Goal: Communication & Community: Answer question/provide support

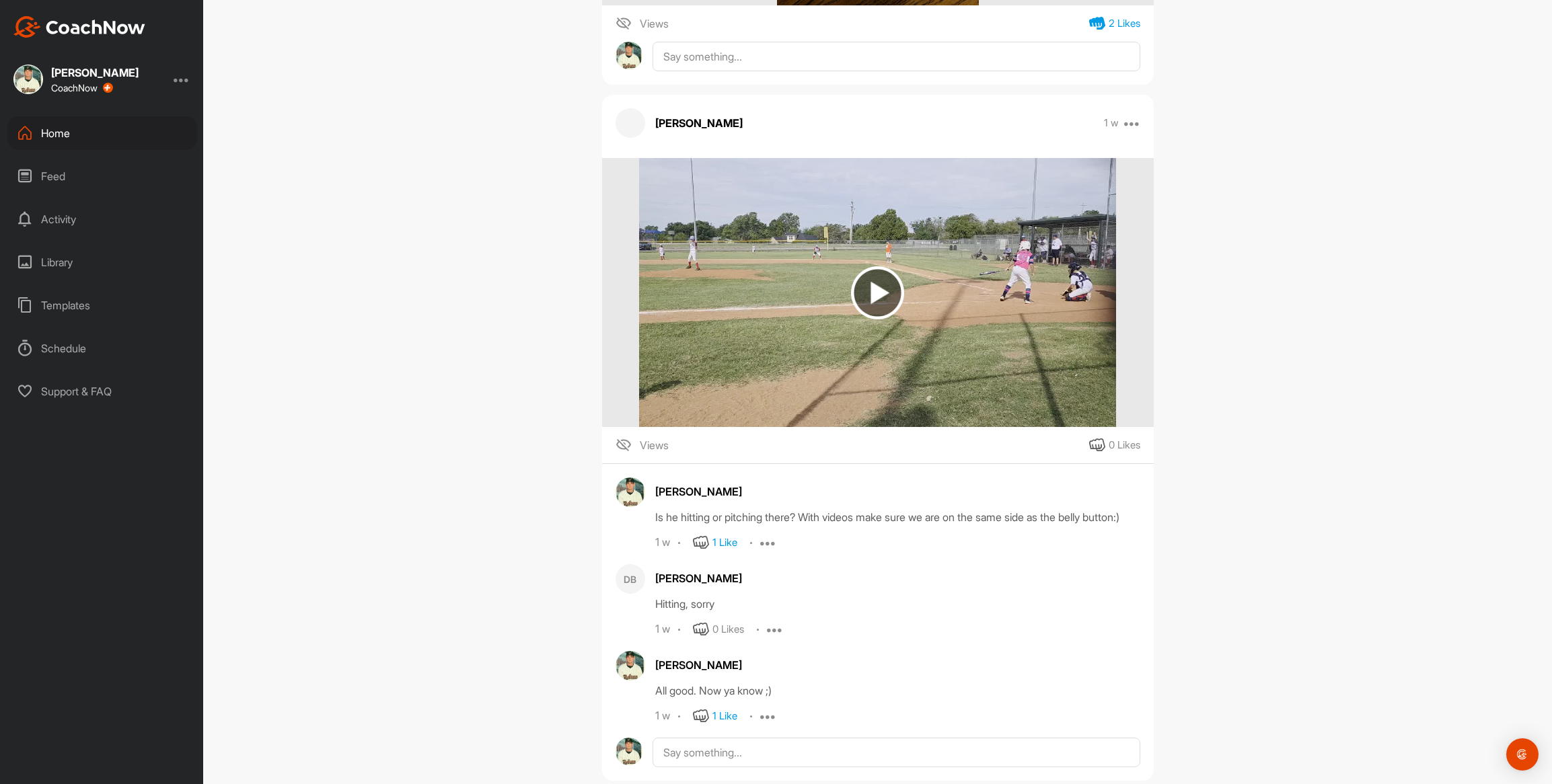
scroll to position [2094, 0]
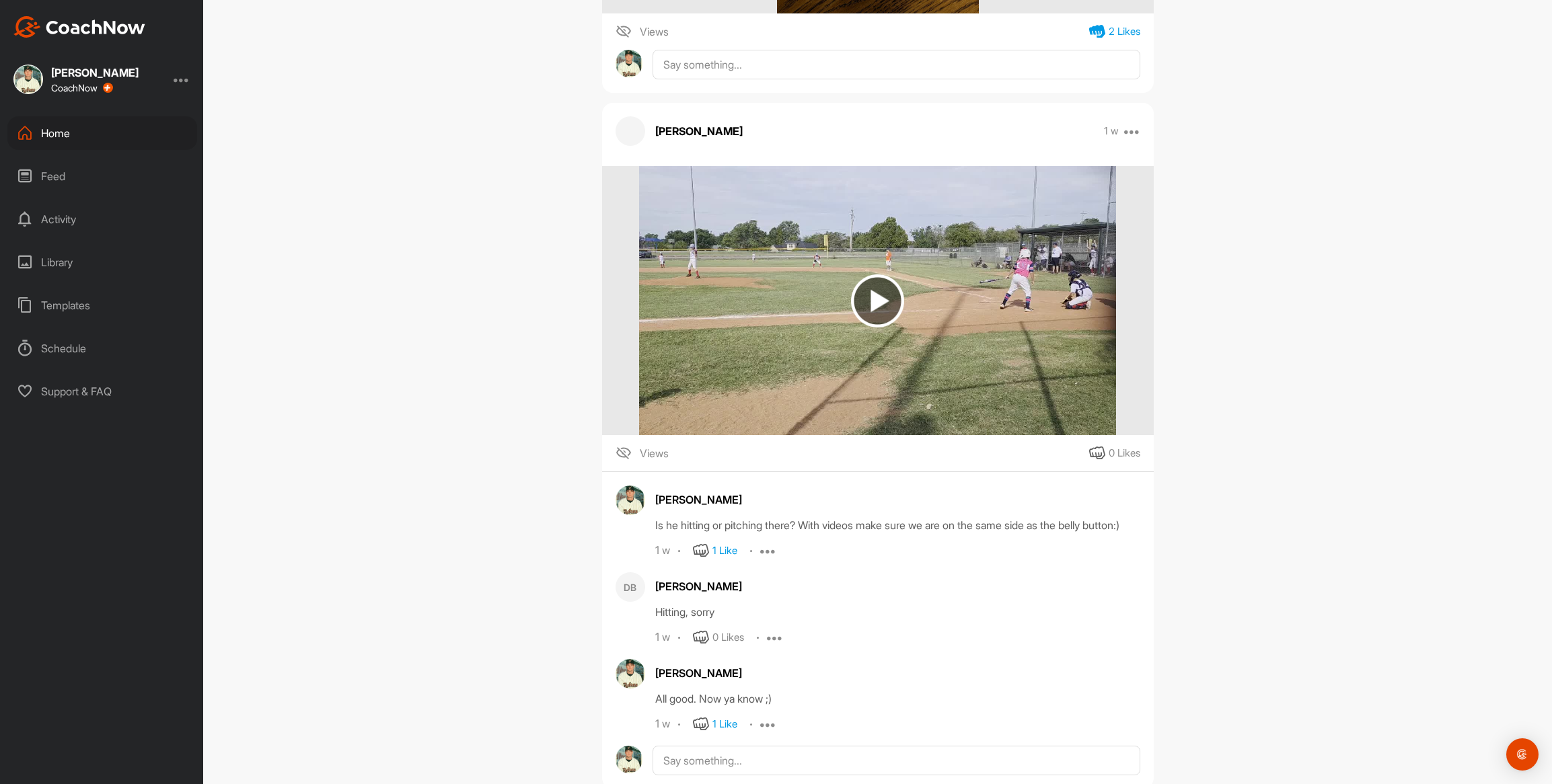
click at [872, 298] on img at bounding box center [878, 301] width 53 height 53
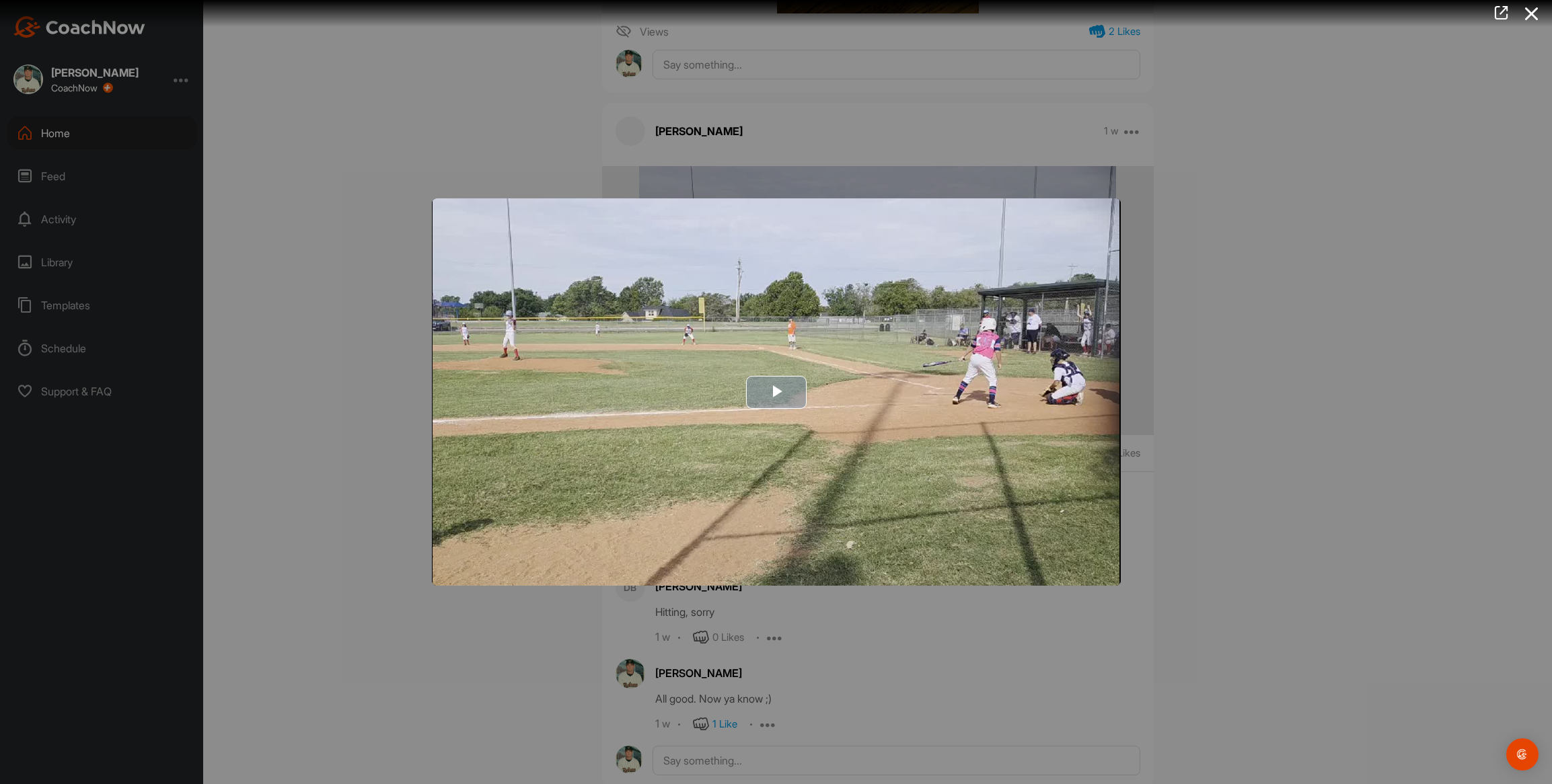
click at [563, 452] on img "Video Player" at bounding box center [776, 392] width 688 height 387
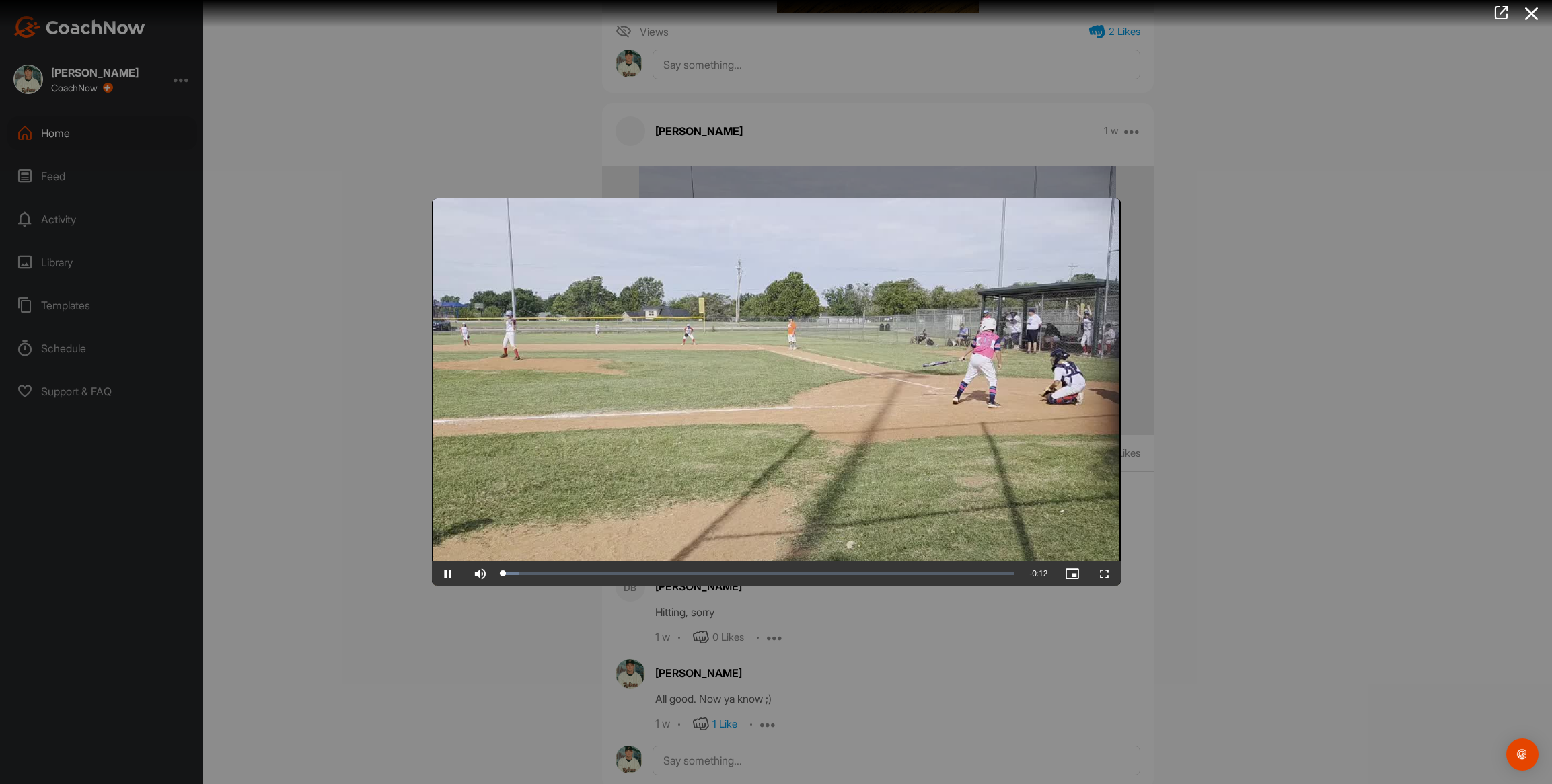
click at [563, 452] on video "Video Player" at bounding box center [776, 392] width 688 height 387
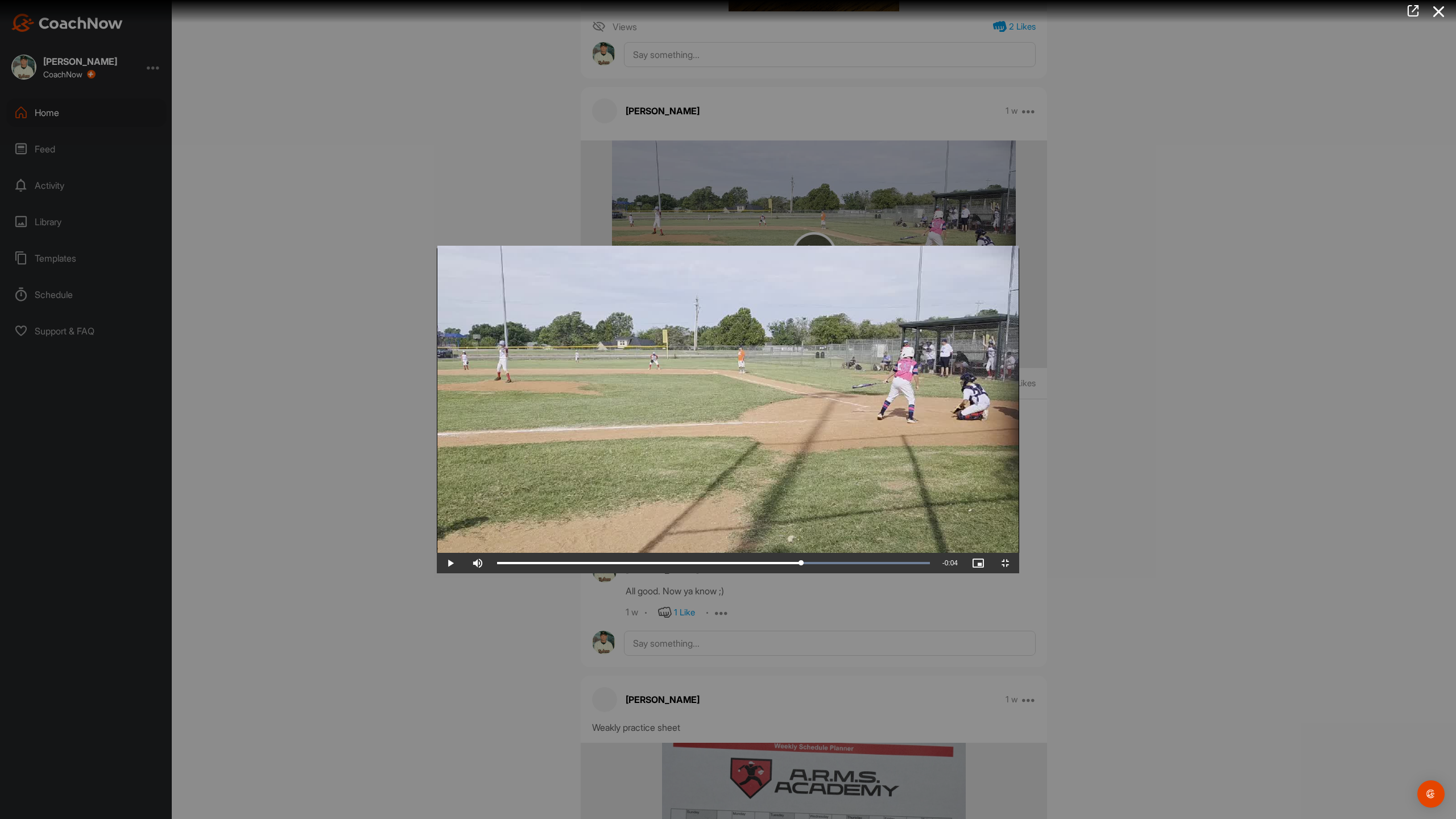
drag, startPoint x: 74, startPoint y: 806, endPoint x: 975, endPoint y: 796, distance: 901.1
click at [975, 573] on div "Video Player is loading. Play Video Play Skip Backward Skip Forward Mute Curren…" at bounding box center [728, 409] width 582 height 327
drag, startPoint x: 976, startPoint y: 806, endPoint x: 1274, endPoint y: 805, distance: 298.0
click at [899, 564] on div "0:11" at bounding box center [698, 563] width 402 height 3
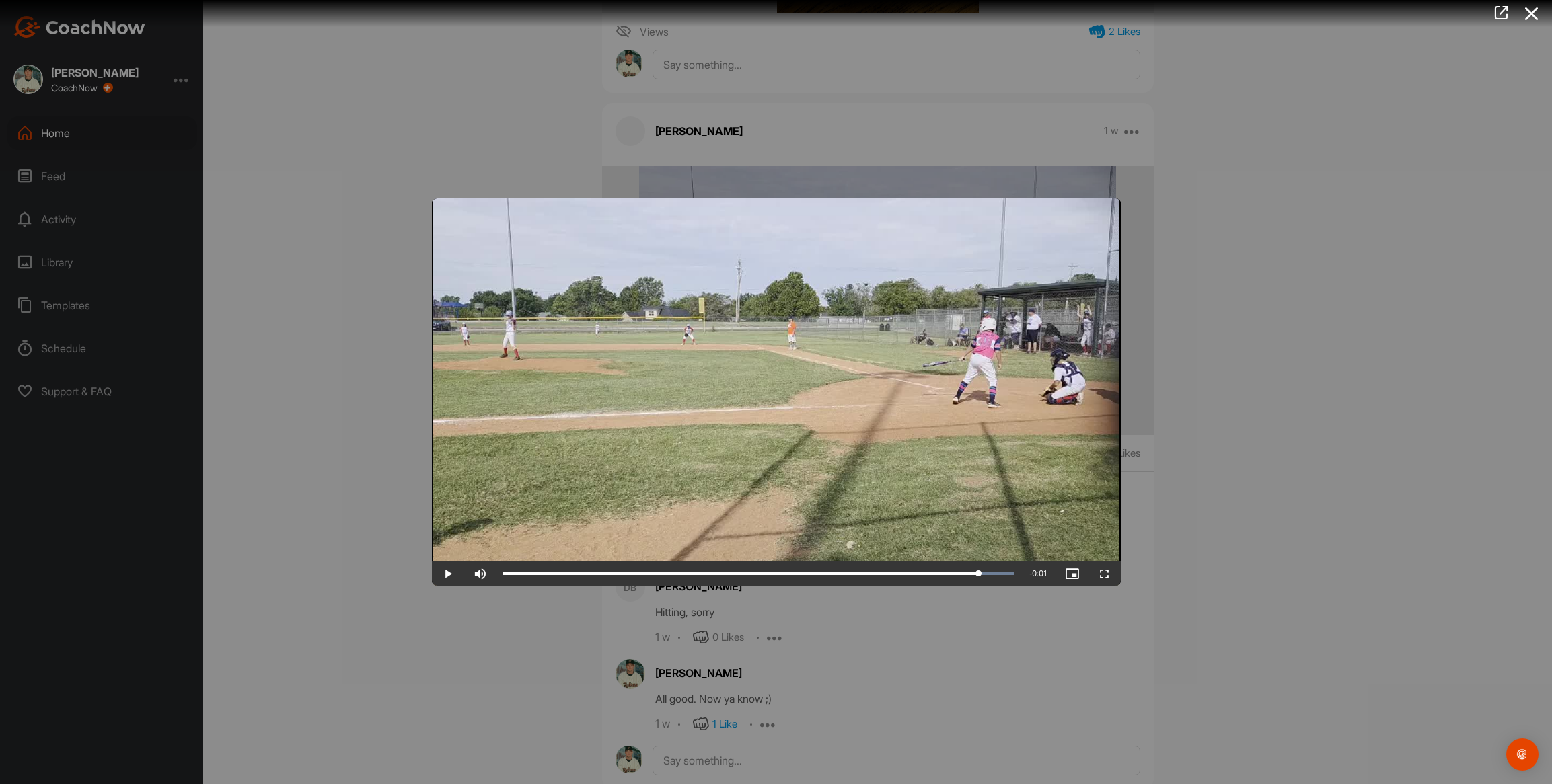
click at [274, 290] on div at bounding box center [776, 392] width 1552 height 784
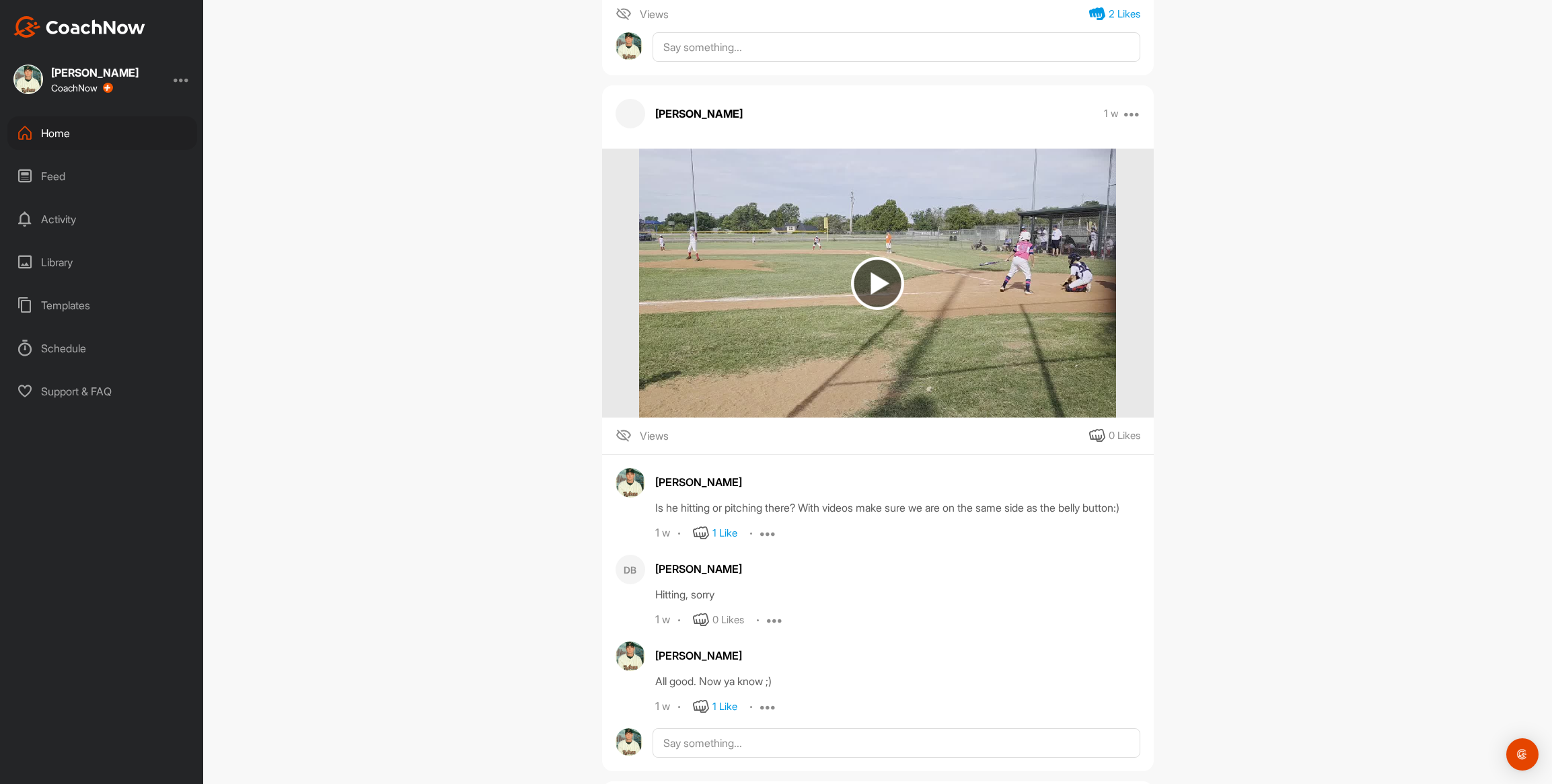
scroll to position [2109, 0]
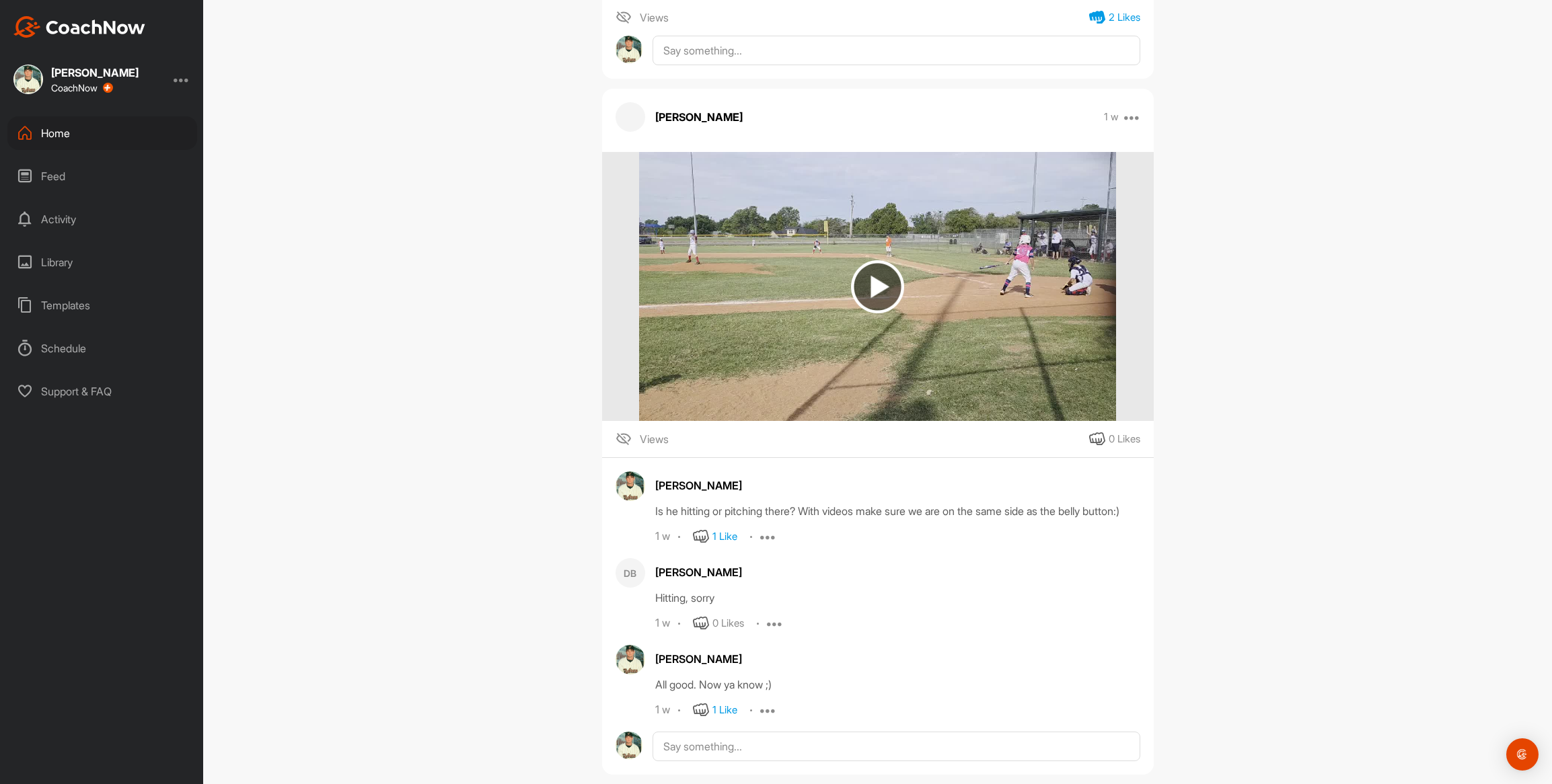
click at [664, 224] on img at bounding box center [878, 287] width 477 height 269
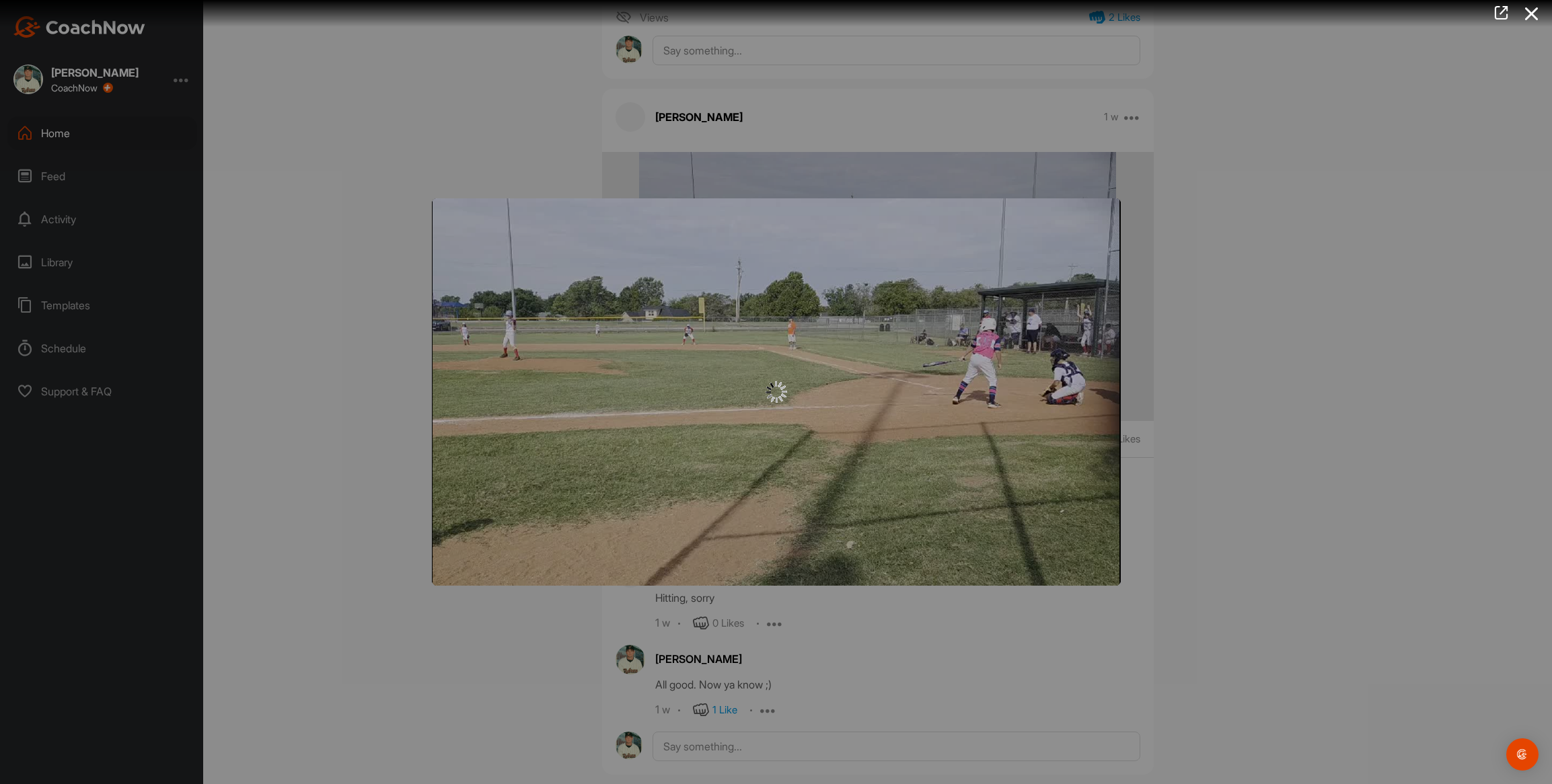
click at [664, 224] on img "Video Player" at bounding box center [776, 392] width 688 height 387
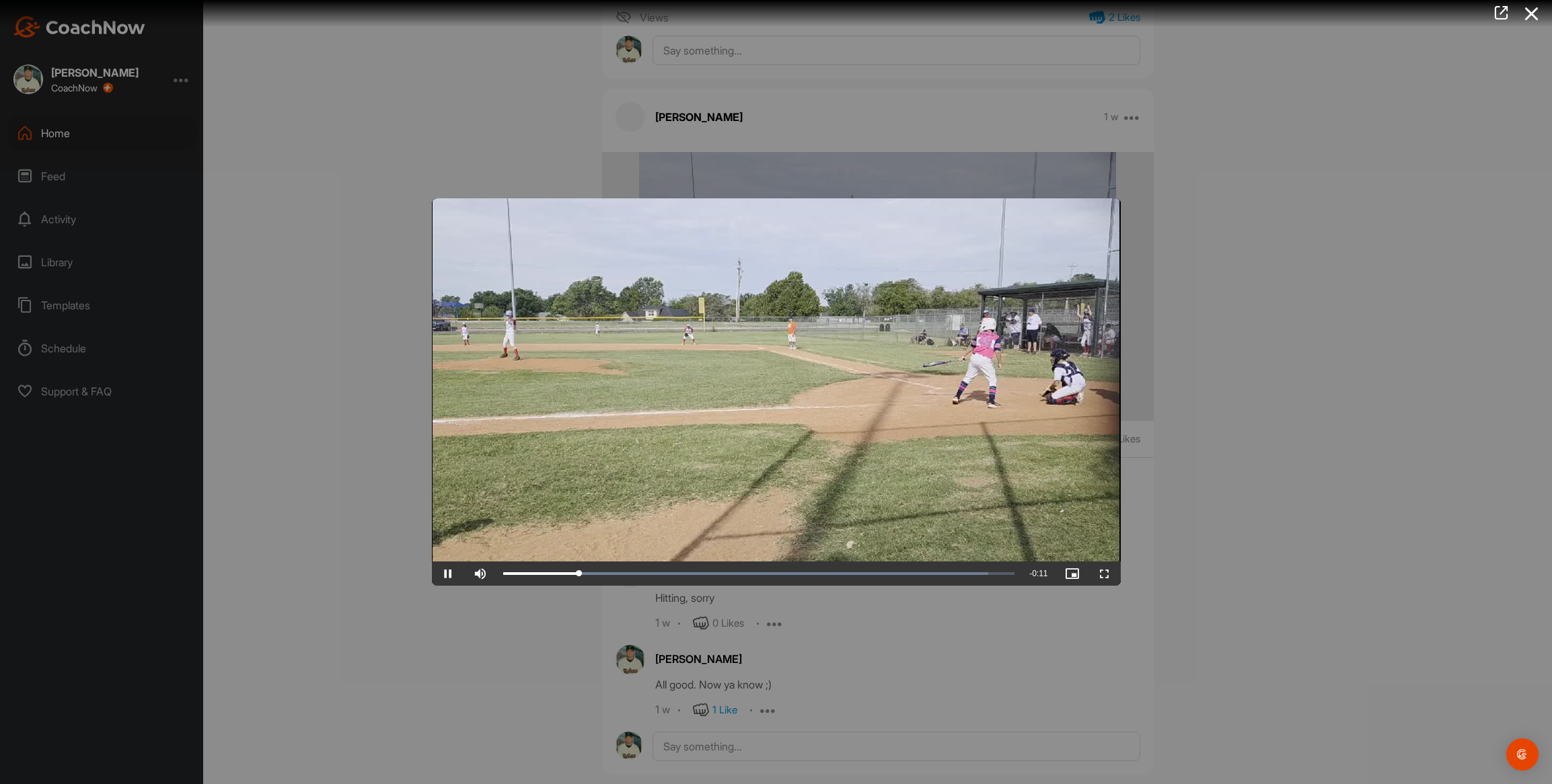
click at [536, 291] on video "Video Player" at bounding box center [776, 392] width 688 height 387
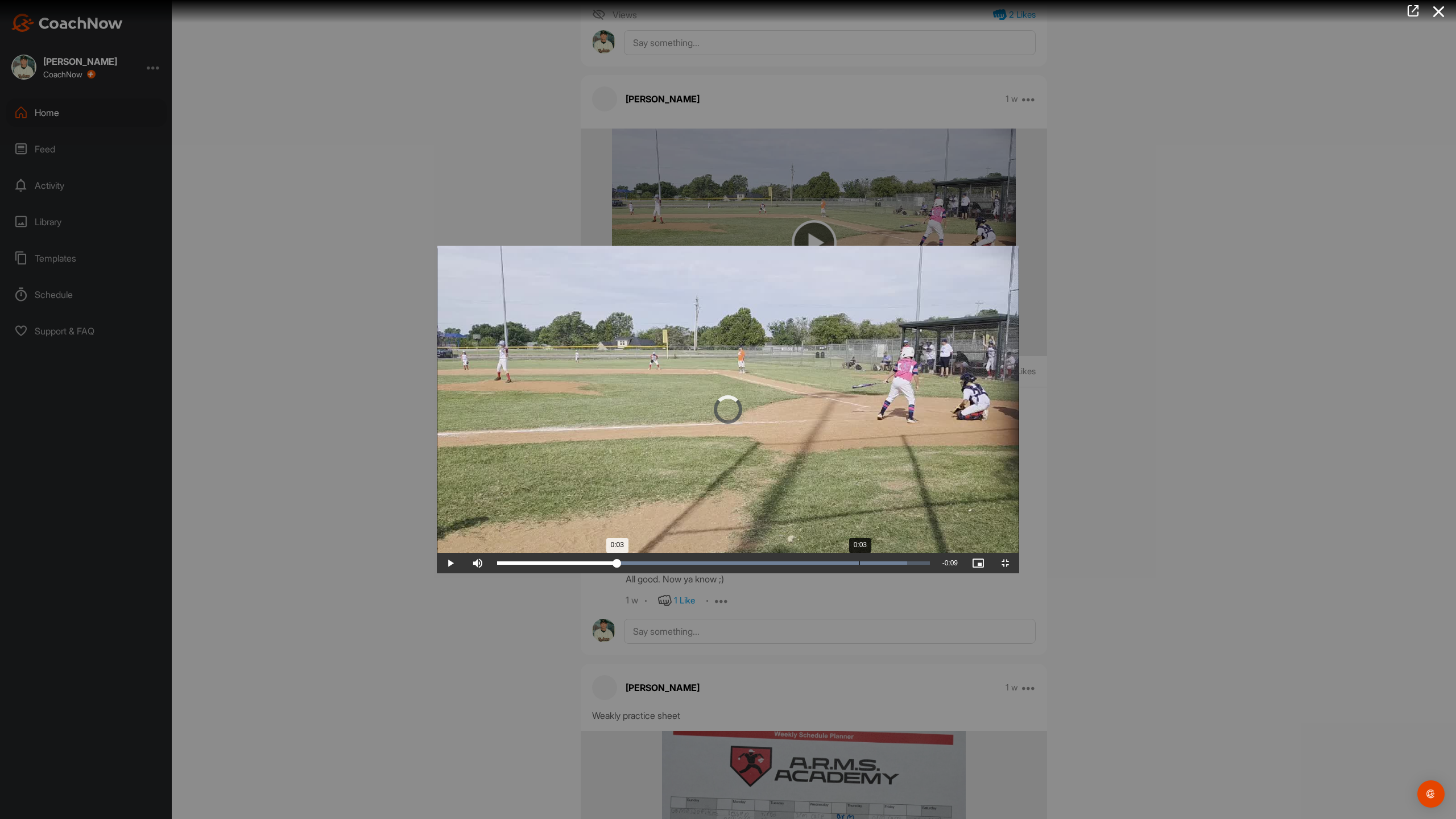
drag, startPoint x: 359, startPoint y: 805, endPoint x: 411, endPoint y: 810, distance: 52.2
click at [491, 573] on div "Loaded : 94.83% 0:03 0:03" at bounding box center [713, 564] width 444 height 21
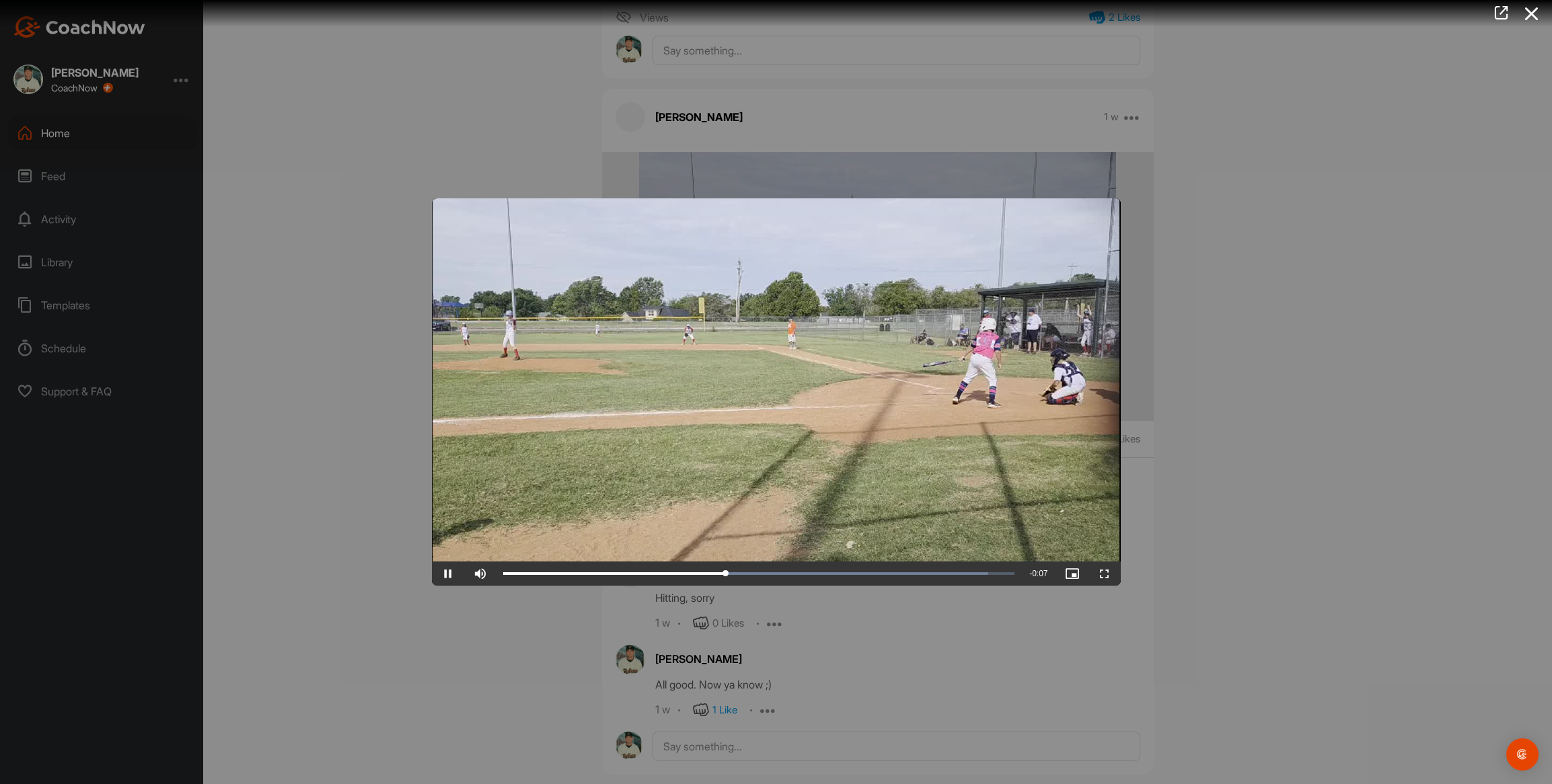
click at [259, 257] on div at bounding box center [776, 392] width 1552 height 784
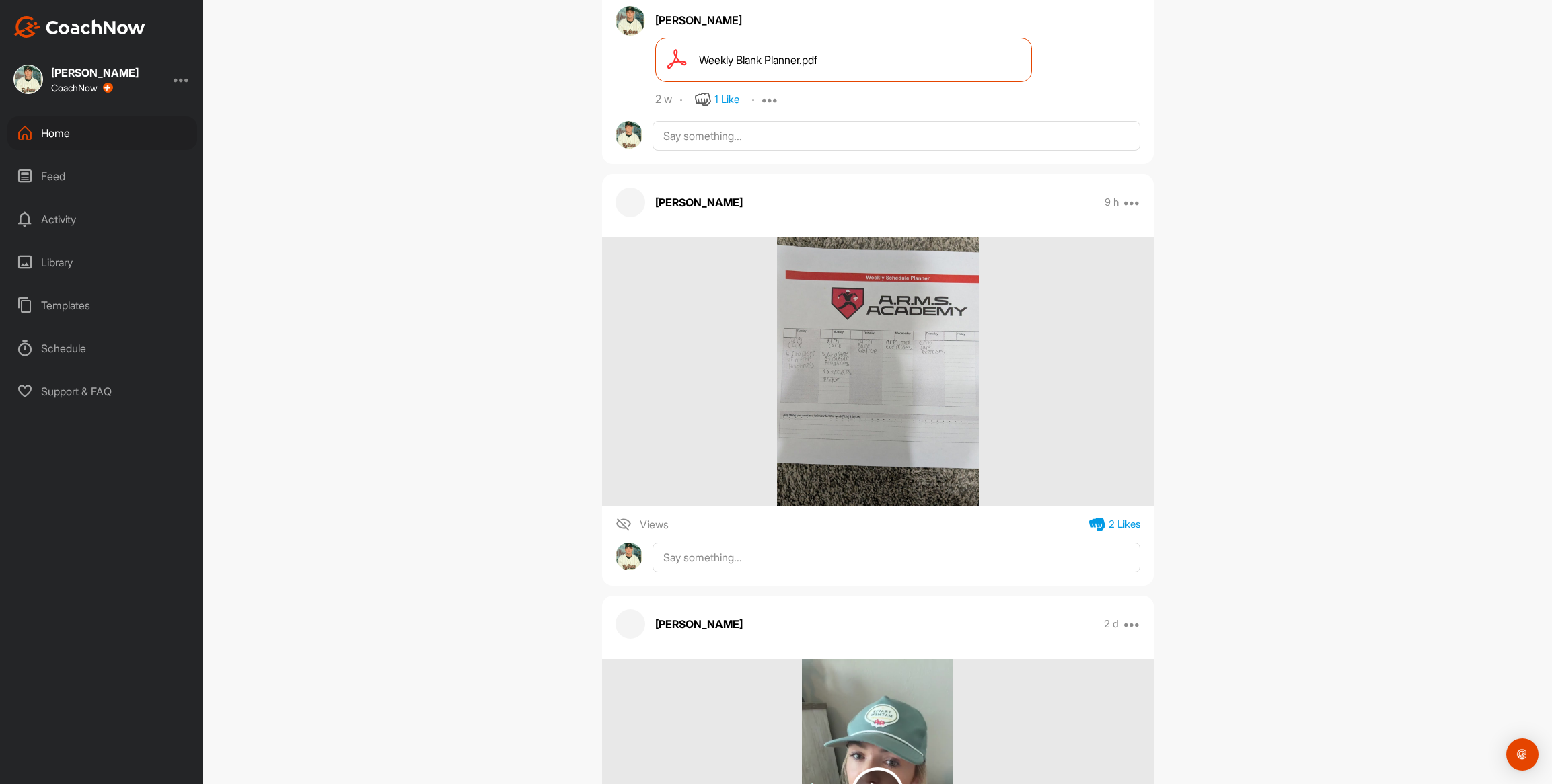
scroll to position [522, 0]
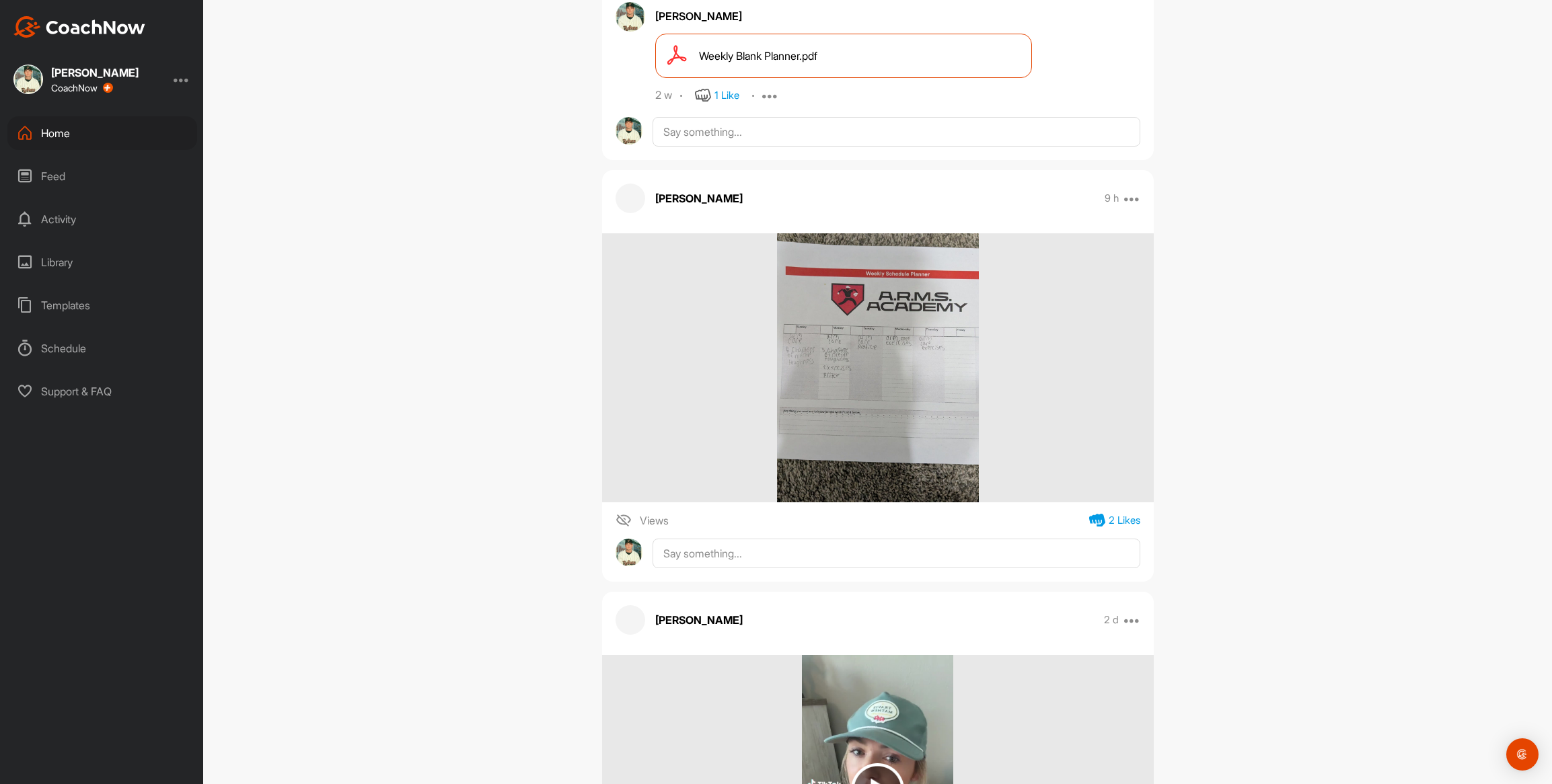
click at [872, 399] on img at bounding box center [878, 368] width 202 height 269
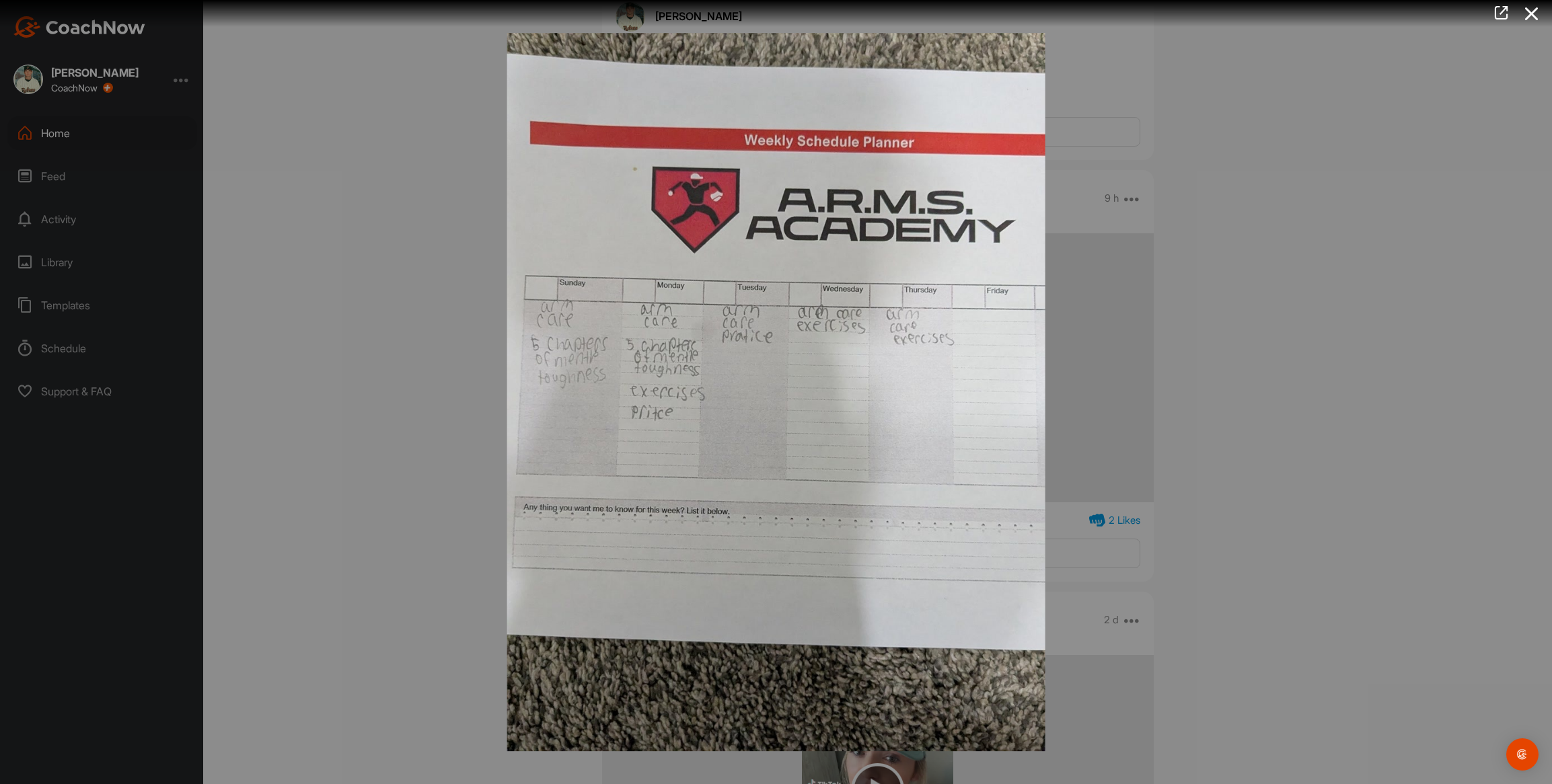
click at [872, 399] on body "[PERSON_NAME] CoachNow Home Feed Activity Library Templates Schedule Support & …" at bounding box center [776, 392] width 1552 height 784
click at [477, 378] on div at bounding box center [776, 392] width 1552 height 784
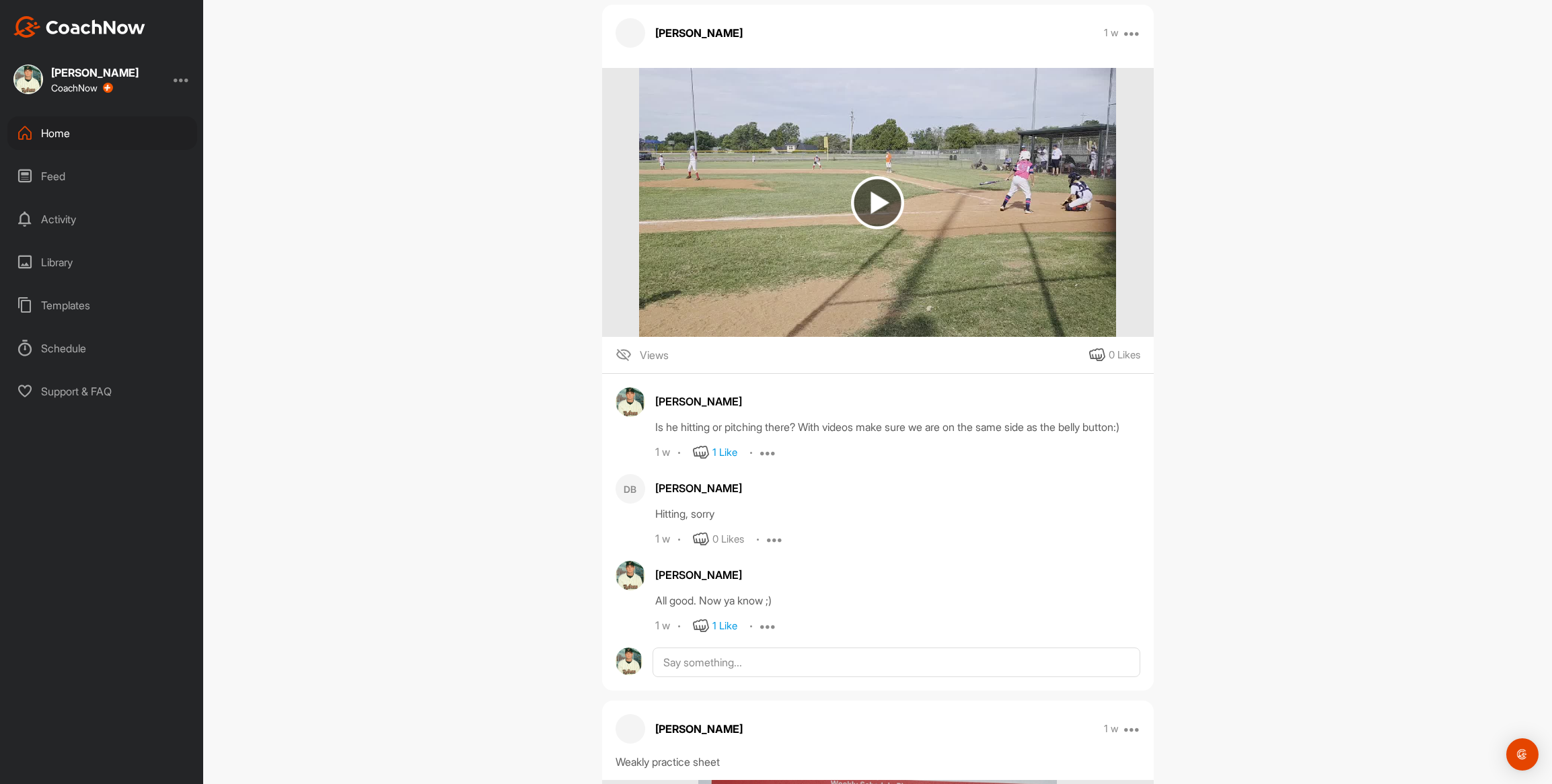
scroll to position [2161, 0]
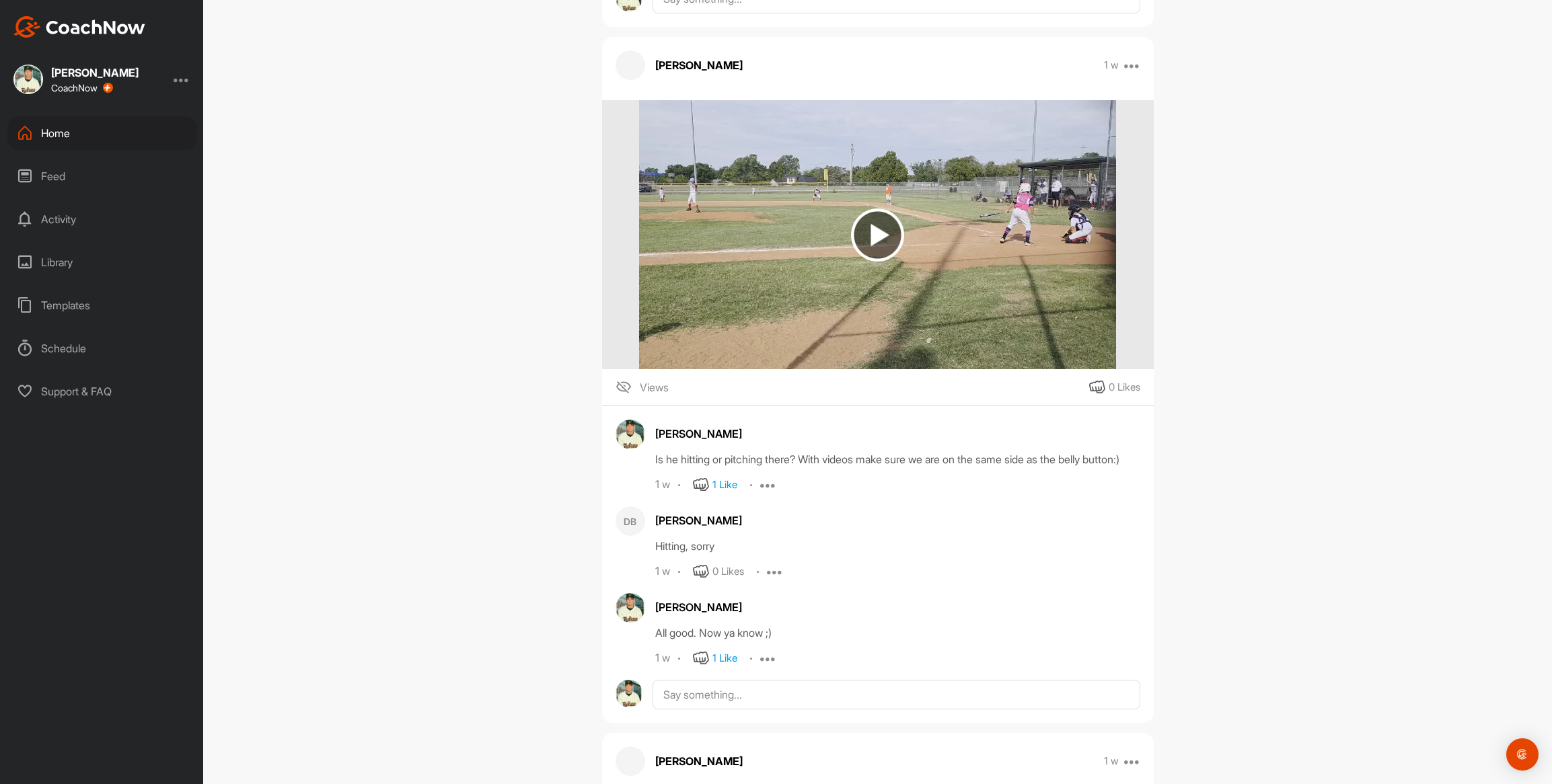
click at [723, 140] on img at bounding box center [878, 235] width 477 height 269
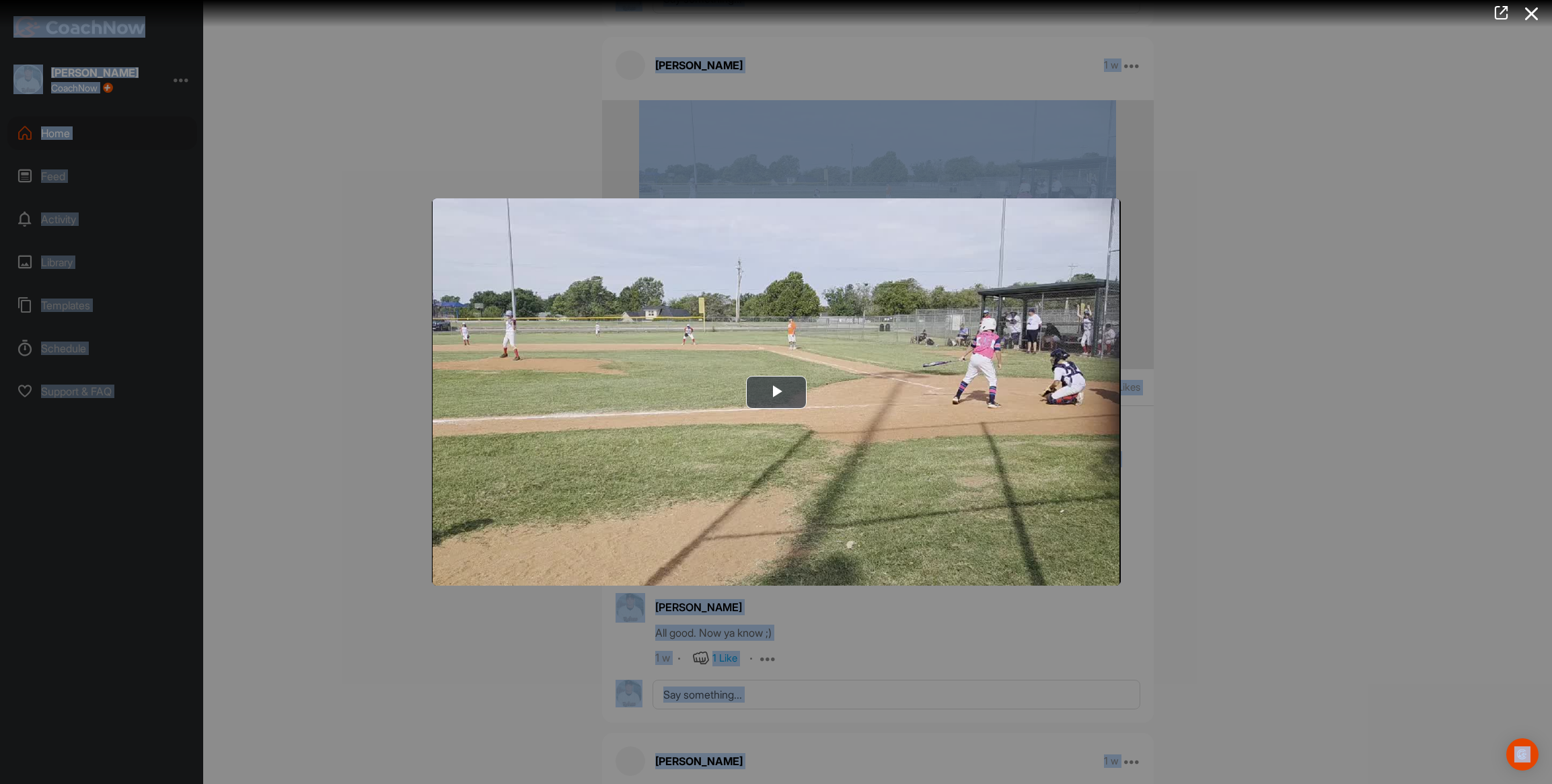
click at [723, 140] on div at bounding box center [776, 392] width 1552 height 784
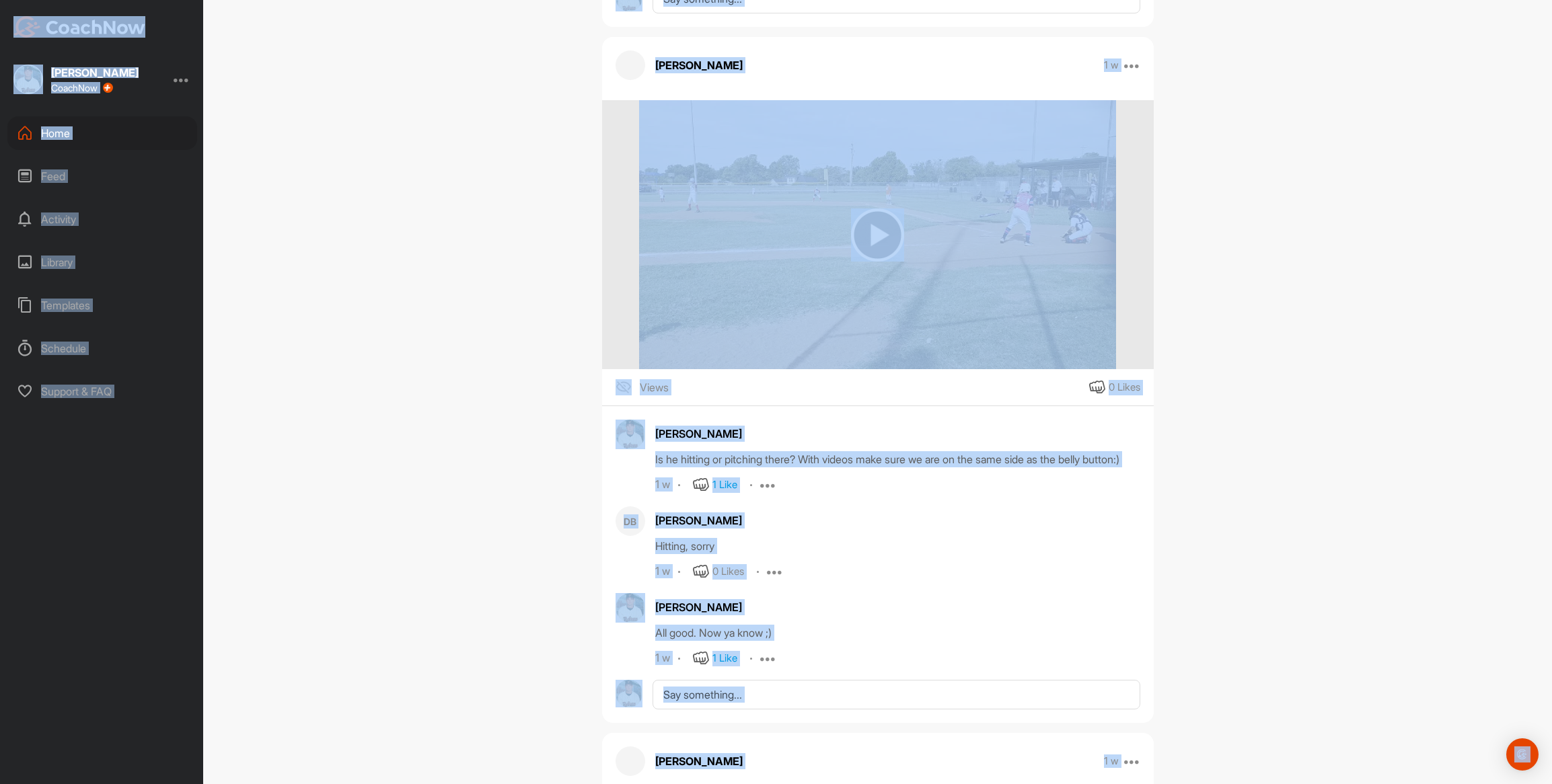
click at [724, 141] on img at bounding box center [878, 235] width 477 height 269
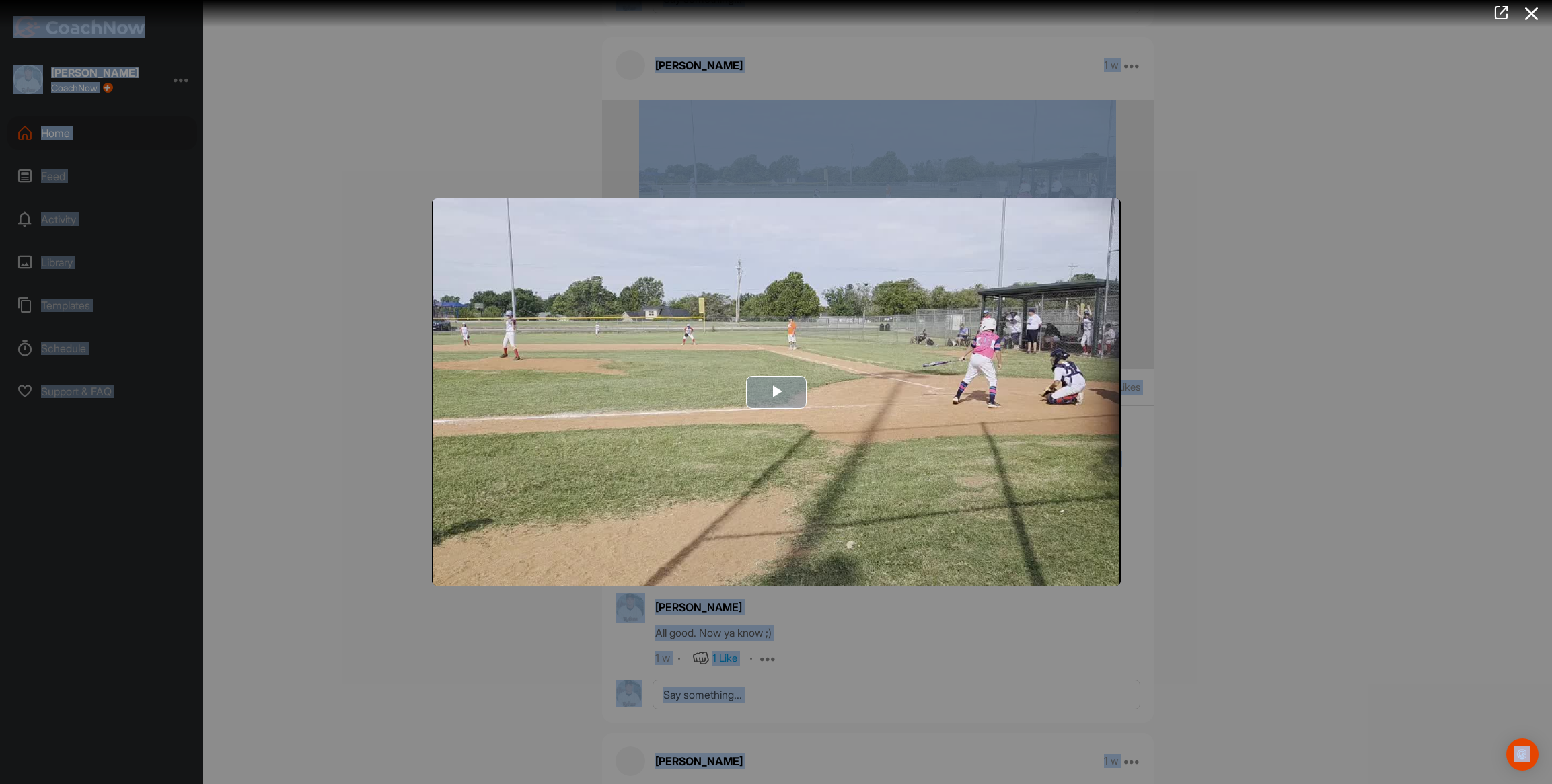
click at [594, 227] on img "Video Player" at bounding box center [776, 392] width 688 height 387
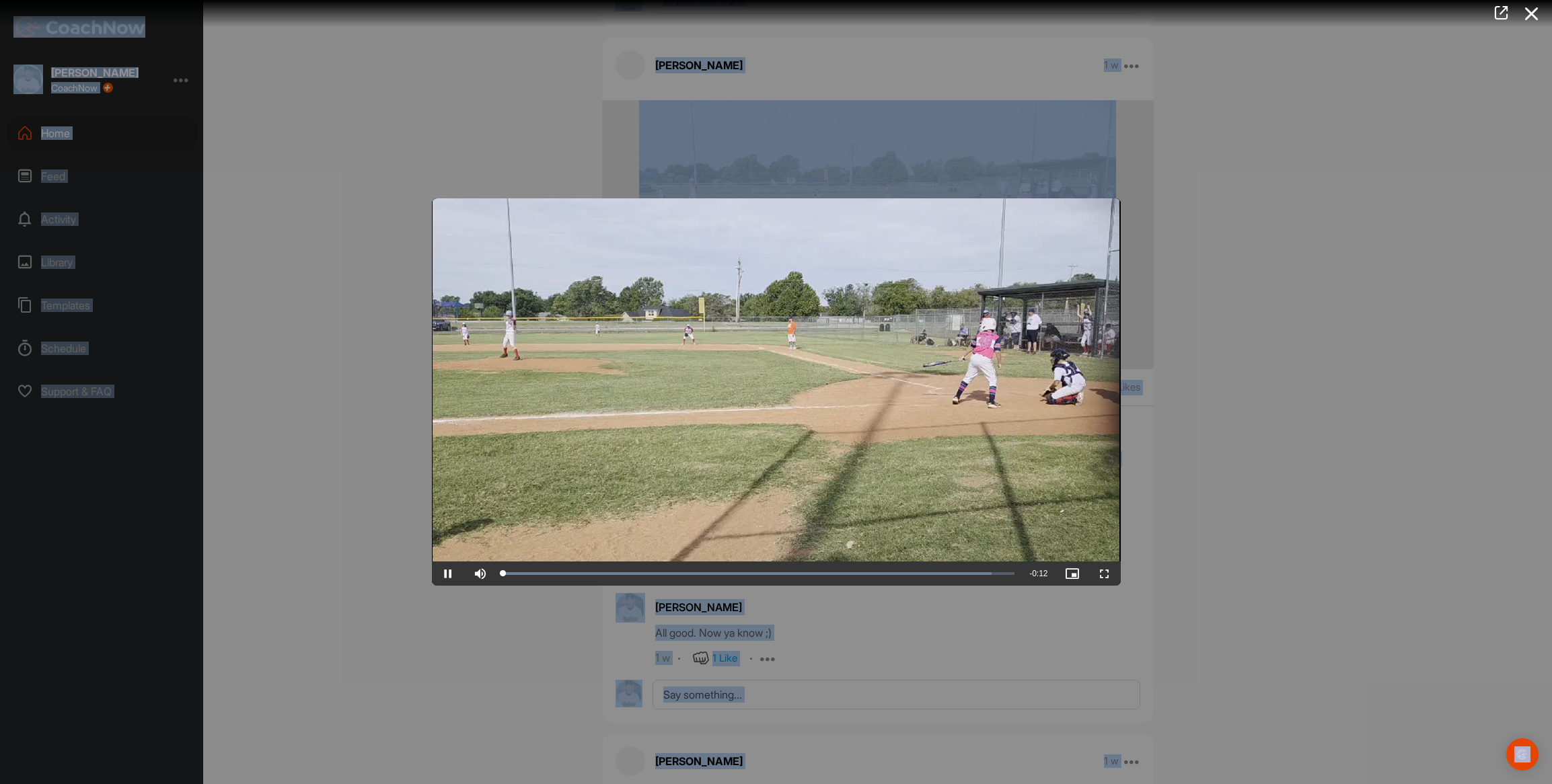
click at [594, 227] on video "Video Player" at bounding box center [776, 392] width 688 height 387
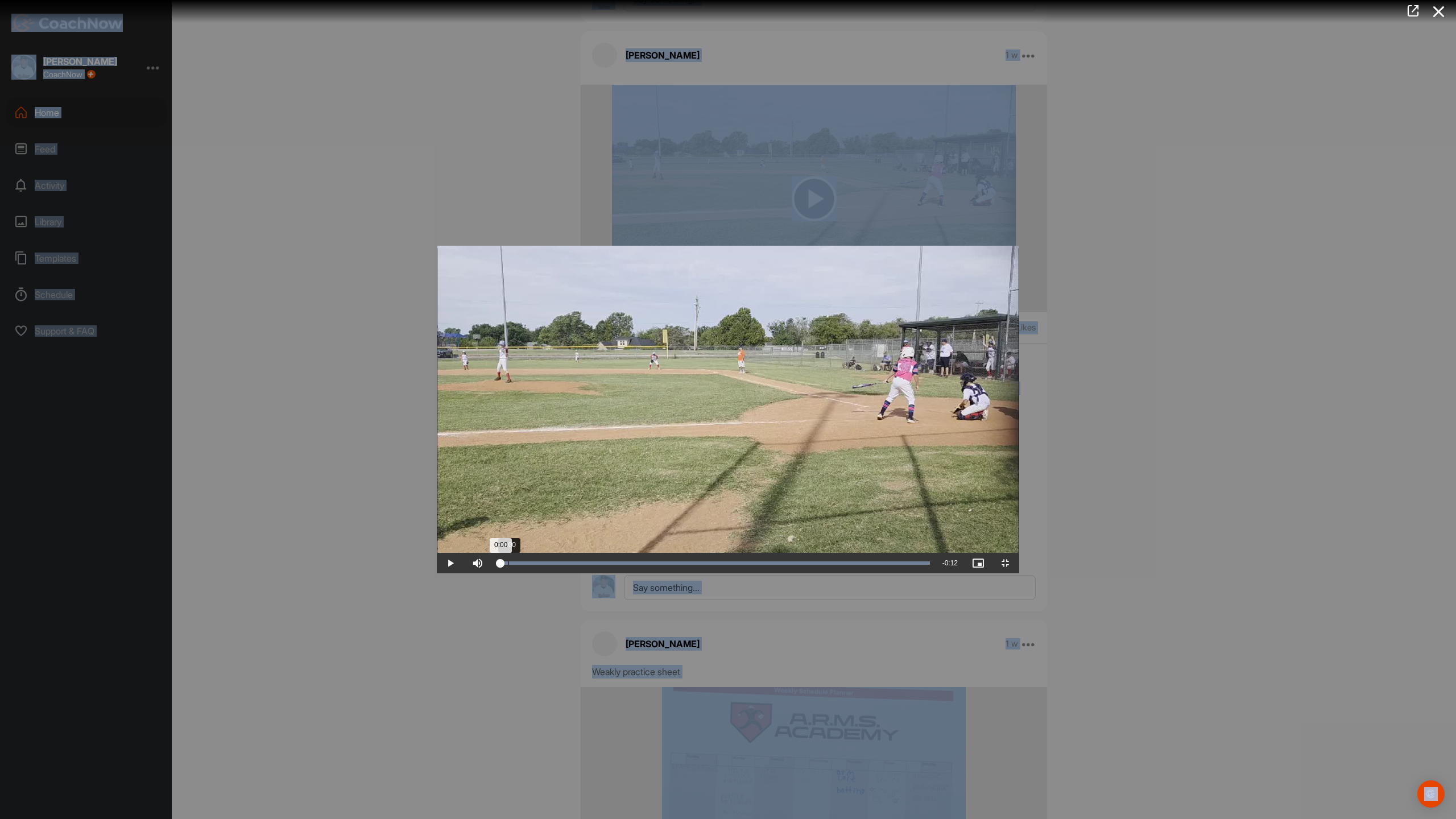
click at [497, 564] on div "0:00" at bounding box center [499, 563] width 3 height 3
drag, startPoint x: 75, startPoint y: 808, endPoint x: 527, endPoint y: 813, distance: 452.0
click at [527, 564] on div "0:04" at bounding box center [574, 563] width 154 height 3
drag, startPoint x: 532, startPoint y: 806, endPoint x: 528, endPoint y: 813, distance: 8.1
click at [528, 564] on div "0:04" at bounding box center [575, 563] width 155 height 3
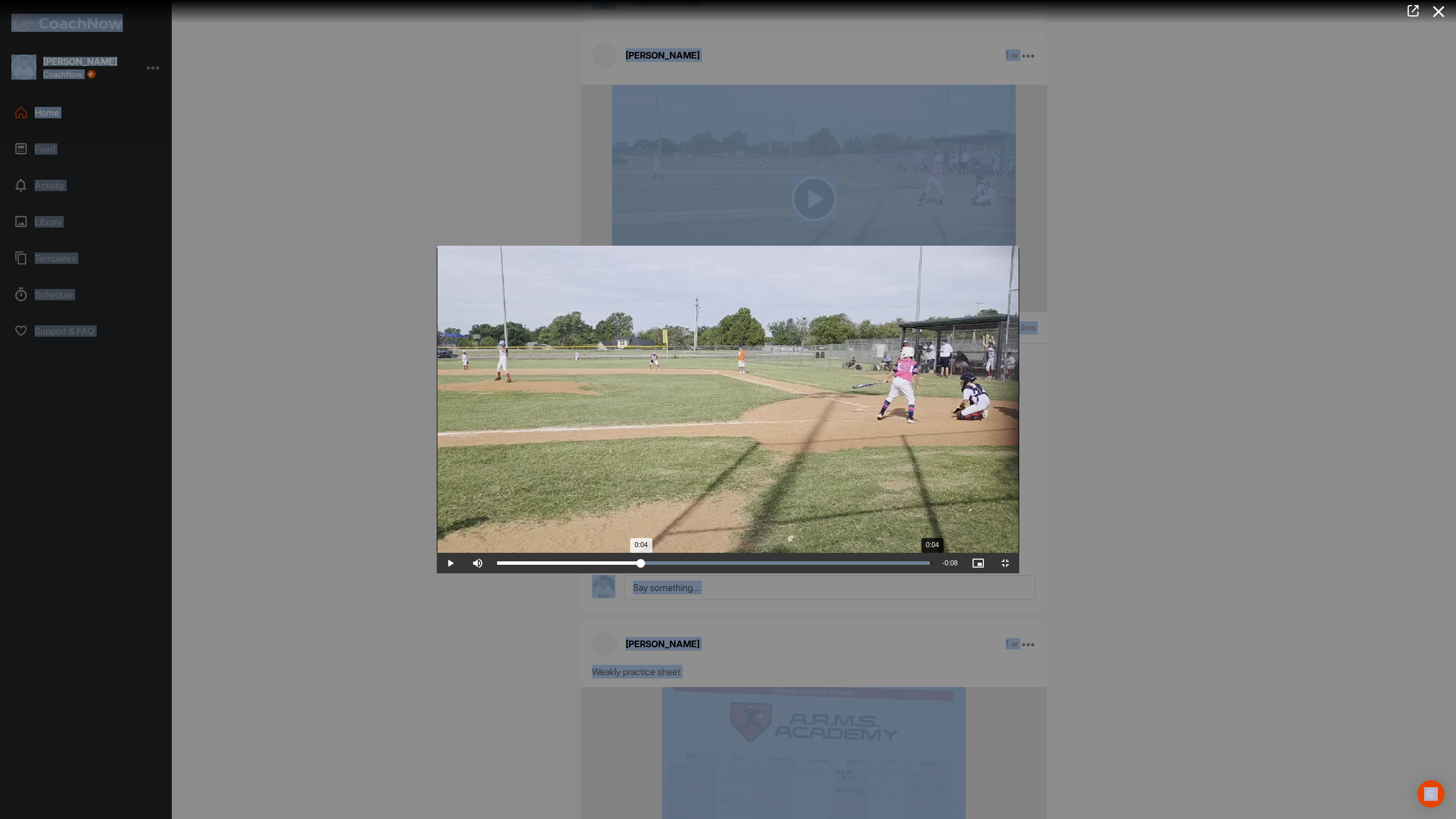
drag, startPoint x: 526, startPoint y: 809, endPoint x: 494, endPoint y: 809, distance: 32.0
click at [497, 564] on div "0:04" at bounding box center [569, 563] width 144 height 3
drag, startPoint x: 495, startPoint y: 809, endPoint x: 514, endPoint y: 807, distance: 19.1
click at [514, 564] on div "0:04" at bounding box center [572, 563] width 150 height 3
drag, startPoint x: 513, startPoint y: 809, endPoint x: 529, endPoint y: 818, distance: 18.4
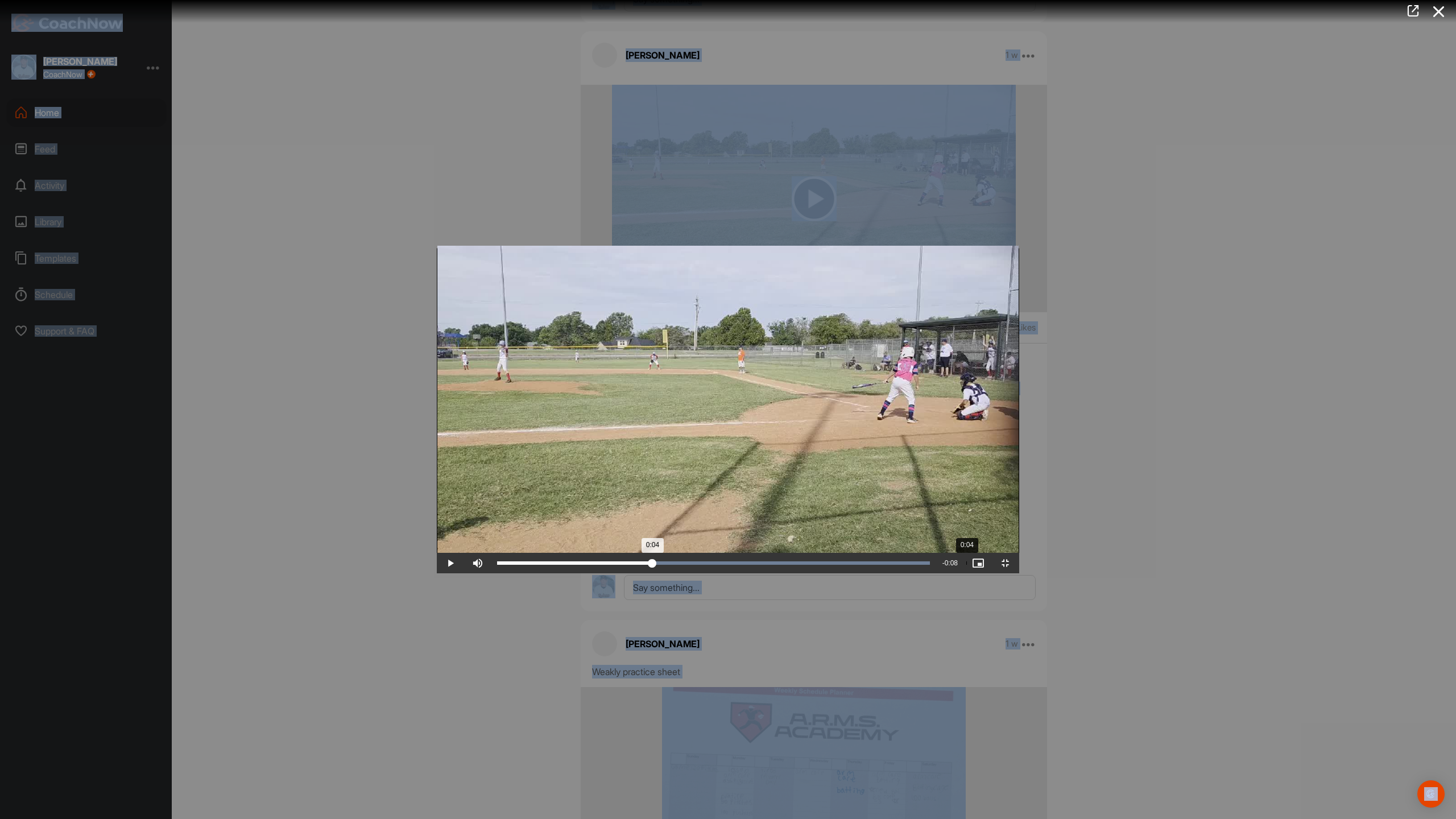
click at [529, 573] on div "Loaded : 100.00% 0:04 0:04" at bounding box center [713, 564] width 444 height 21
drag, startPoint x: 527, startPoint y: 810, endPoint x: 498, endPoint y: 810, distance: 29.0
click at [498, 564] on div "0:04" at bounding box center [569, 563] width 145 height 3
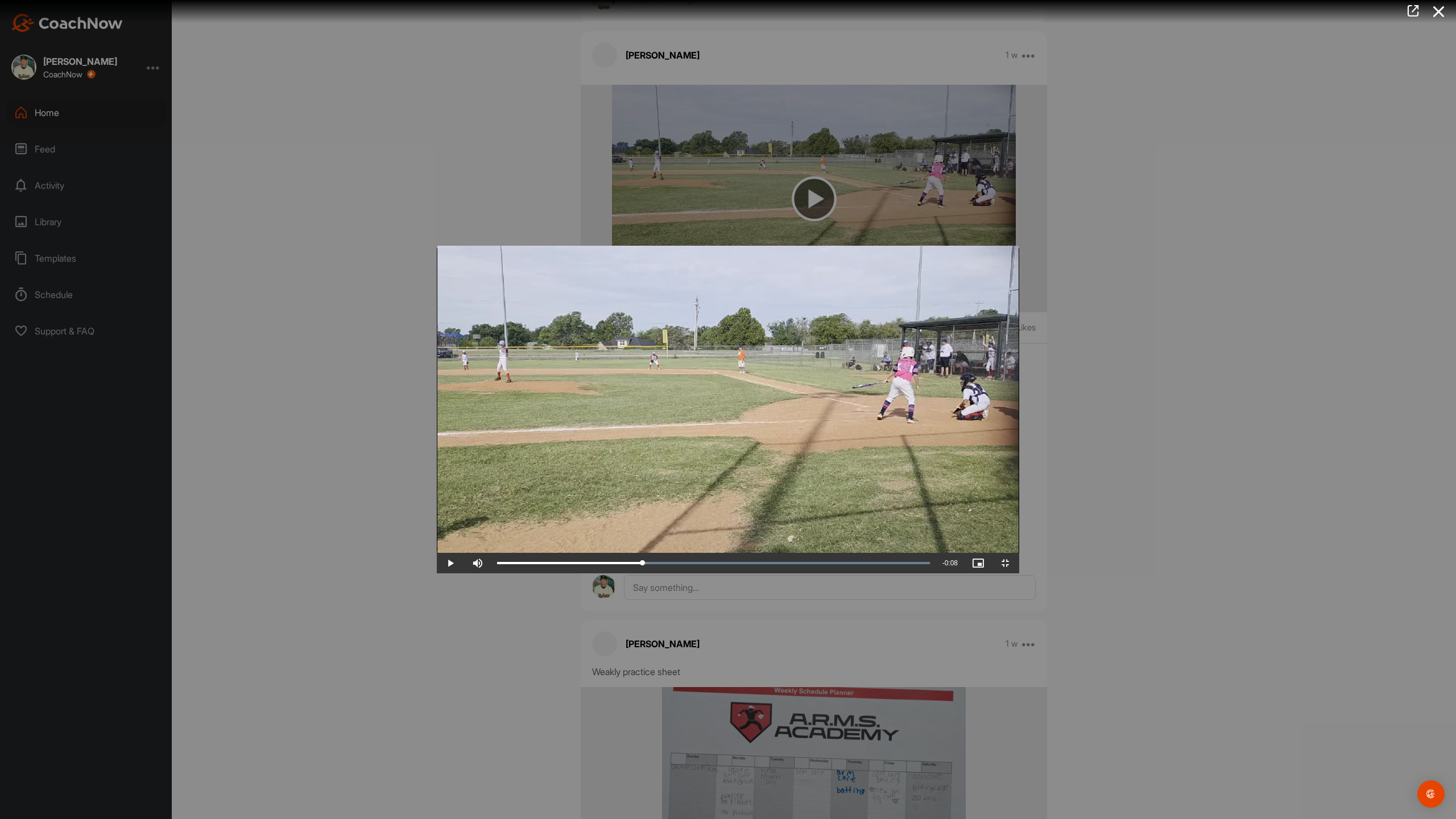
drag, startPoint x: 1198, startPoint y: 398, endPoint x: 1069, endPoint y: 437, distance: 134.8
click at [1019, 437] on video "Video Player" at bounding box center [728, 409] width 582 height 327
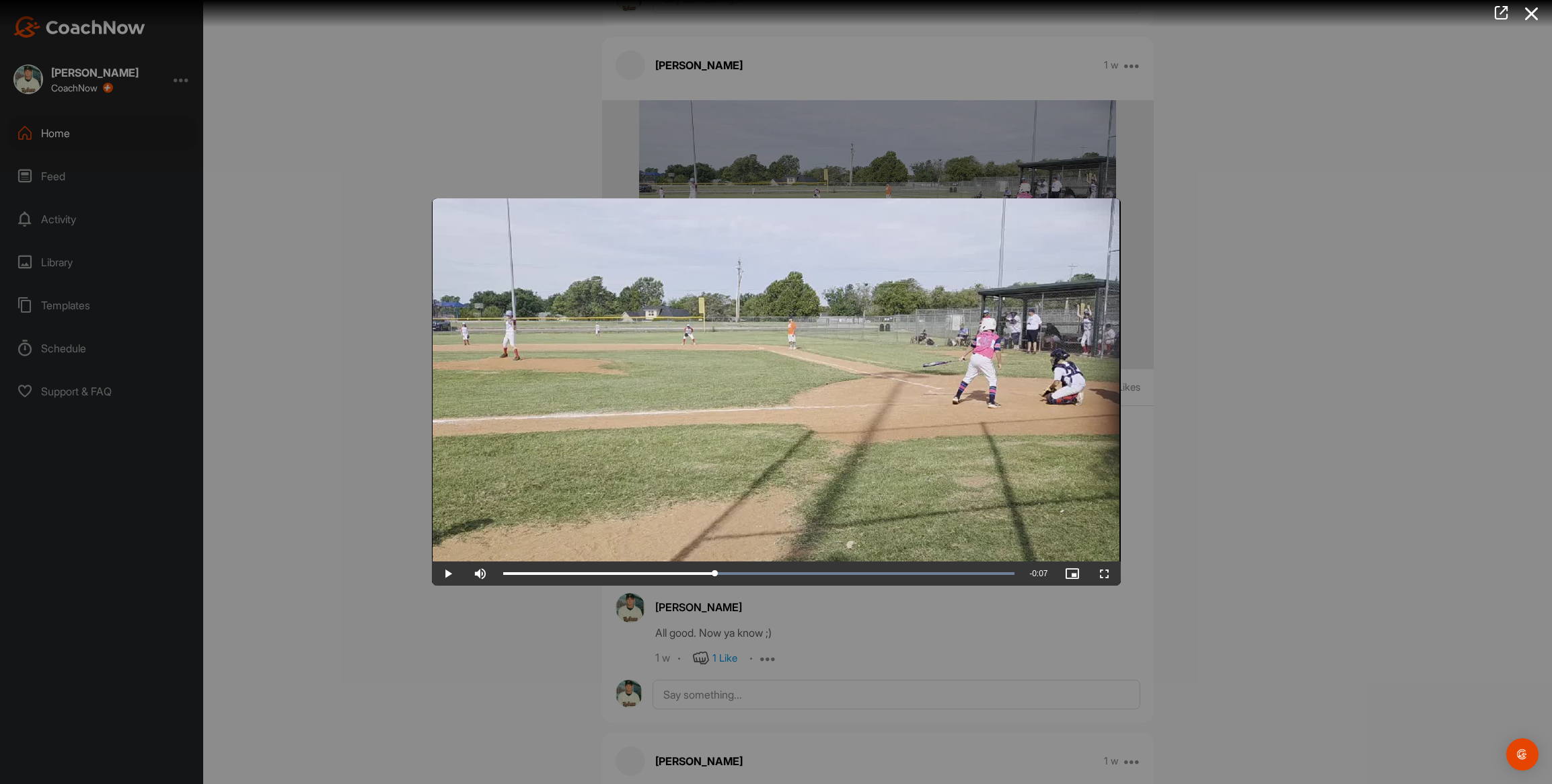
click at [337, 370] on div at bounding box center [776, 392] width 1552 height 784
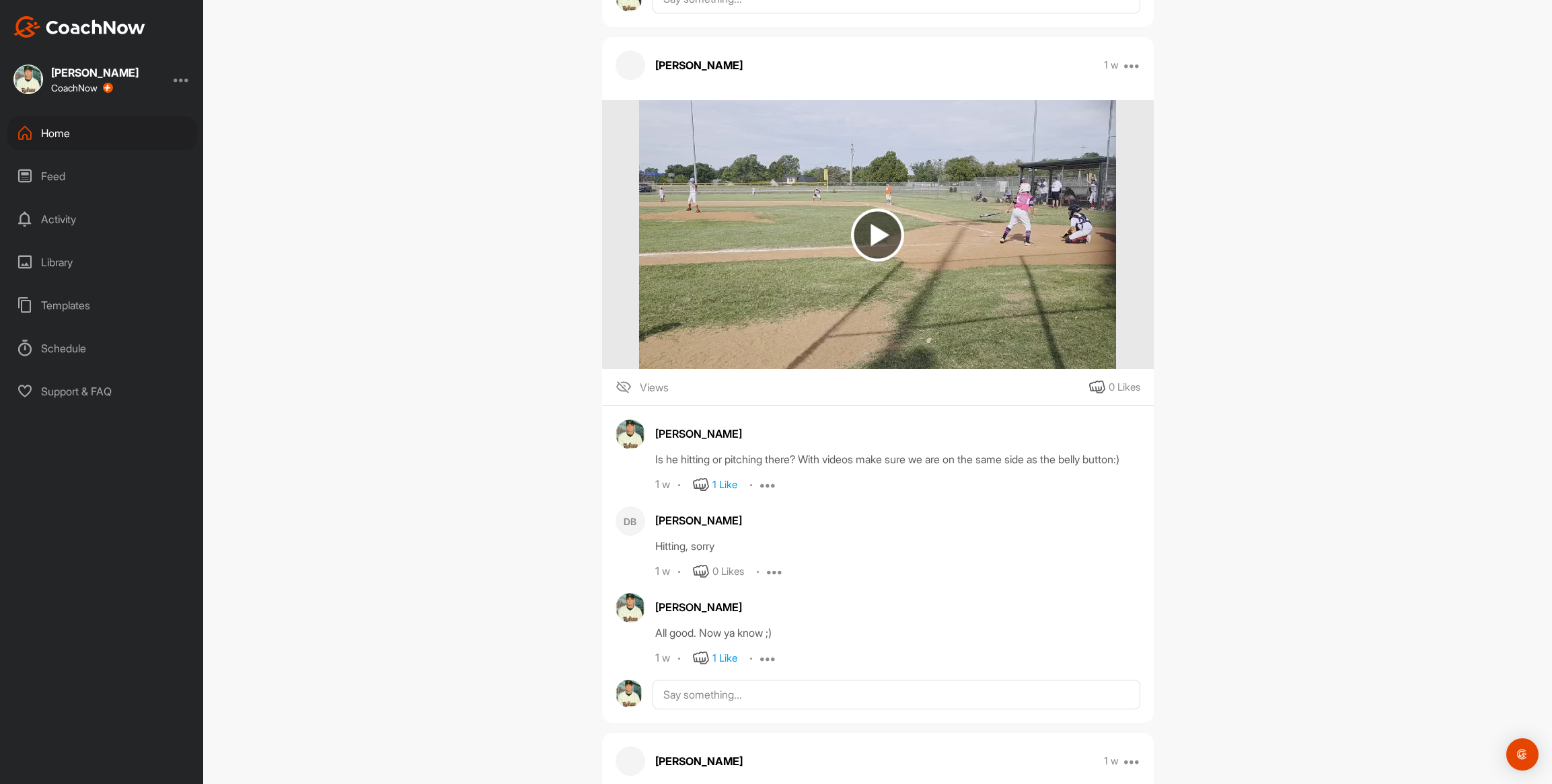
click at [407, 109] on div "DB [PERSON_NAME] Bookings Baseball Space Settings Your Notifications Timeline S…" at bounding box center [878, 392] width 1348 height 784
click at [57, 134] on div "Home" at bounding box center [102, 134] width 189 height 34
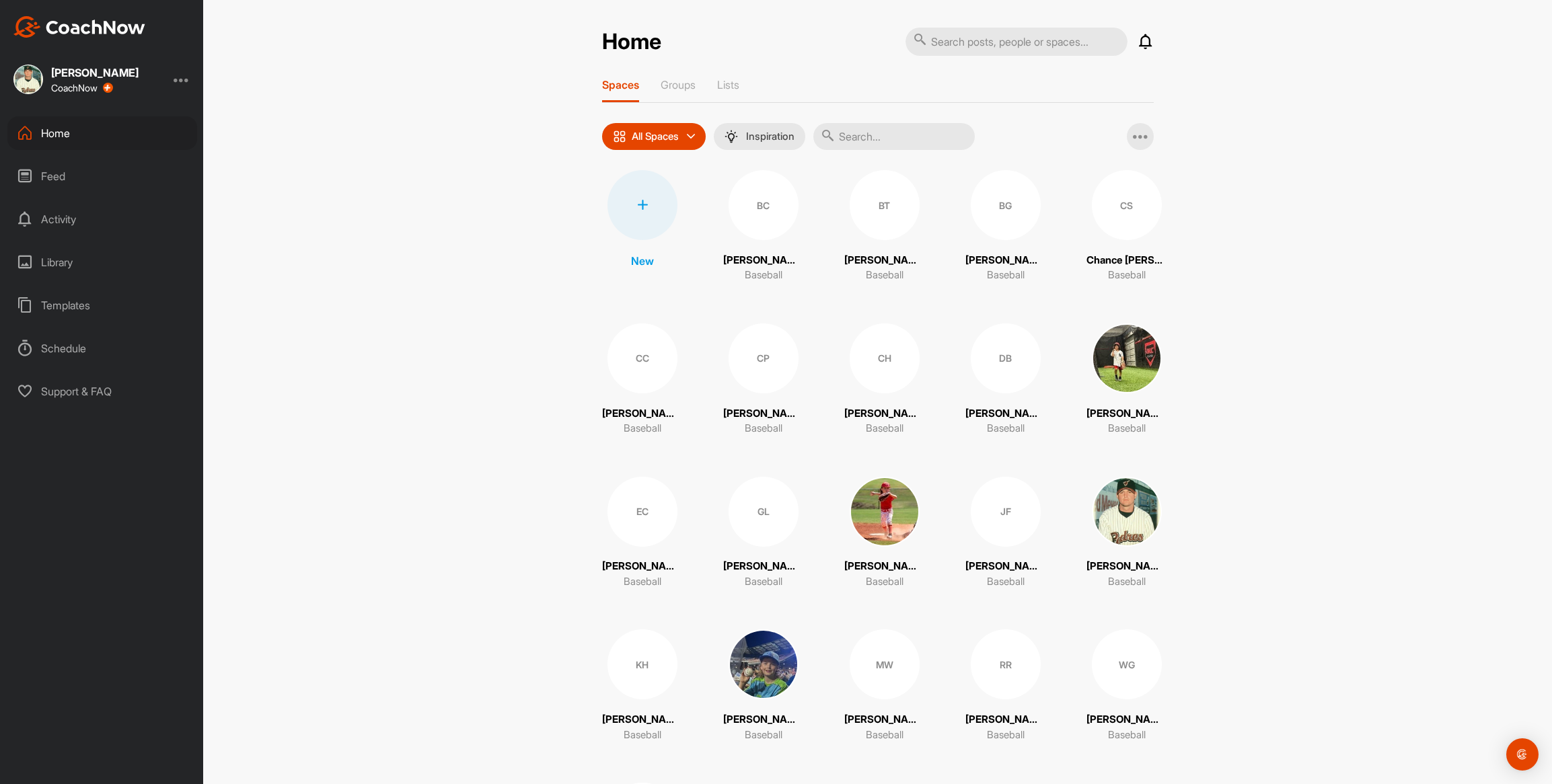
click at [758, 224] on div "BC" at bounding box center [763, 205] width 70 height 70
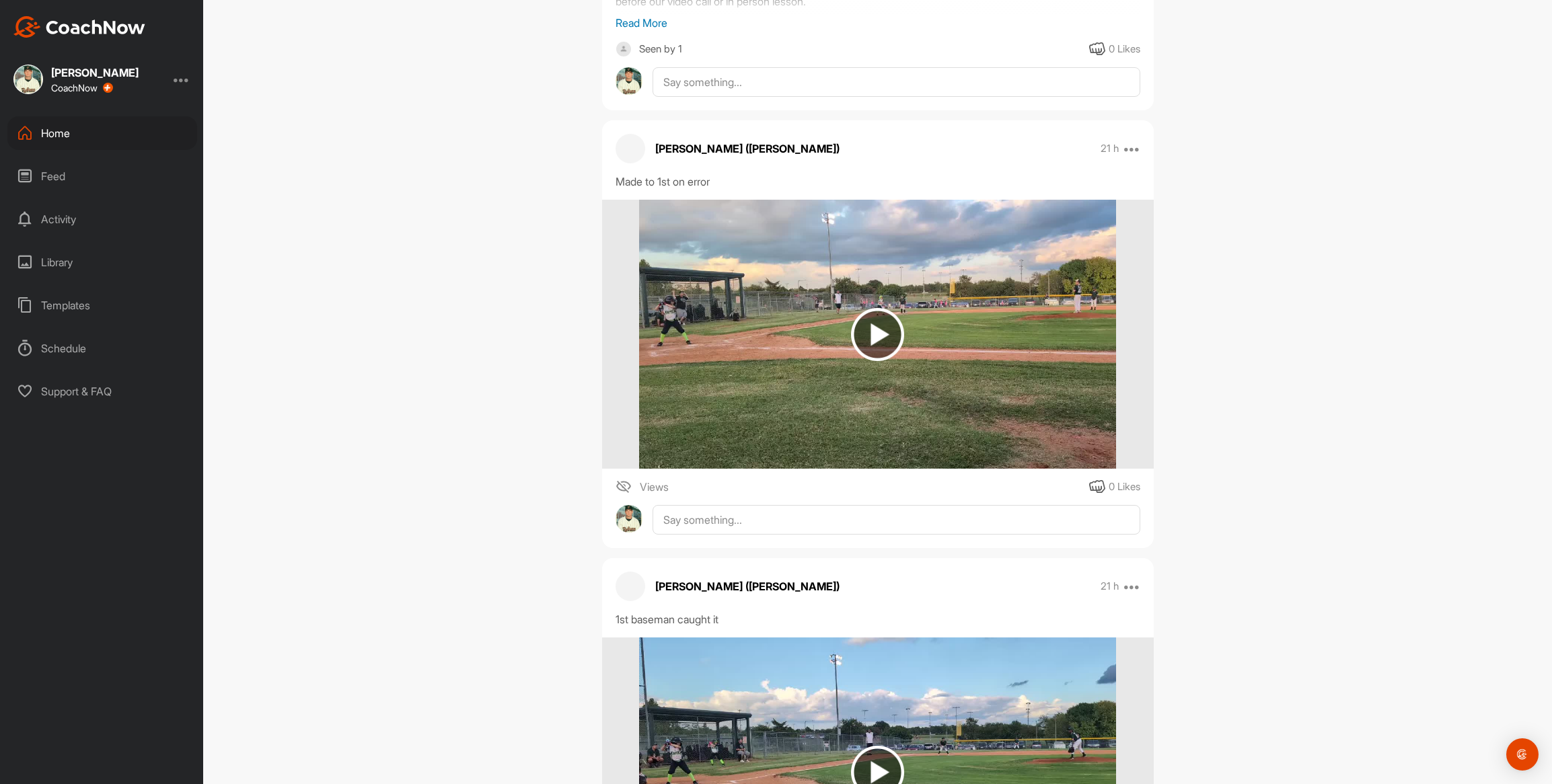
scroll to position [443, 0]
click at [712, 331] on img at bounding box center [878, 333] width 477 height 269
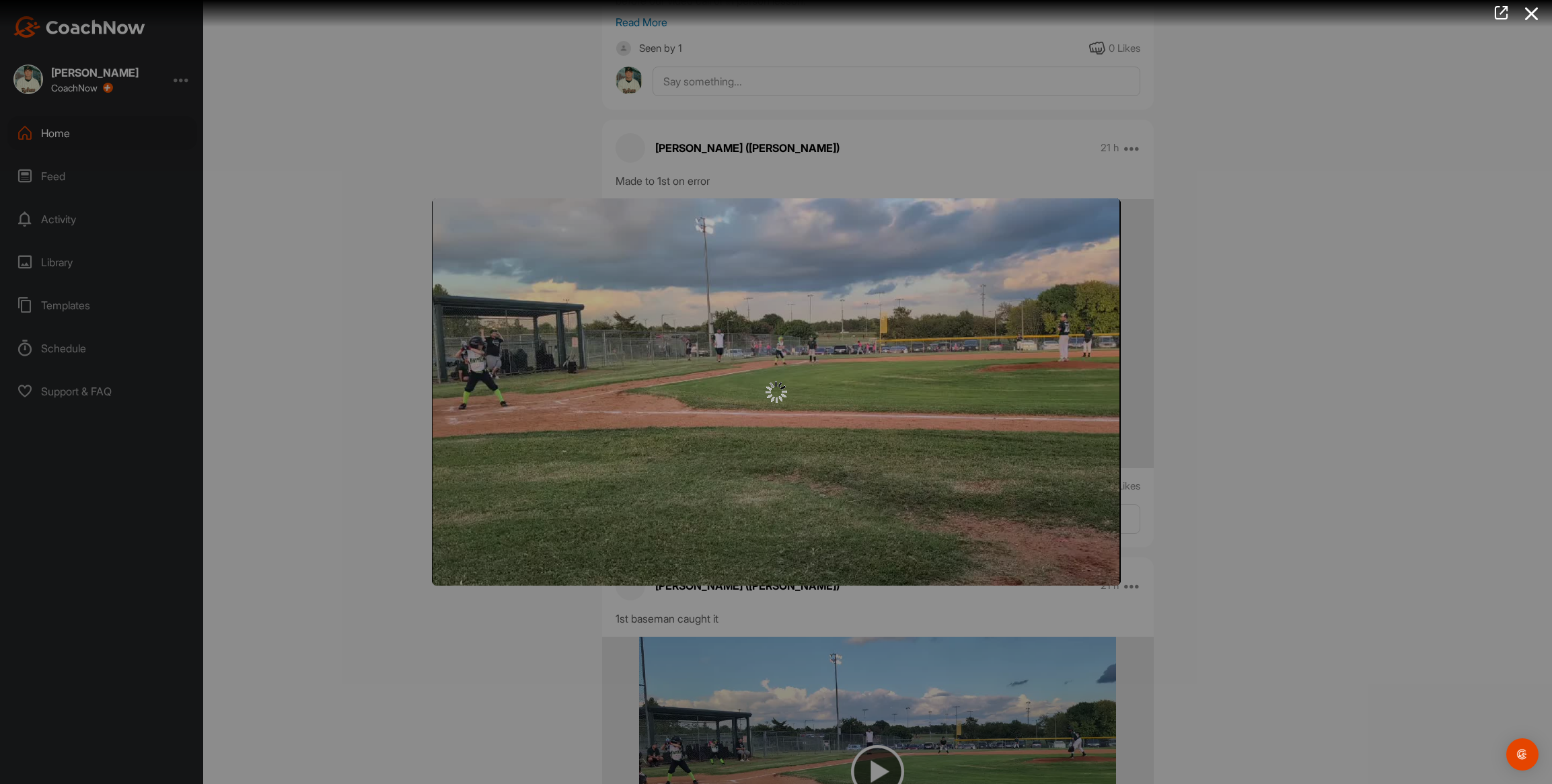
click at [712, 331] on div at bounding box center [776, 392] width 688 height 387
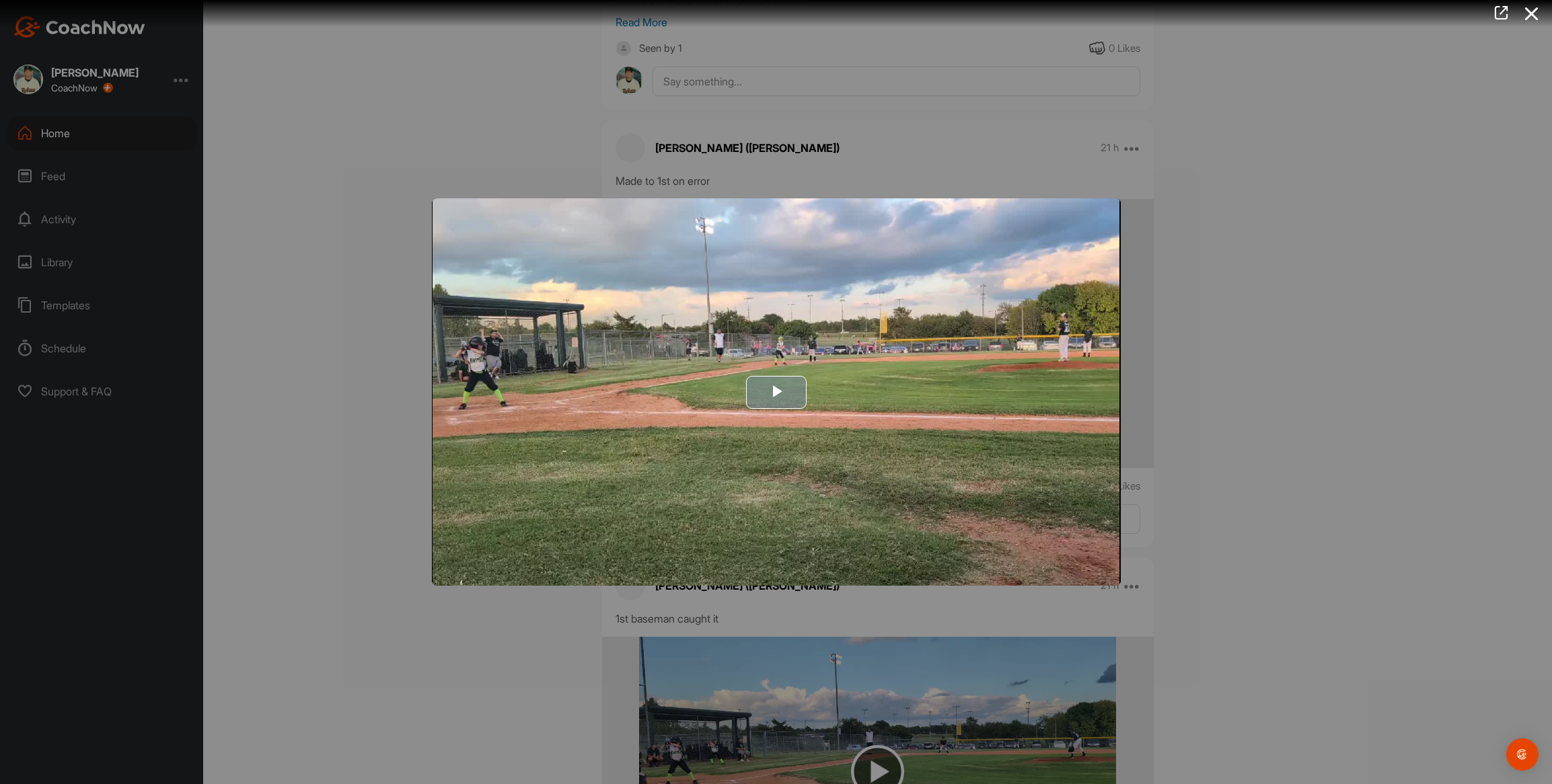
click at [633, 363] on img "Video Player" at bounding box center [776, 392] width 688 height 387
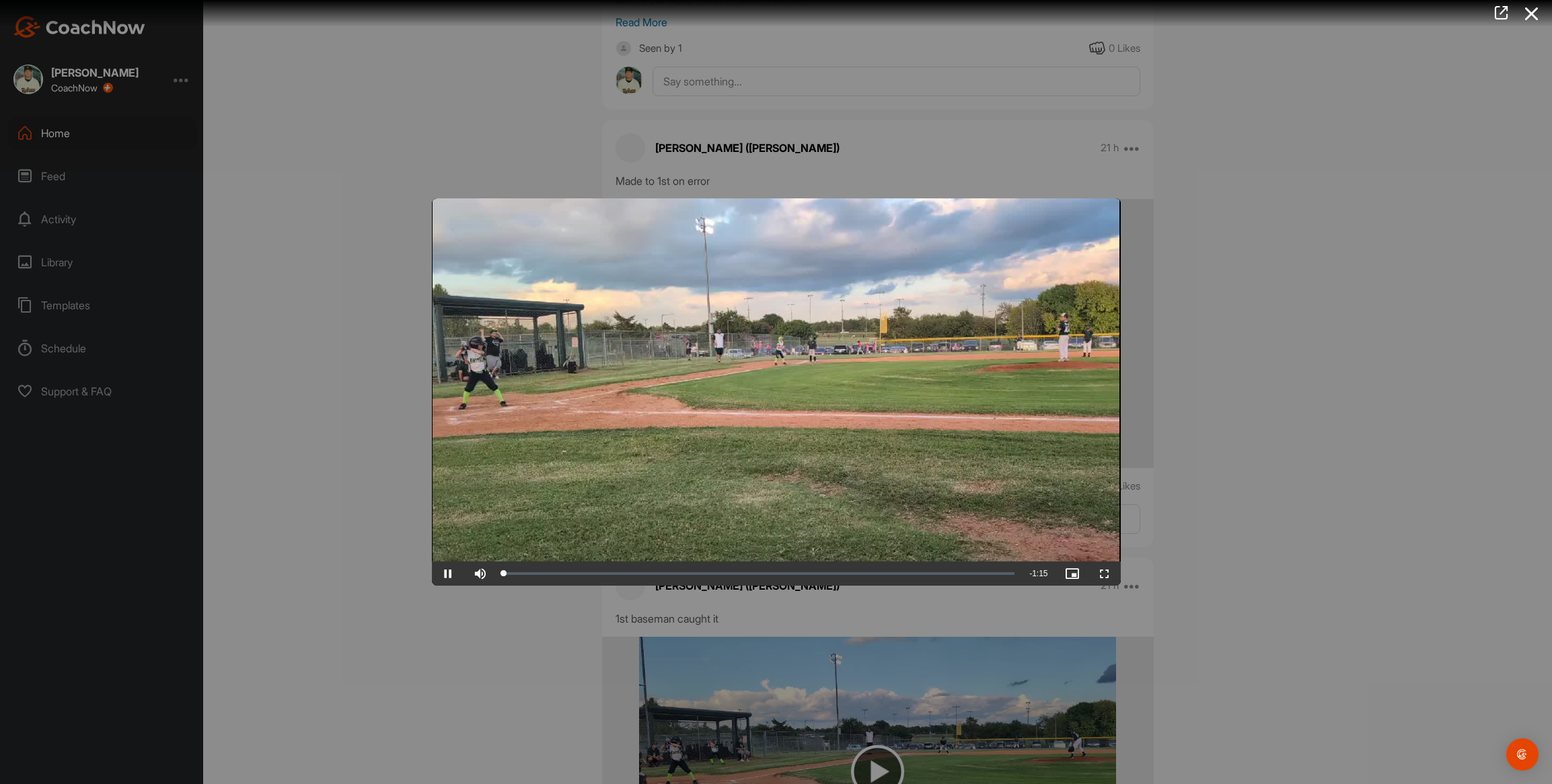
click at [633, 363] on video "Video Player" at bounding box center [776, 392] width 688 height 387
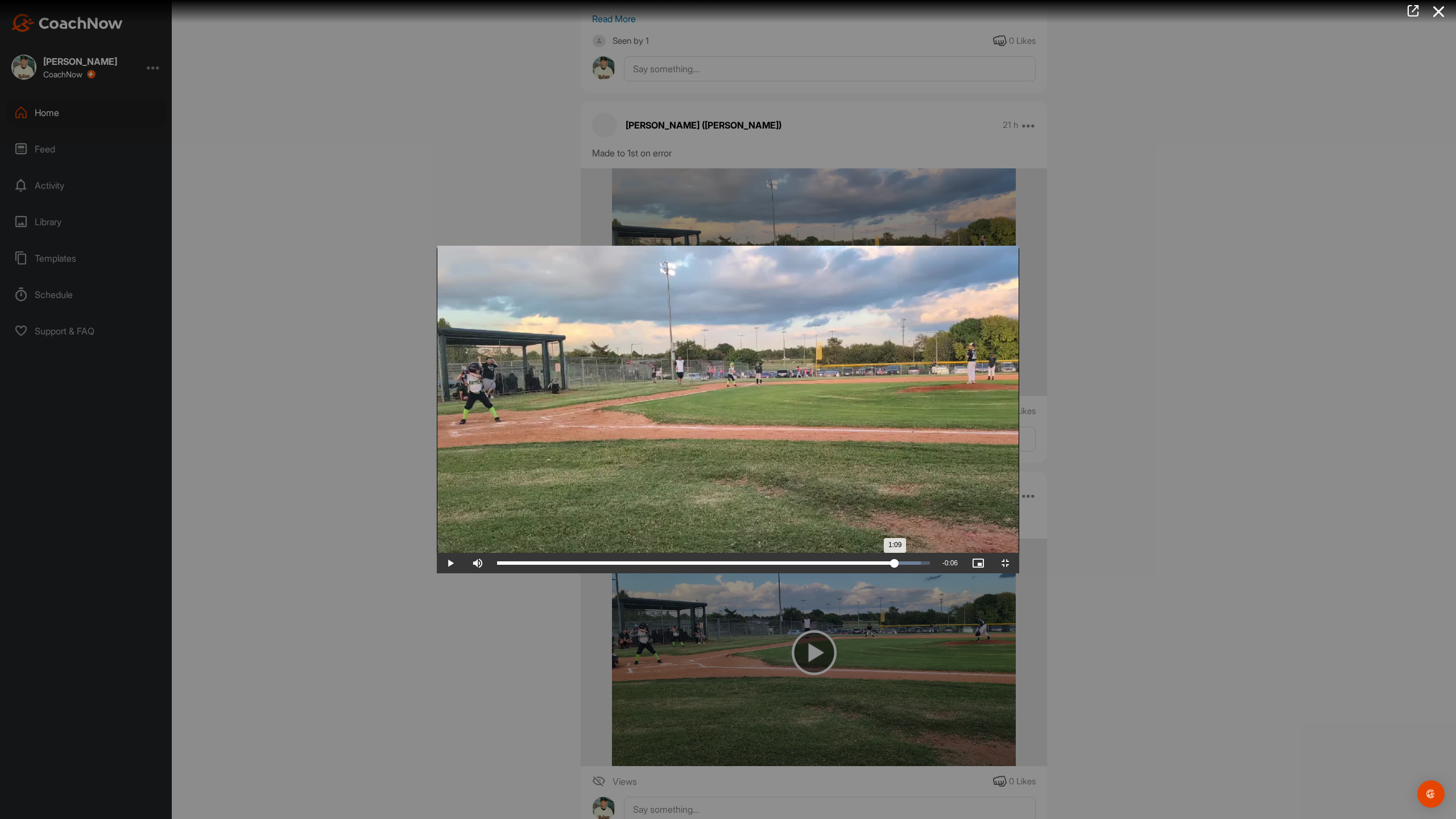
drag, startPoint x: 68, startPoint y: 810, endPoint x: 1261, endPoint y: 810, distance: 1193.0
click at [895, 564] on div "1:09" at bounding box center [696, 563] width 398 height 3
click at [437, 435] on video "Video Player" at bounding box center [728, 409] width 582 height 327
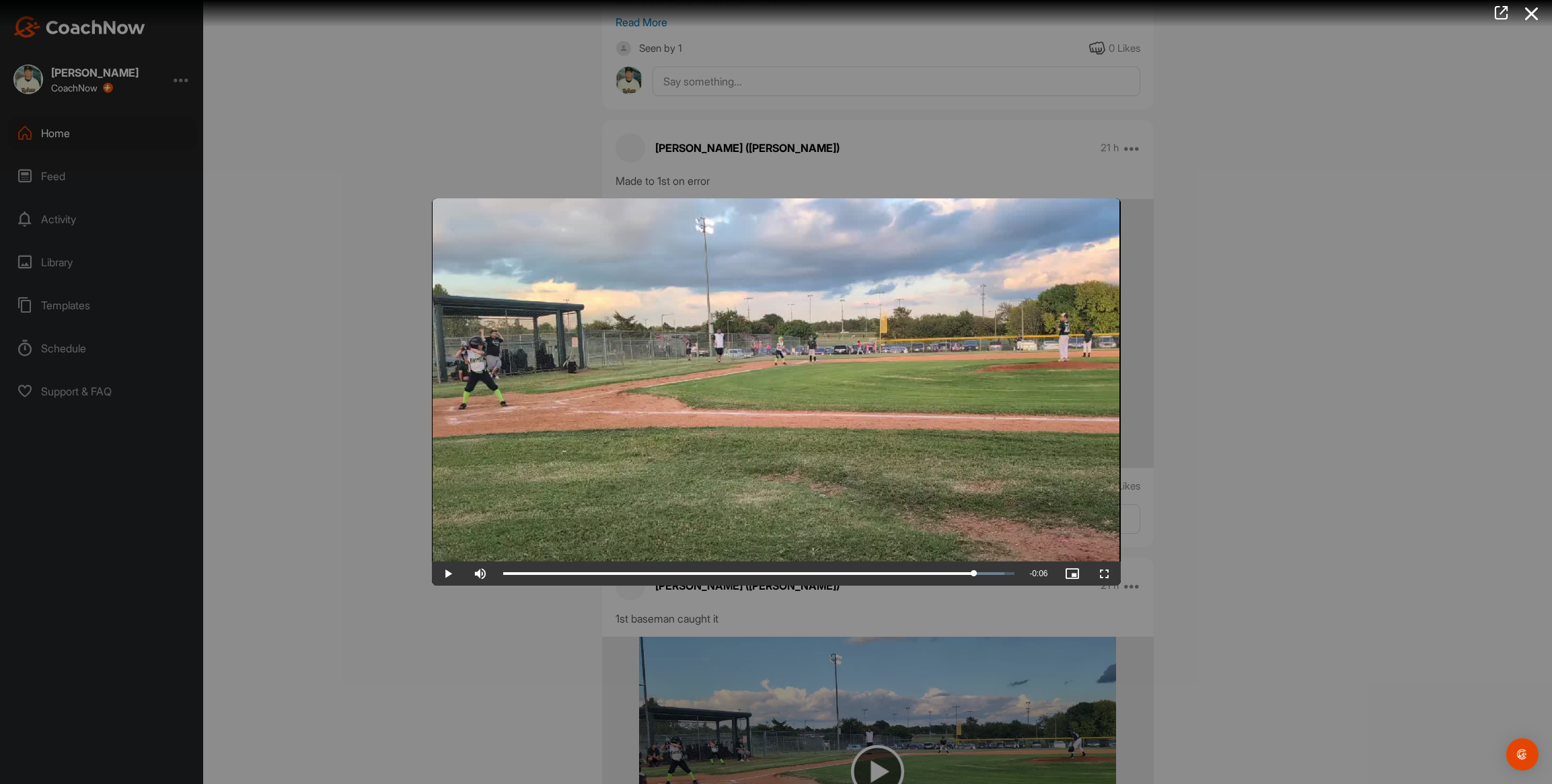
click at [360, 250] on div at bounding box center [776, 392] width 1552 height 784
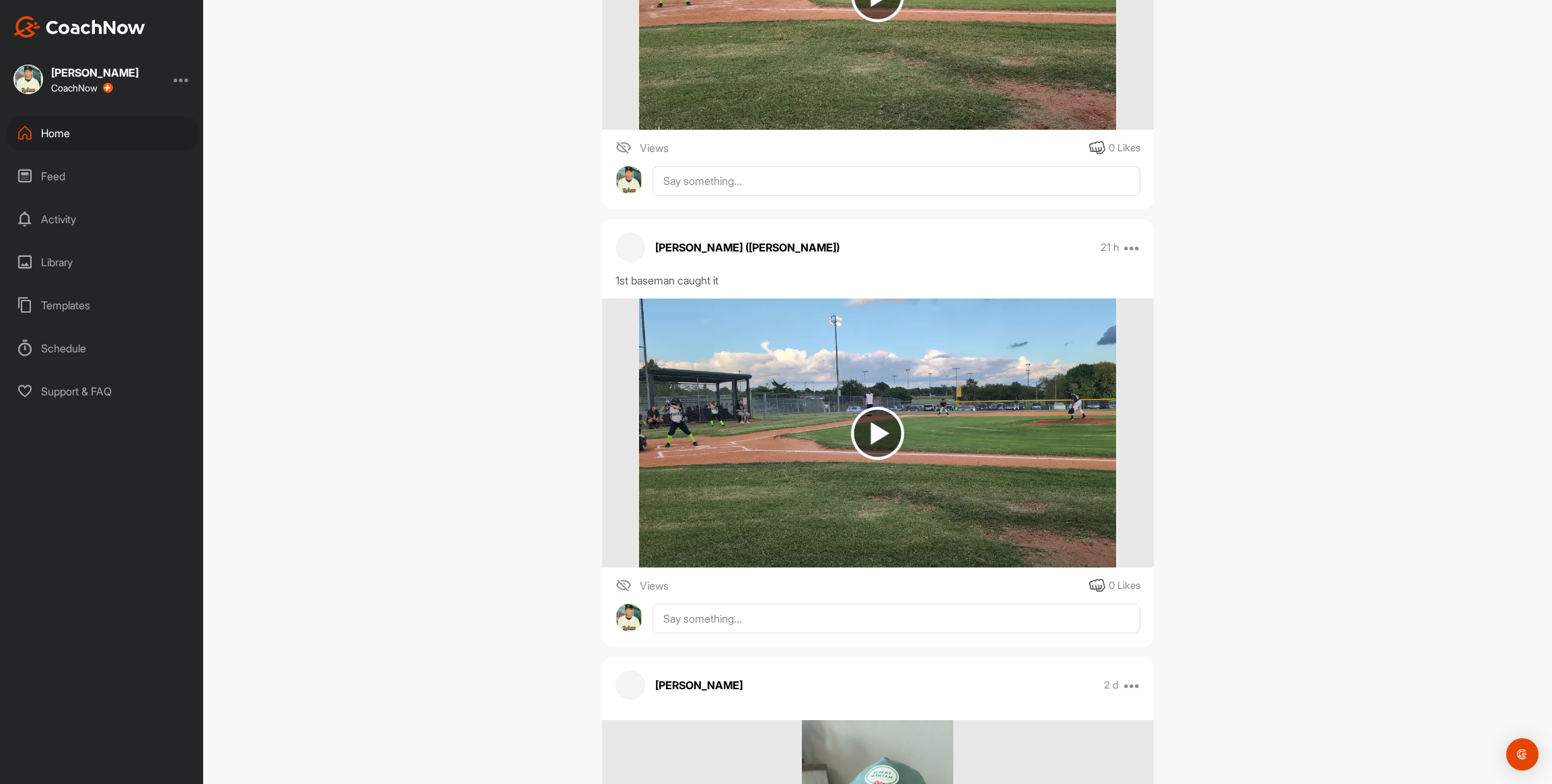
scroll to position [784, 0]
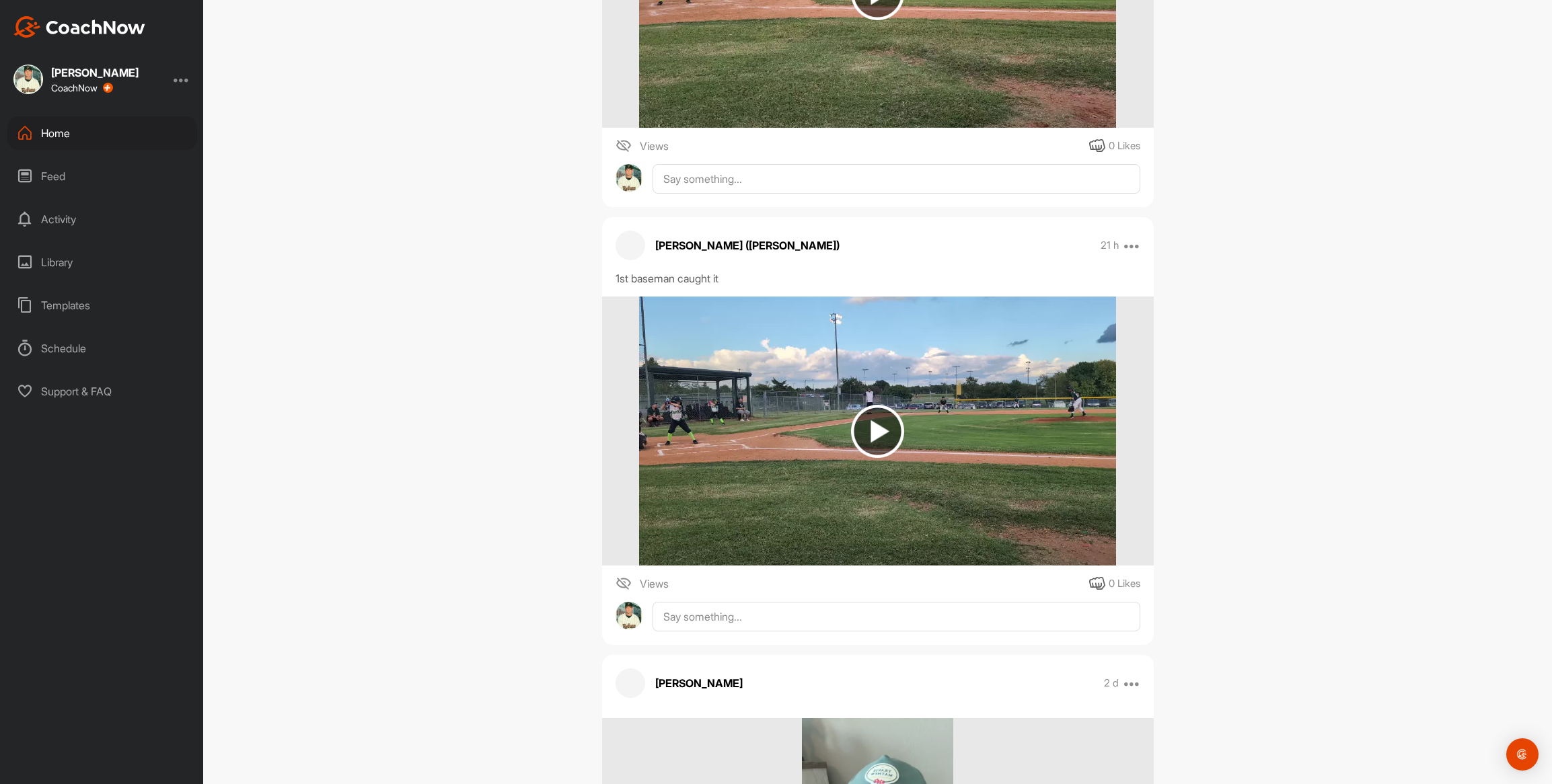
click at [698, 332] on img at bounding box center [878, 431] width 477 height 269
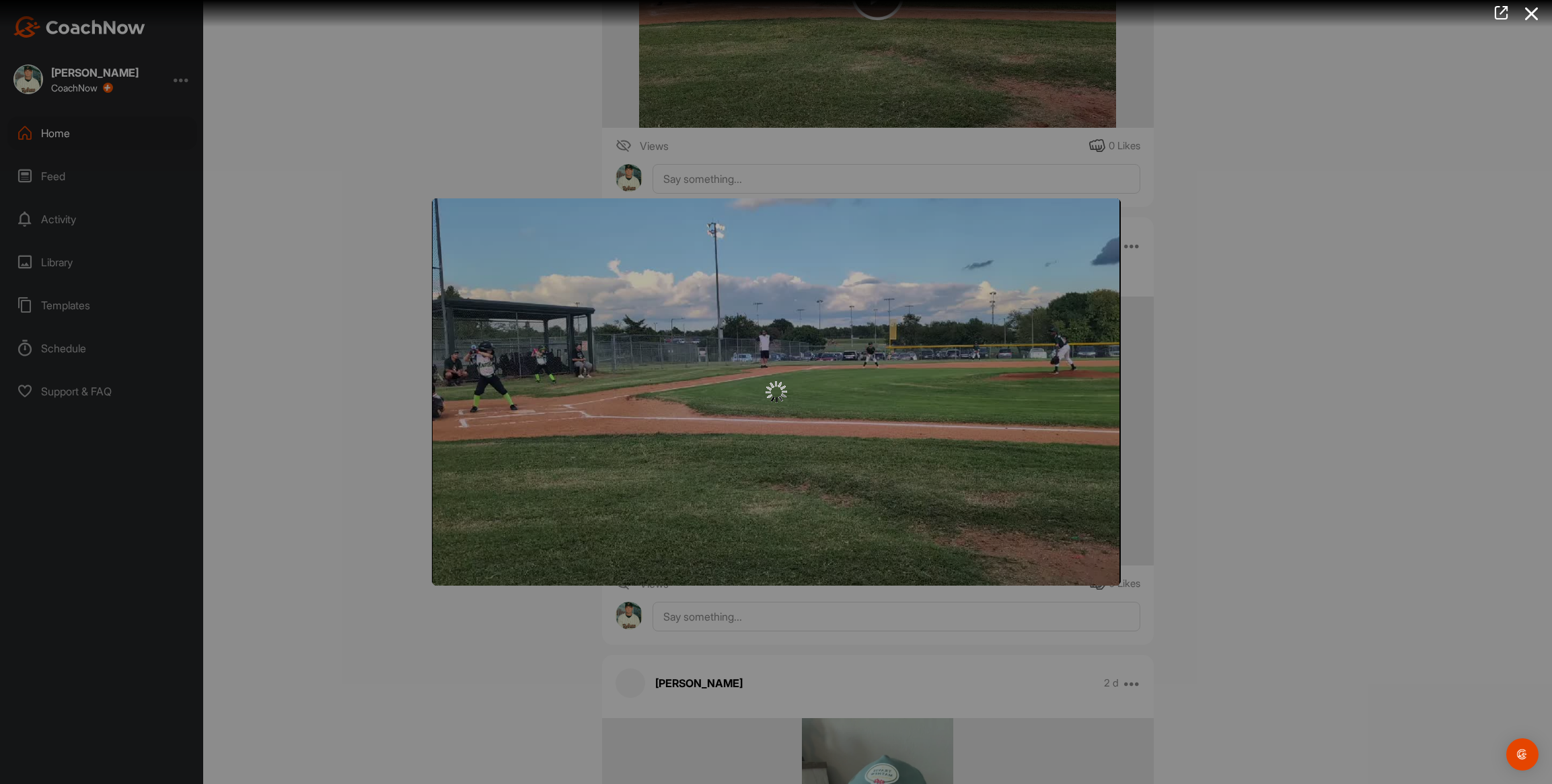
click at [698, 332] on div at bounding box center [776, 392] width 688 height 387
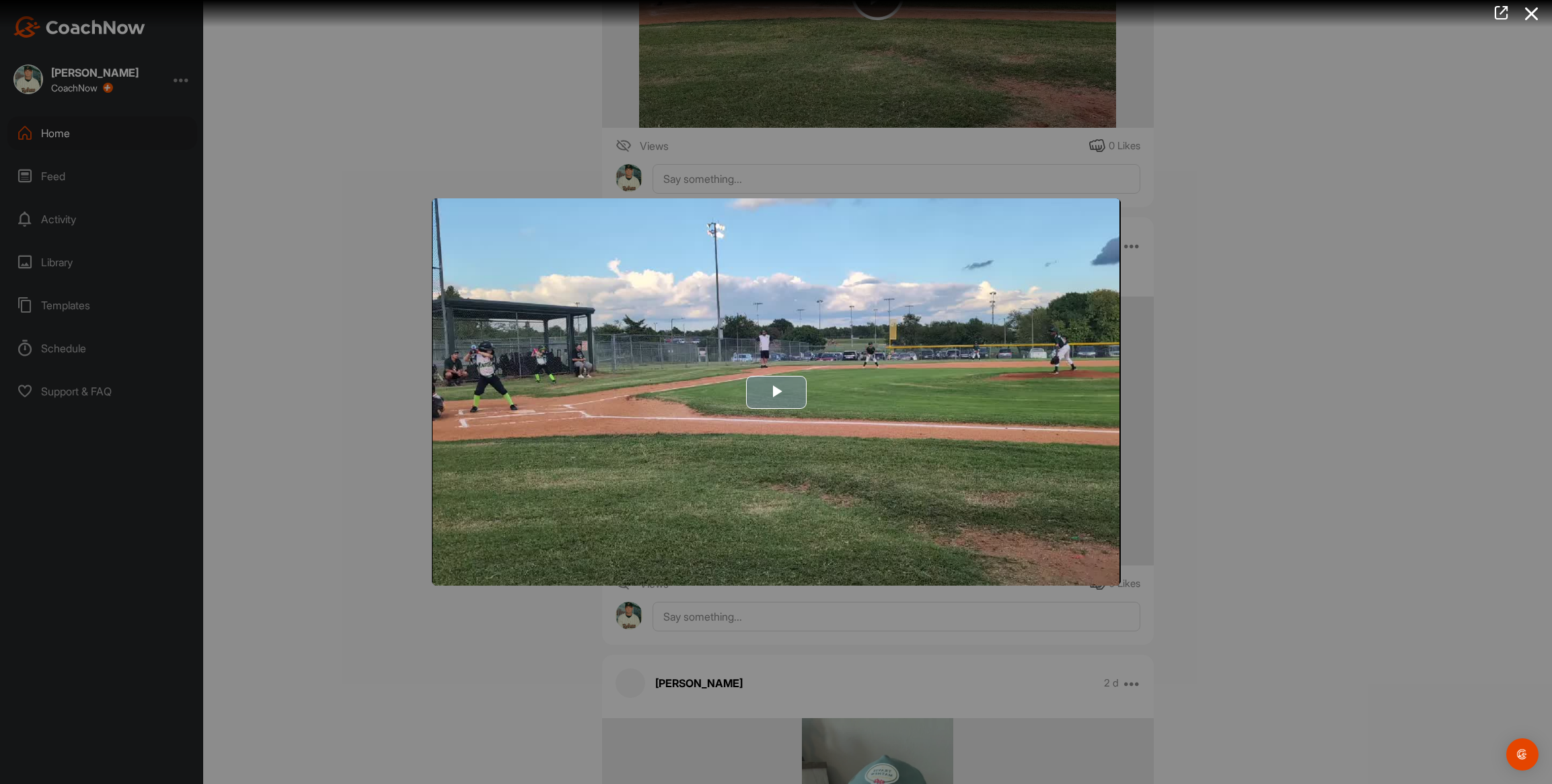
click at [668, 331] on img "Video Player" at bounding box center [776, 392] width 688 height 387
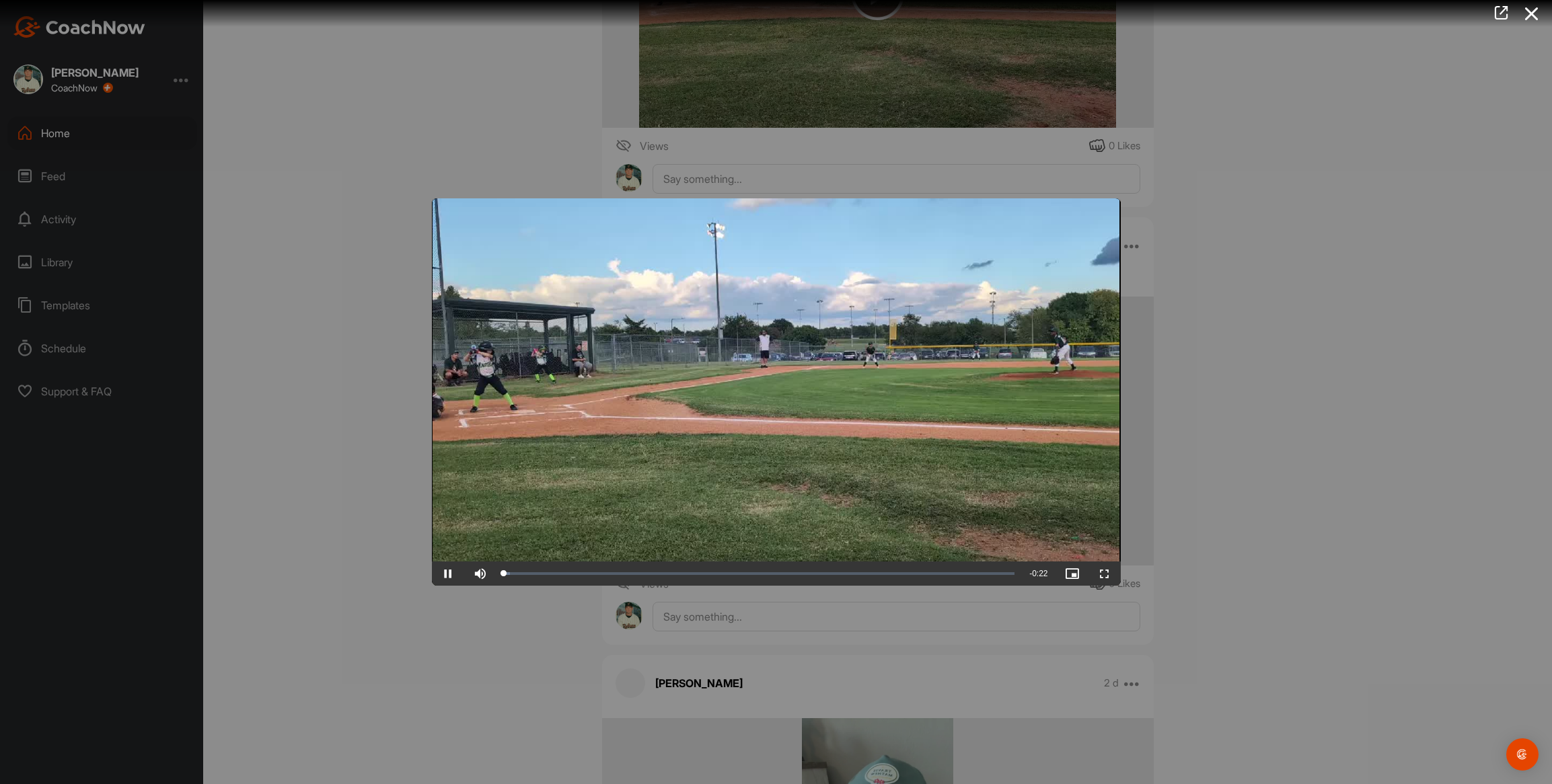
click at [668, 331] on video "Video Player" at bounding box center [776, 392] width 688 height 387
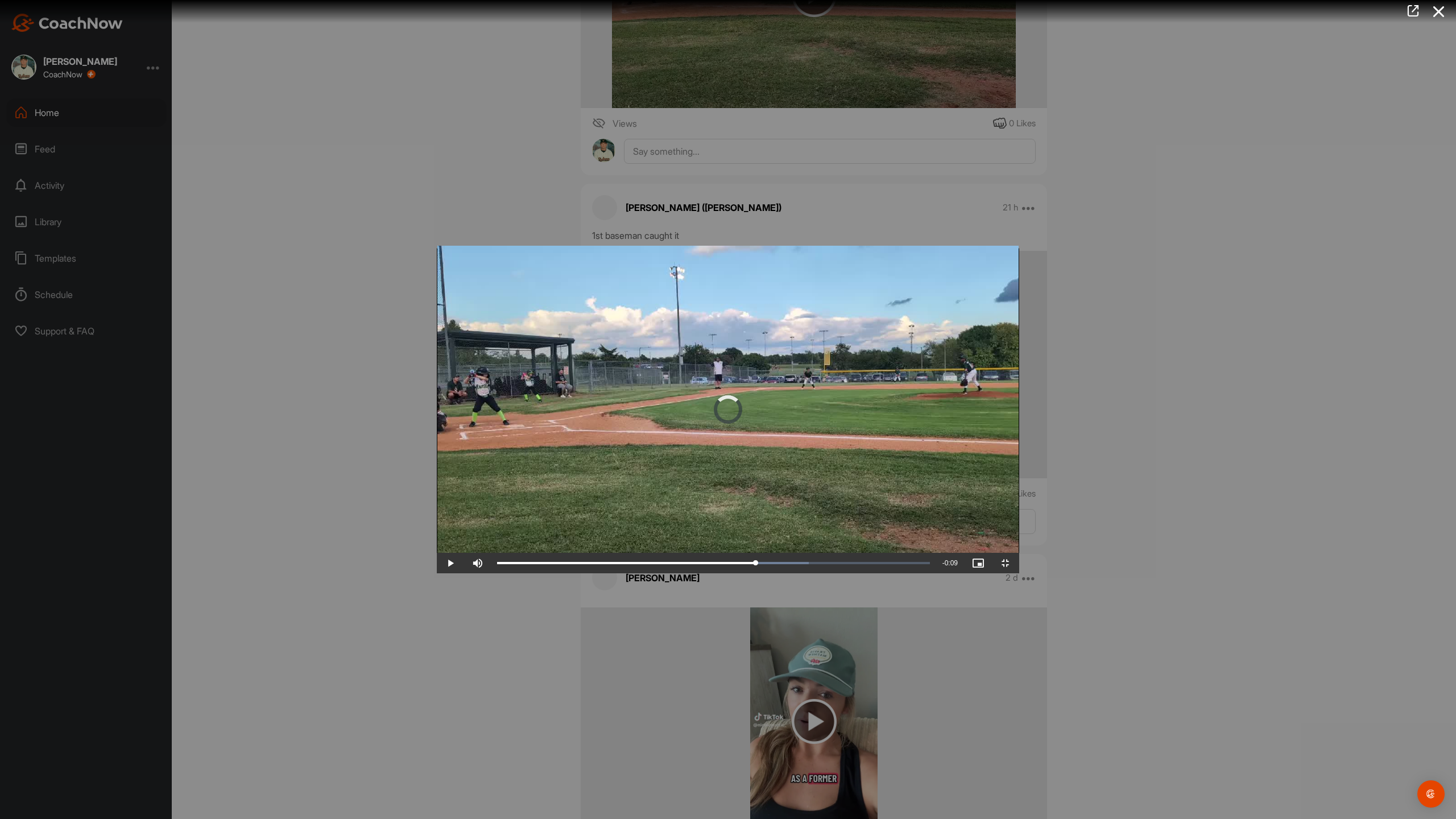
drag, startPoint x: 70, startPoint y: 807, endPoint x: 844, endPoint y: 768, distance: 775.0
click at [844, 573] on div "Video Player is loading. Play Video Play Skip Backward Skip Forward Mute Curren…" at bounding box center [728, 409] width 582 height 327
drag, startPoint x: 860, startPoint y: 804, endPoint x: 1197, endPoint y: 798, distance: 337.1
click at [1019, 573] on div "Video Player is loading. Play Video Play Skip Backward Skip Forward Mute Curren…" at bounding box center [728, 409] width 582 height 327
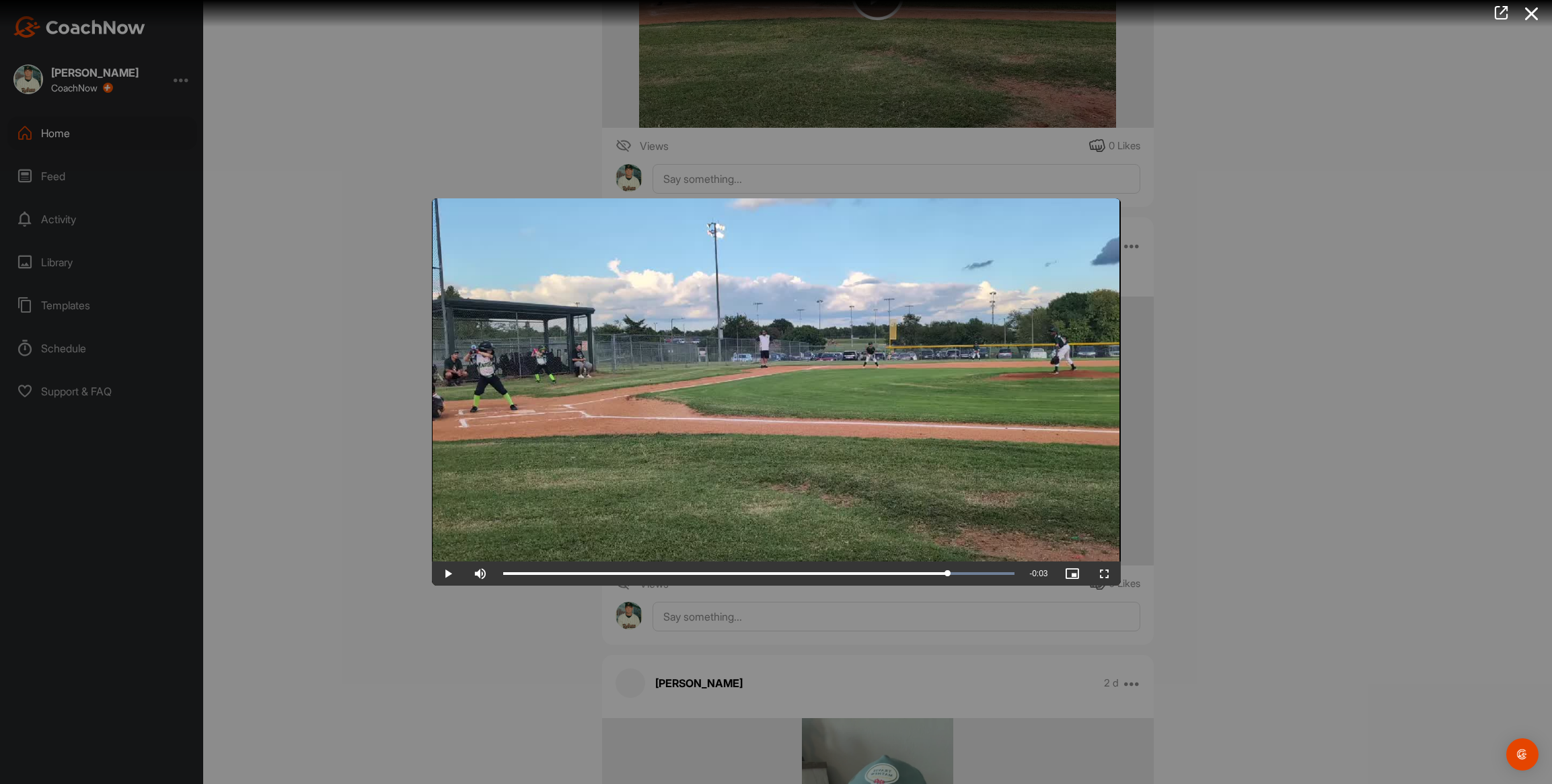
click at [386, 205] on div at bounding box center [776, 392] width 1552 height 784
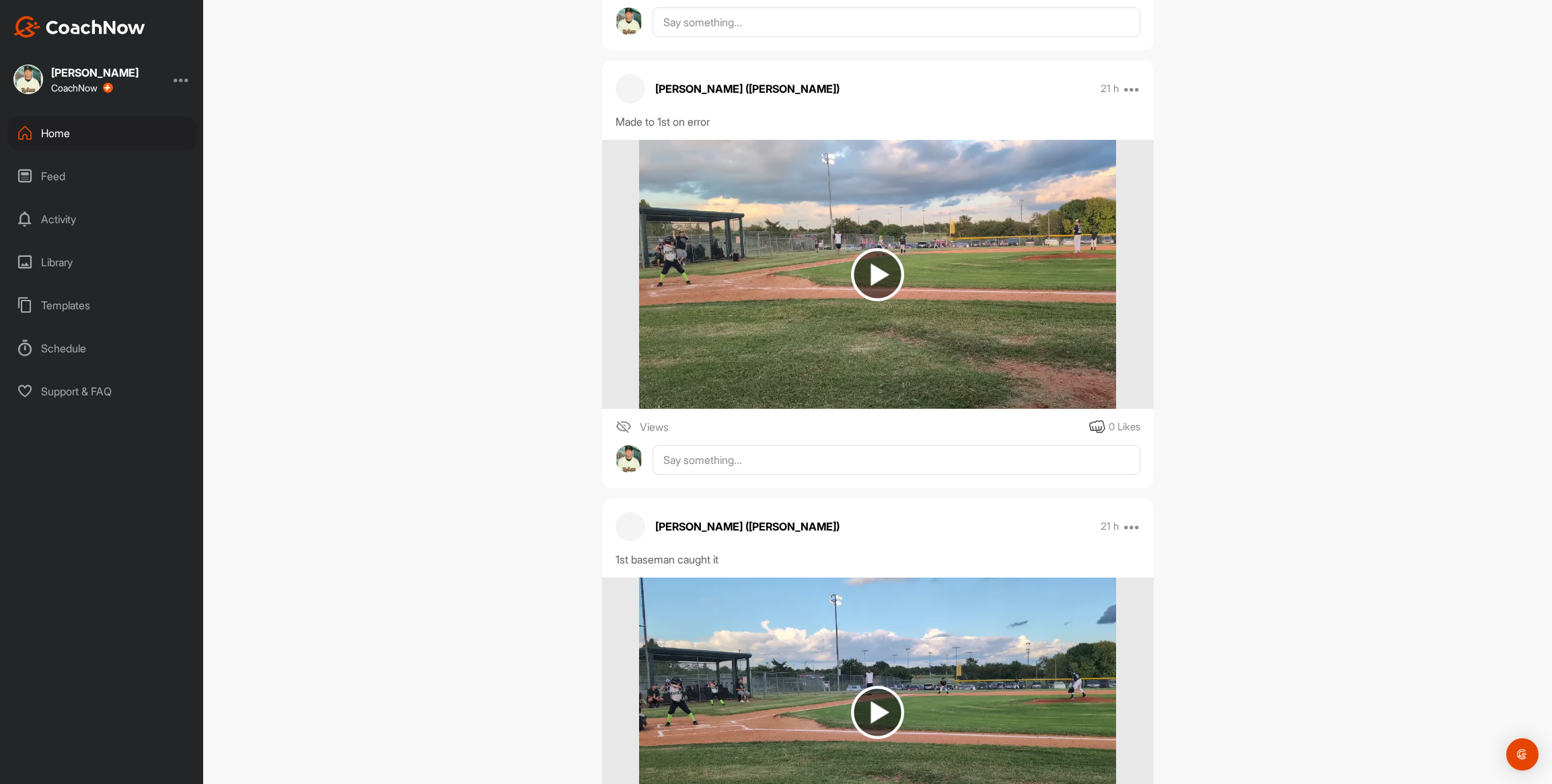
scroll to position [0, 0]
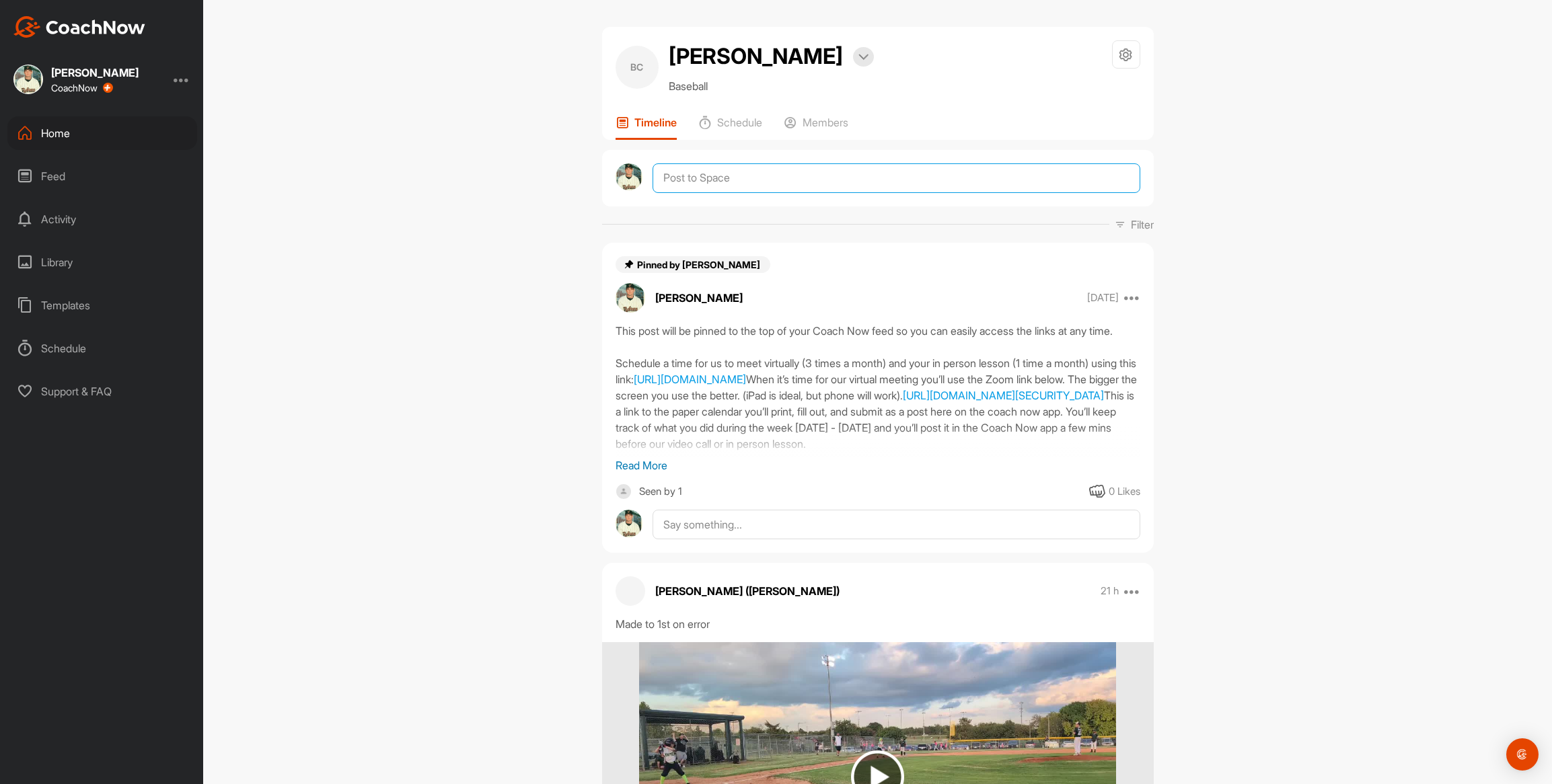
click at [714, 177] on textarea at bounding box center [896, 178] width 487 height 29
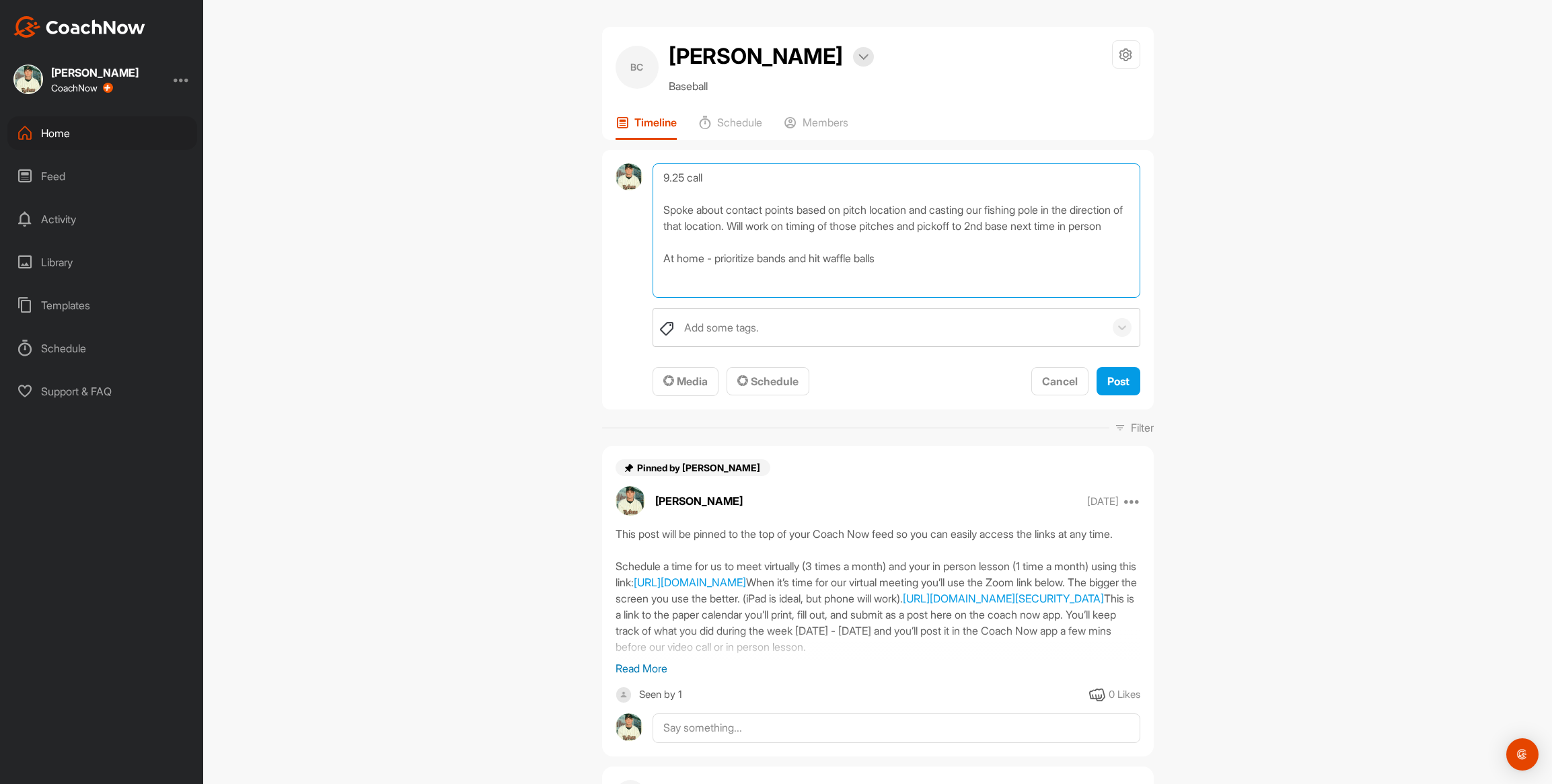
click at [845, 277] on textarea "9.25 call Spoke about contact points based on pitch location and casting our fi…" at bounding box center [896, 231] width 487 height 134
click at [945, 280] on textarea "9.25 call Spoke about contact points based on pitch location and casting our fi…" at bounding box center [896, 231] width 487 height 134
type textarea "9.25 call Spoke about contact points based on pitch location and casting our fi…"
click at [1112, 383] on span "Post" at bounding box center [1117, 382] width 22 height 13
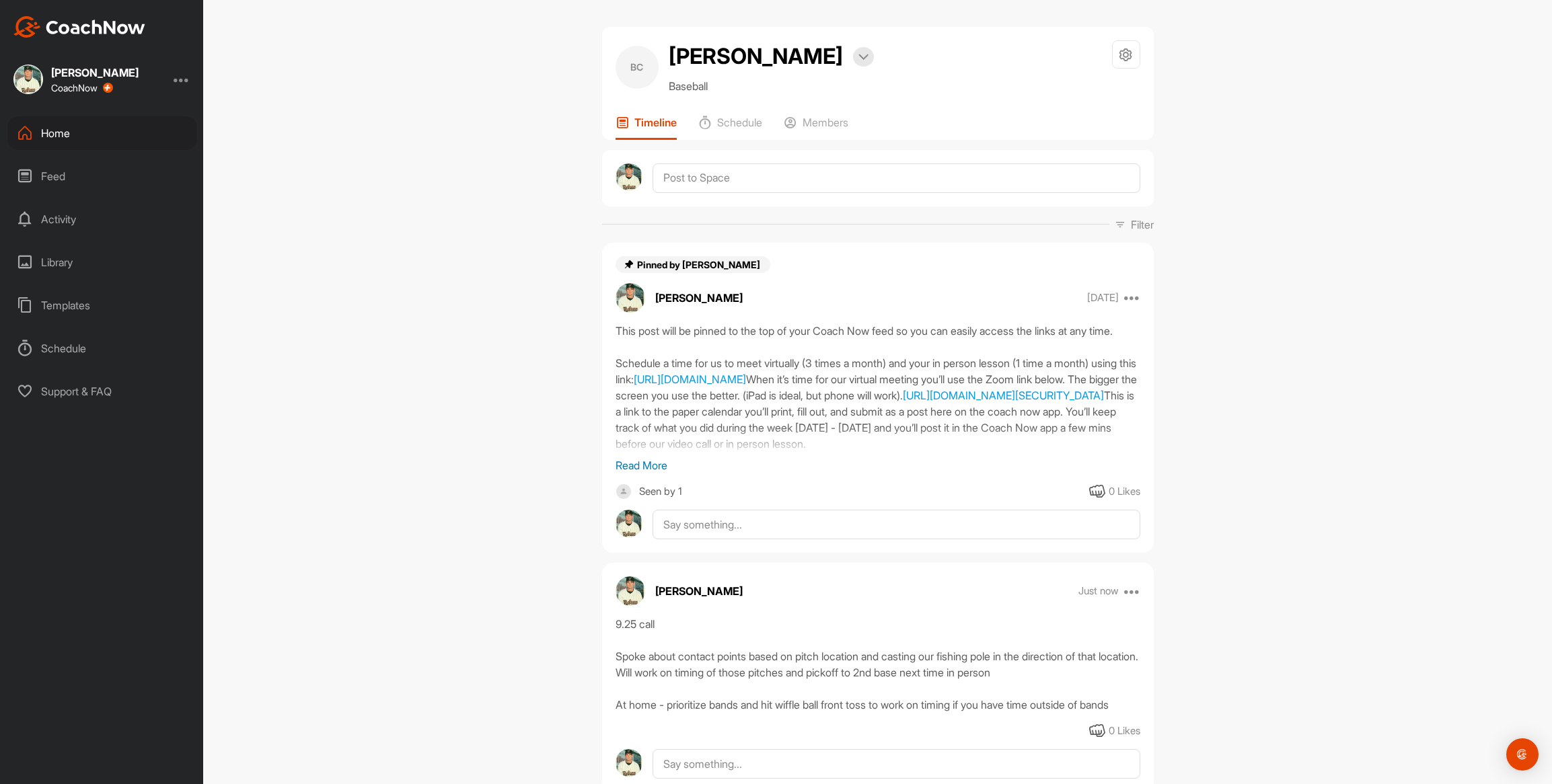
click at [58, 134] on div "Home" at bounding box center [102, 134] width 189 height 34
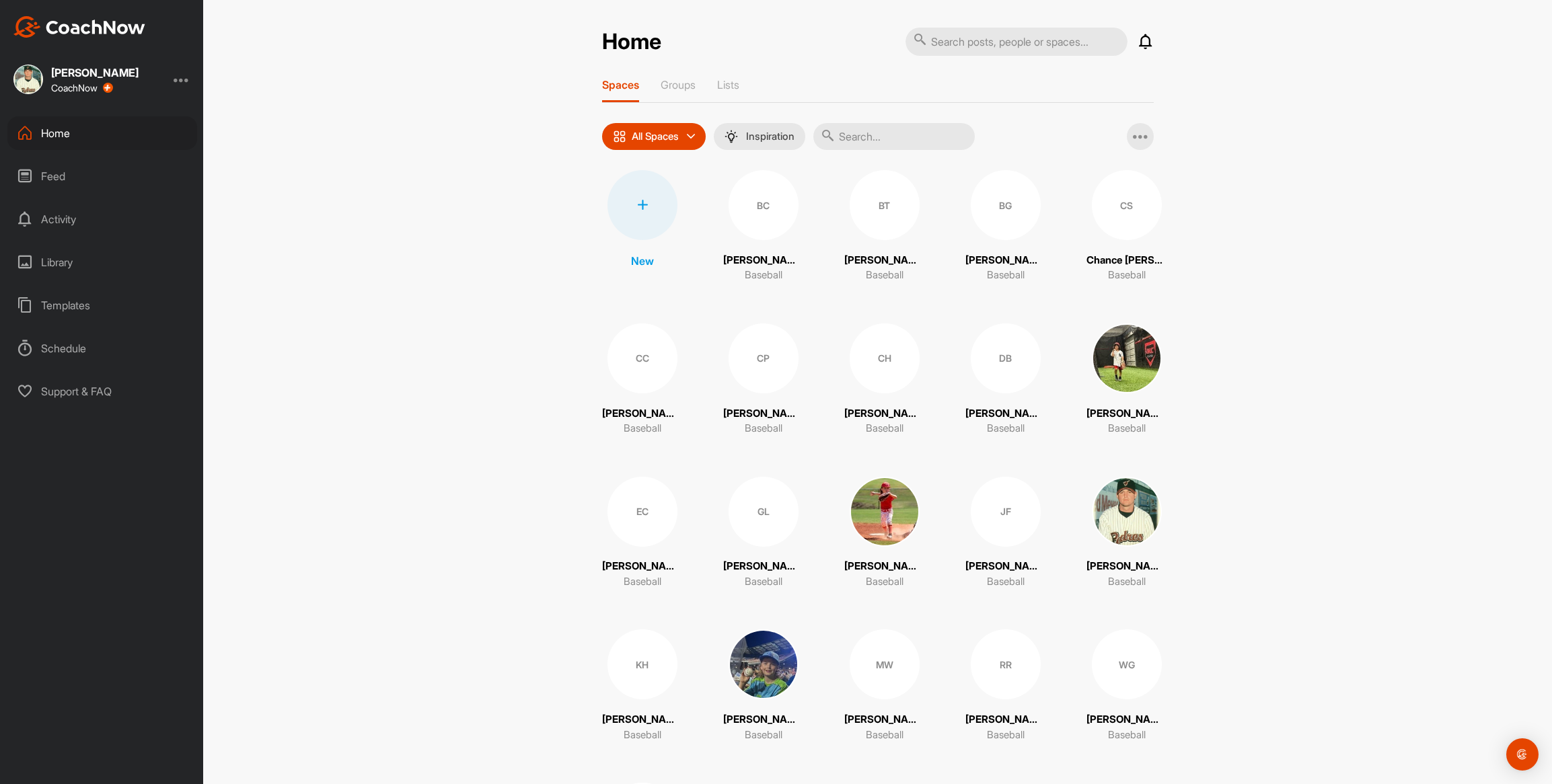
click at [990, 379] on div "DB" at bounding box center [1006, 359] width 70 height 70
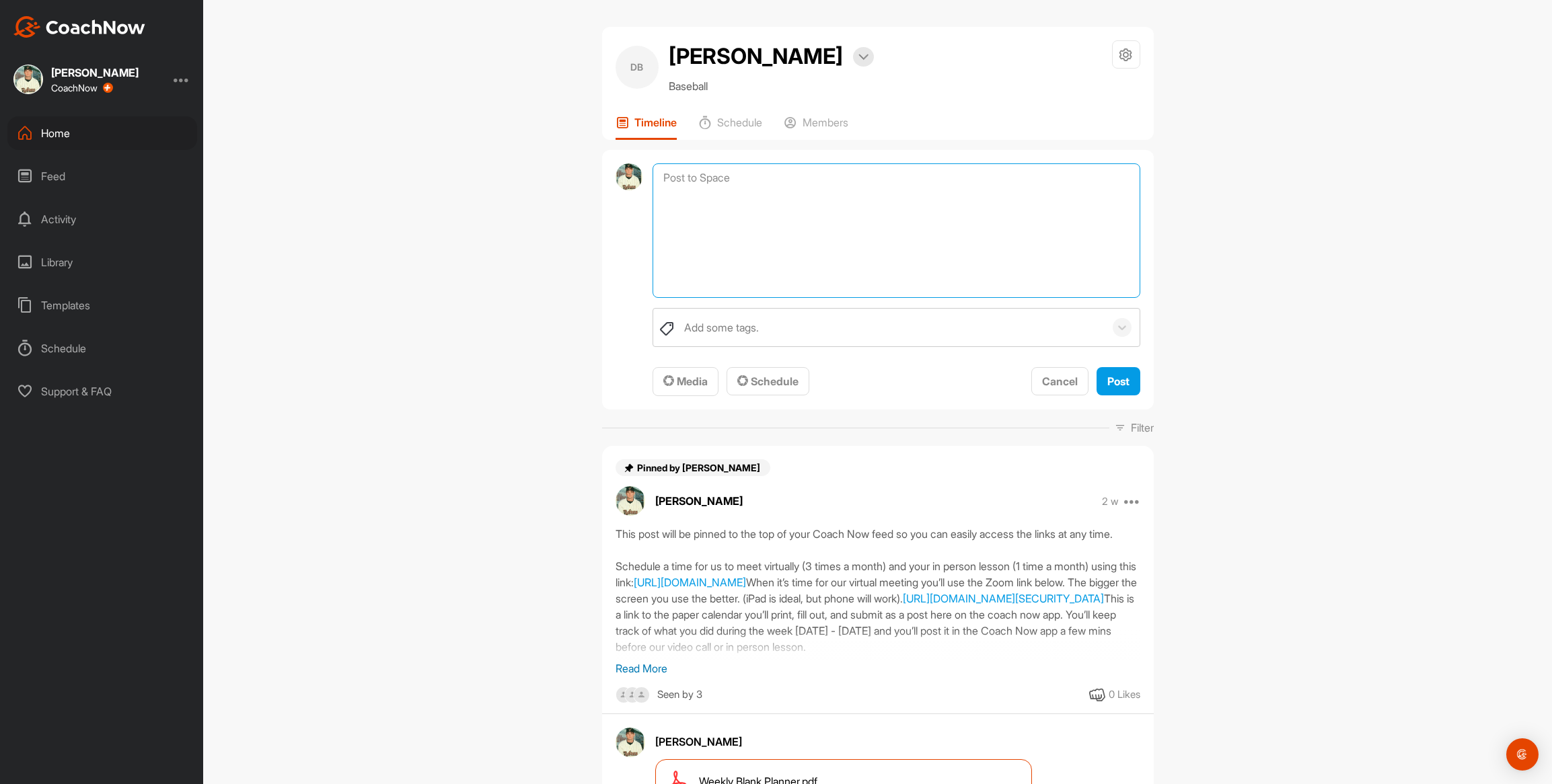
click at [730, 179] on textarea at bounding box center [896, 231] width 487 height 134
click at [1097, 214] on textarea "9.25 call Watched your hitting video.... saw double foot landing which caused y…" at bounding box center [896, 231] width 487 height 134
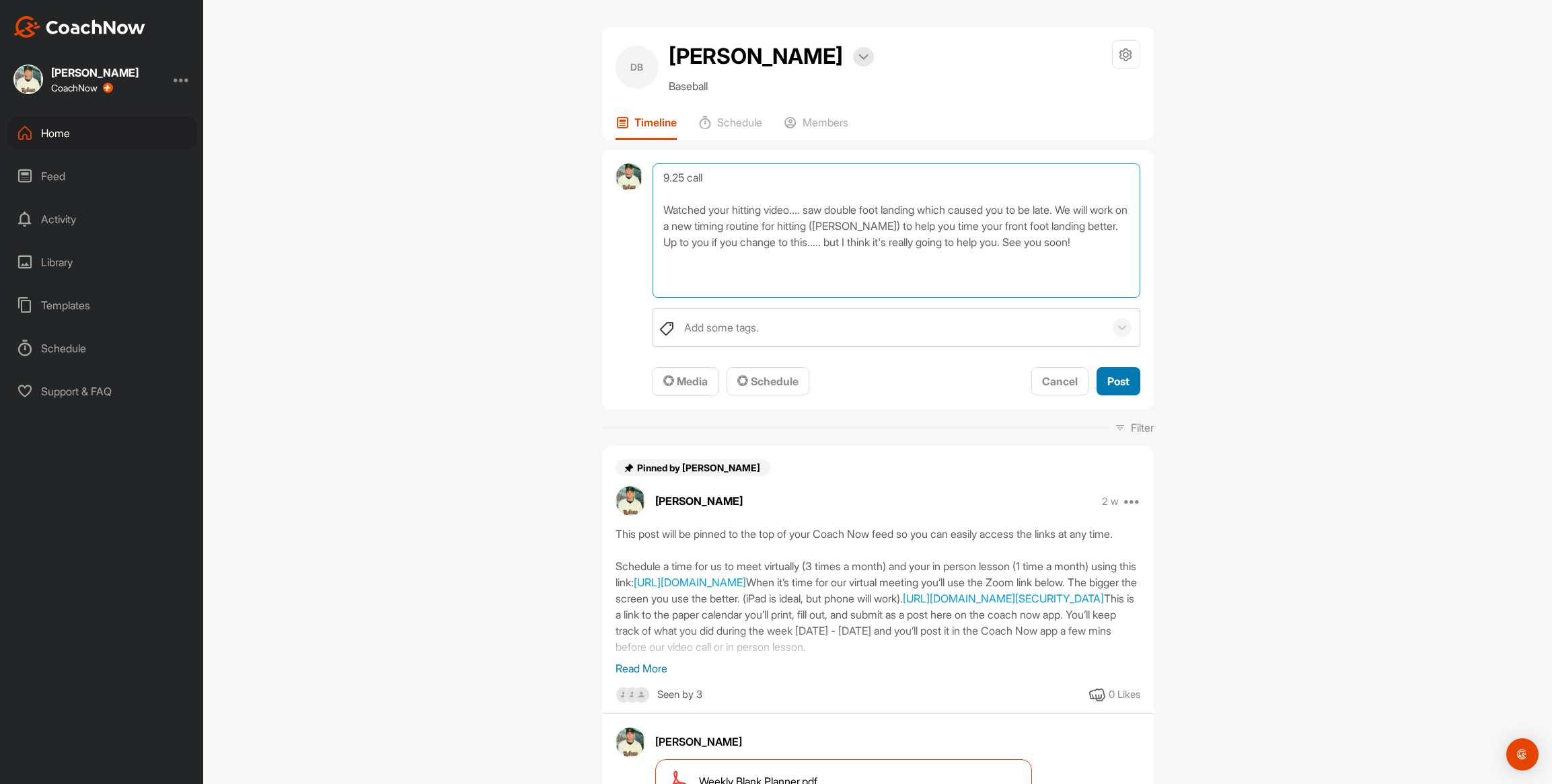
type textarea "9.25 call Watched your hitting video.... saw double foot landing which caused y…"
click at [1117, 383] on span "Post" at bounding box center [1117, 382] width 22 height 13
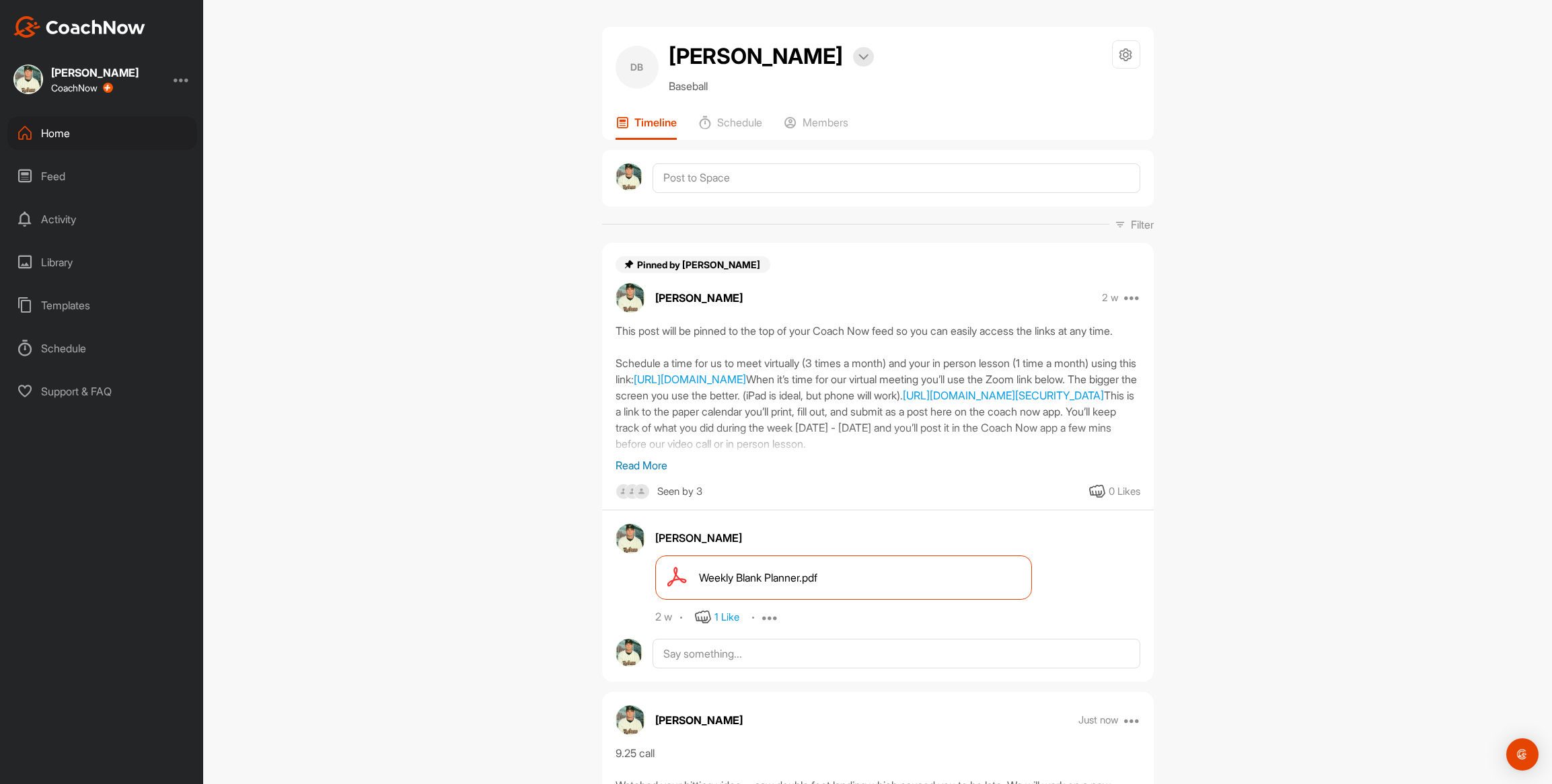
click at [54, 134] on div "Home" at bounding box center [102, 134] width 189 height 34
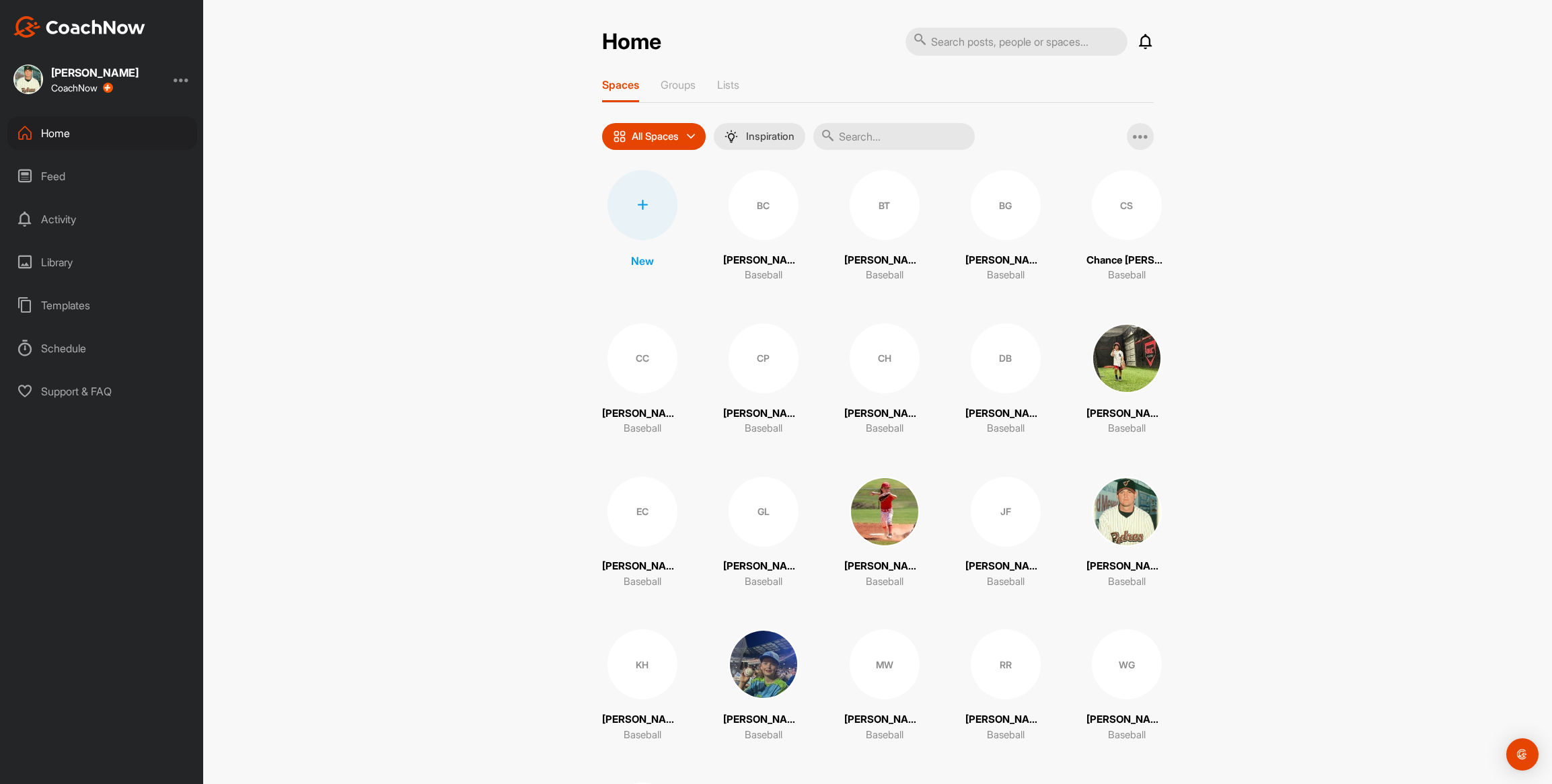
click at [755, 523] on div "GL" at bounding box center [763, 512] width 70 height 70
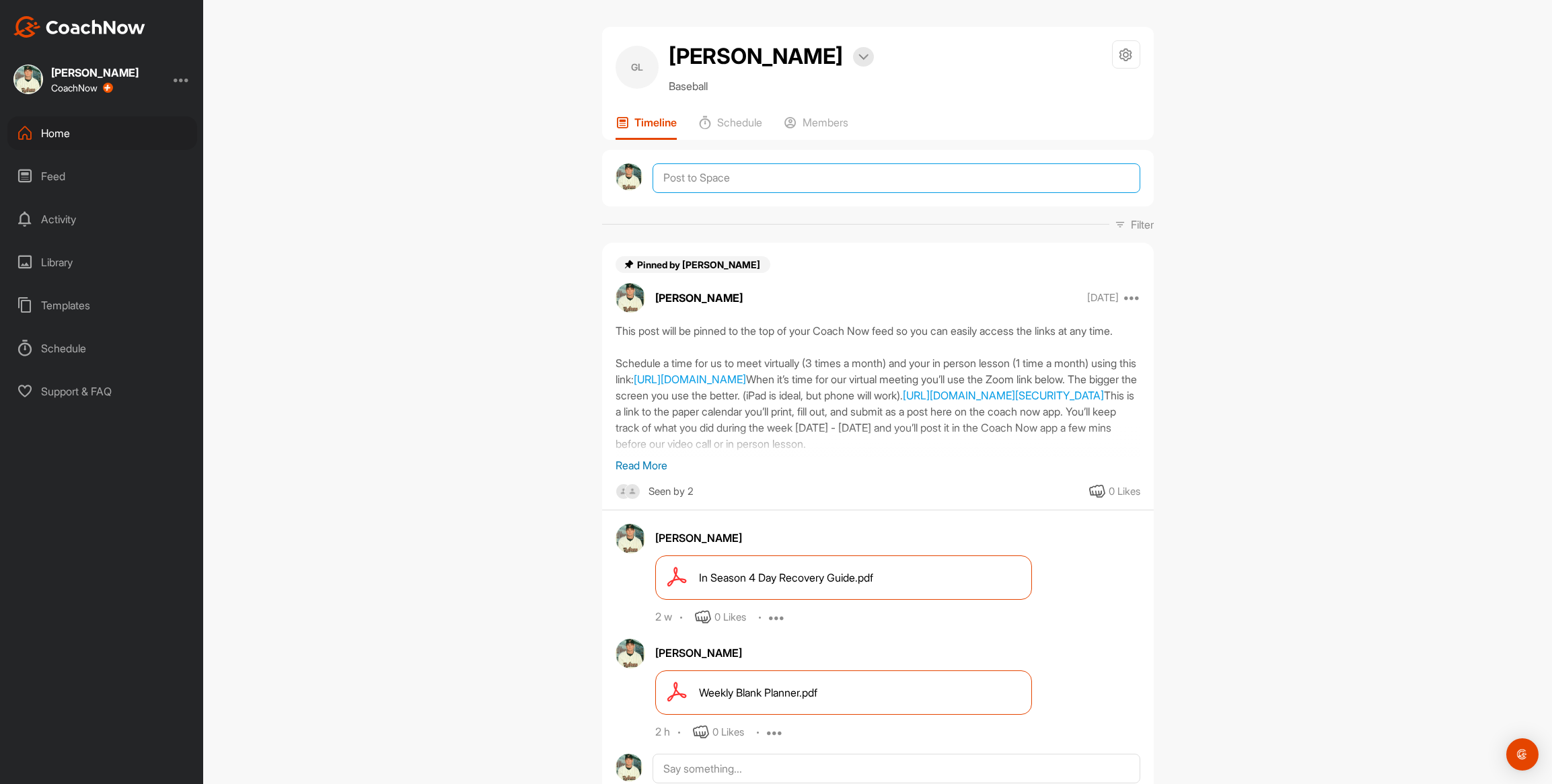
click at [694, 180] on textarea at bounding box center [896, 178] width 487 height 29
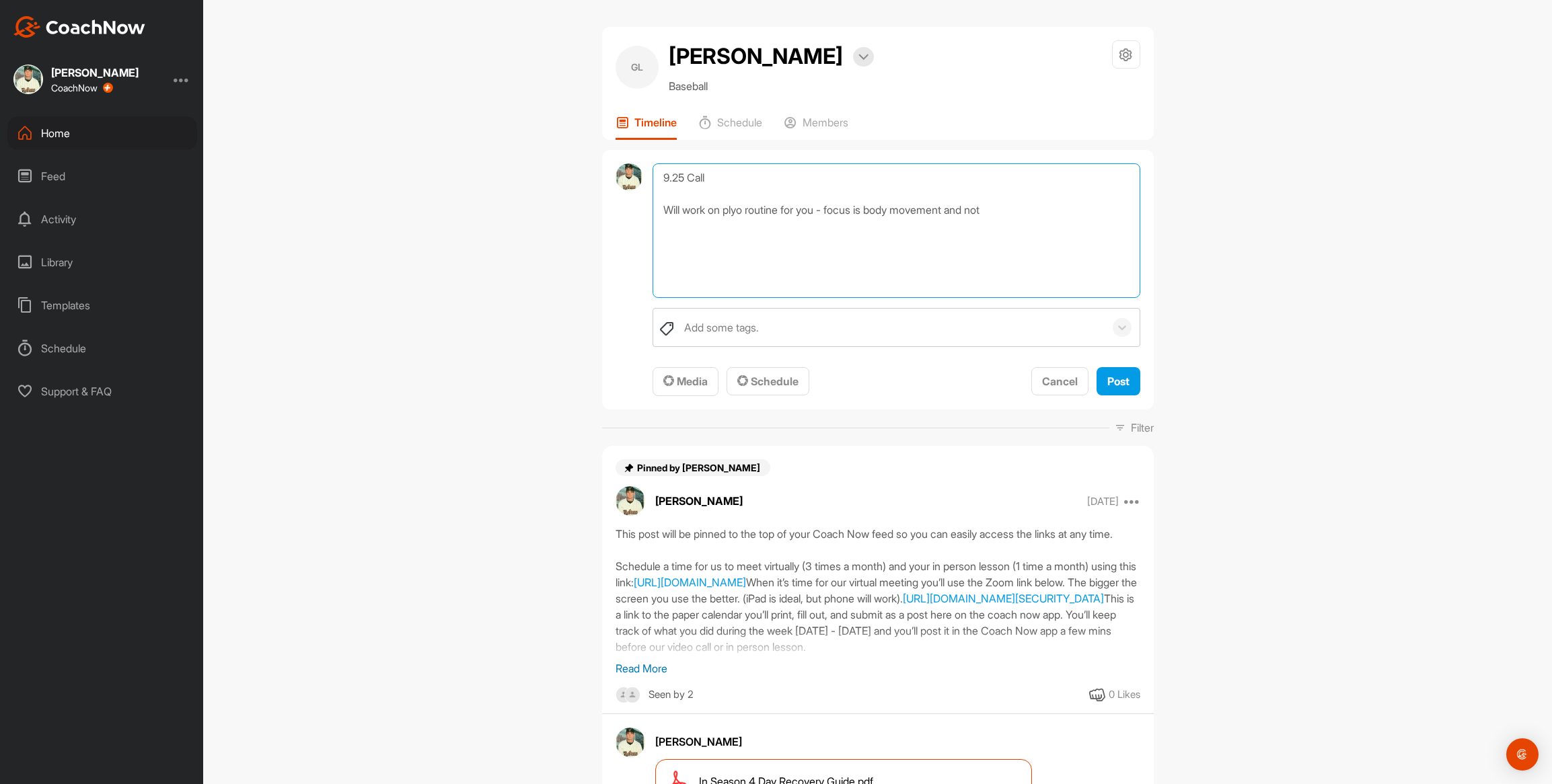
click at [1028, 209] on textarea "9.25 Call Will work on plyo routine for you - focus is body movement and not" at bounding box center [896, 231] width 487 height 134
click at [789, 222] on textarea "9.25 Call Will work on plyo routine for you - focus is body movement and not ac…" at bounding box center [896, 231] width 487 height 134
click at [963, 259] on textarea "9.25 Call Will work on plyo routine for you - focus is body movement and not ac…" at bounding box center [896, 231] width 487 height 134
click at [958, 261] on textarea "9.25 Call Will work on plyo routine for you - focus is body movement and not ac…" at bounding box center [896, 231] width 487 height 134
click at [821, 279] on textarea "9.25 Call Will work on plyo routine for you - focus is body movement and not ac…" at bounding box center [896, 231] width 487 height 134
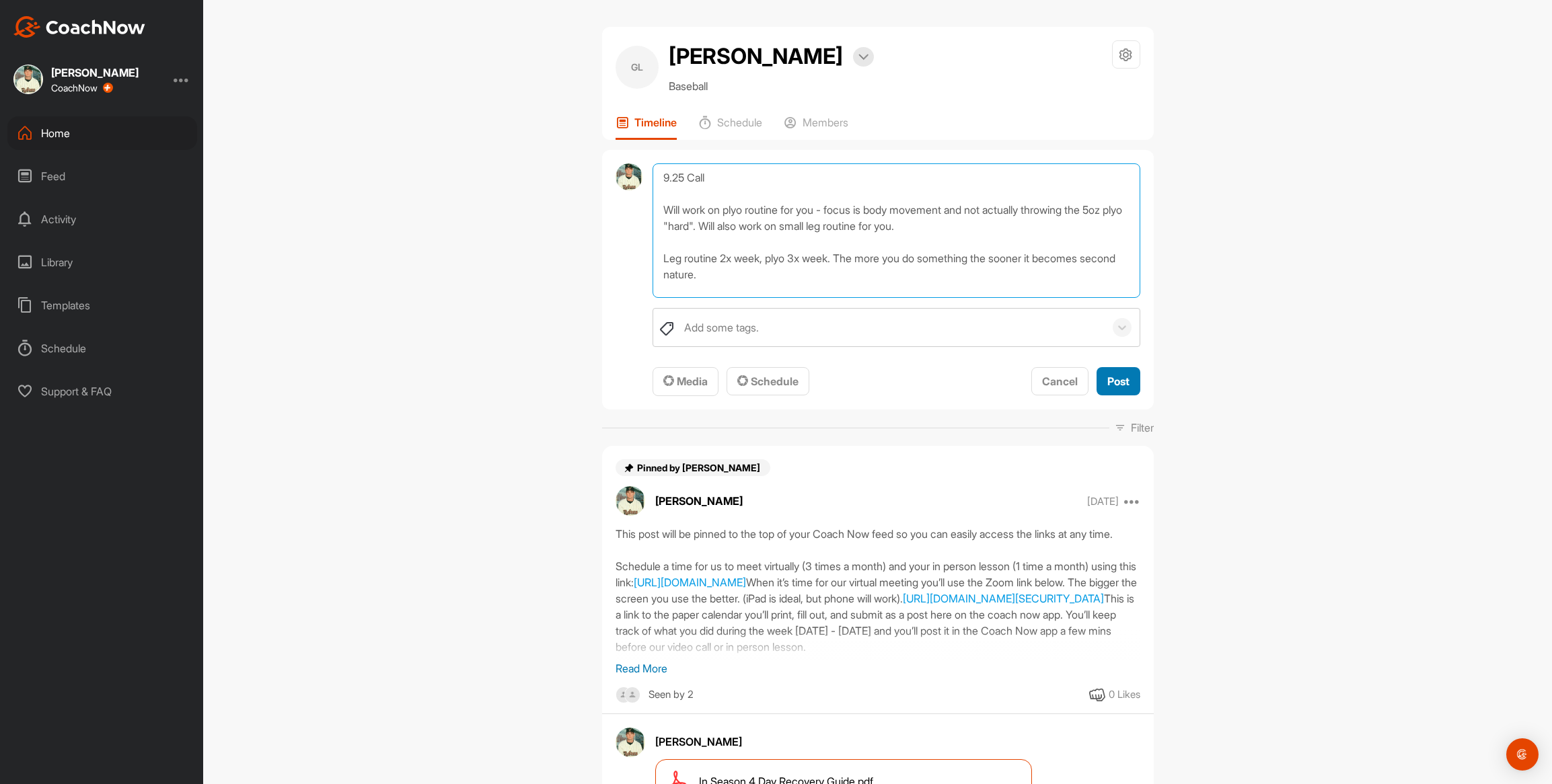
type textarea "9.25 Call Will work on plyo routine for you - focus is body movement and not ac…"
click at [1111, 377] on span "Post" at bounding box center [1117, 382] width 22 height 13
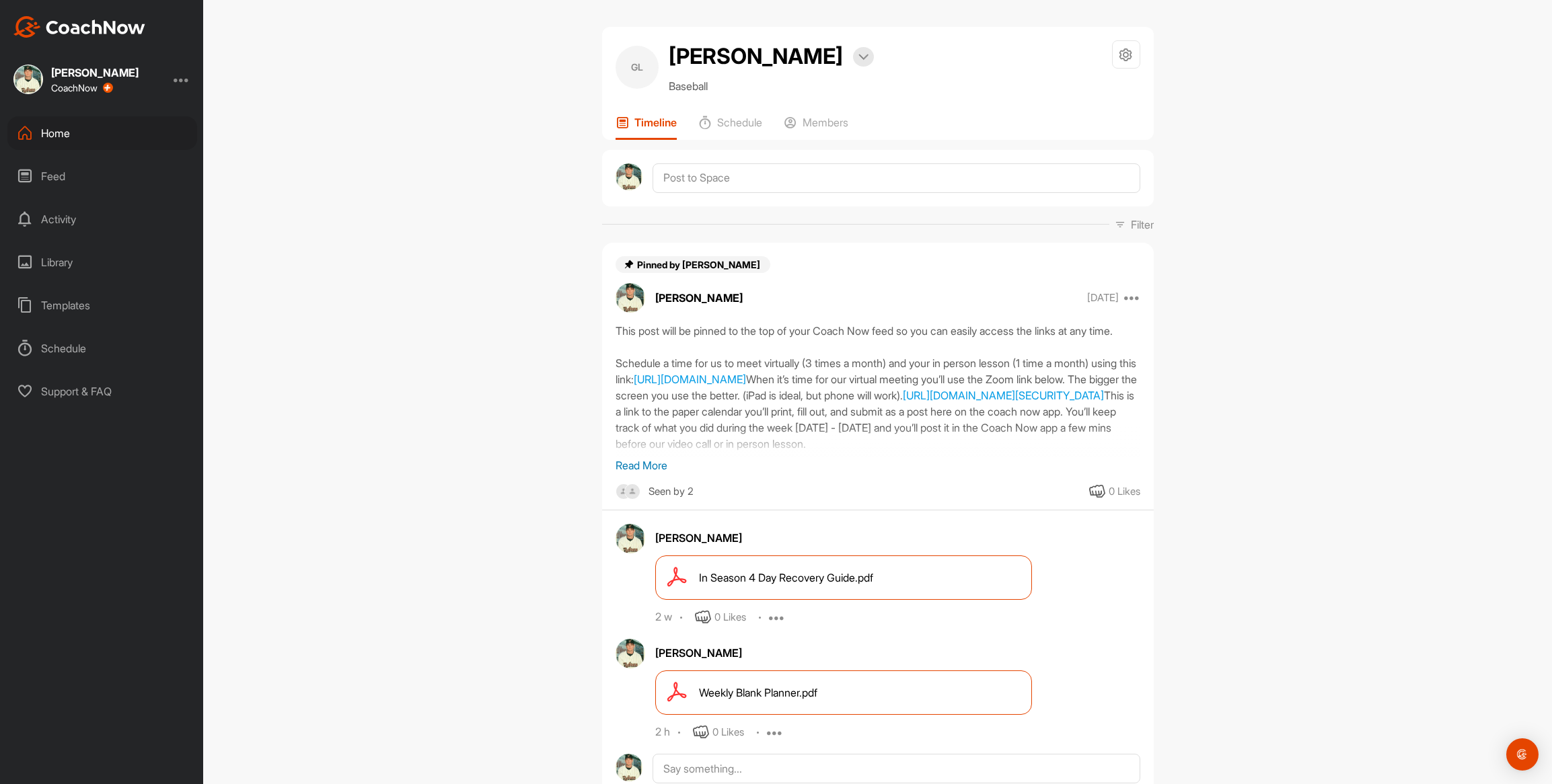
click at [57, 132] on div "Home" at bounding box center [102, 134] width 189 height 34
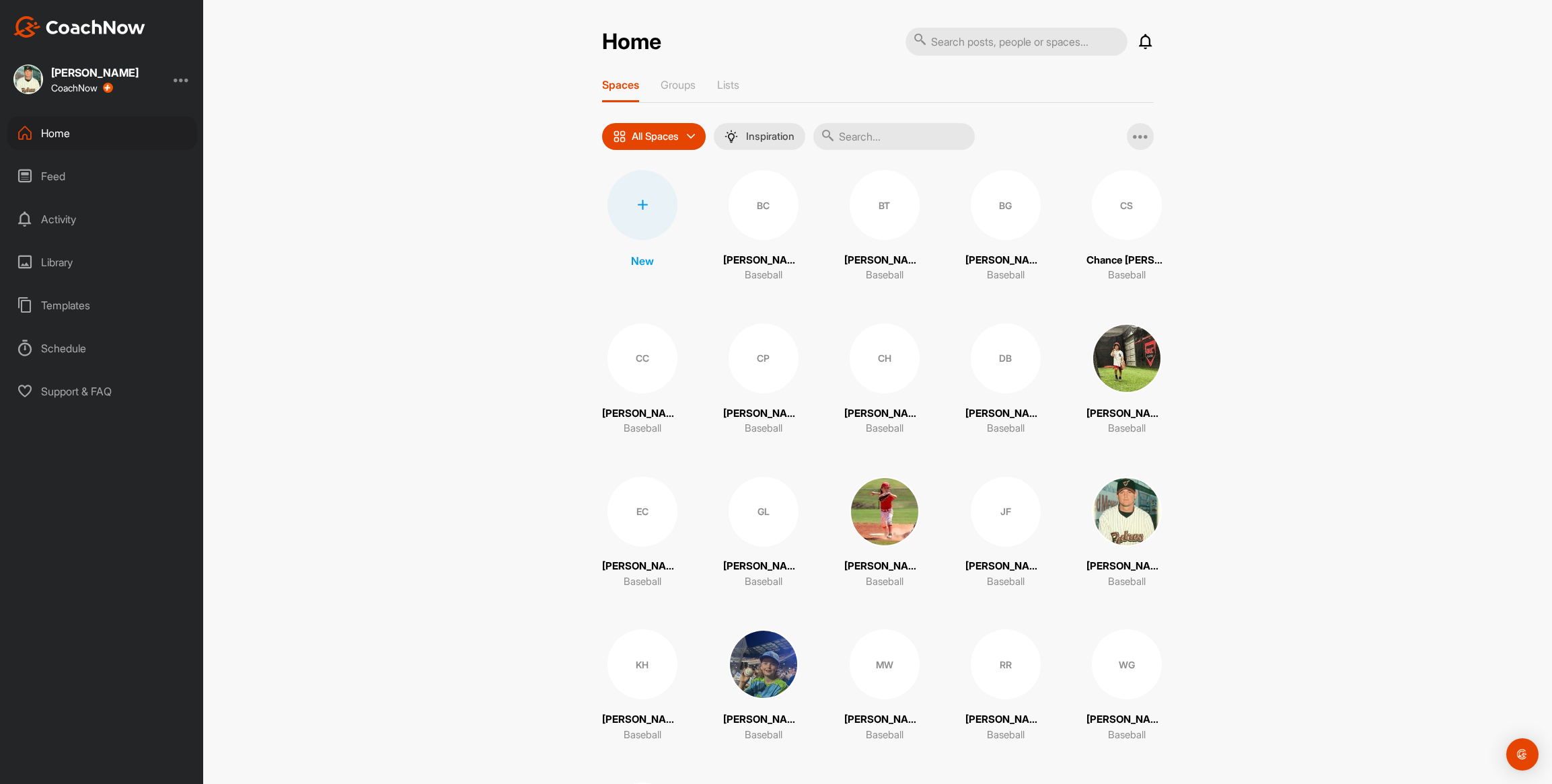
click at [1123, 219] on div "CS" at bounding box center [1127, 205] width 70 height 70
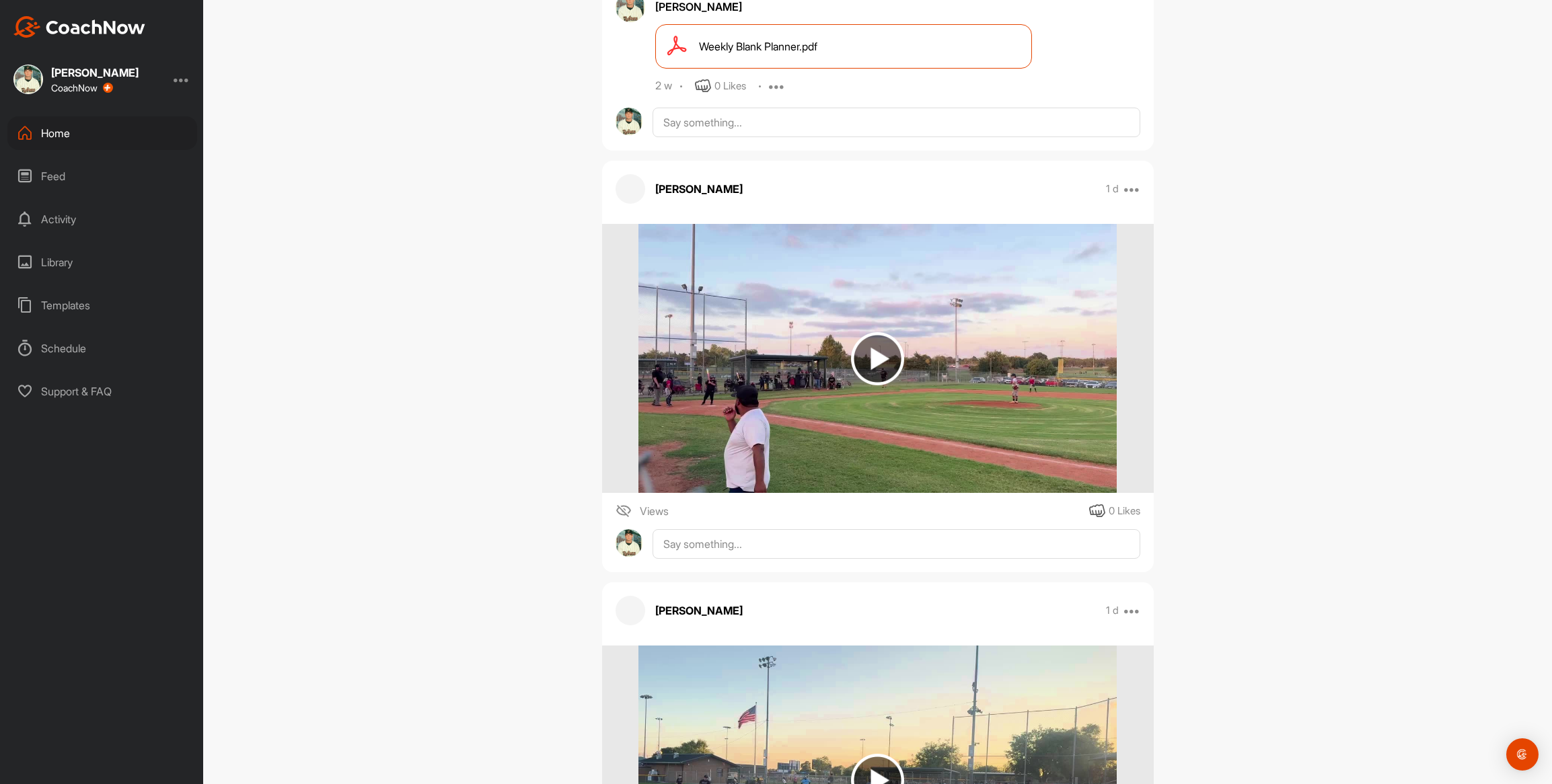
scroll to position [556, 0]
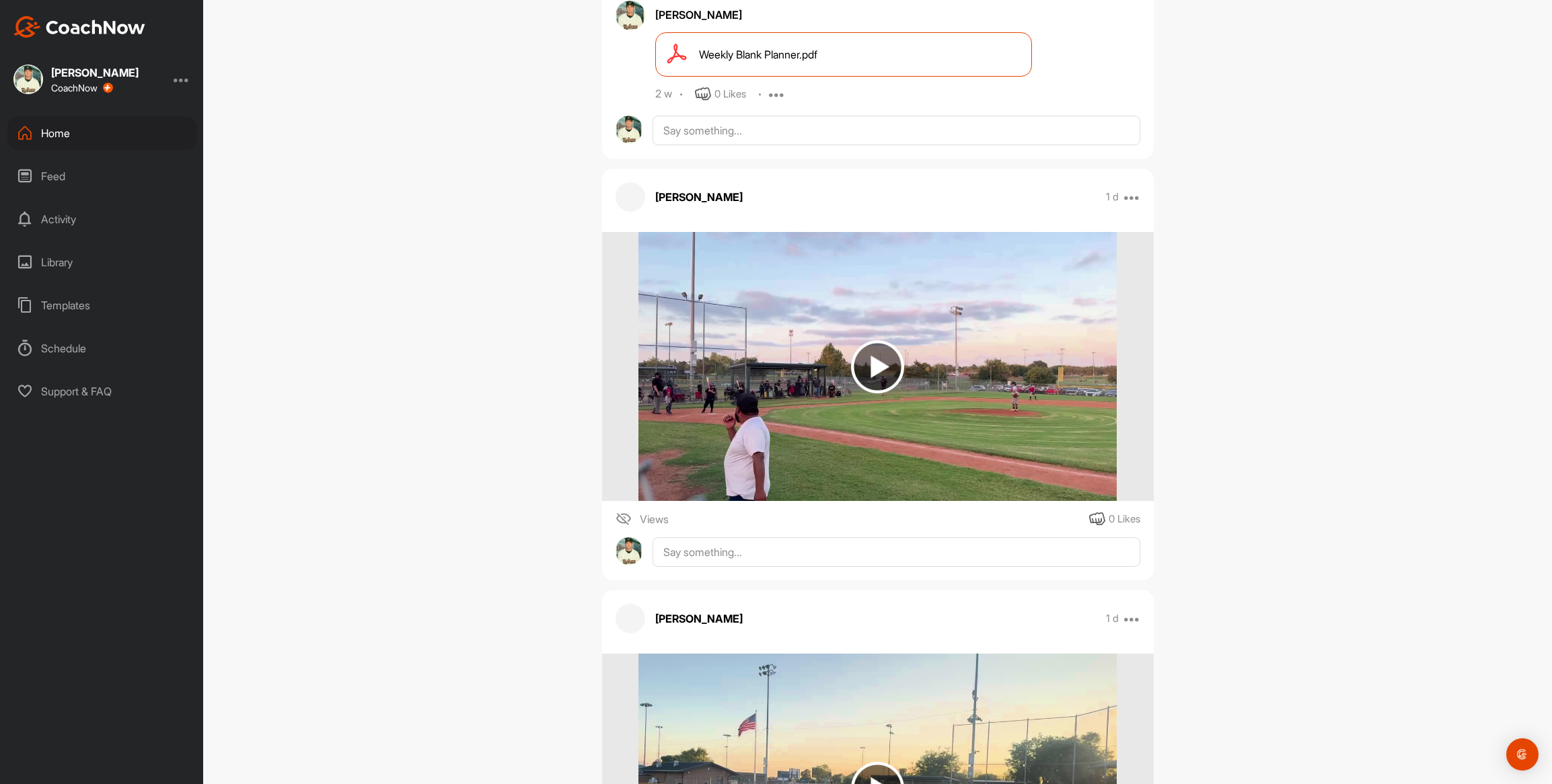
click at [719, 338] on img at bounding box center [877, 366] width 478 height 269
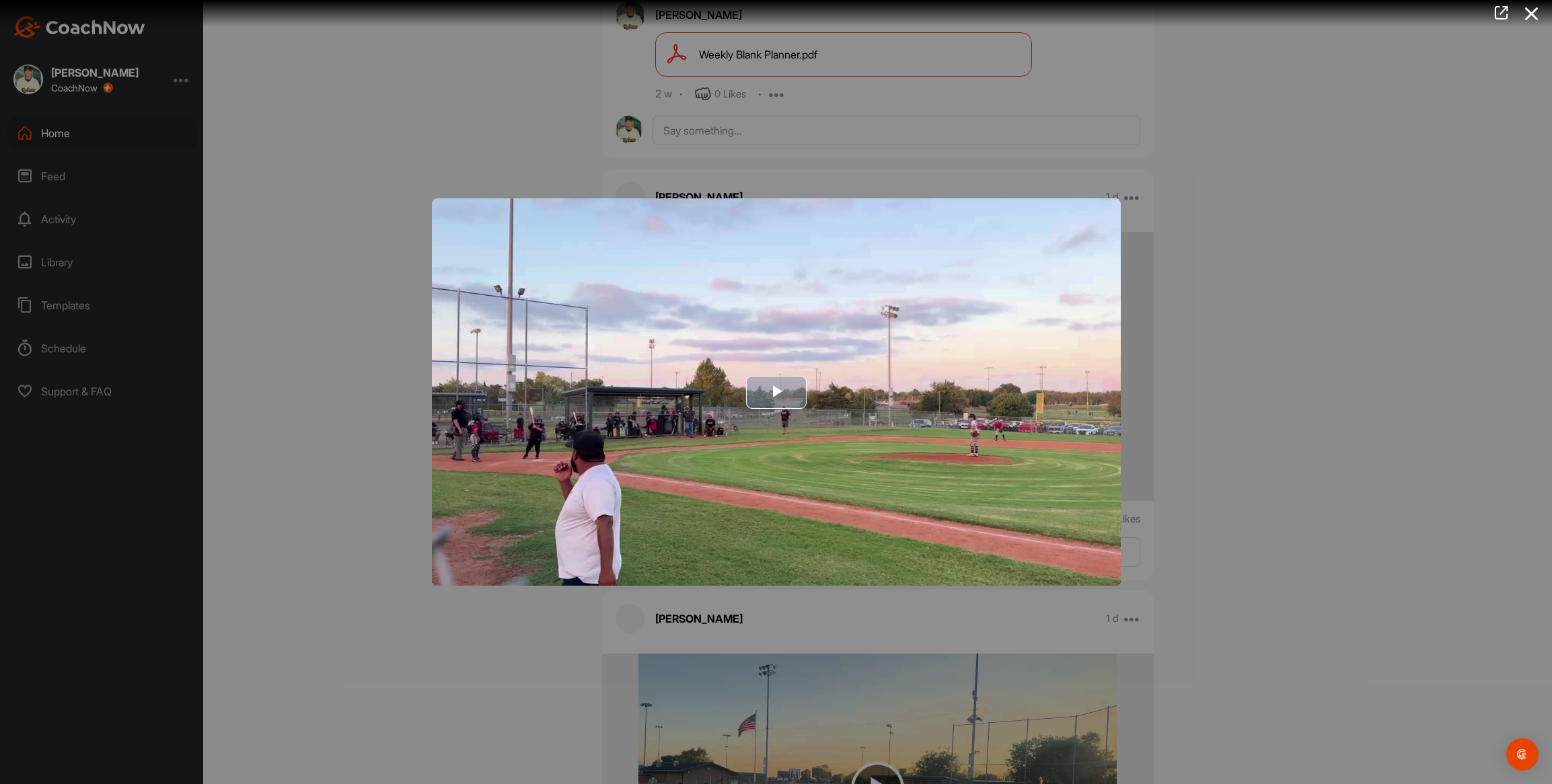
click at [623, 354] on img "Video Player" at bounding box center [776, 392] width 688 height 387
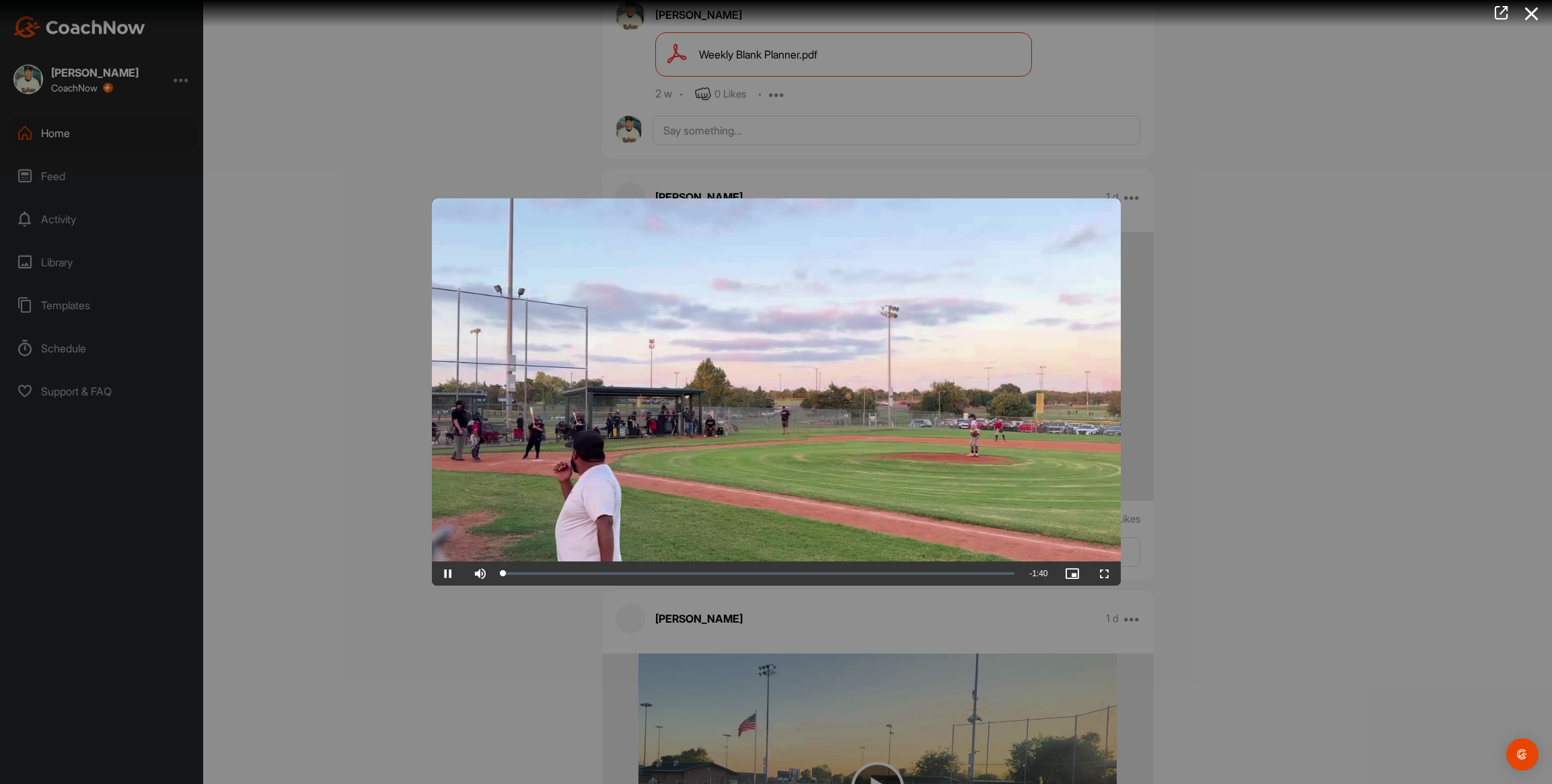
click at [623, 354] on video "Video Player" at bounding box center [776, 392] width 688 height 387
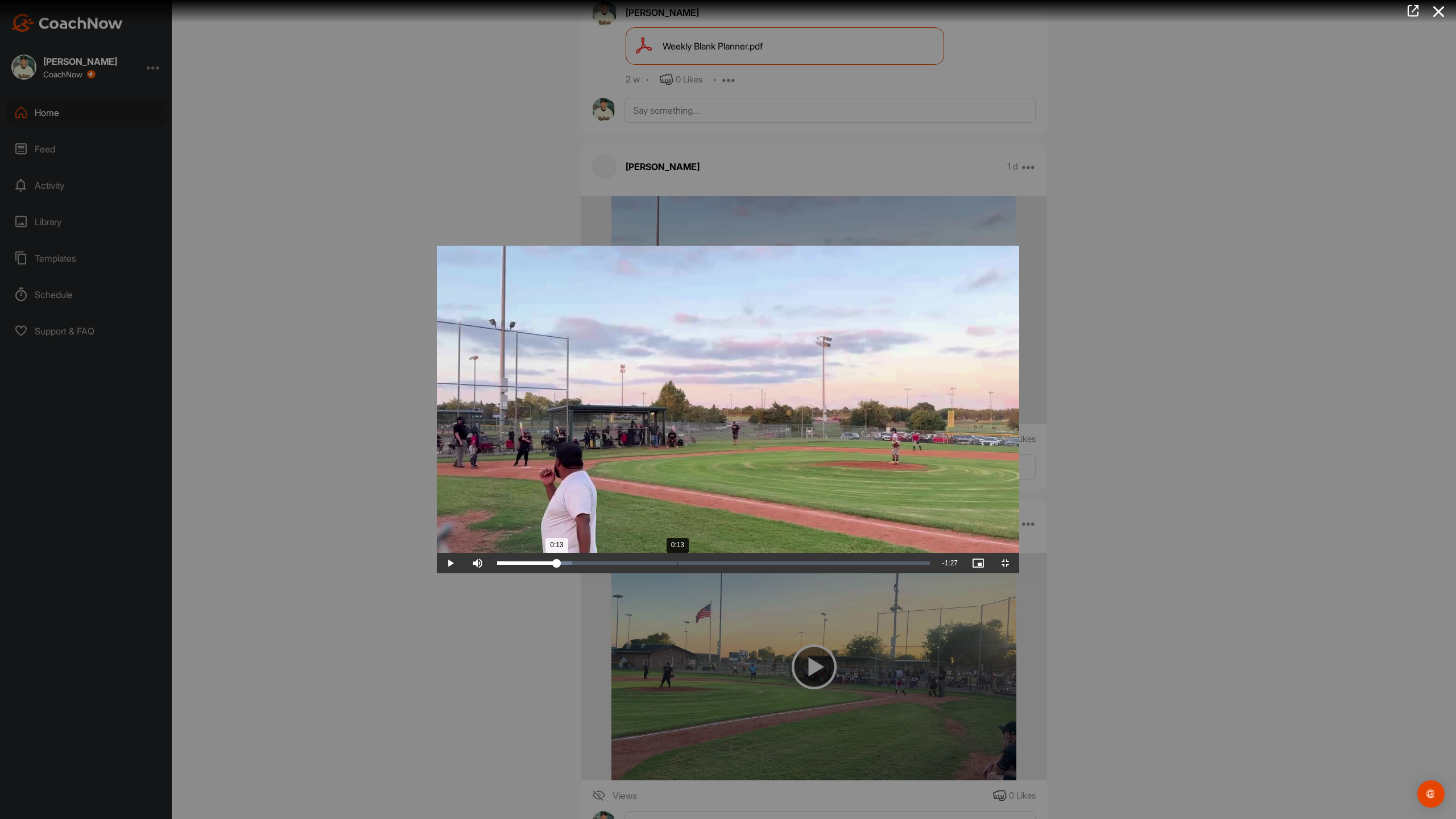
drag, startPoint x: 62, startPoint y: 812, endPoint x: 240, endPoint y: 818, distance: 178.1
click at [491, 573] on div "Loaded : 17.38% 0:13 0:13" at bounding box center [713, 564] width 444 height 21
drag, startPoint x: 241, startPoint y: 812, endPoint x: 537, endPoint y: 802, distance: 296.2
click at [537, 573] on div "Loaded : 40.02% 0:36 0:36" at bounding box center [713, 564] width 444 height 21
click at [539, 573] on div "Loaded : 40.02% 0:36 0:36" at bounding box center [713, 564] width 444 height 21
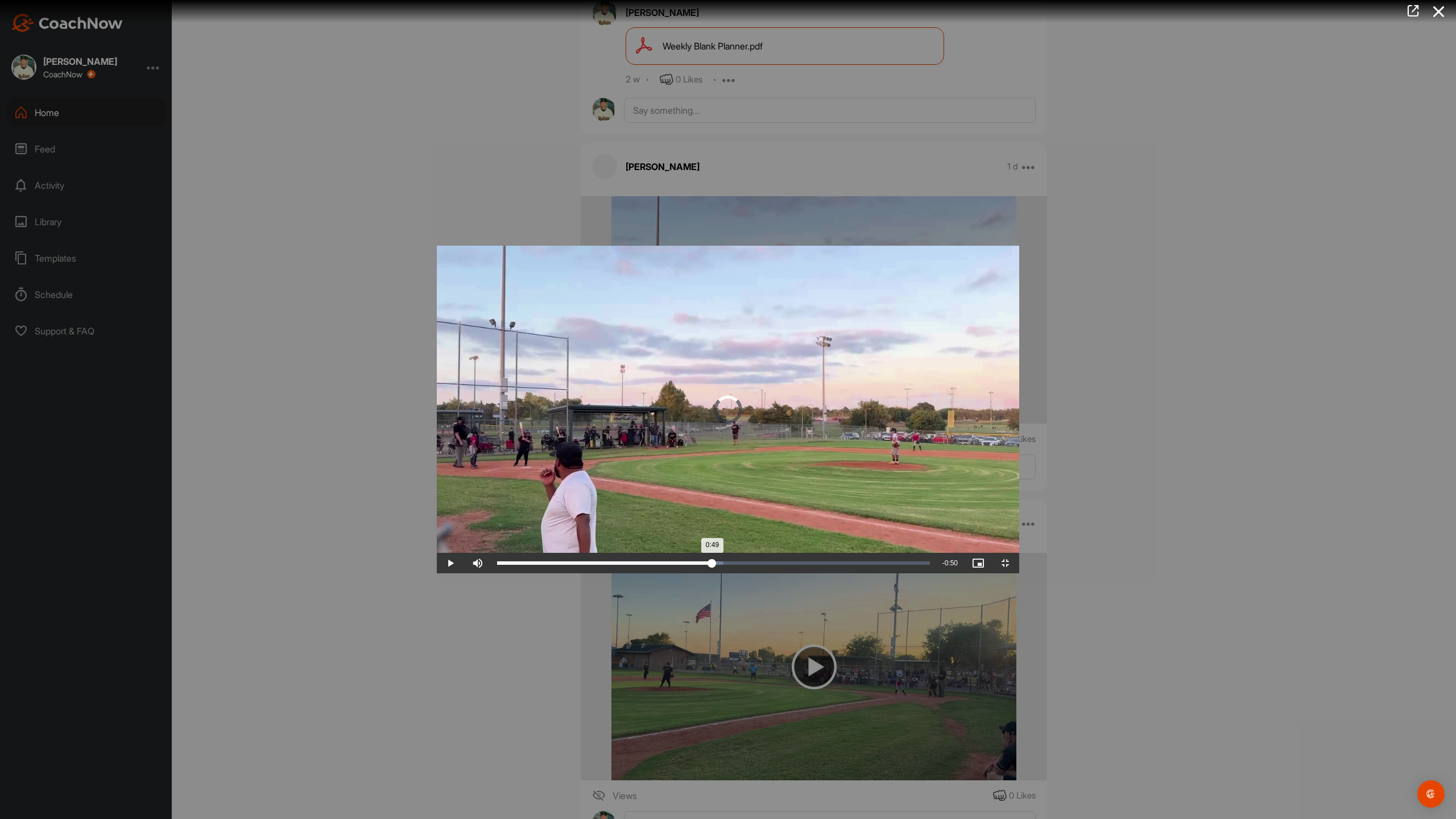
drag, startPoint x: 539, startPoint y: 808, endPoint x: 705, endPoint y: 802, distance: 166.1
click at [705, 573] on div "Loaded : 52.38% 0:50 0:49" at bounding box center [713, 564] width 444 height 21
drag, startPoint x: 706, startPoint y: 805, endPoint x: 865, endPoint y: 805, distance: 159.0
click at [764, 564] on div "1:02" at bounding box center [631, 563] width 267 height 3
drag, startPoint x: 866, startPoint y: 805, endPoint x: 1017, endPoint y: 809, distance: 151.1
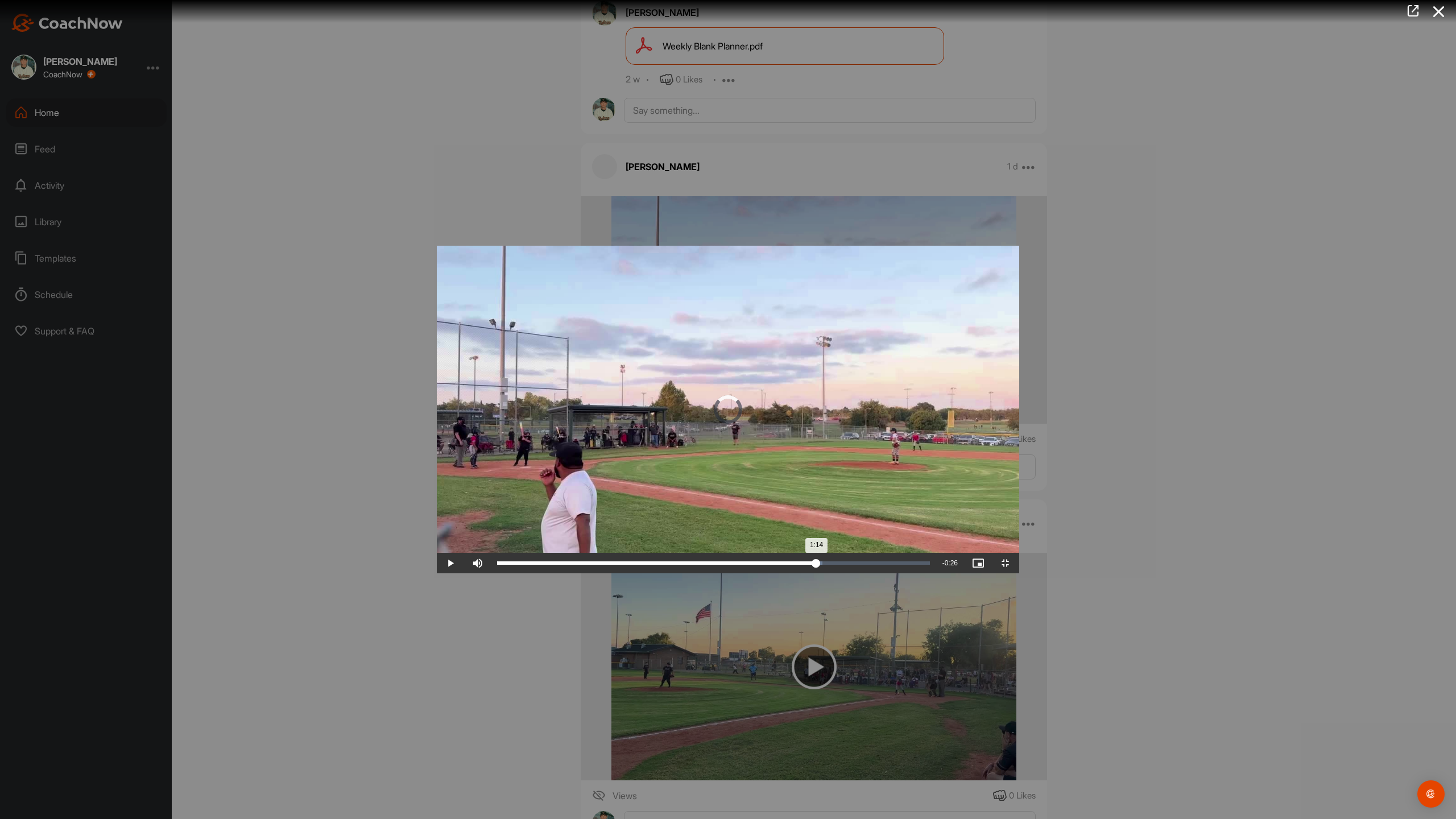
click at [816, 564] on div "1:14" at bounding box center [656, 563] width 319 height 3
drag, startPoint x: 1025, startPoint y: 809, endPoint x: 1275, endPoint y: 805, distance: 250.0
click at [900, 564] on div "1:33" at bounding box center [698, 563] width 403 height 3
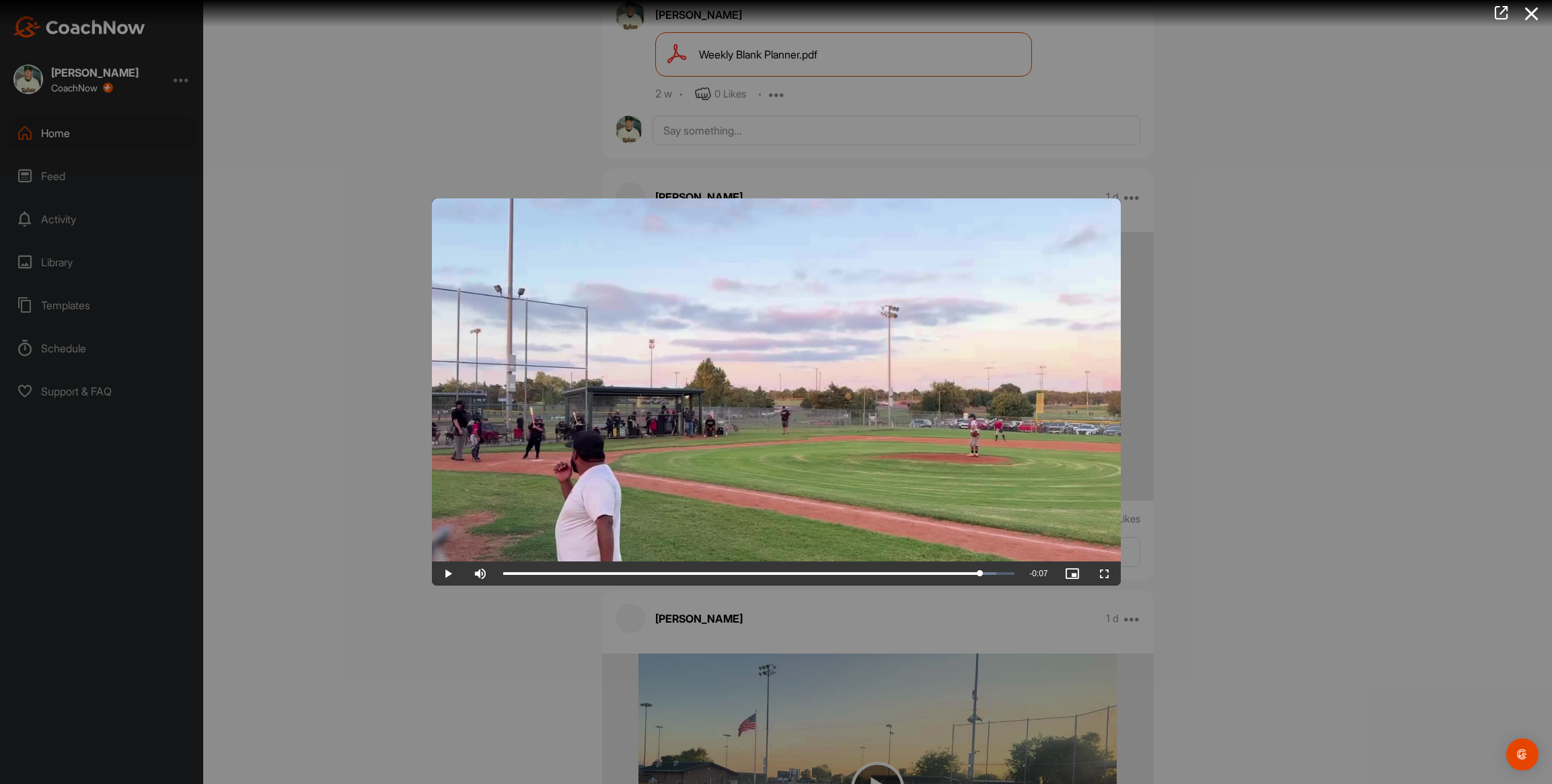
click at [359, 169] on div at bounding box center [776, 392] width 1552 height 784
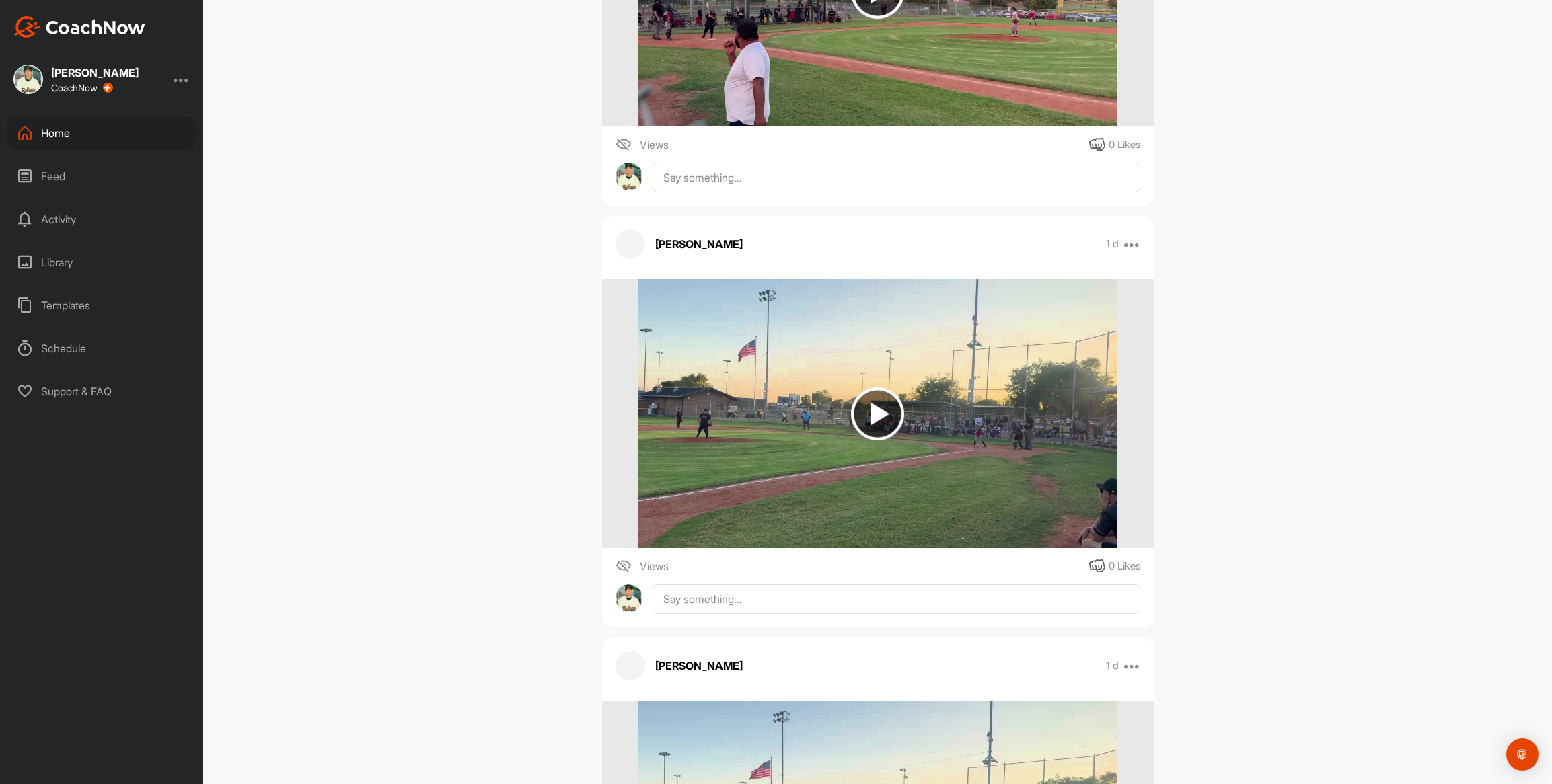
scroll to position [941, 0]
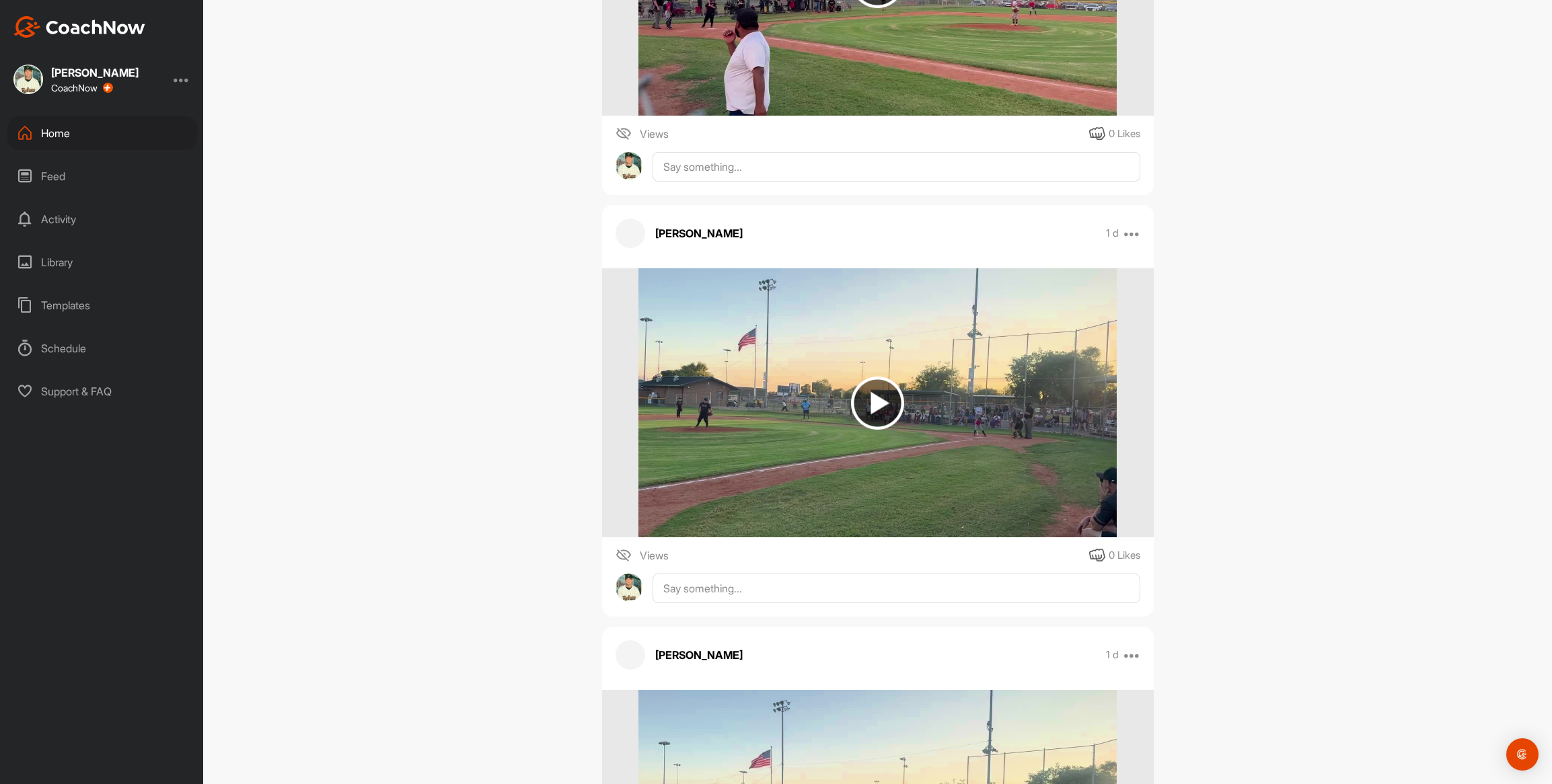
click at [722, 314] on img at bounding box center [877, 402] width 478 height 269
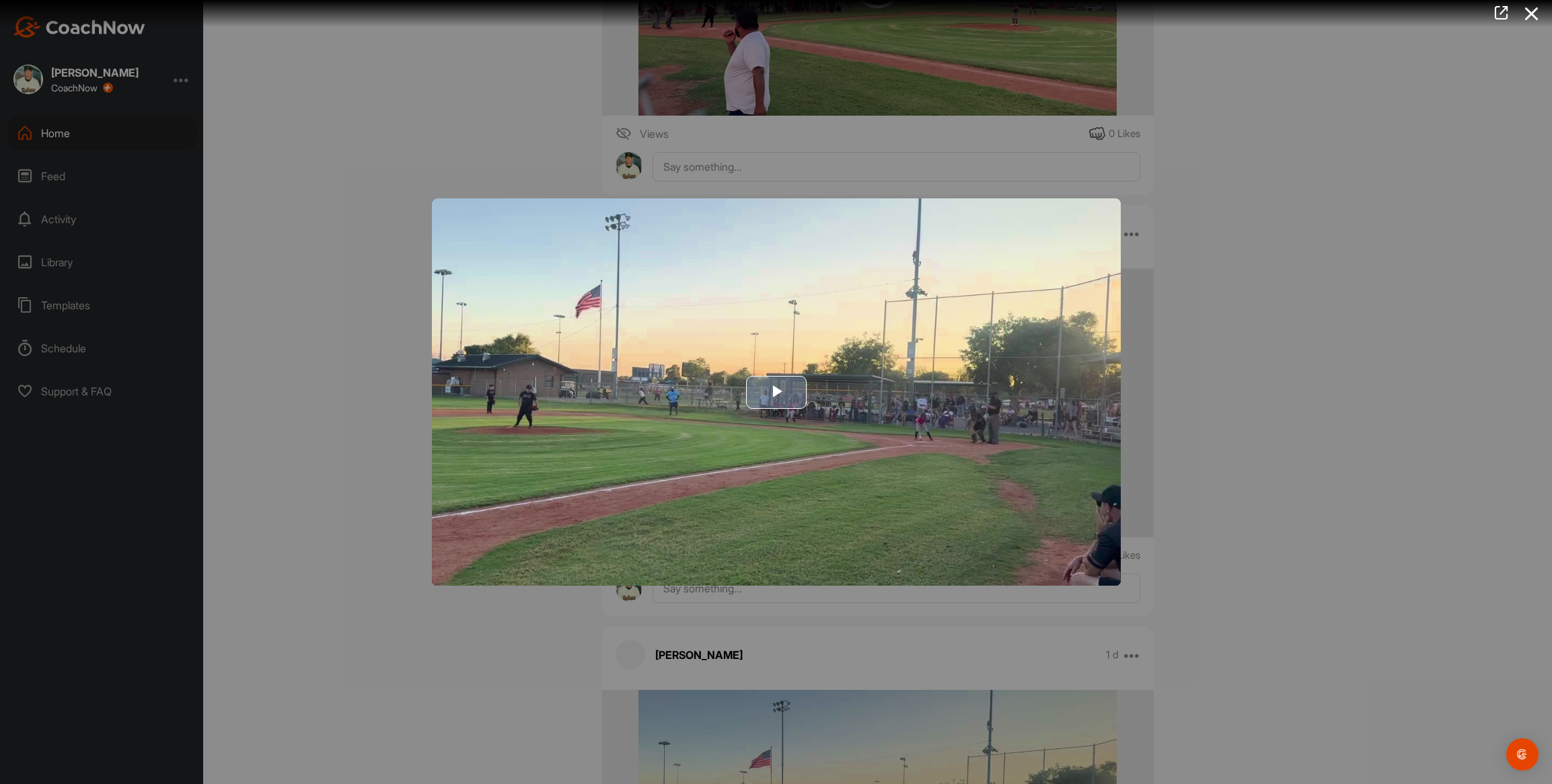
click at [621, 311] on img "Video Player" at bounding box center [776, 392] width 688 height 387
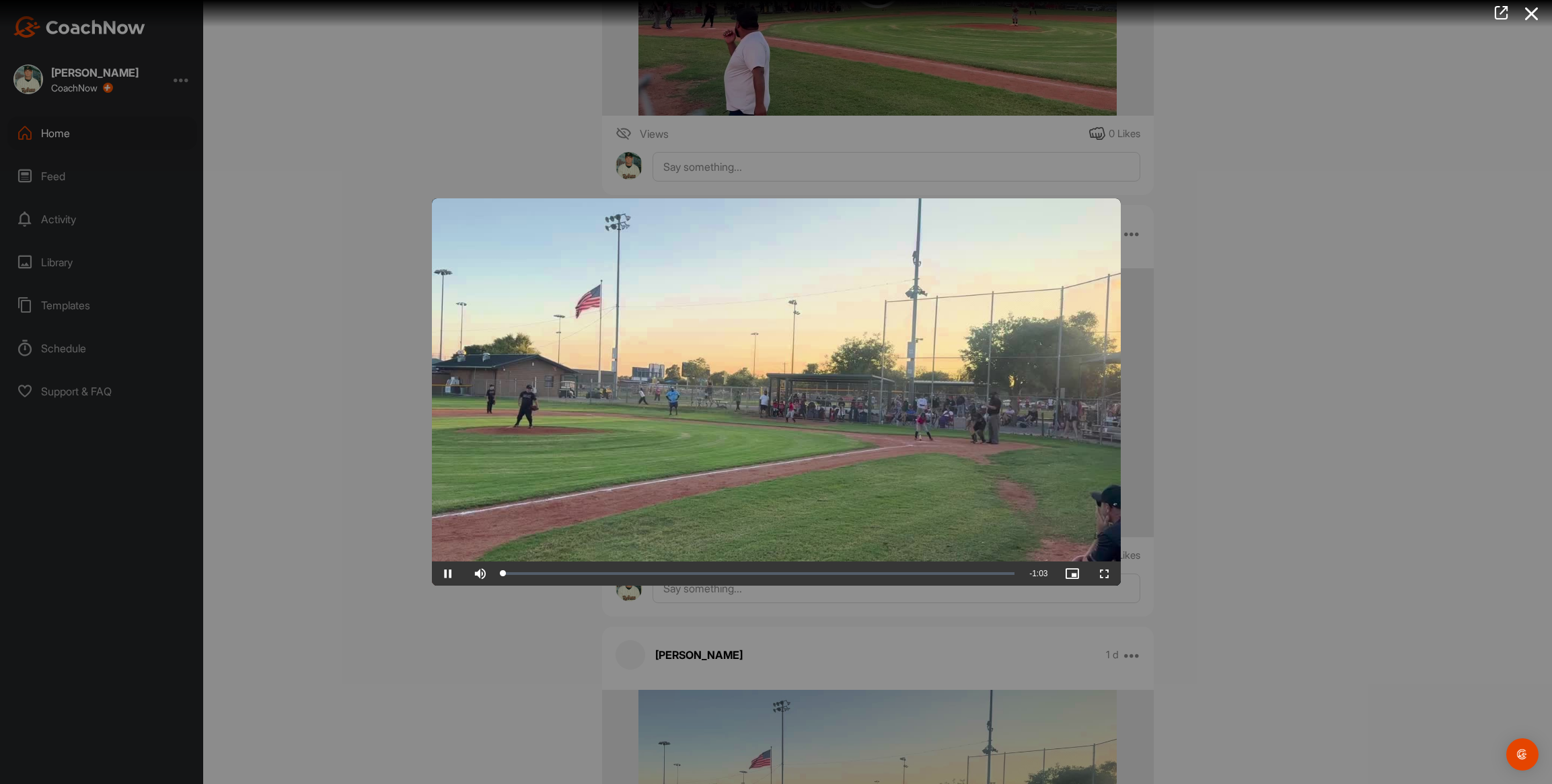
click at [621, 311] on video "Video Player" at bounding box center [776, 392] width 688 height 387
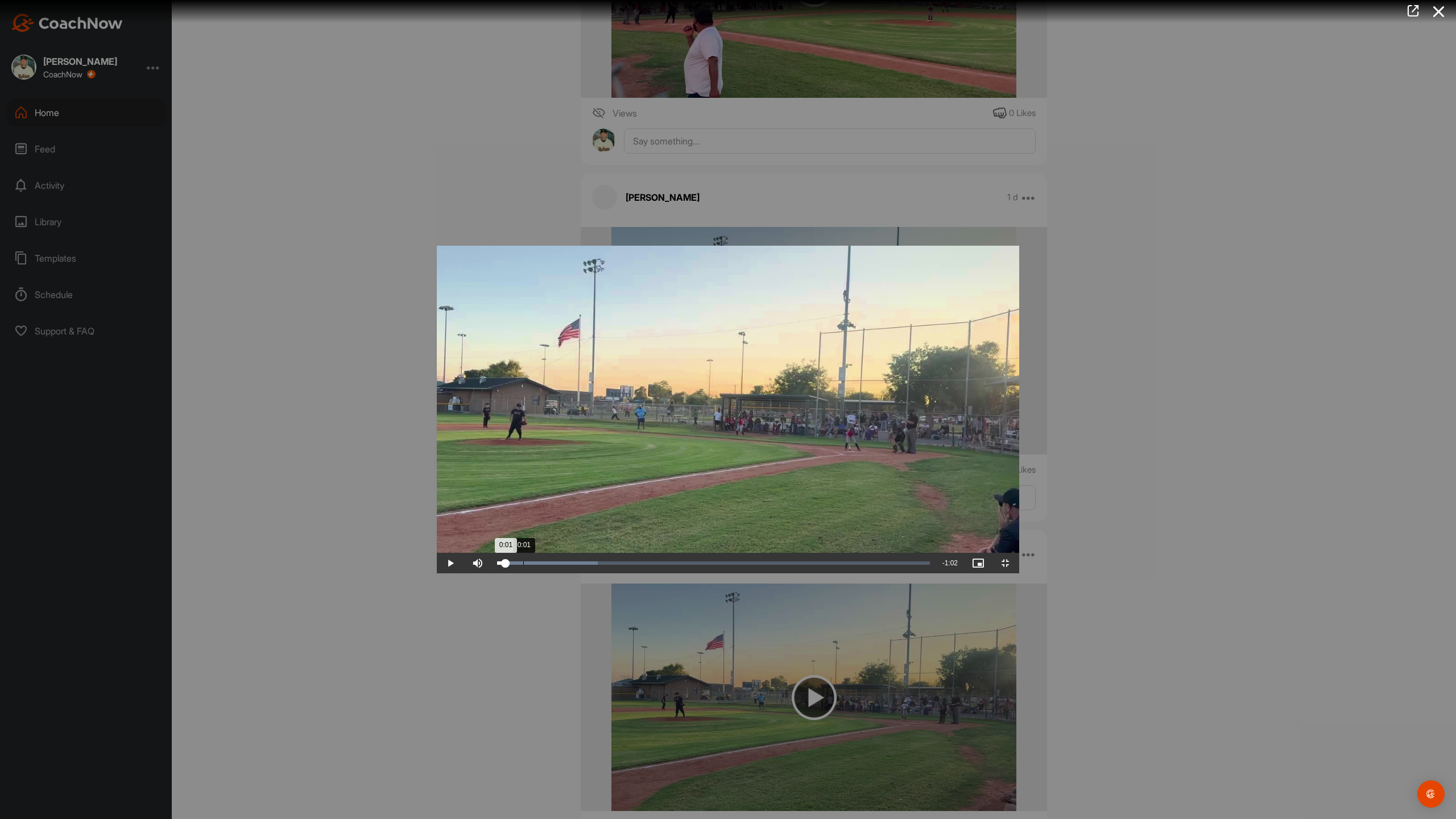
drag, startPoint x: 64, startPoint y: 807, endPoint x: 78, endPoint y: 812, distance: 14.9
click at [497, 564] on div "0:01" at bounding box center [501, 563] width 9 height 3
click at [437, 563] on span "Video Player" at bounding box center [451, 563] width 27 height 0
drag, startPoint x: 146, startPoint y: 809, endPoint x: 391, endPoint y: 818, distance: 245.2
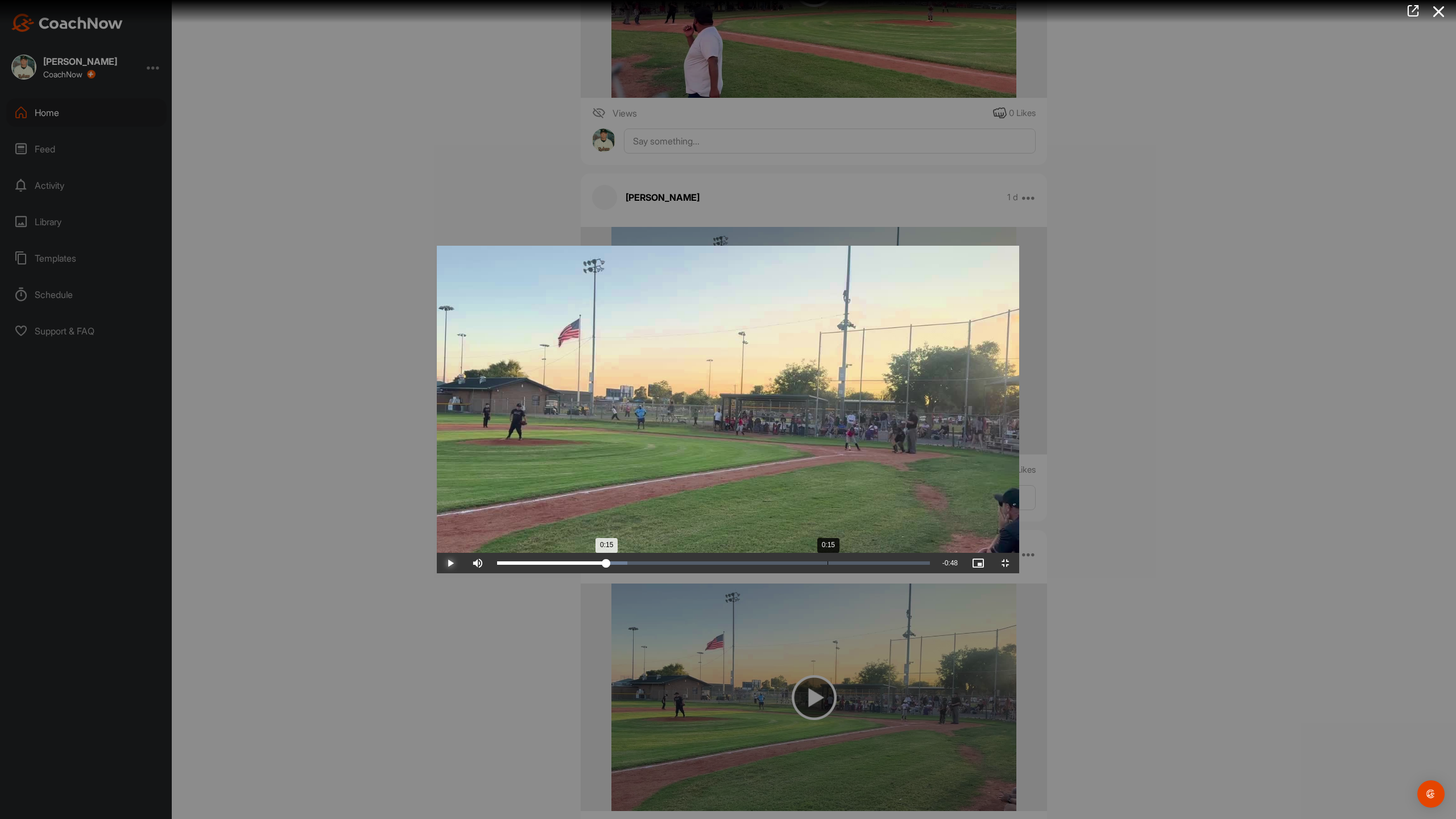
click at [491, 573] on div "Loaded : 30.05% 0:15 0:15" at bounding box center [713, 564] width 444 height 21
click at [437, 563] on span "Video Player" at bounding box center [451, 563] width 27 height 0
drag, startPoint x: 449, startPoint y: 806, endPoint x: 502, endPoint y: 807, distance: 53.0
click at [502, 564] on div "0:21" at bounding box center [570, 563] width 146 height 3
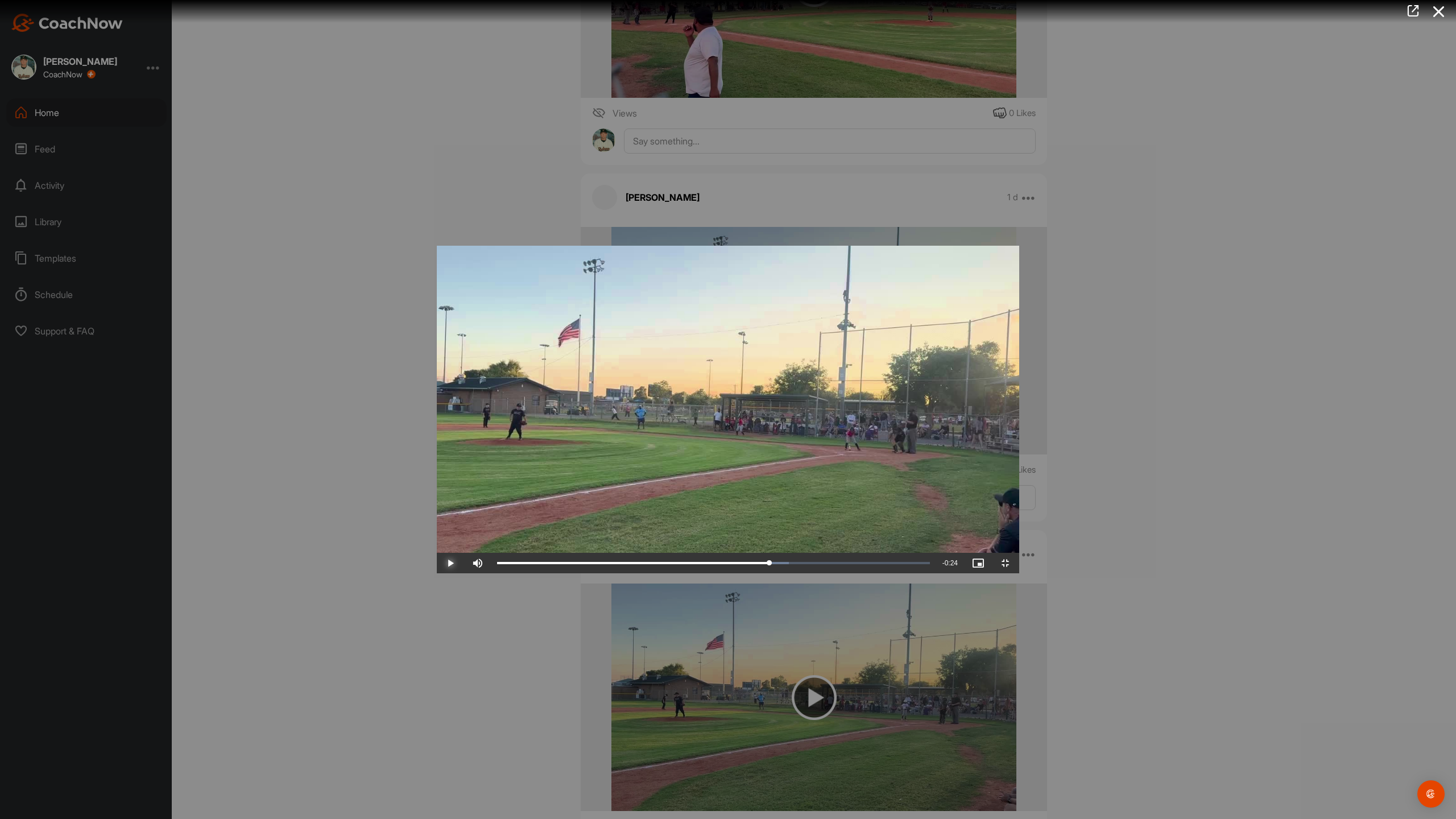
drag, startPoint x: 502, startPoint y: 807, endPoint x: 878, endPoint y: 779, distance: 377.0
click at [878, 573] on div "Video Player is loading. Play Video Play Skip Backward Skip Forward Mute 22% Cu…" at bounding box center [728, 409] width 582 height 327
drag, startPoint x: 883, startPoint y: 806, endPoint x: 1081, endPoint y: 812, distance: 198.1
click at [835, 564] on div "0:49" at bounding box center [666, 563] width 338 height 3
click at [437, 563] on span "Video Player" at bounding box center [451, 563] width 27 height 0
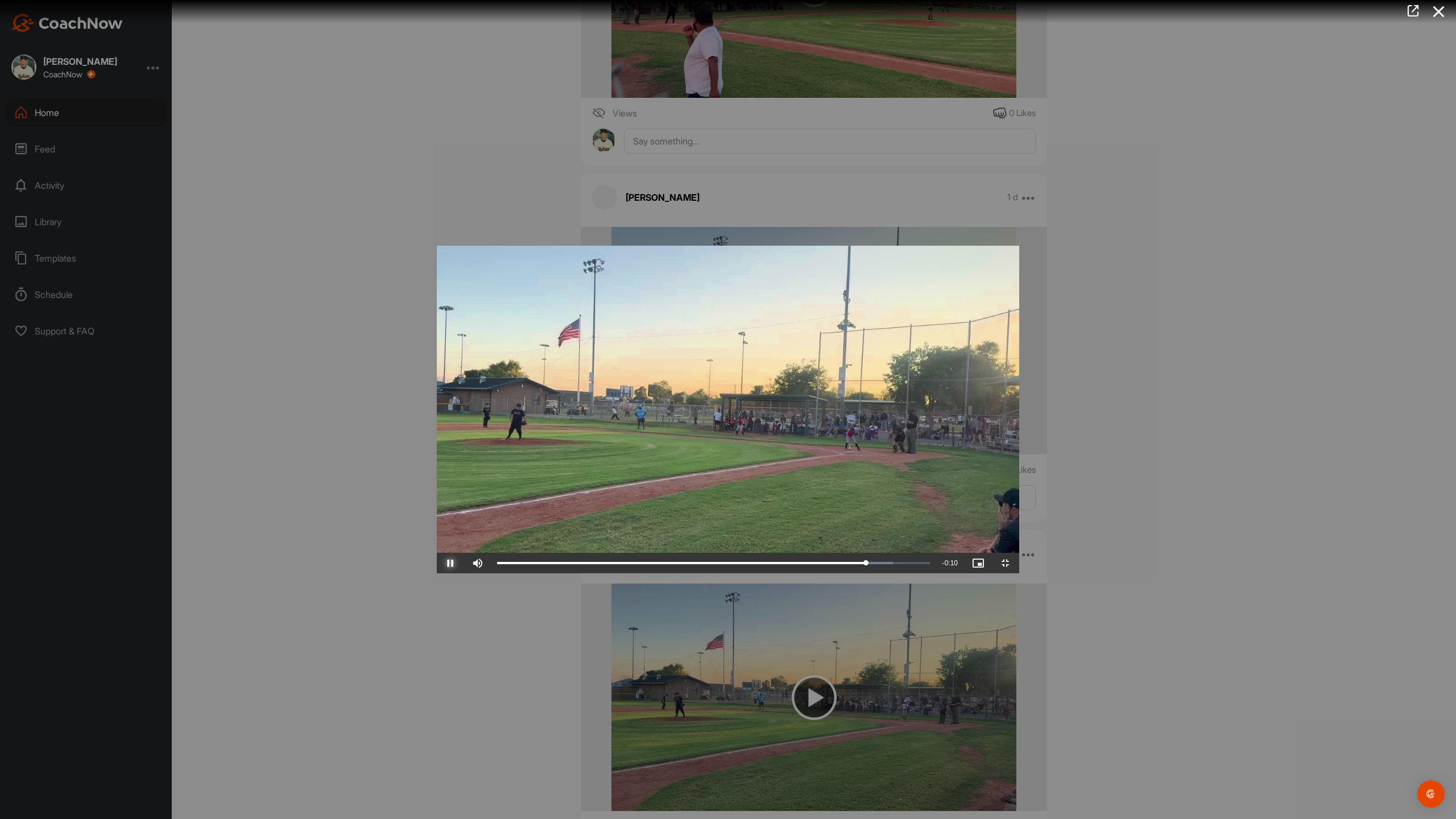
click at [437, 563] on span "Video Player" at bounding box center [451, 563] width 27 height 0
drag, startPoint x: 1176, startPoint y: 805, endPoint x: 1131, endPoint y: 805, distance: 45.0
click at [852, 564] on div "0:51" at bounding box center [674, 563] width 355 height 3
drag, startPoint x: 1131, startPoint y: 805, endPoint x: 1390, endPoint y: 810, distance: 259.0
click at [1019, 573] on div "Play Skip Backward Skip Forward Mute 22% Current Time 1:03 / Duration 1:03 Load…" at bounding box center [728, 564] width 582 height 21
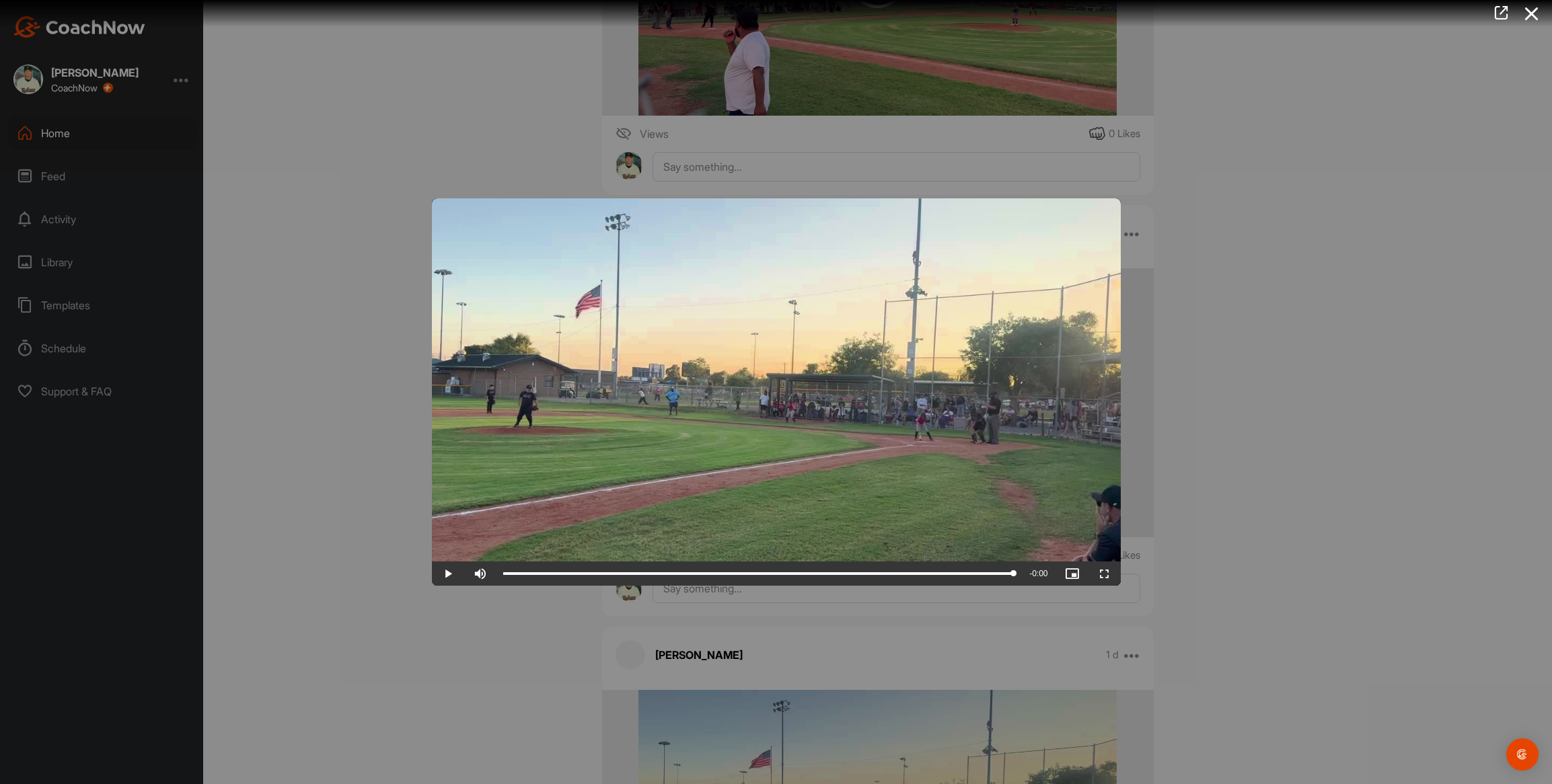
click at [286, 512] on div at bounding box center [776, 392] width 1552 height 784
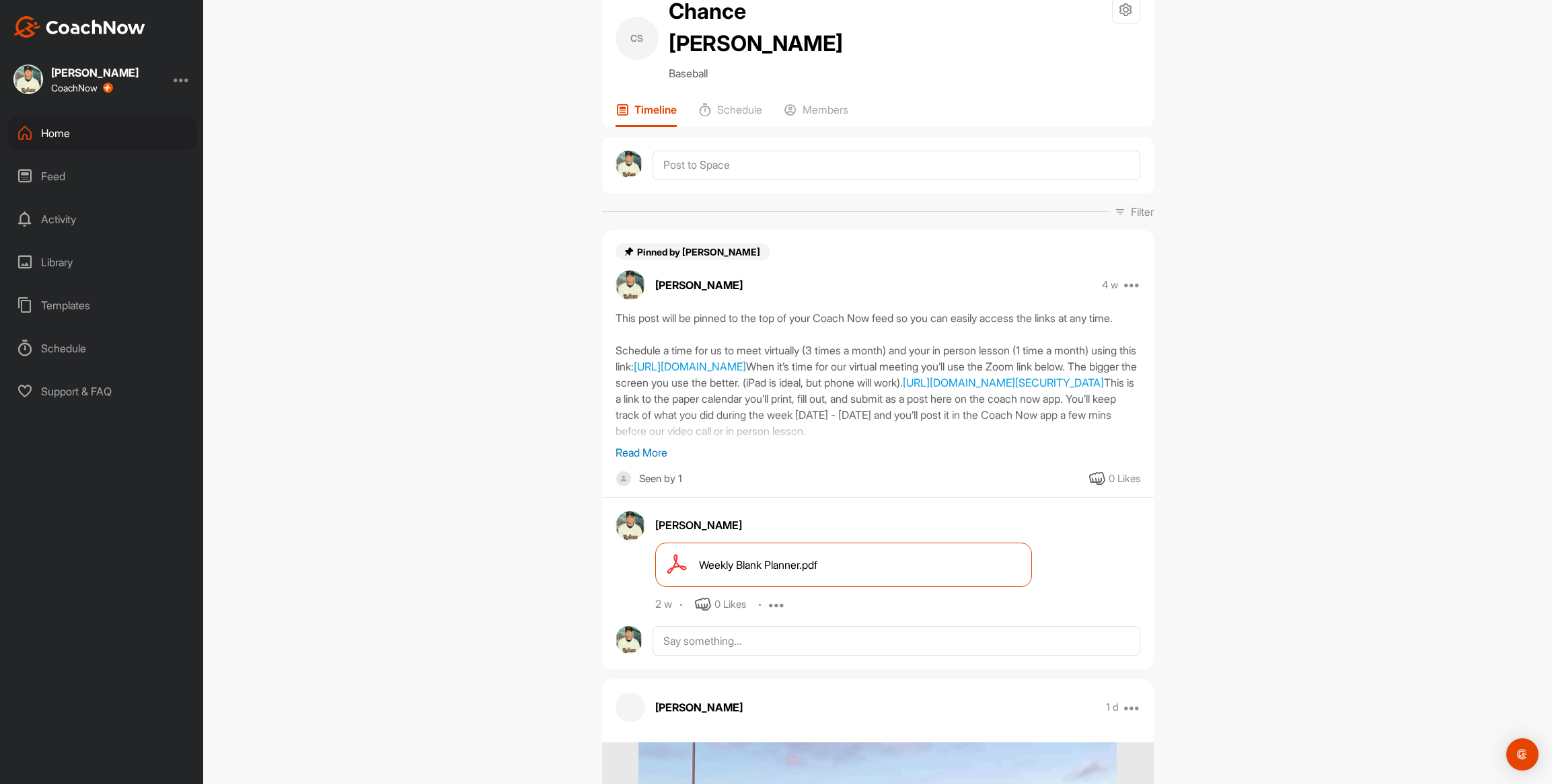
scroll to position [0, 0]
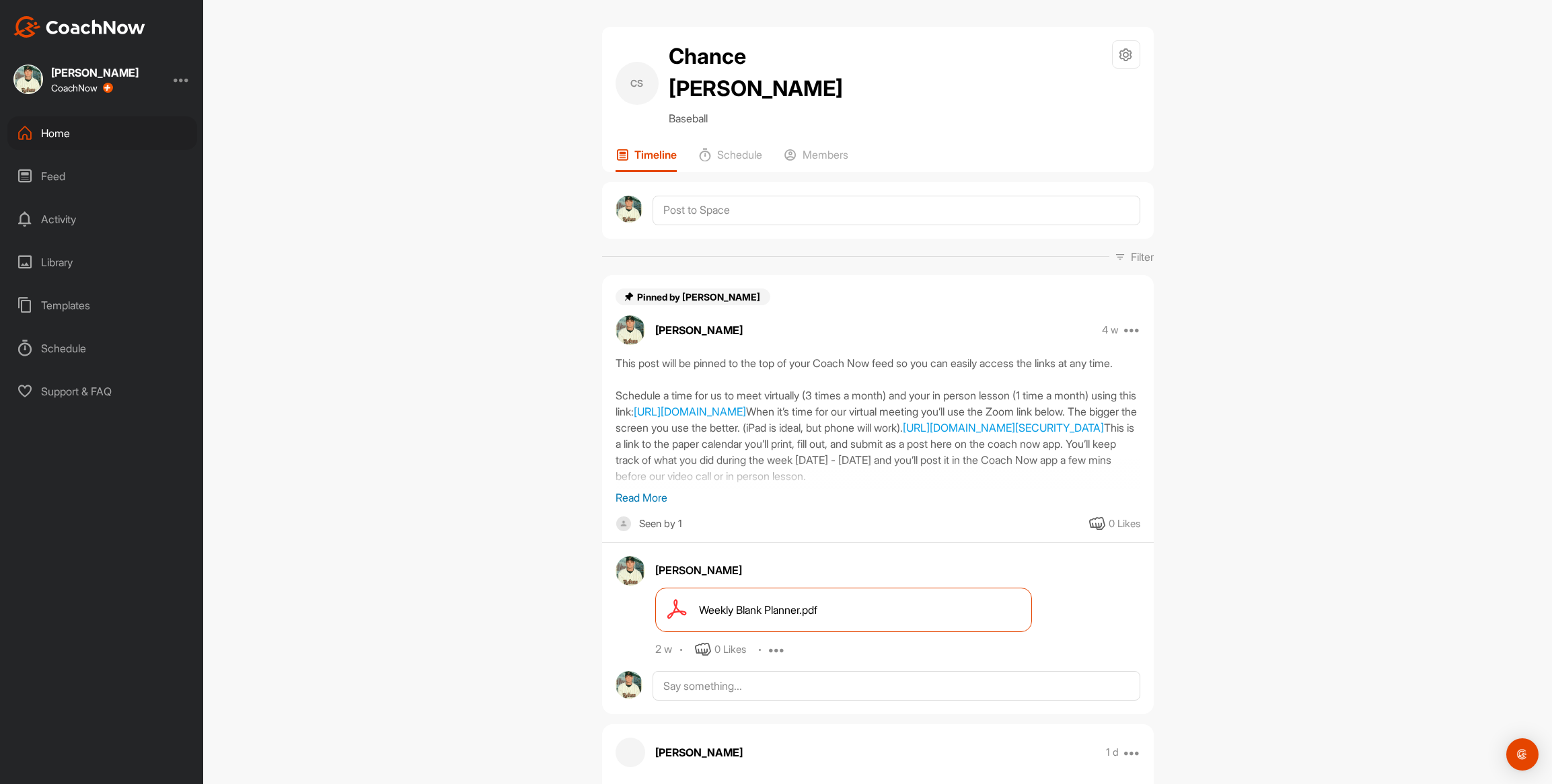
click at [57, 135] on div "Home" at bounding box center [102, 134] width 189 height 34
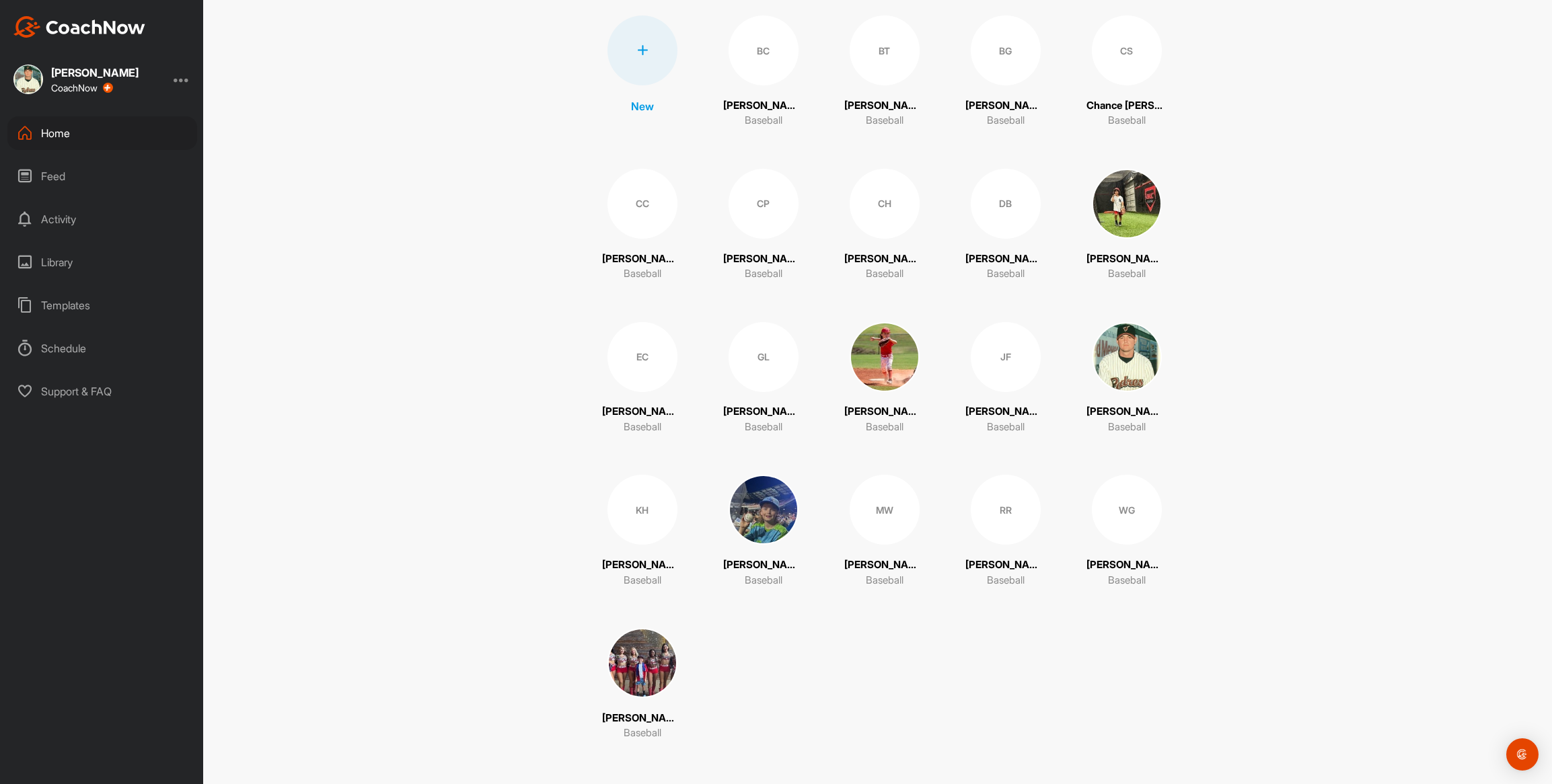
scroll to position [155, 0]
click at [771, 213] on div "CP" at bounding box center [763, 204] width 70 height 70
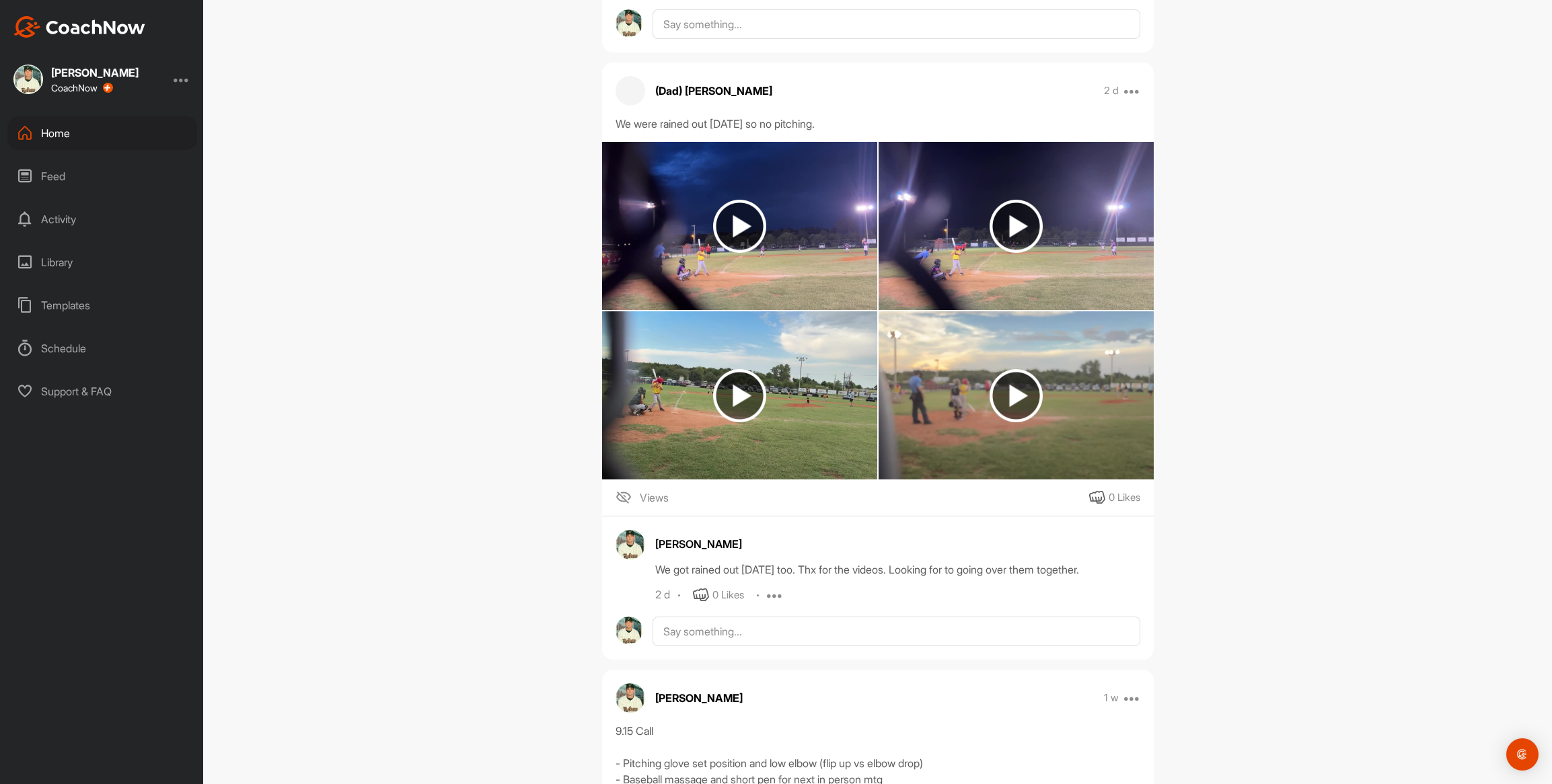
scroll to position [1058, 0]
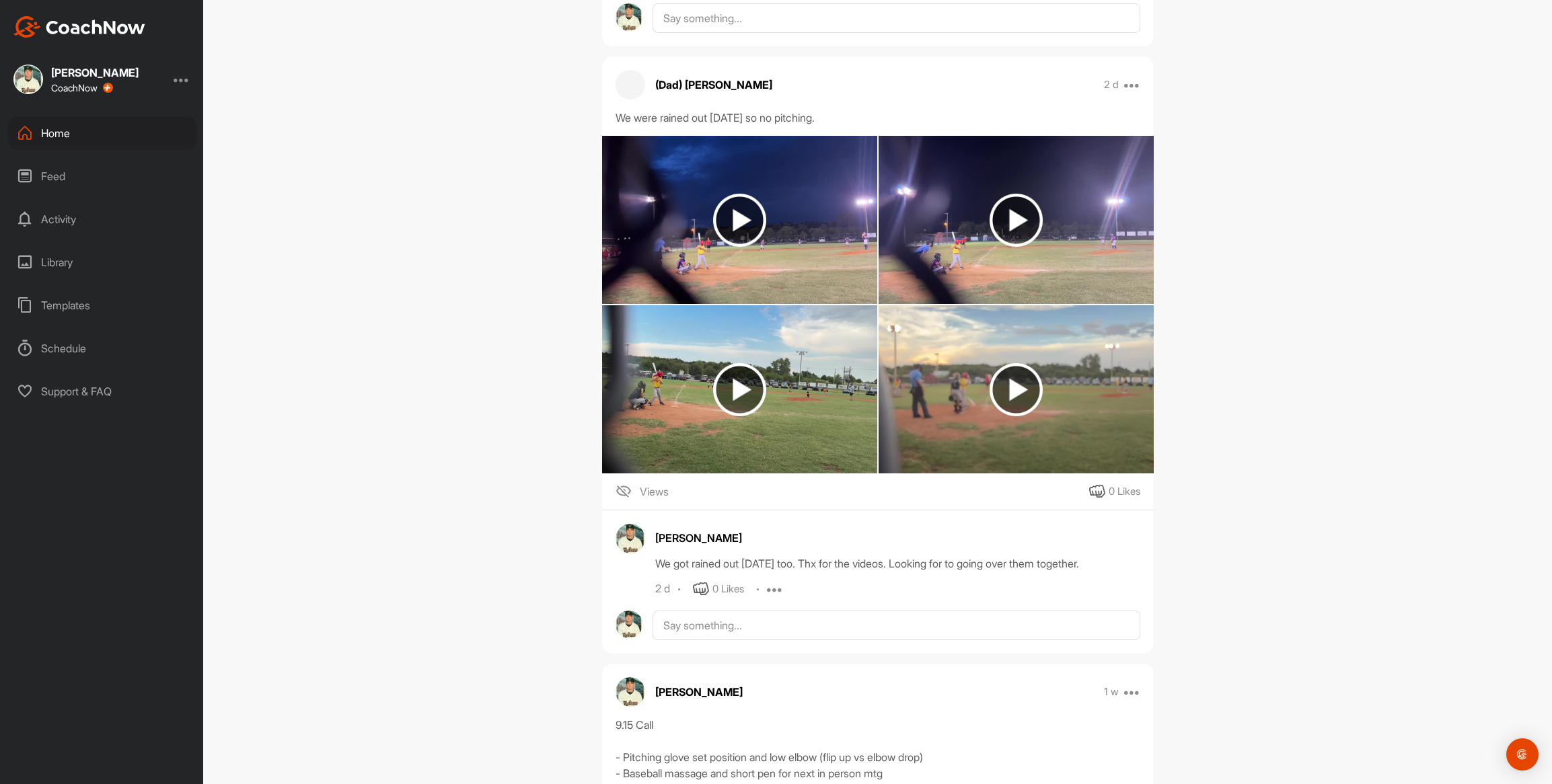
click at [805, 260] on img at bounding box center [740, 221] width 276 height 169
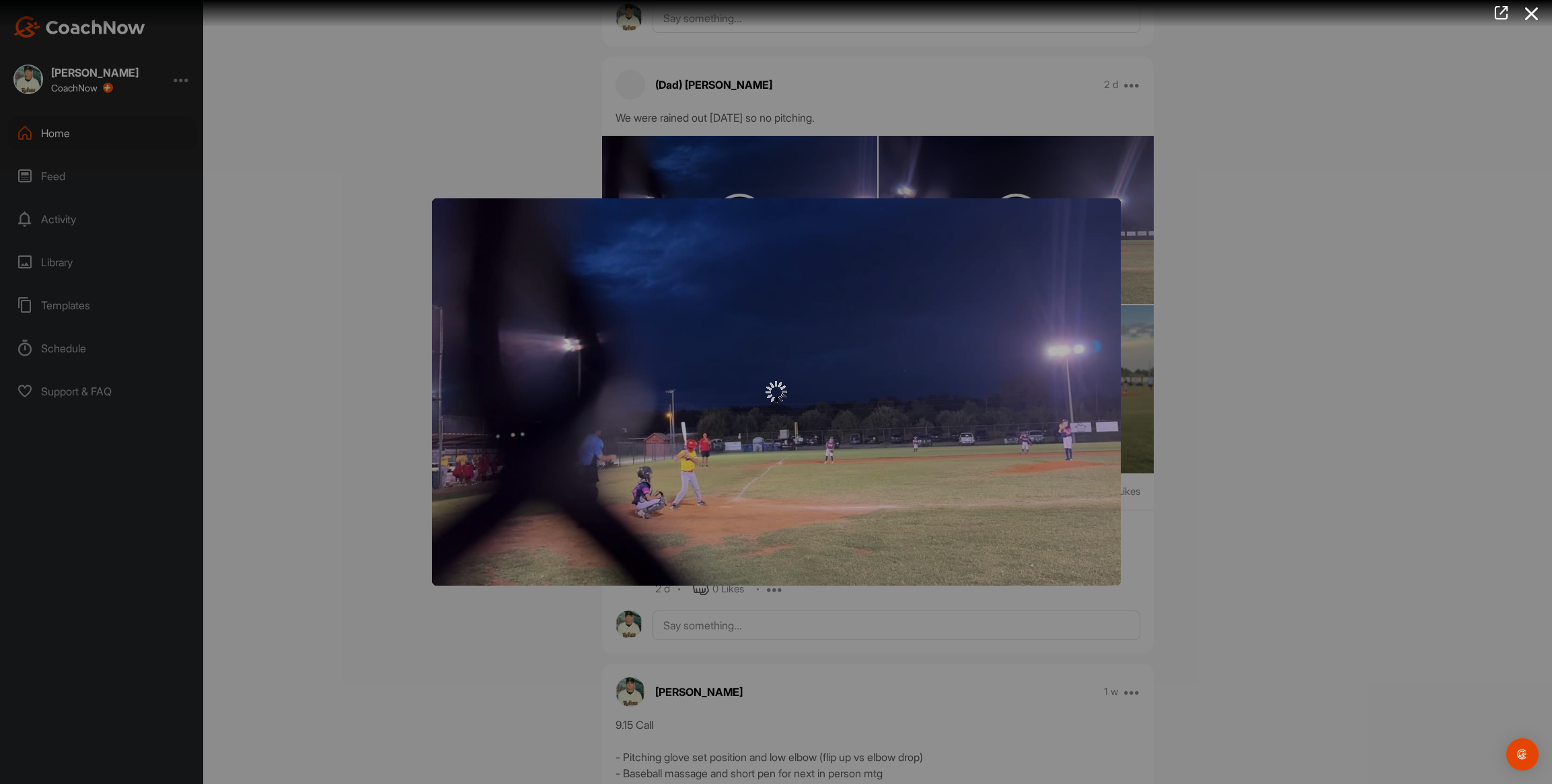
click at [805, 260] on div at bounding box center [776, 392] width 688 height 387
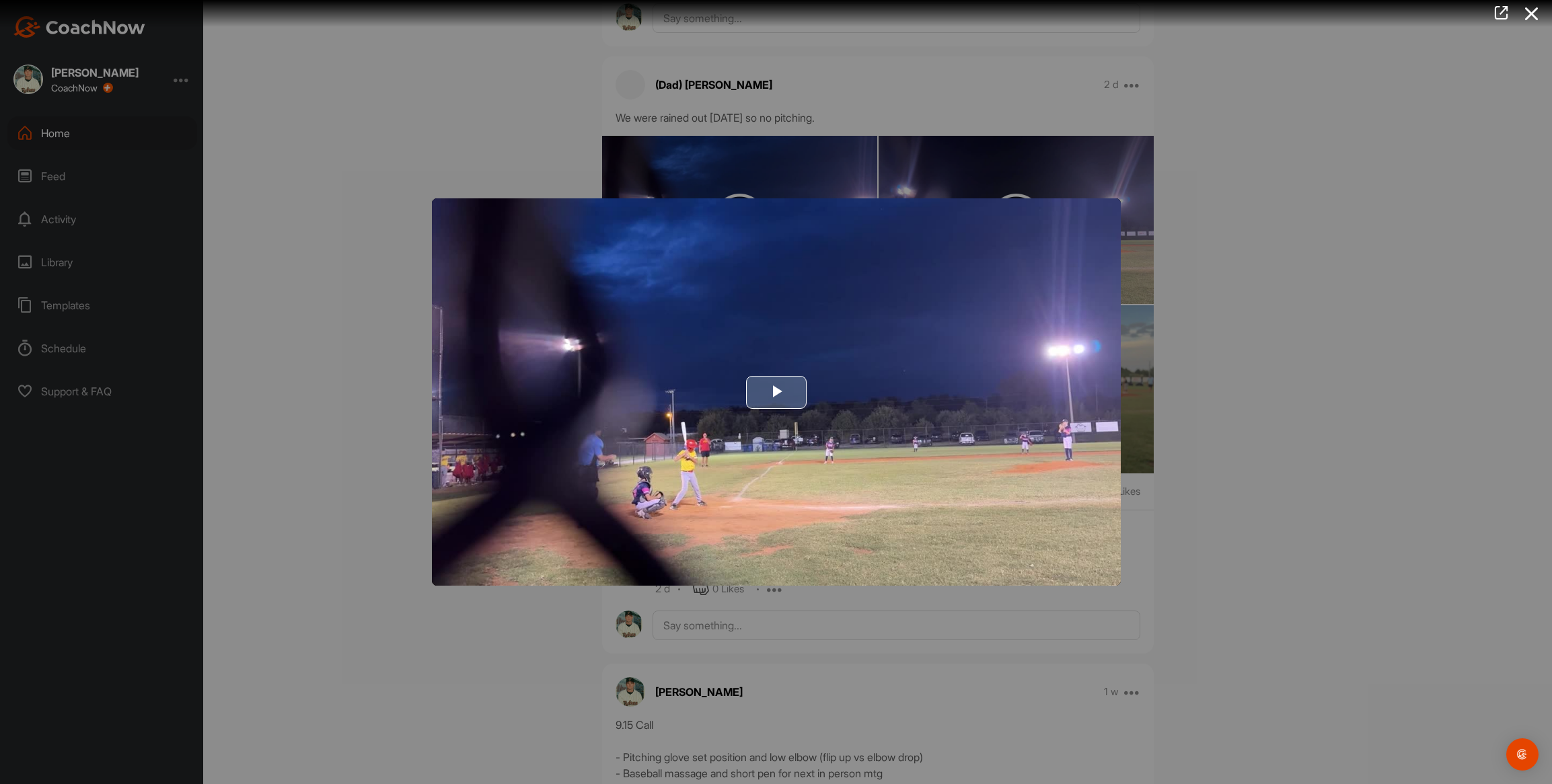
click at [840, 340] on img "Video Player" at bounding box center [776, 392] width 688 height 387
click at [840, 340] on video "Video Player" at bounding box center [776, 392] width 688 height 387
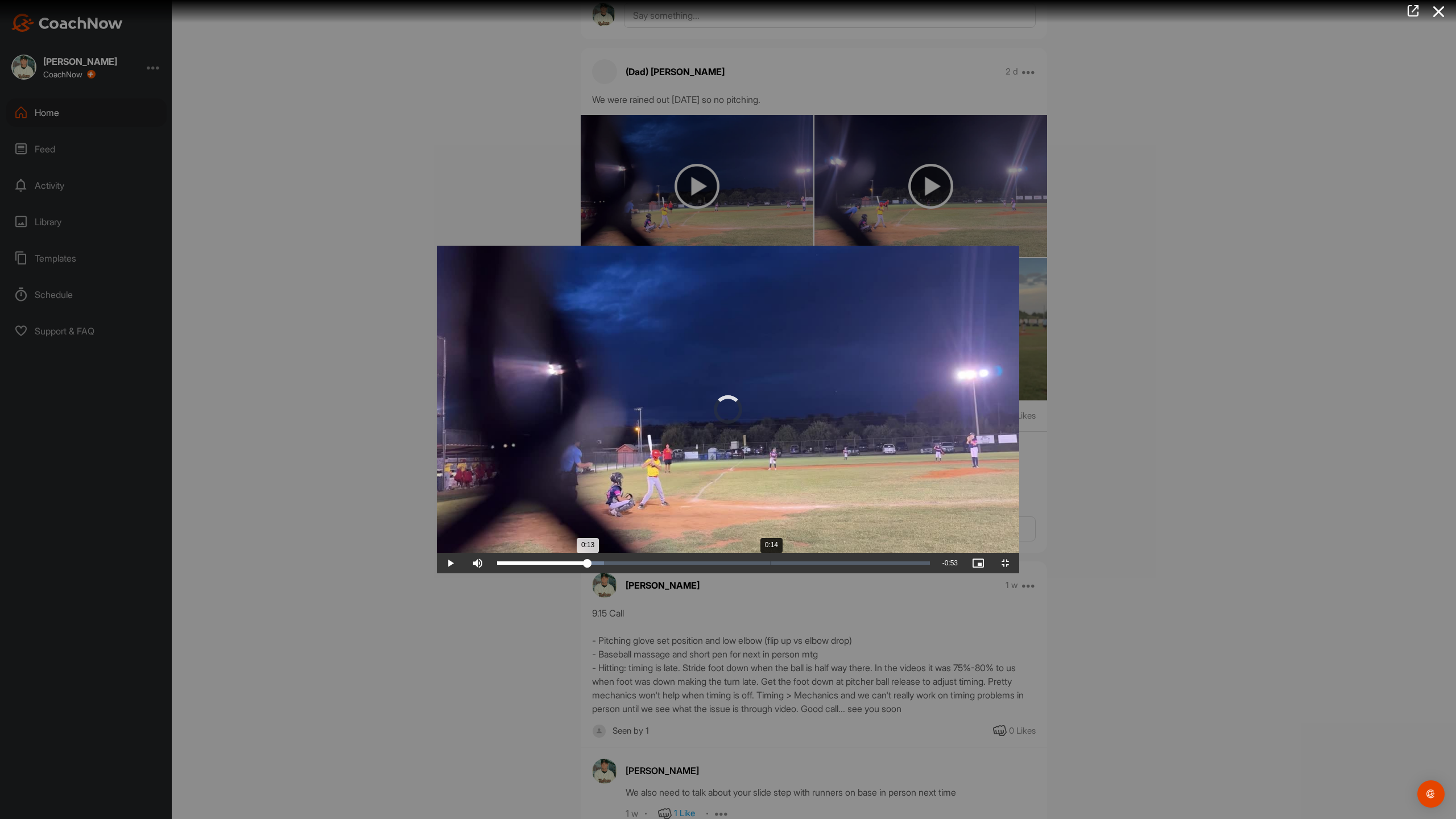
drag, startPoint x: 62, startPoint y: 809, endPoint x: 335, endPoint y: 817, distance: 273.1
click at [491, 573] on div "Loaded : 24.75% 0:14 0:13" at bounding box center [713, 564] width 444 height 21
drag, startPoint x: 337, startPoint y: 808, endPoint x: 391, endPoint y: 813, distance: 54.2
click at [497, 564] on div "0:16" at bounding box center [552, 563] width 109 height 3
drag, startPoint x: 395, startPoint y: 811, endPoint x: 726, endPoint y: 818, distance: 331.1
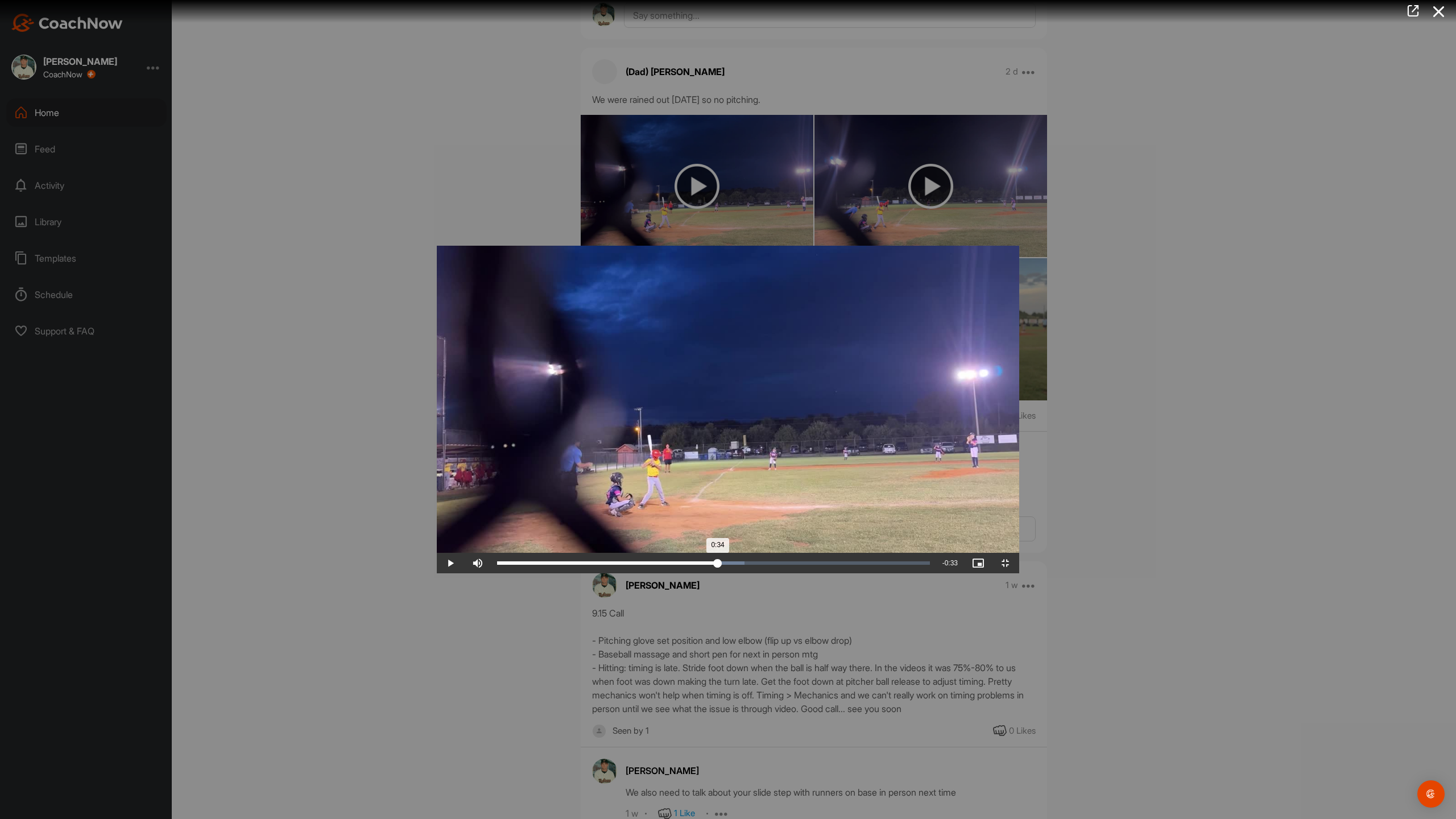
click at [726, 573] on div "Loaded : 57.22% 0:34 0:34" at bounding box center [713, 564] width 444 height 21
drag, startPoint x: 726, startPoint y: 810, endPoint x: 852, endPoint y: 805, distance: 126.1
click at [758, 564] on div "0:40" at bounding box center [628, 563] width 261 height 3
drag, startPoint x: 854, startPoint y: 809, endPoint x: 1075, endPoint y: 805, distance: 221.0
click at [830, 564] on div "0:51" at bounding box center [664, 563] width 333 height 3
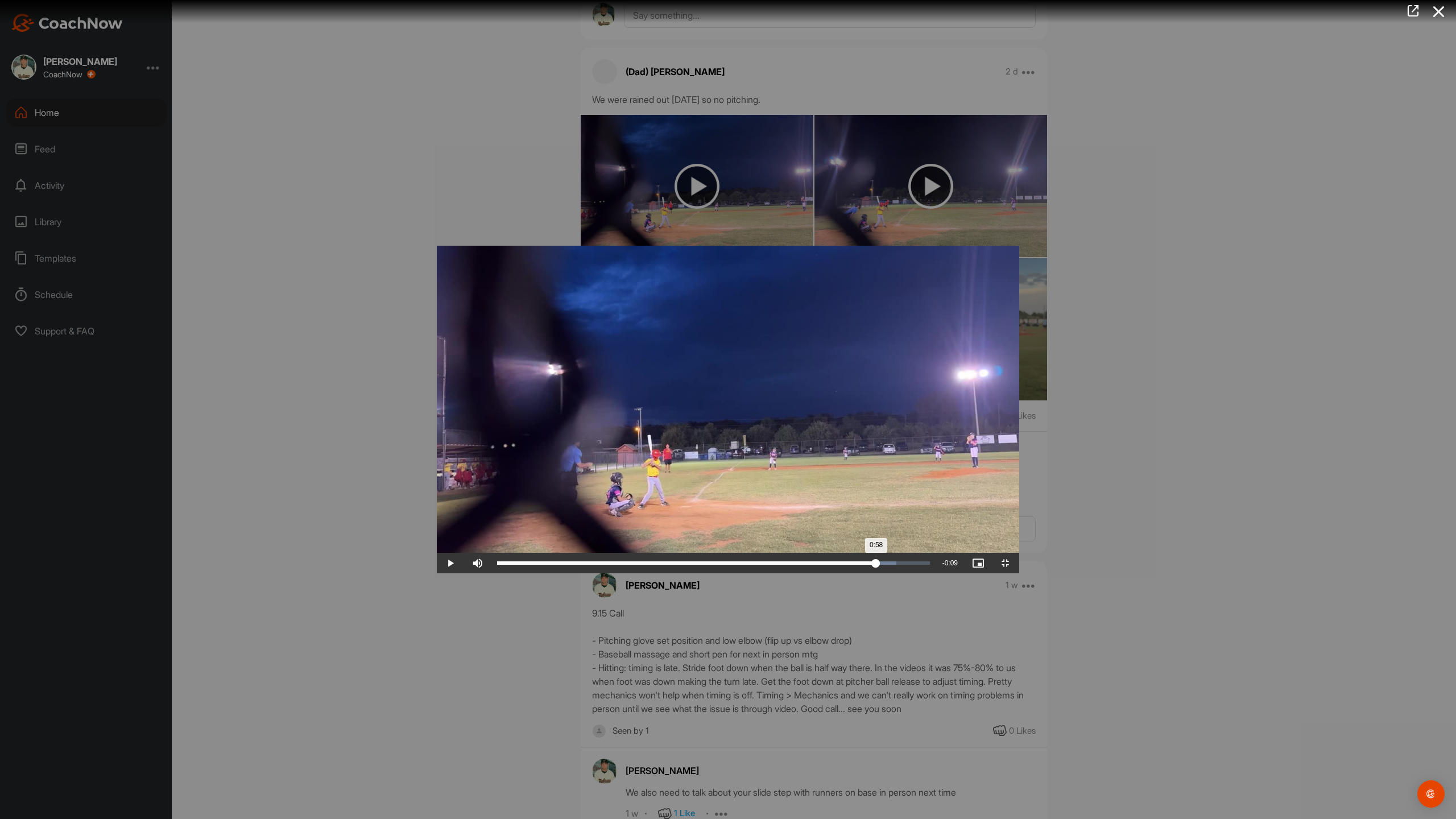
drag, startPoint x: 1074, startPoint y: 807, endPoint x: 1204, endPoint y: 808, distance: 130.0
click at [876, 564] on div "0:58" at bounding box center [686, 563] width 379 height 3
drag, startPoint x: 1209, startPoint y: 806, endPoint x: 1339, endPoint y: 808, distance: 130.0
click at [921, 564] on div "1:05" at bounding box center [708, 563] width 423 height 3
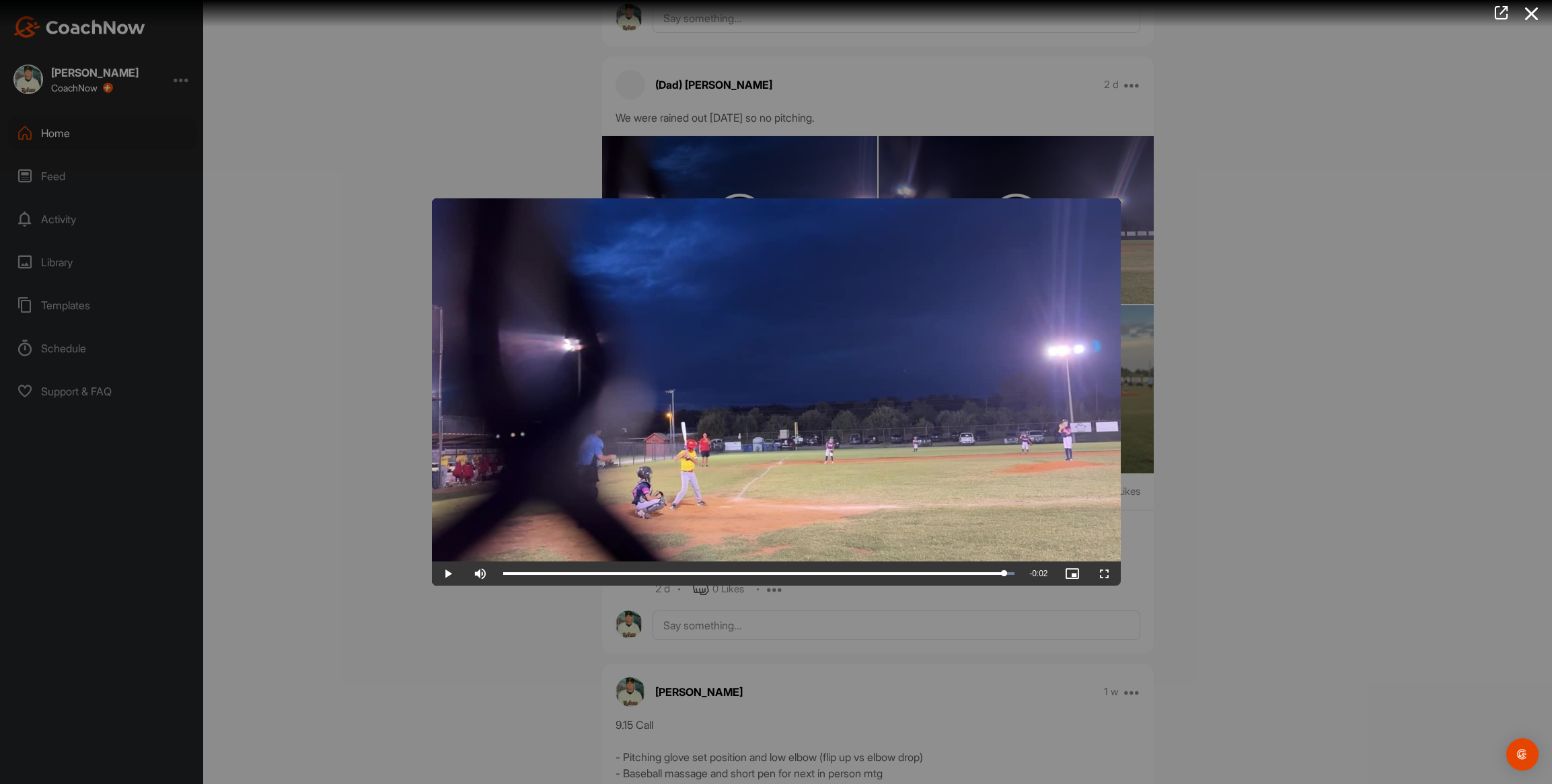
click at [322, 423] on div at bounding box center [776, 392] width 1552 height 784
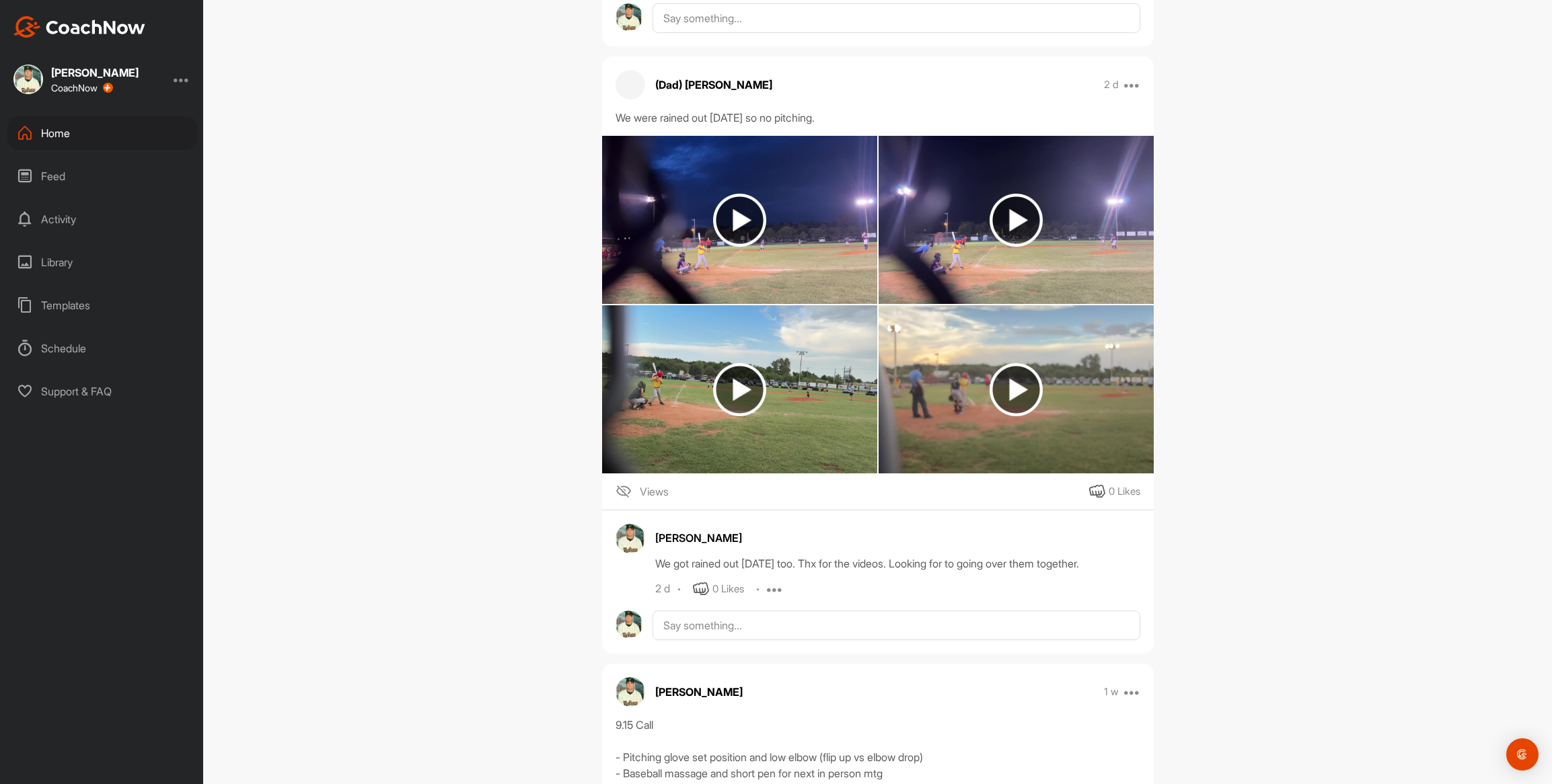
click at [928, 255] on img at bounding box center [1016, 221] width 276 height 169
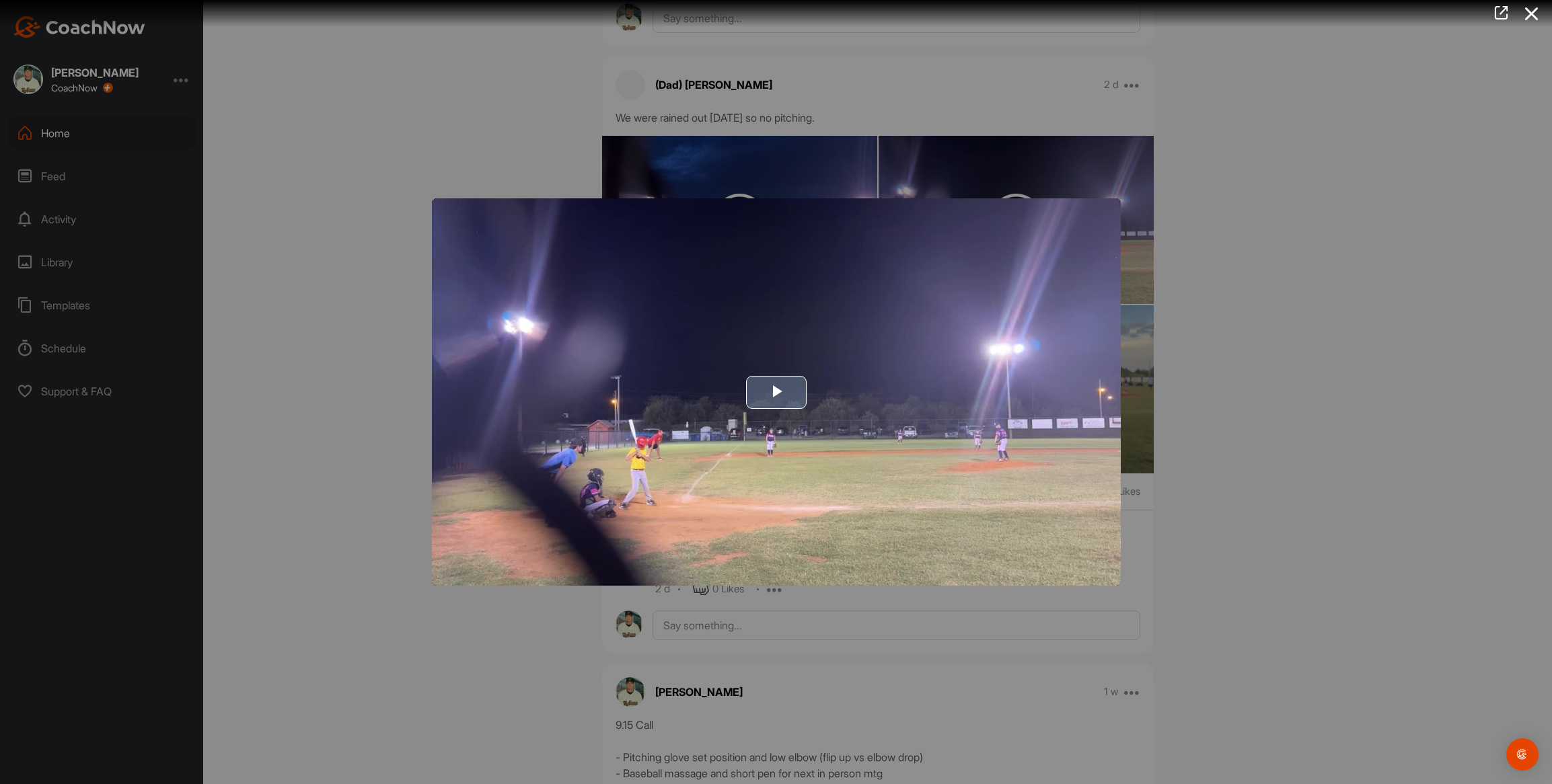
click at [622, 340] on img "Video Player" at bounding box center [776, 392] width 688 height 387
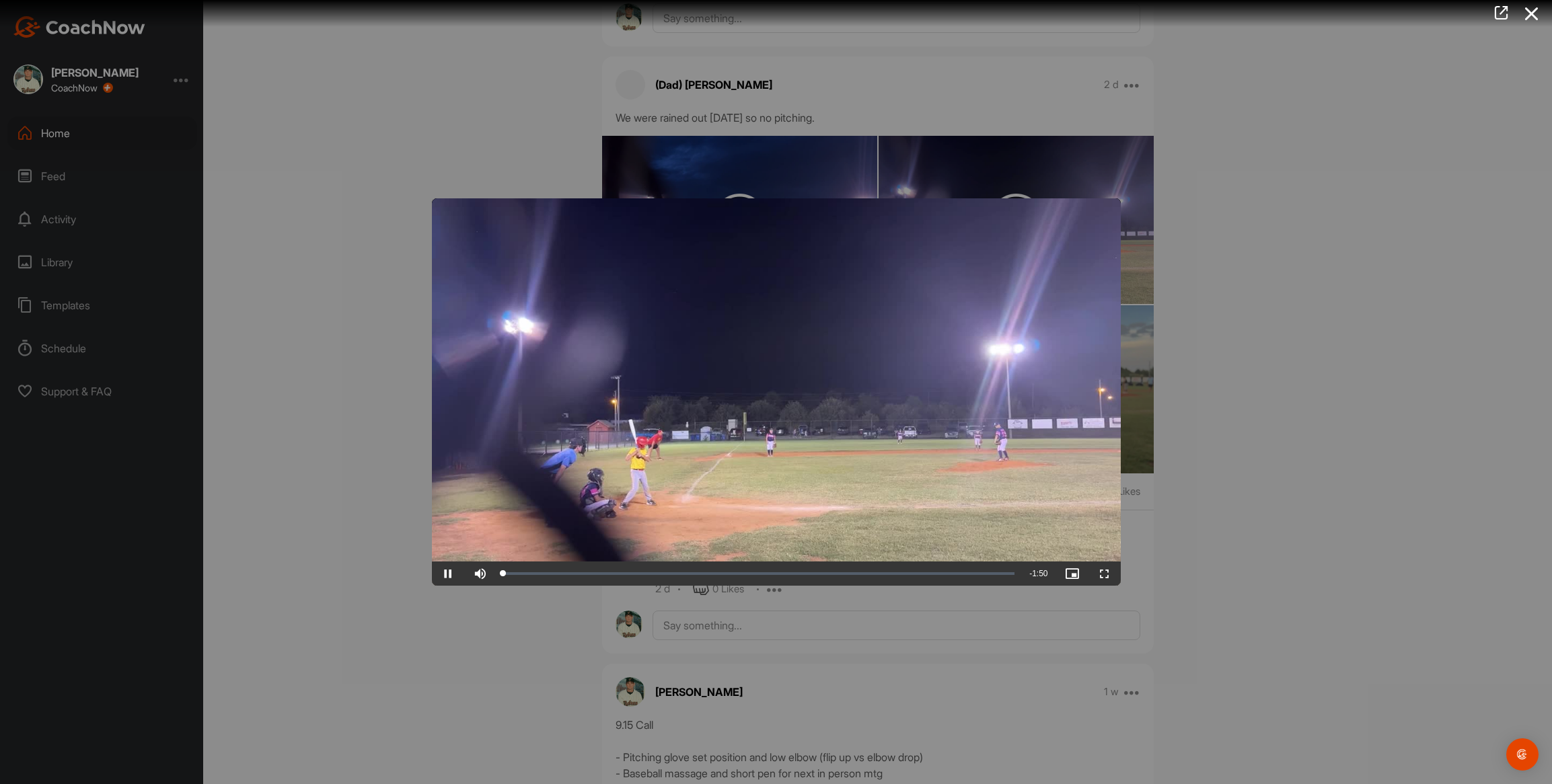
click at [622, 340] on video "Video Player" at bounding box center [776, 392] width 688 height 387
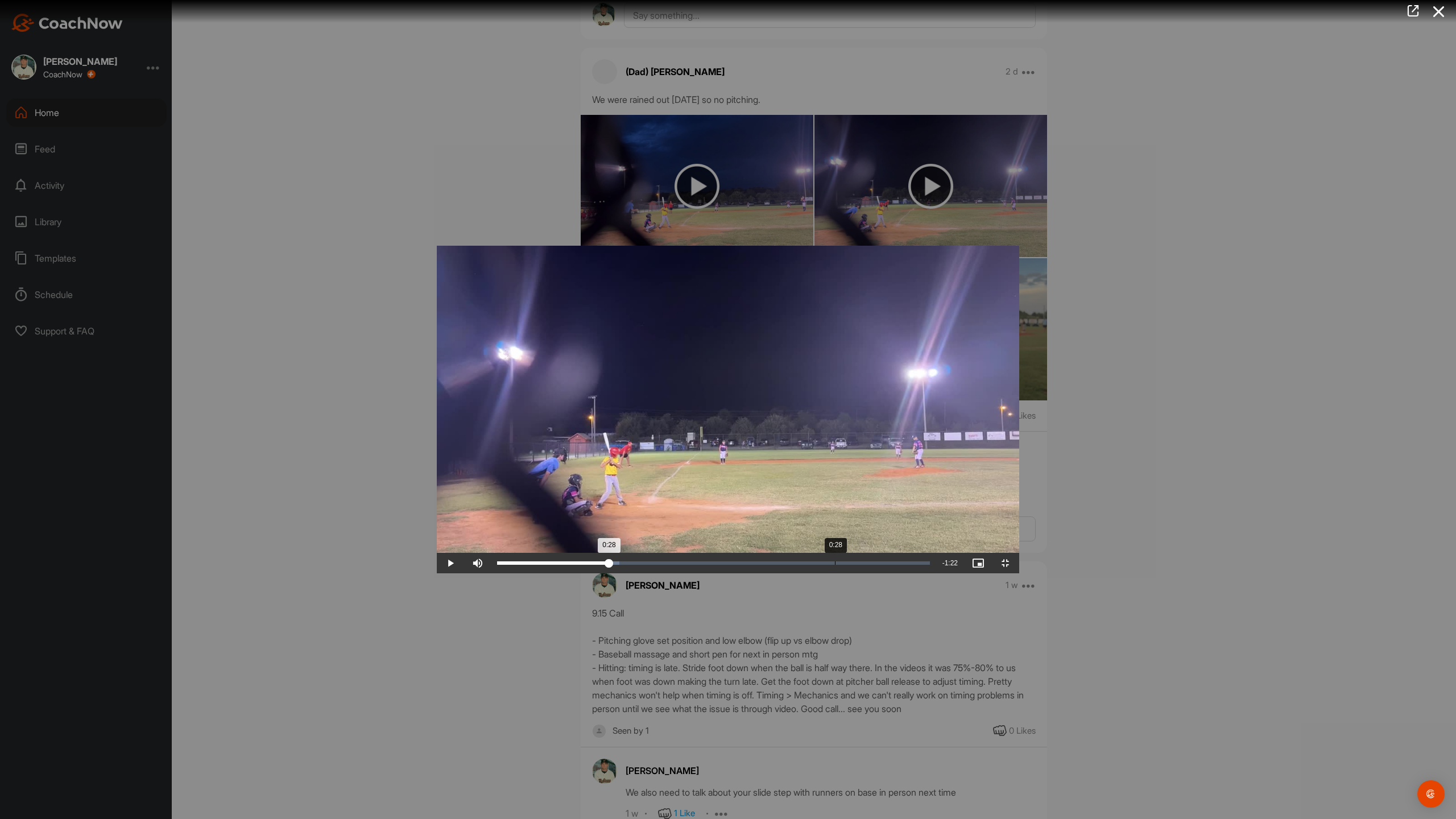
drag, startPoint x: 62, startPoint y: 808, endPoint x: 395, endPoint y: 817, distance: 333.1
click at [491, 573] on div "Loaded : 28.31% 0:28 0:28" at bounding box center [713, 564] width 444 height 21
click at [497, 564] on div "0:28" at bounding box center [553, 563] width 112 height 3
click at [497, 564] on div "0:28" at bounding box center [552, 563] width 111 height 3
drag, startPoint x: 396, startPoint y: 809, endPoint x: 618, endPoint y: 818, distance: 222.2
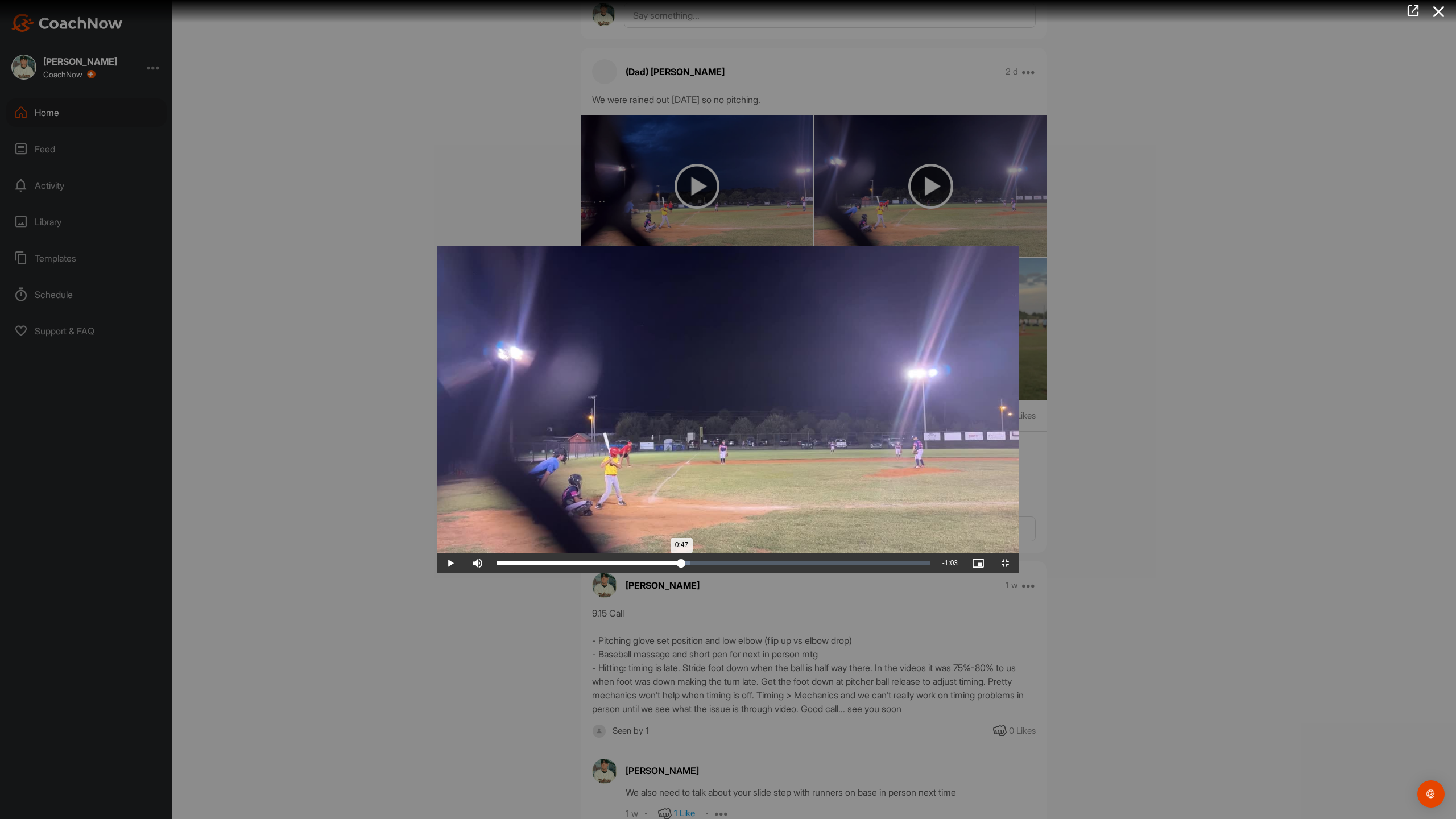
click at [618, 573] on div "Loaded : 44.52% 0:47 0:47" at bounding box center [713, 564] width 444 height 21
drag, startPoint x: 622, startPoint y: 809, endPoint x: 689, endPoint y: 814, distance: 67.2
click at [689, 573] on div "Loaded : 51.12% 0:53 0:53" at bounding box center [713, 564] width 444 height 21
click at [692, 573] on div "Loaded : 52.98% 0:53 0:53" at bounding box center [713, 564] width 444 height 21
drag, startPoint x: 692, startPoint y: 809, endPoint x: 812, endPoint y: 806, distance: 120.0
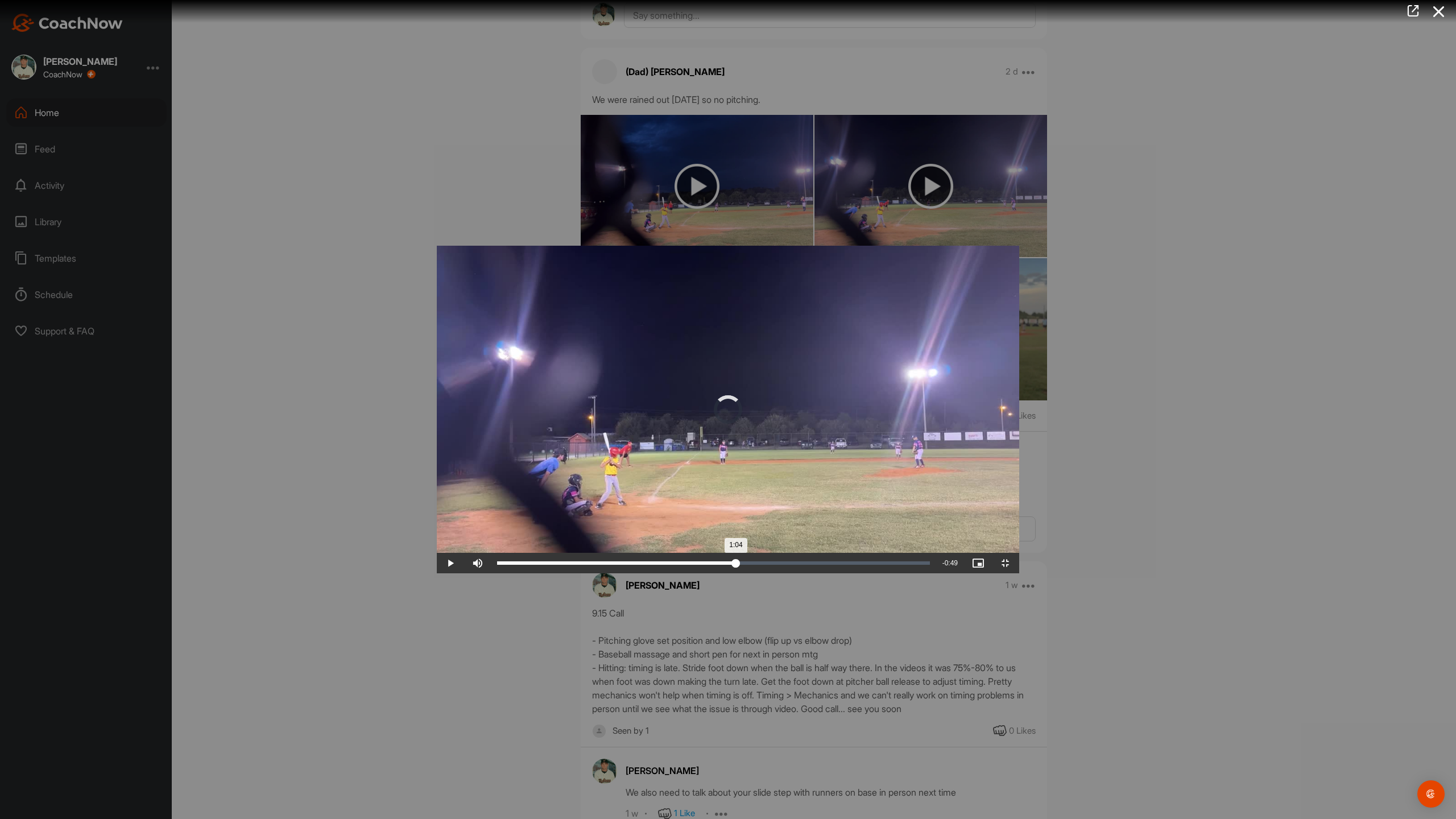
click at [822, 564] on div "Loaded : 55.51% 1:04 1:04" at bounding box center [713, 563] width 433 height 3
drag, startPoint x: 823, startPoint y: 808, endPoint x: 1017, endPoint y: 805, distance: 194.0
click at [814, 564] on div "1:20" at bounding box center [656, 563] width 317 height 3
drag, startPoint x: 1022, startPoint y: 806, endPoint x: 1068, endPoint y: 806, distance: 46.0
click at [831, 564] on div "1:25" at bounding box center [664, 563] width 334 height 3
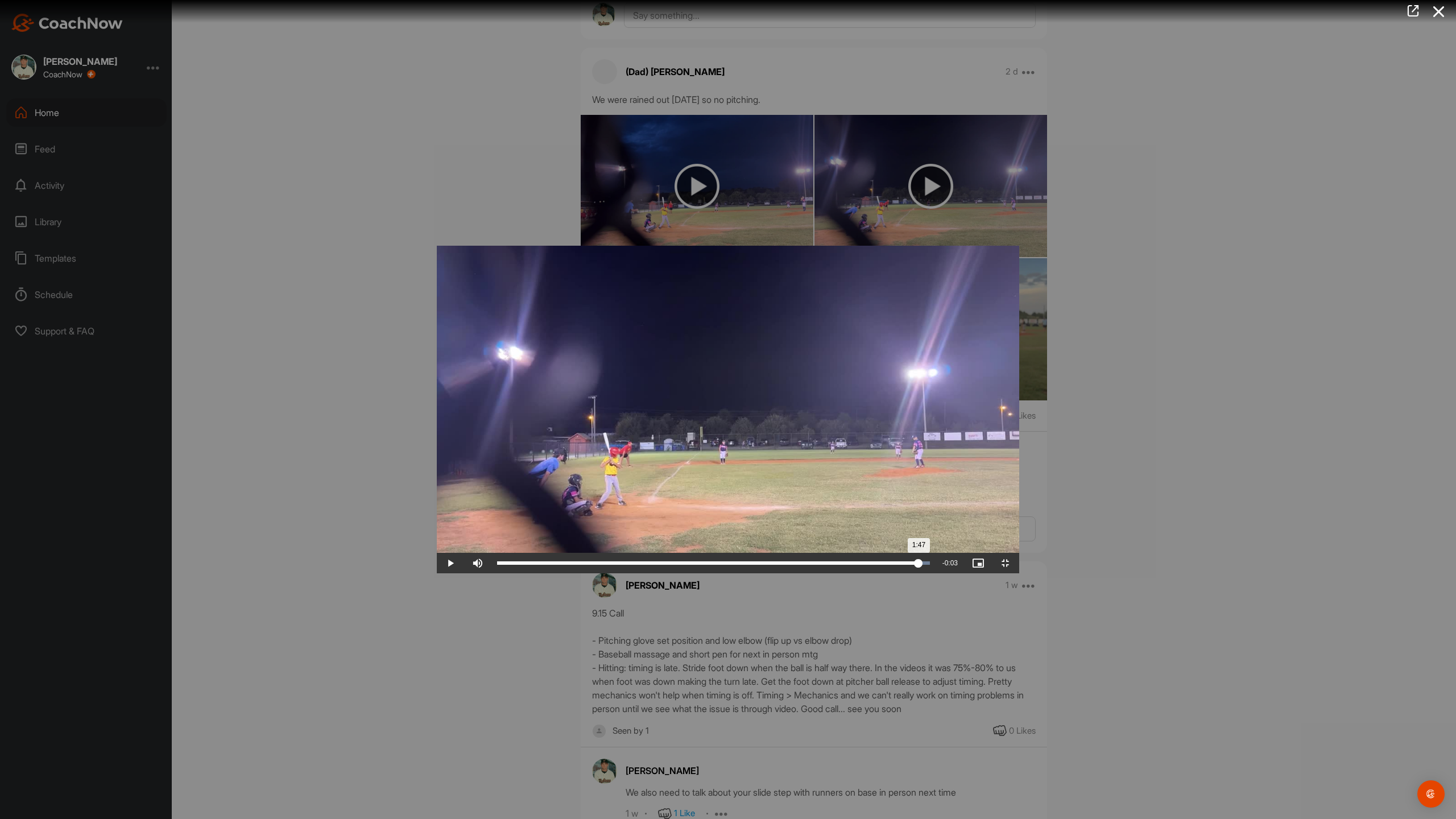
drag, startPoint x: 1070, startPoint y: 806, endPoint x: 1333, endPoint y: 812, distance: 263.1
click at [918, 564] on div "1:47" at bounding box center [708, 563] width 421 height 3
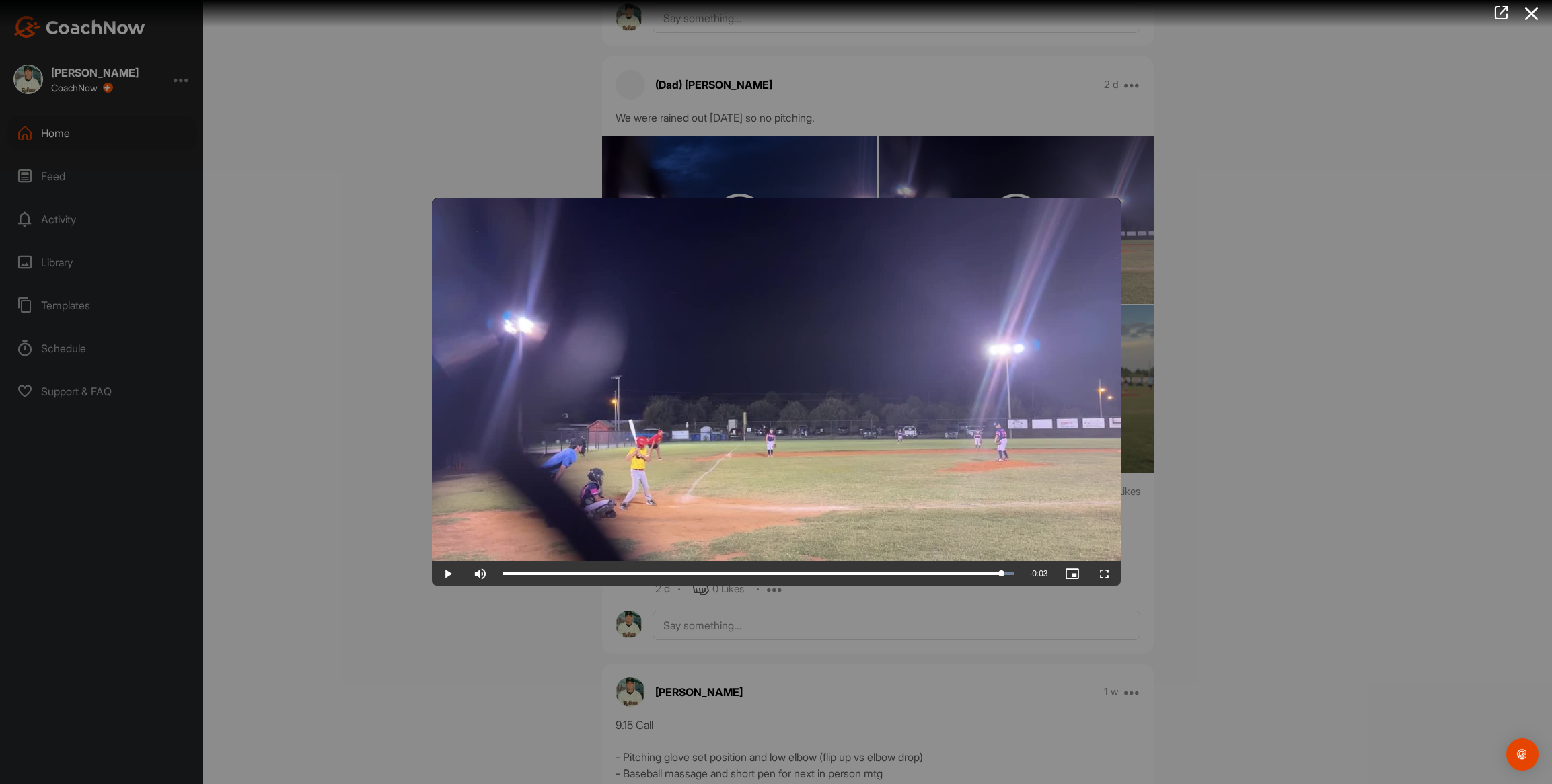
click at [384, 324] on div at bounding box center [776, 392] width 1552 height 784
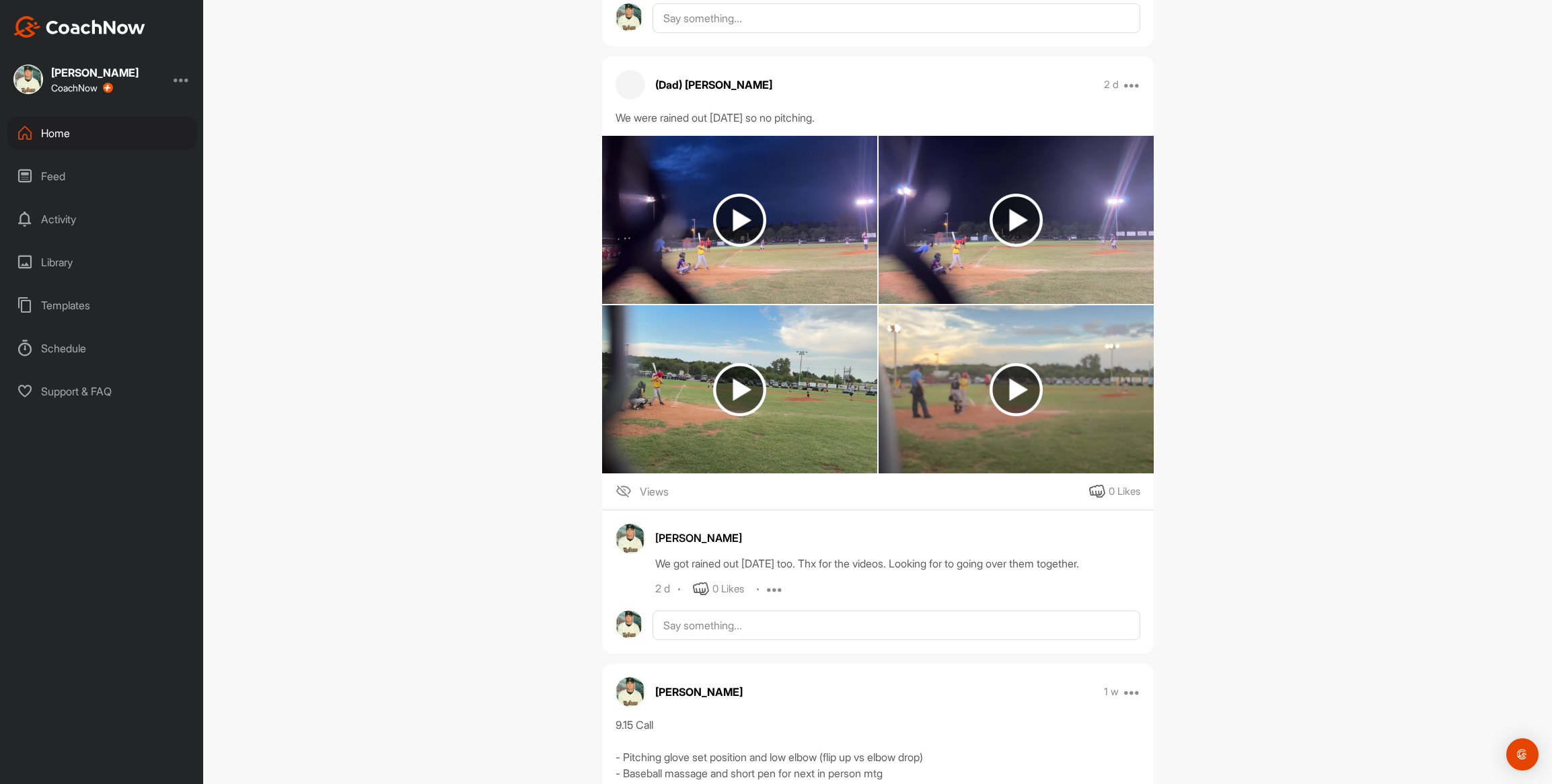
click at [672, 333] on img at bounding box center [740, 390] width 276 height 169
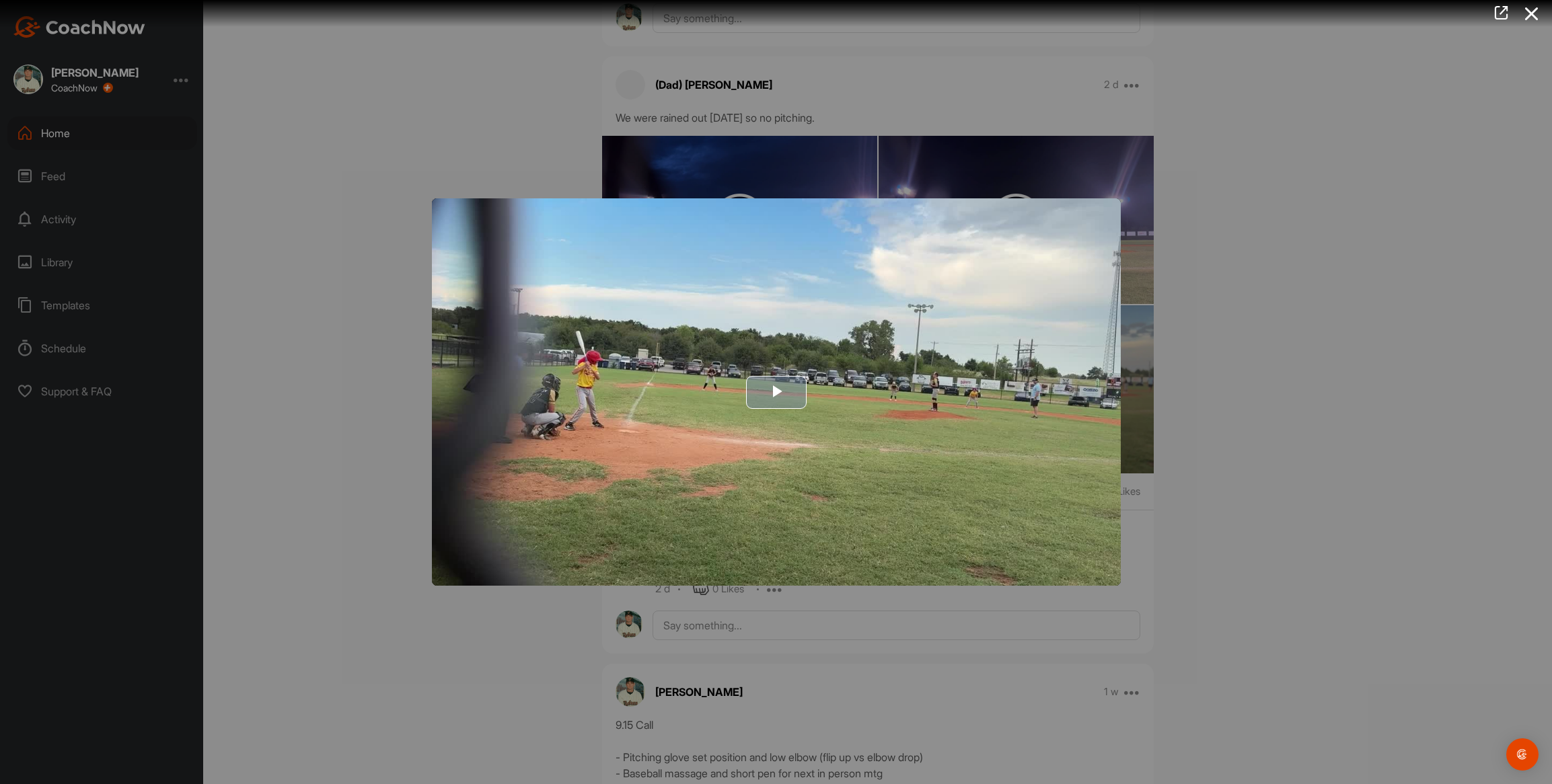
click at [605, 439] on img "Video Player" at bounding box center [776, 392] width 688 height 387
click at [604, 439] on video "Video Player" at bounding box center [776, 392] width 688 height 387
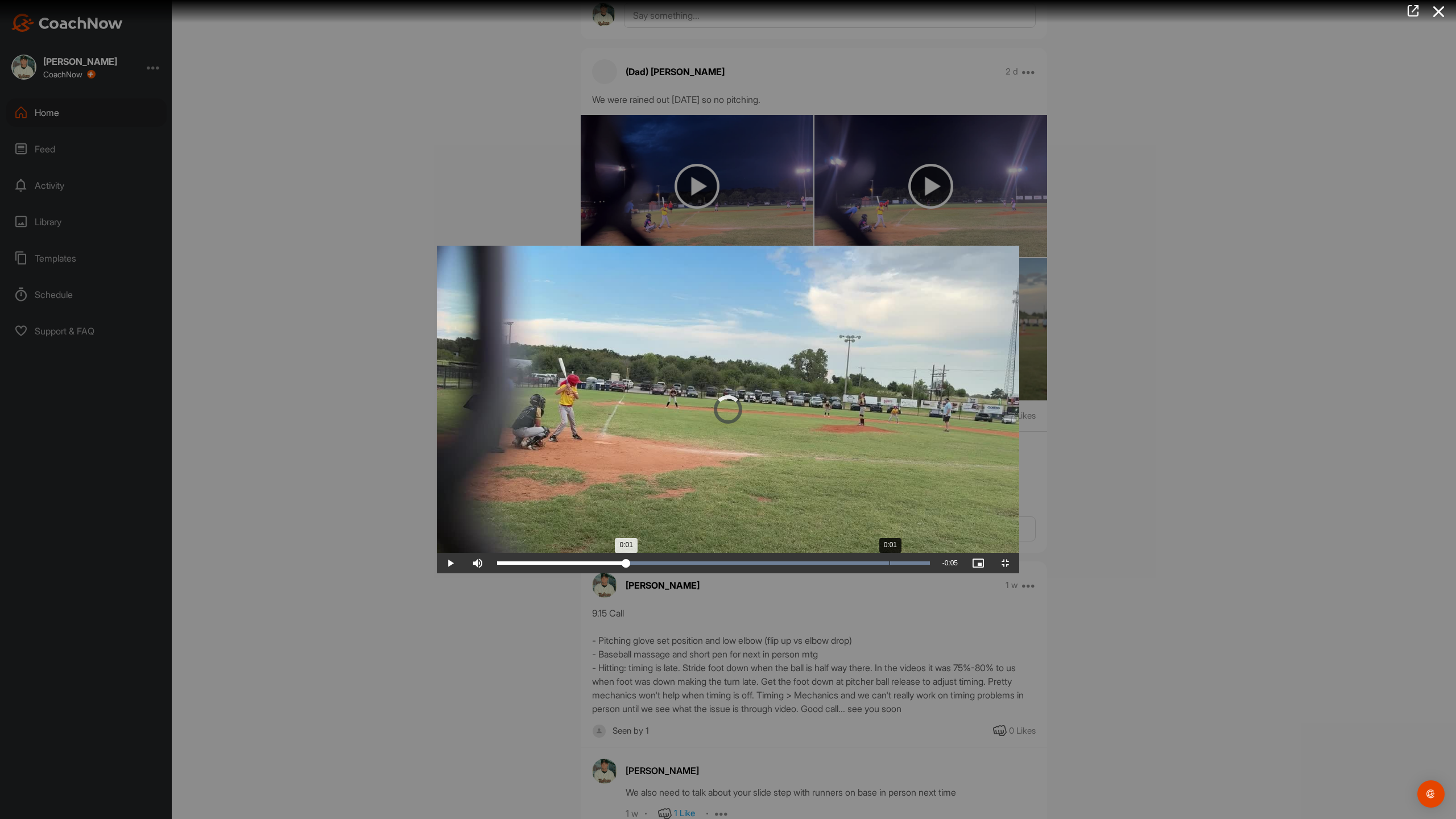
drag, startPoint x: 64, startPoint y: 806, endPoint x: 443, endPoint y: 816, distance: 379.1
click at [491, 573] on div "Loaded : 100.00% 0:01 0:01" at bounding box center [713, 564] width 444 height 21
drag, startPoint x: 451, startPoint y: 805, endPoint x: 627, endPoint y: 812, distance: 176.1
click at [627, 564] on div "0:02" at bounding box center [591, 563] width 187 height 3
drag, startPoint x: 626, startPoint y: 806, endPoint x: 1273, endPoint y: 773, distance: 647.8
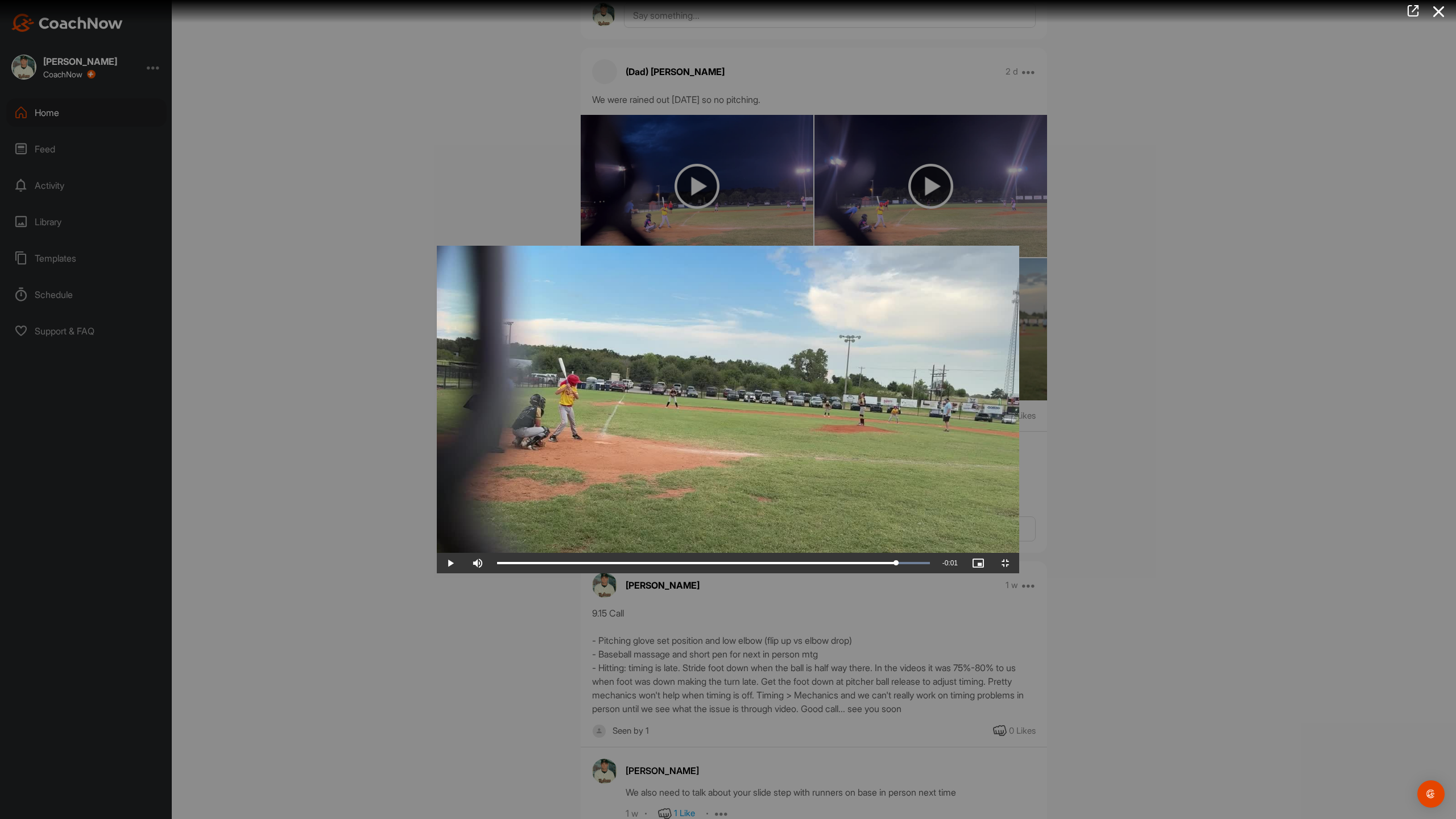
click at [1019, 573] on div "Video Player is loading. Play Video Play Skip Backward Skip Forward Mute Curren…" at bounding box center [728, 409] width 582 height 327
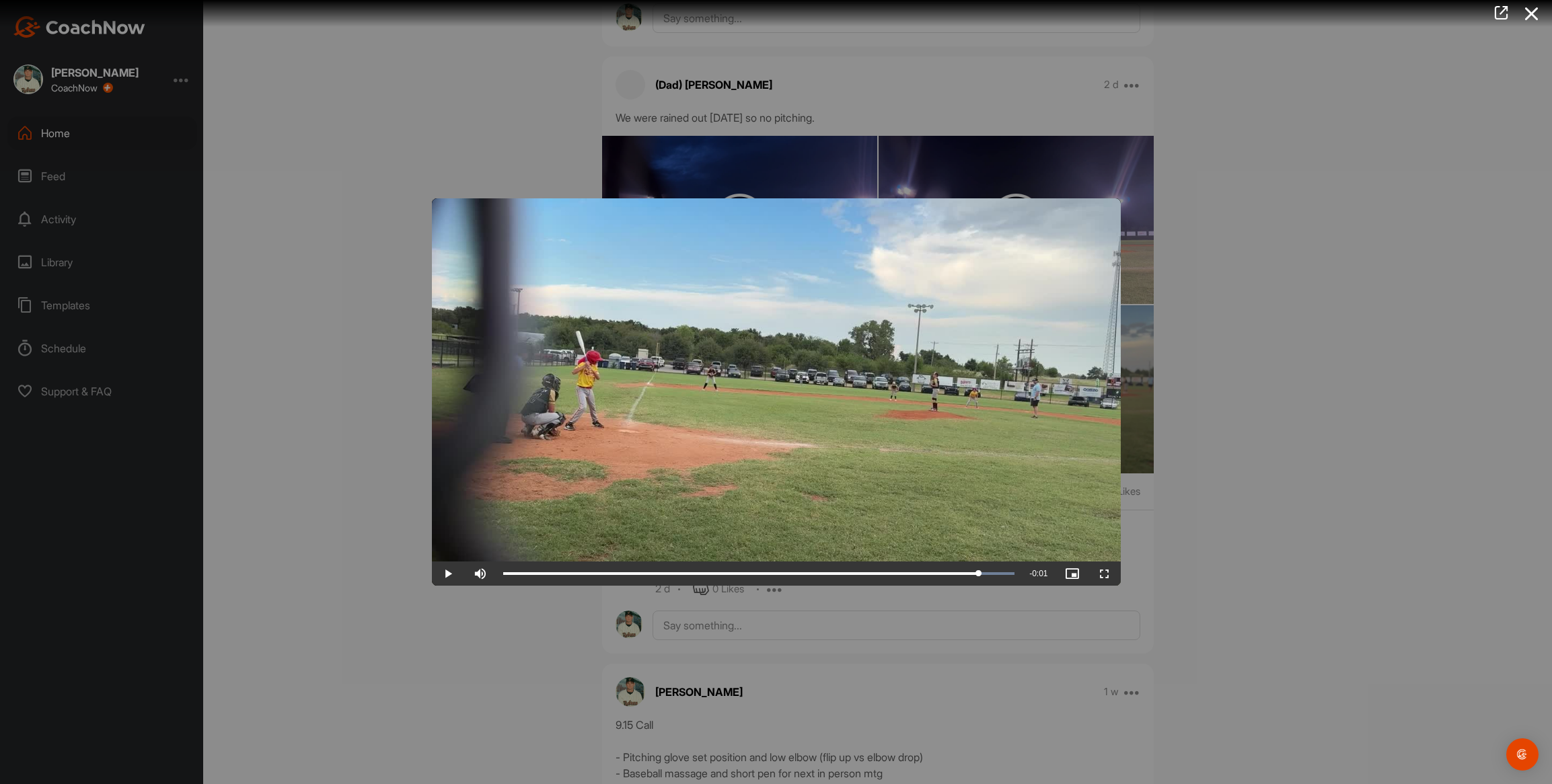
click at [328, 298] on div at bounding box center [776, 392] width 1552 height 784
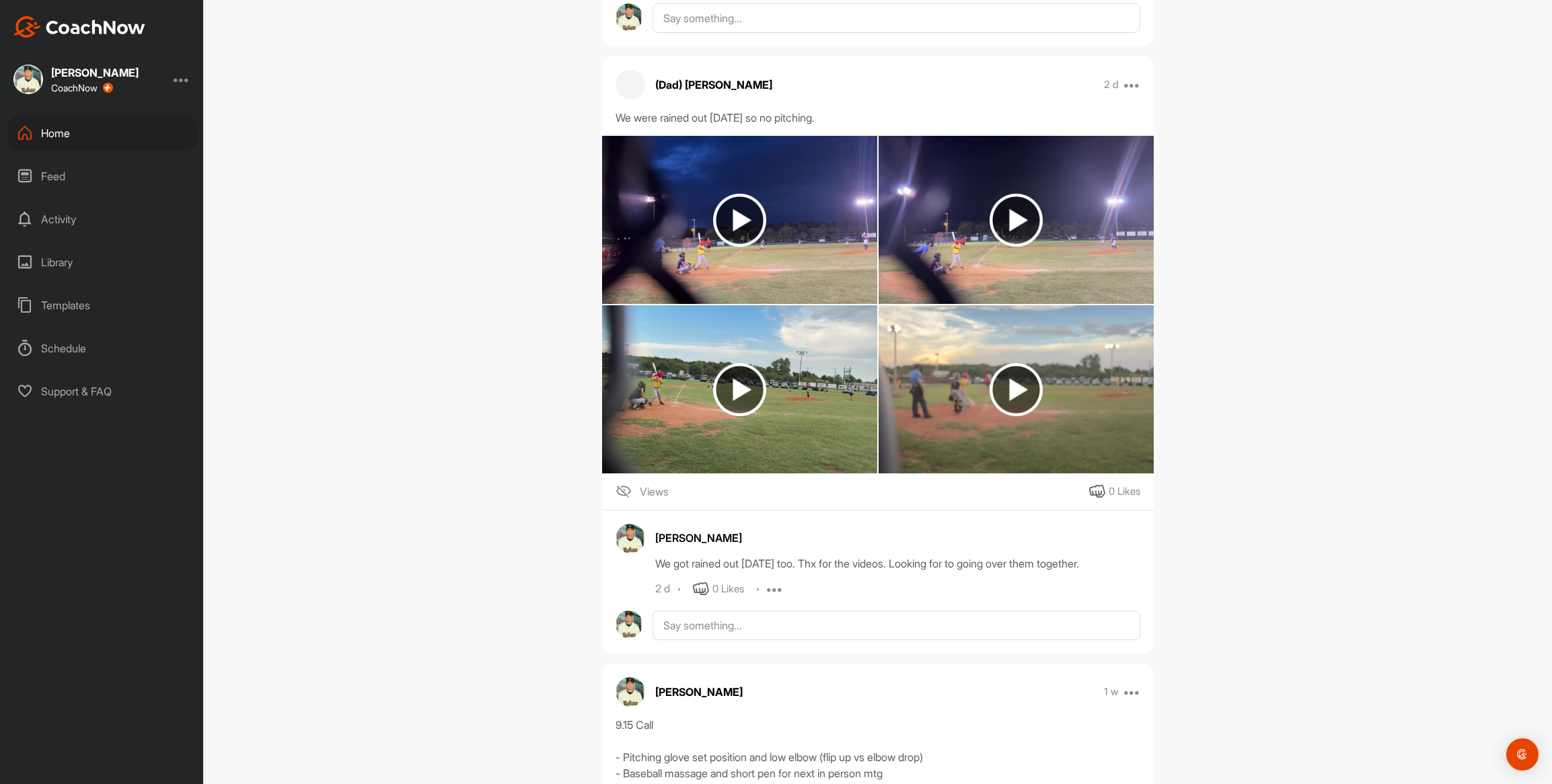
click at [901, 386] on img at bounding box center [1016, 390] width 276 height 169
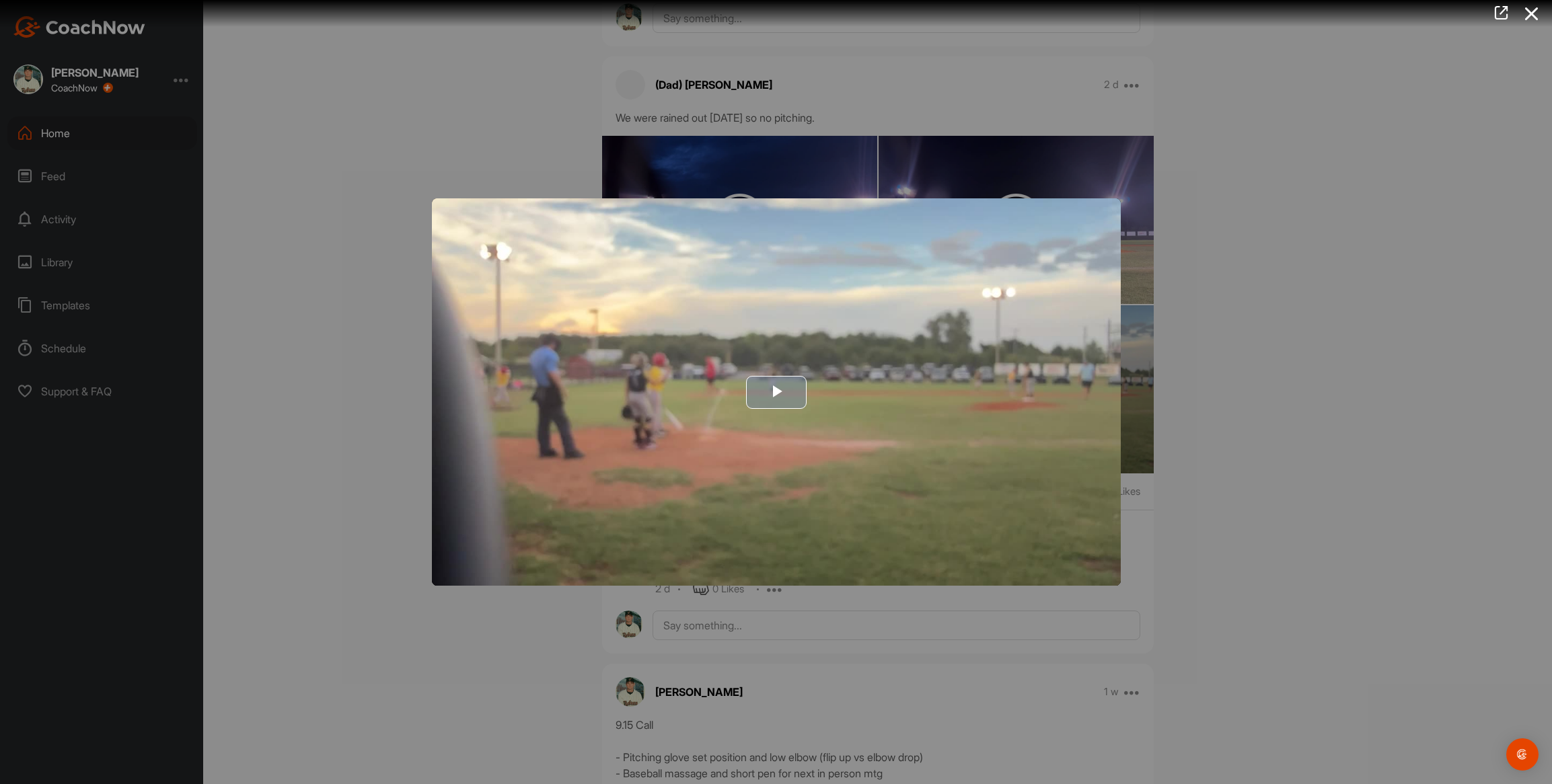
click at [587, 433] on img "Video Player" at bounding box center [776, 392] width 688 height 387
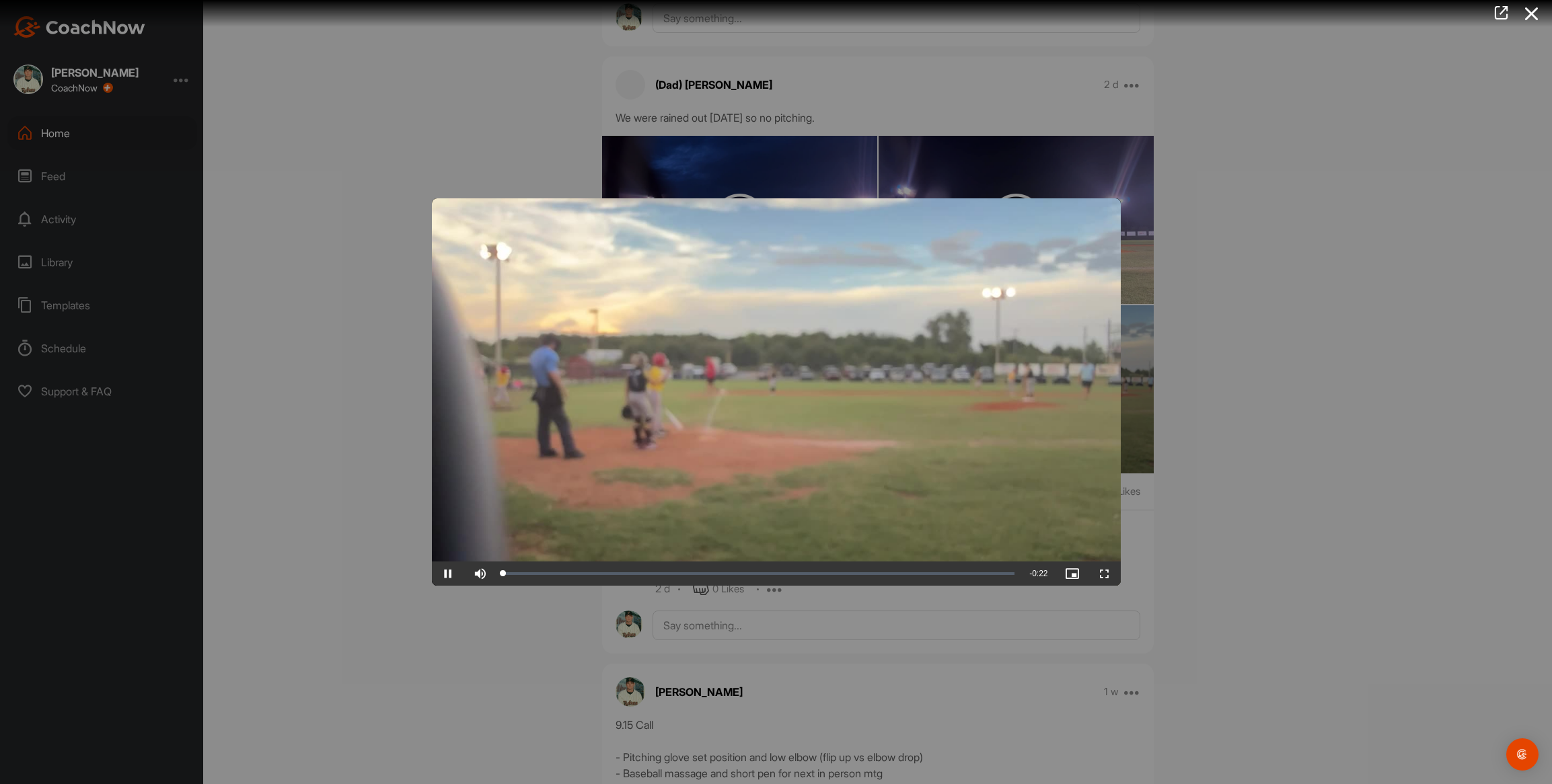
click at [587, 433] on video "Video Player" at bounding box center [776, 392] width 688 height 387
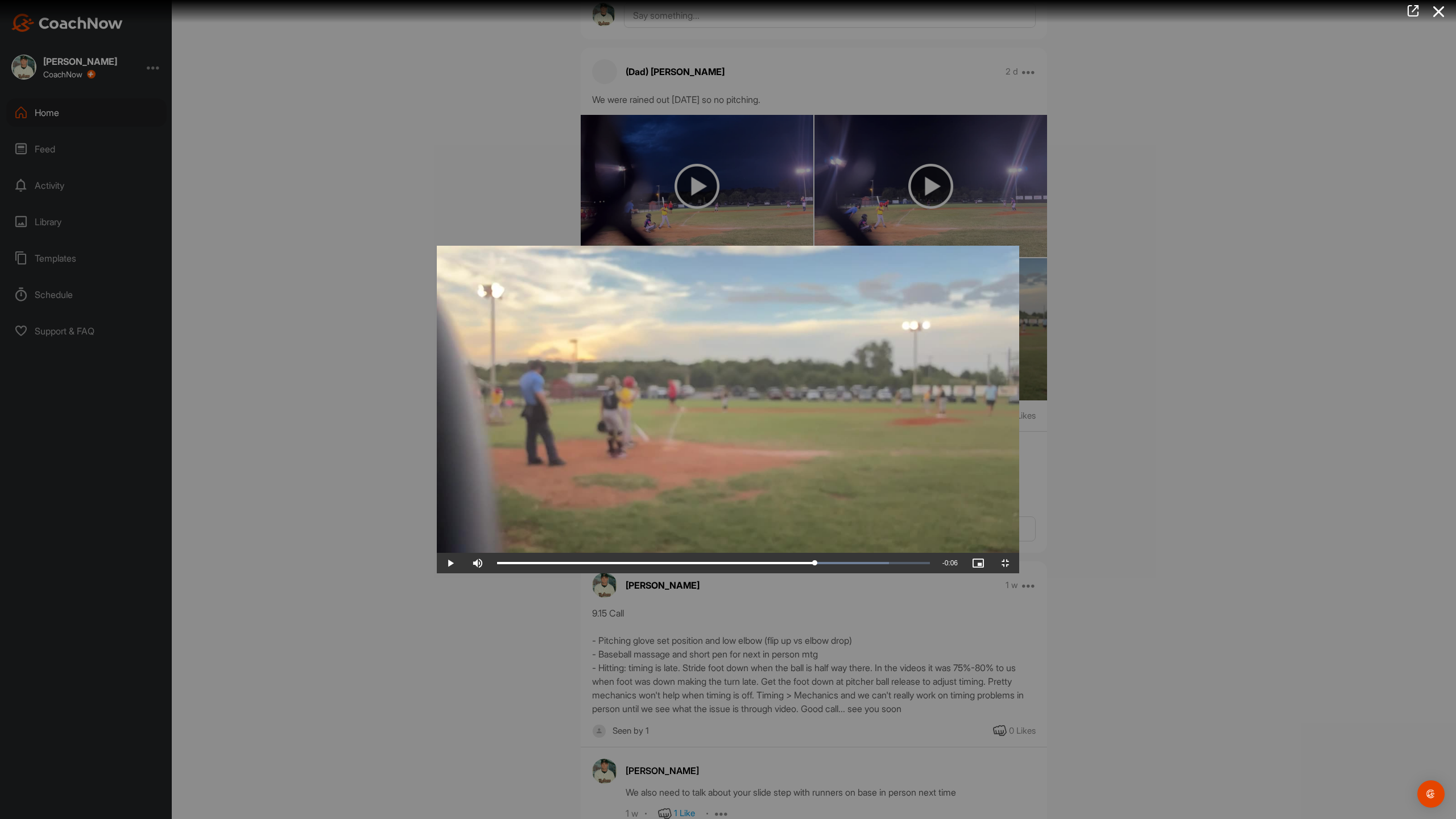
drag, startPoint x: 63, startPoint y: 809, endPoint x: 1017, endPoint y: 787, distance: 954.3
click at [1017, 573] on div "Video Player is loading. Play Video Play Skip Backward Skip Forward Mute Curren…" at bounding box center [728, 409] width 582 height 327
drag, startPoint x: 1021, startPoint y: 808, endPoint x: 1001, endPoint y: 813, distance: 20.6
click at [808, 564] on div "0:15" at bounding box center [652, 563] width 311 height 3
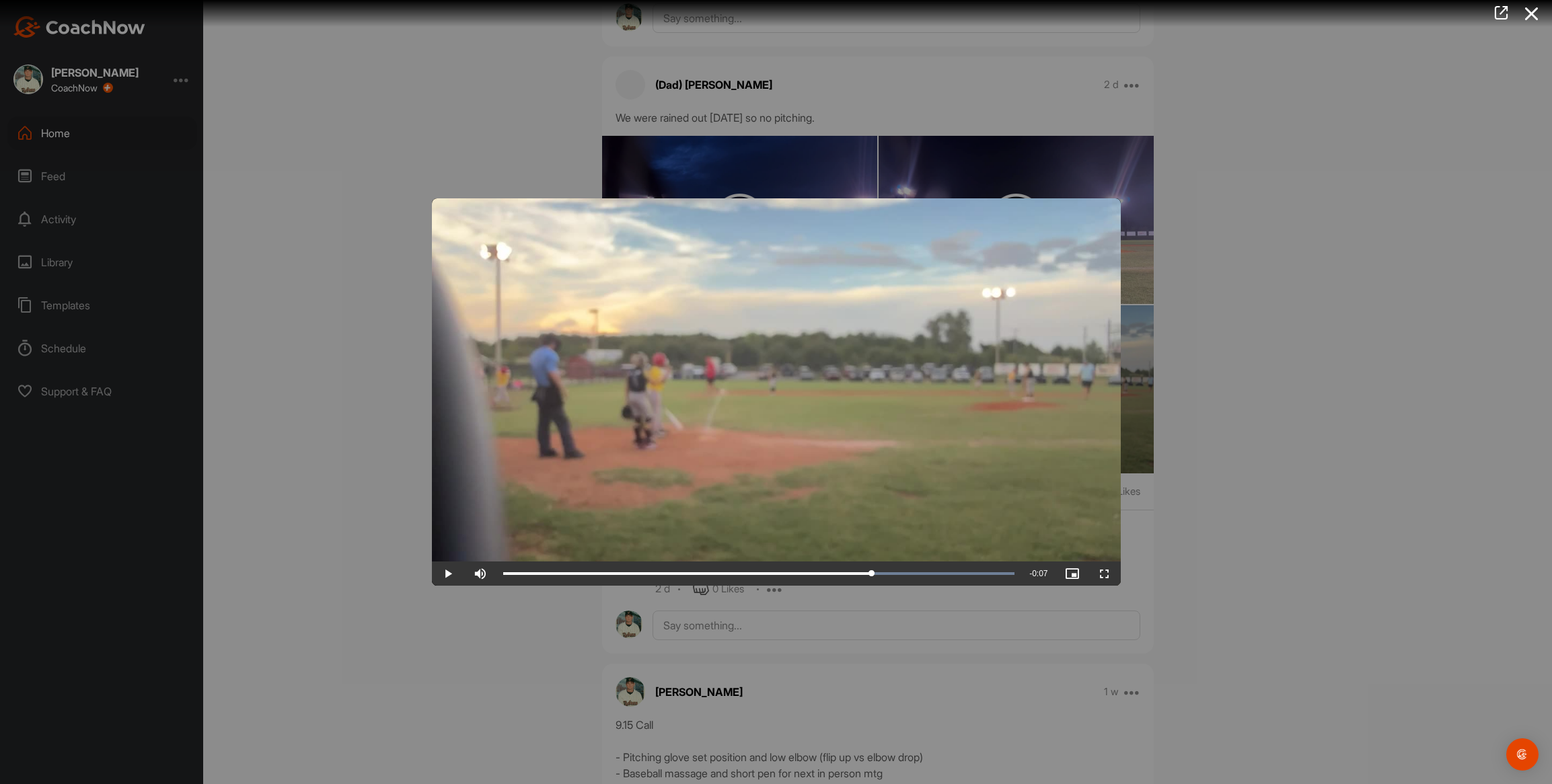
click at [447, 67] on div at bounding box center [776, 392] width 1552 height 784
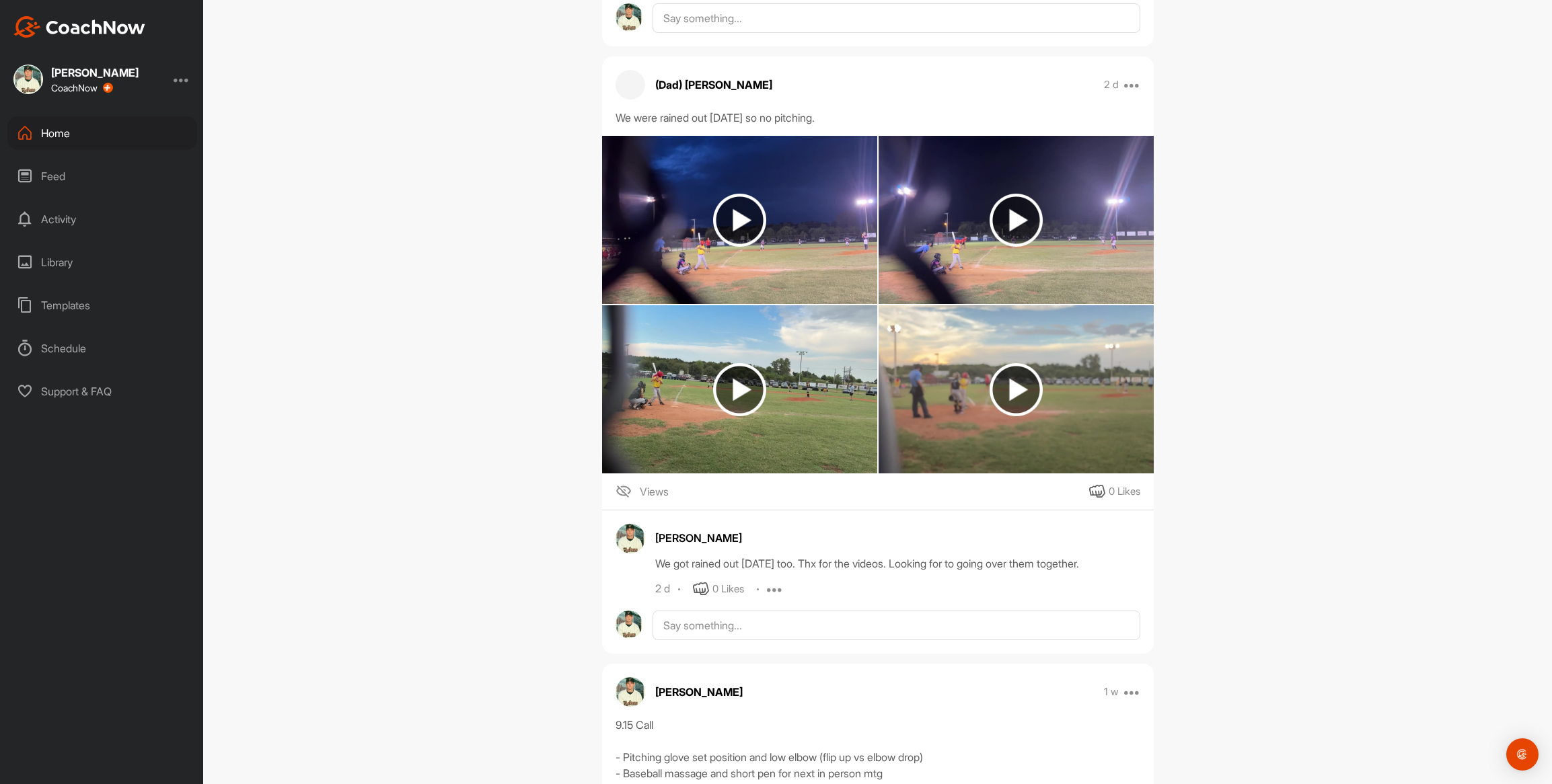
click at [62, 132] on div "Home" at bounding box center [102, 134] width 189 height 34
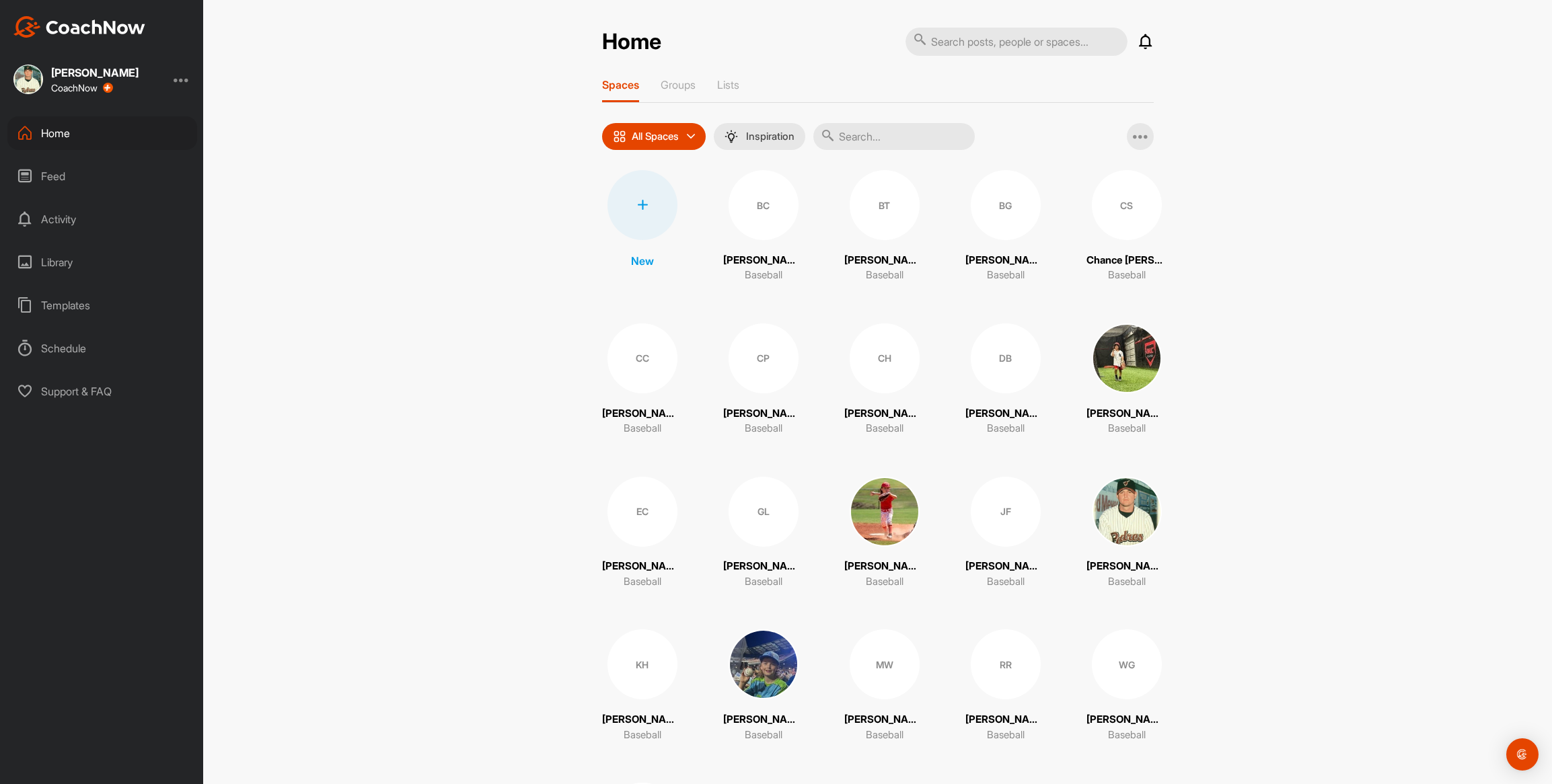
scroll to position [155, 0]
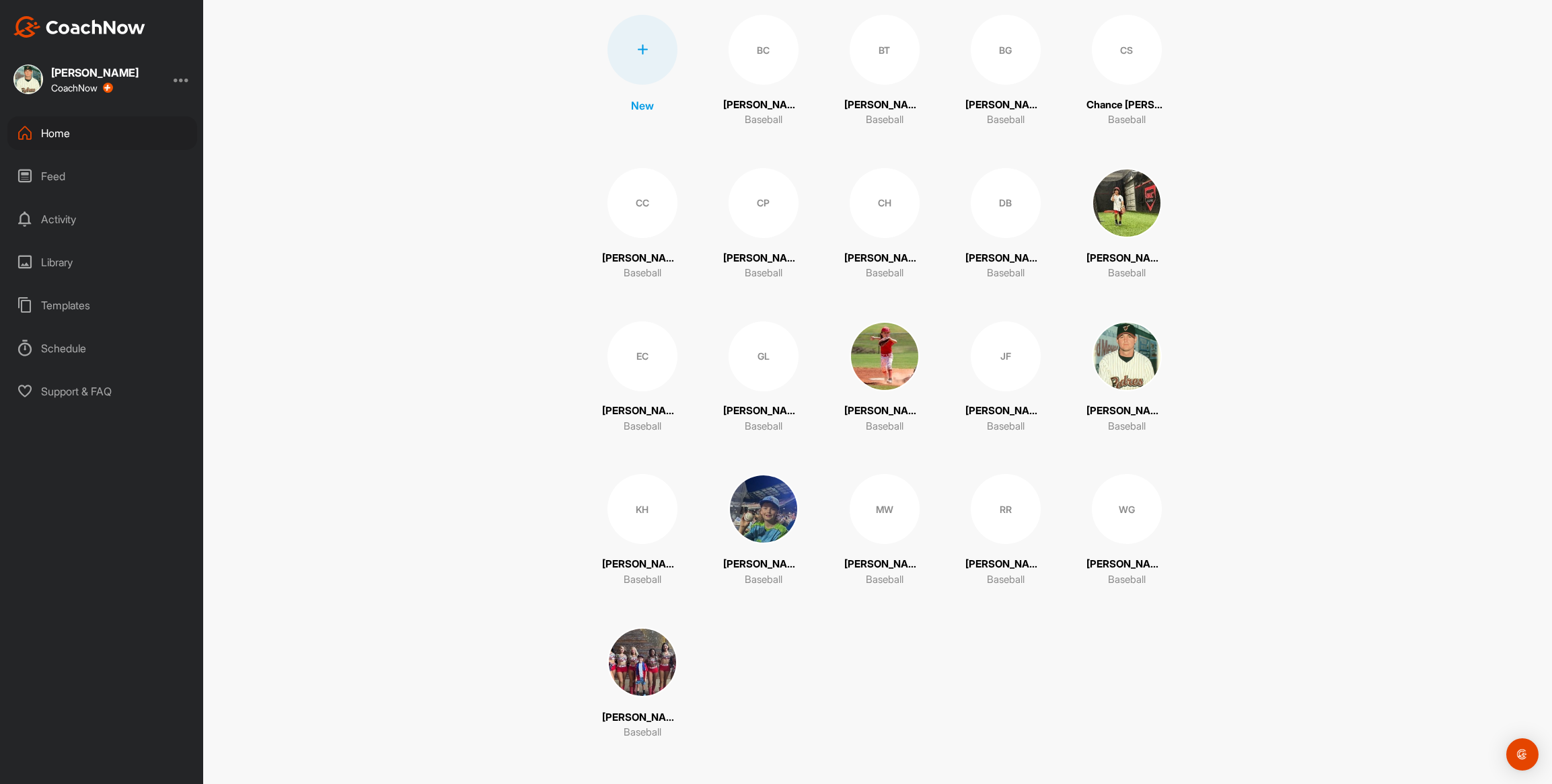
click at [656, 664] on img at bounding box center [643, 663] width 70 height 70
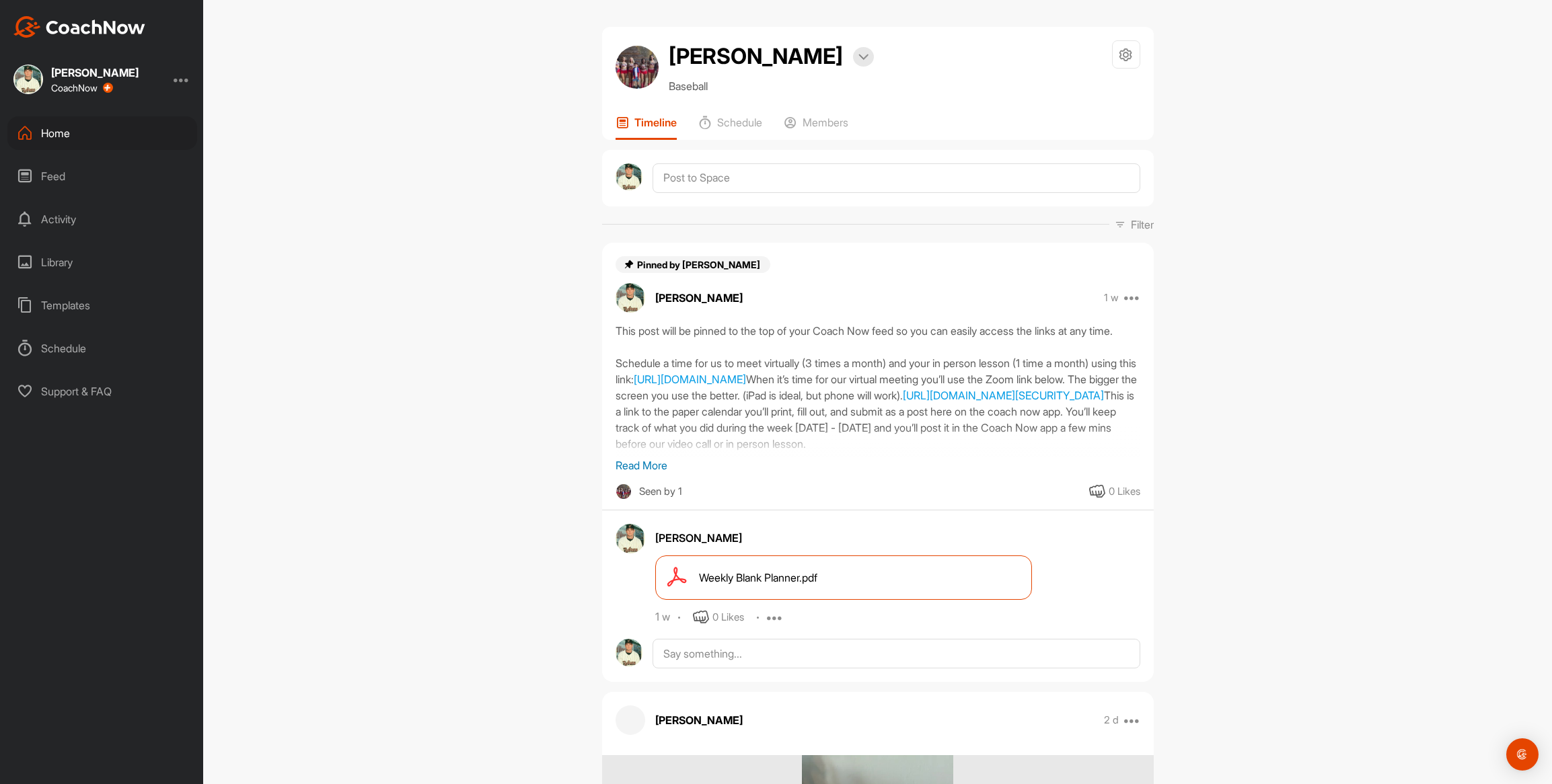
click at [398, 322] on div "[PERSON_NAME] Bookings Baseball Space Settings Your Notifications Timeline Sche…" at bounding box center [878, 392] width 1348 height 784
click at [36, 136] on div "Home" at bounding box center [102, 134] width 189 height 34
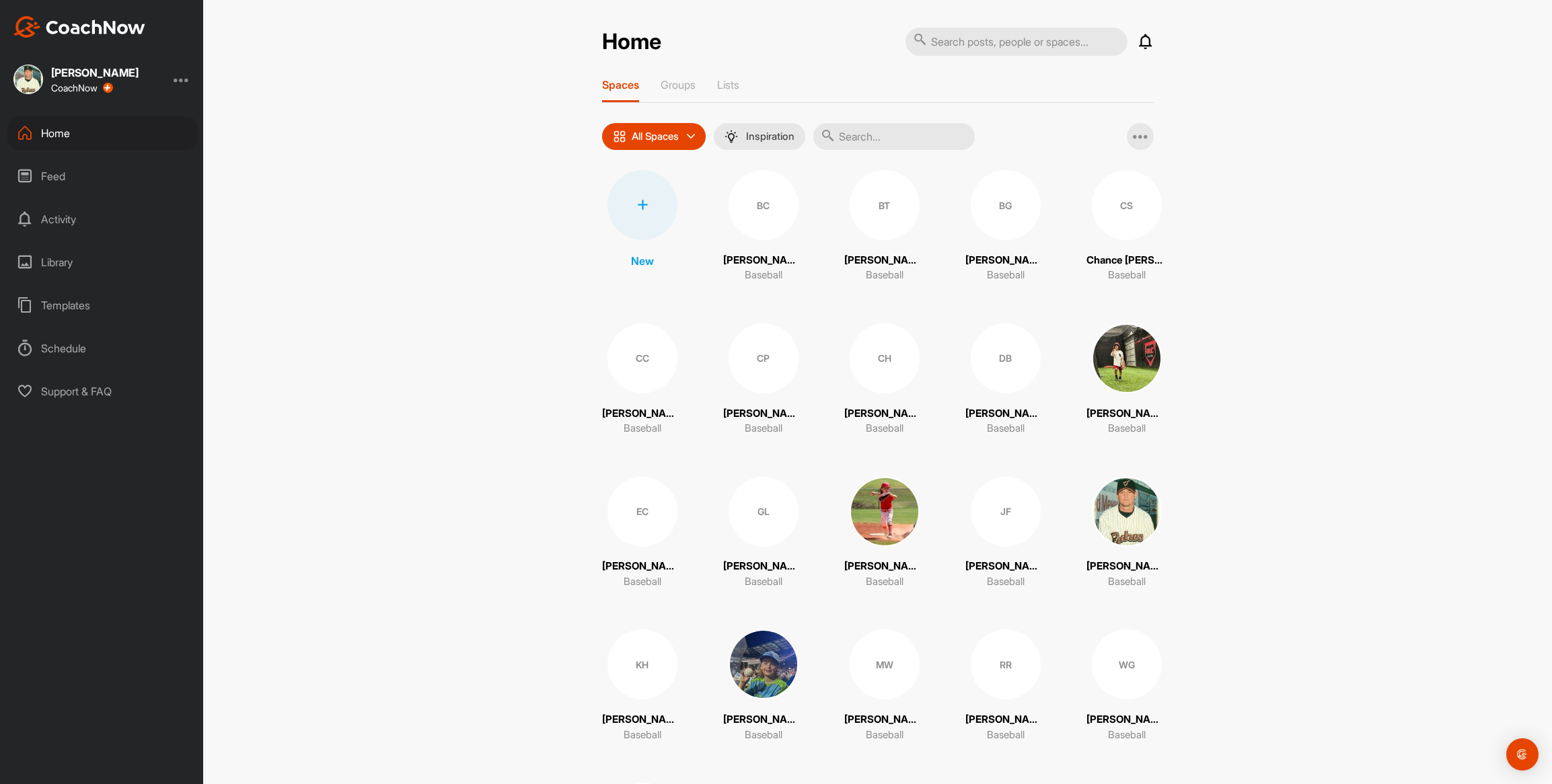
click at [1116, 225] on div "CS" at bounding box center [1127, 205] width 70 height 70
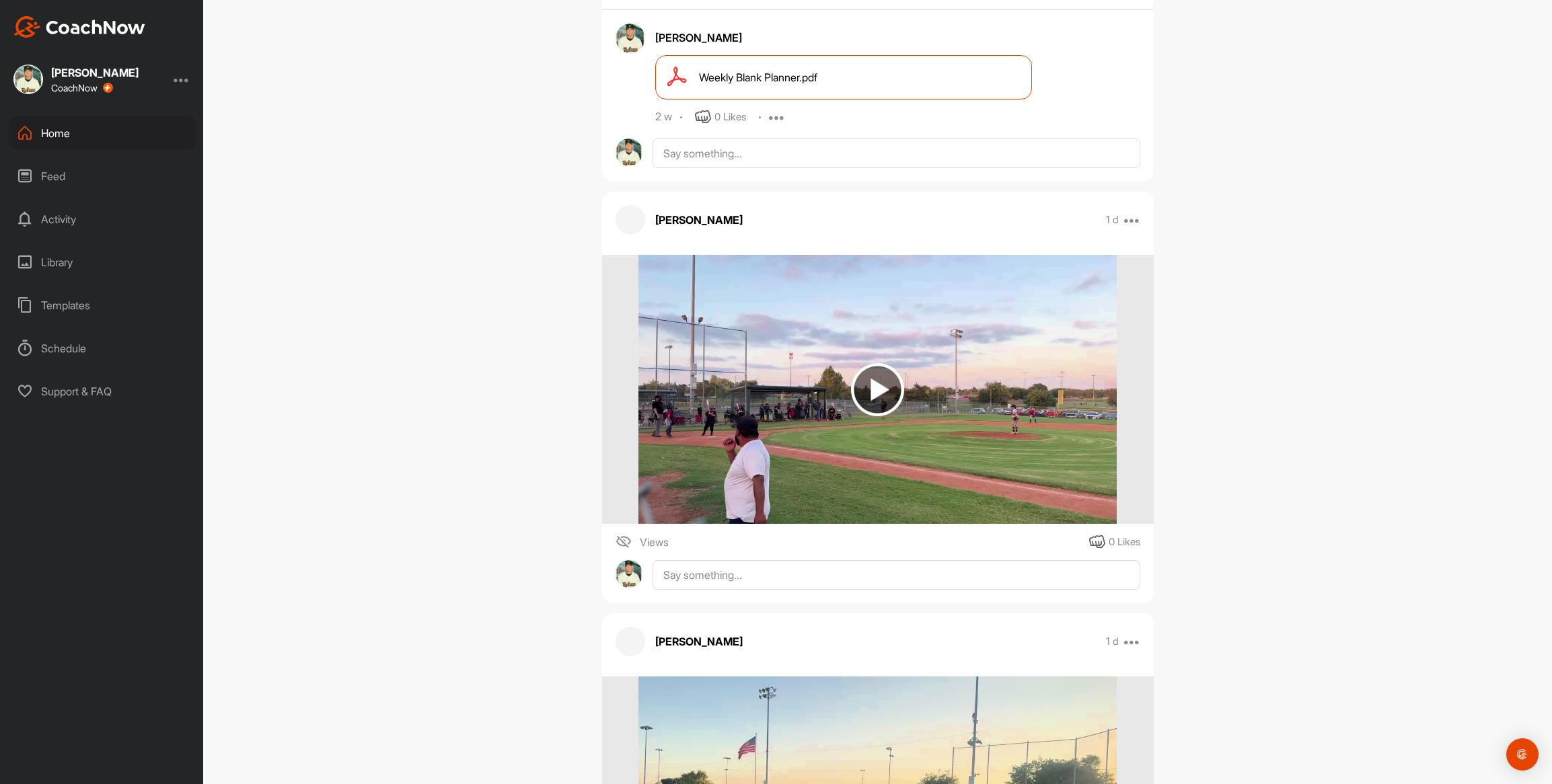
scroll to position [532, 0]
click at [722, 333] on img at bounding box center [877, 390] width 478 height 269
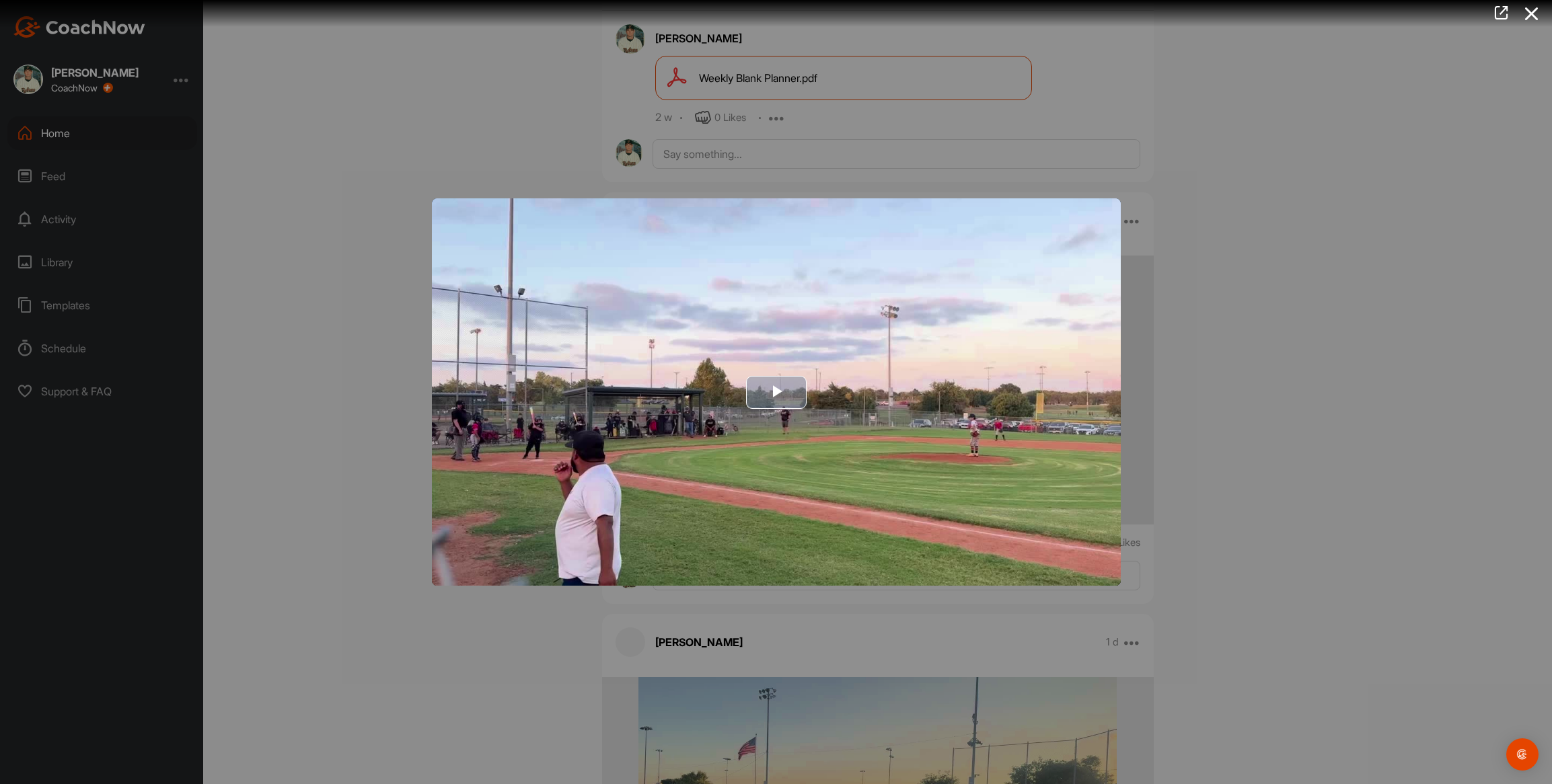
click at [708, 333] on img "Video Player" at bounding box center [776, 392] width 688 height 387
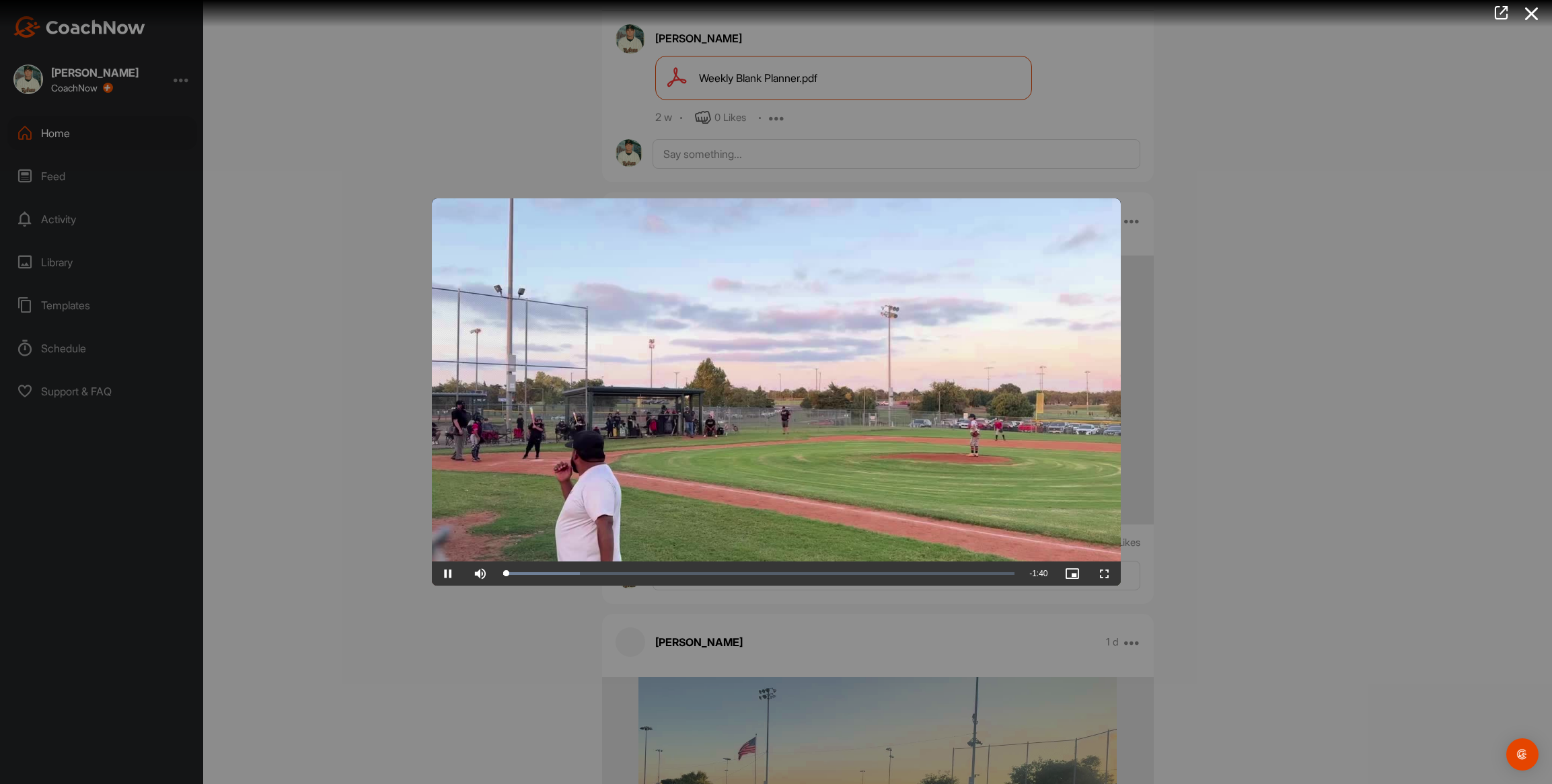
click at [649, 399] on video "Video Player" at bounding box center [776, 392] width 688 height 387
click at [648, 399] on video "Video Player" at bounding box center [776, 392] width 688 height 387
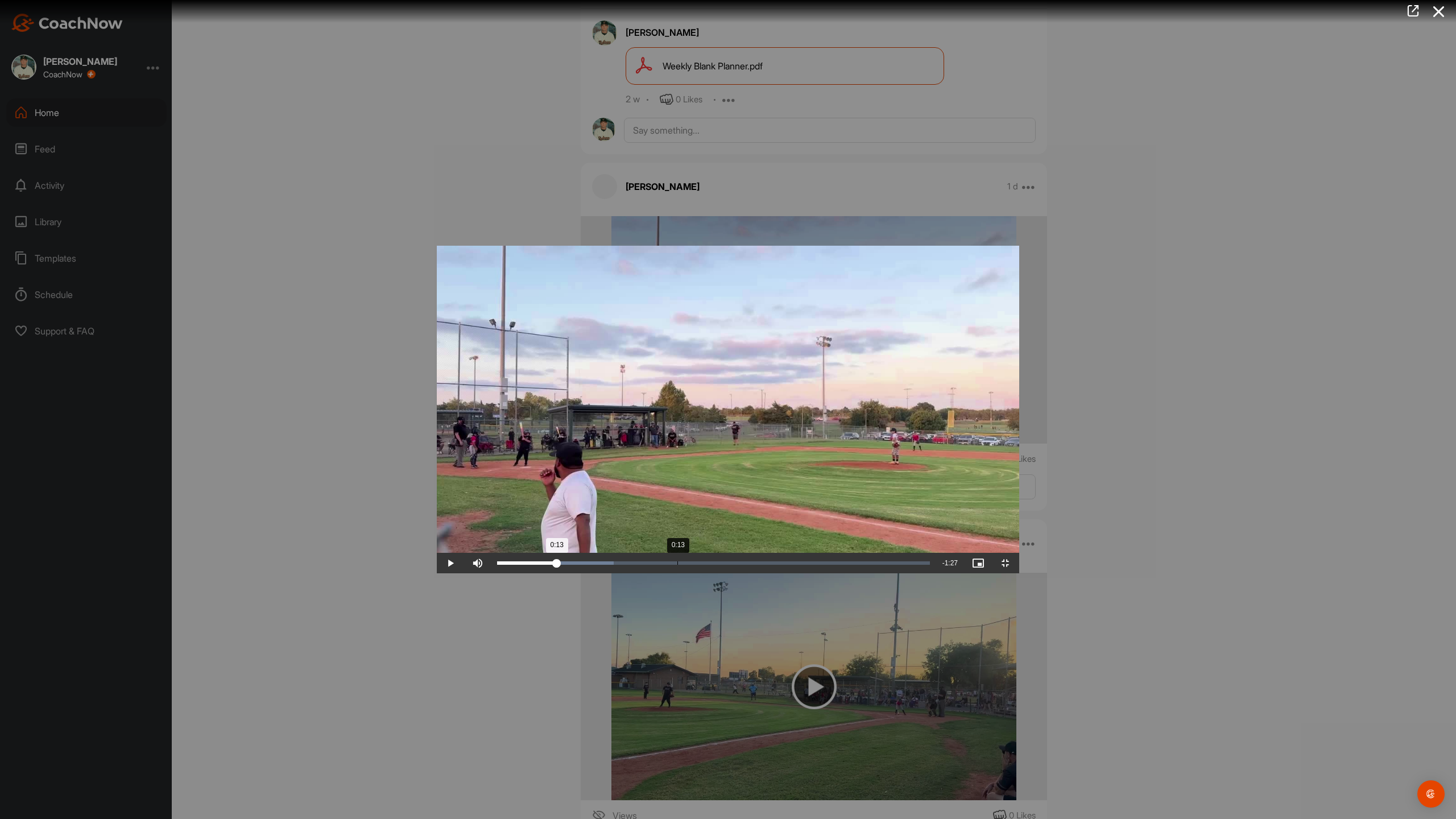
drag, startPoint x: 119, startPoint y: 809, endPoint x: 240, endPoint y: 818, distance: 121.3
click at [491, 573] on div "Loaded : 26.98% 0:13 0:13" at bounding box center [713, 564] width 444 height 21
click at [437, 563] on span "Video Player" at bounding box center [451, 563] width 27 height 0
drag, startPoint x: 261, startPoint y: 806, endPoint x: 239, endPoint y: 809, distance: 22.2
click at [497, 564] on div "0:13" at bounding box center [527, 563] width 60 height 3
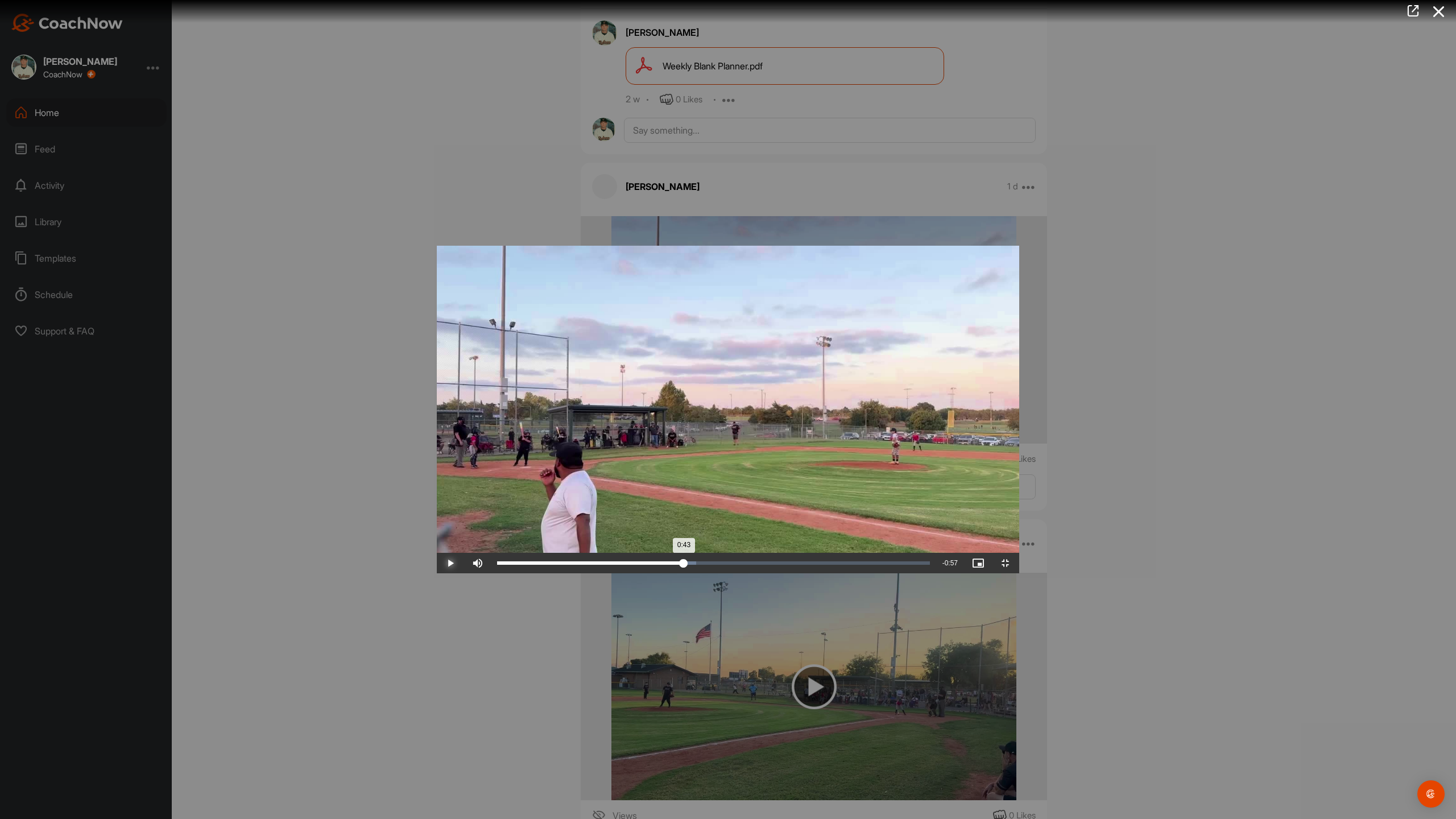
drag, startPoint x: 240, startPoint y: 808, endPoint x: 628, endPoint y: 813, distance: 388.0
click at [628, 564] on div "0:43" at bounding box center [590, 563] width 187 height 3
drag, startPoint x: 630, startPoint y: 809, endPoint x: 852, endPoint y: 799, distance: 222.2
click at [853, 573] on div "Loaded : 60.63% 0:59 0:59" at bounding box center [713, 564] width 444 height 21
drag, startPoint x: 854, startPoint y: 808, endPoint x: 945, endPoint y: 813, distance: 91.1
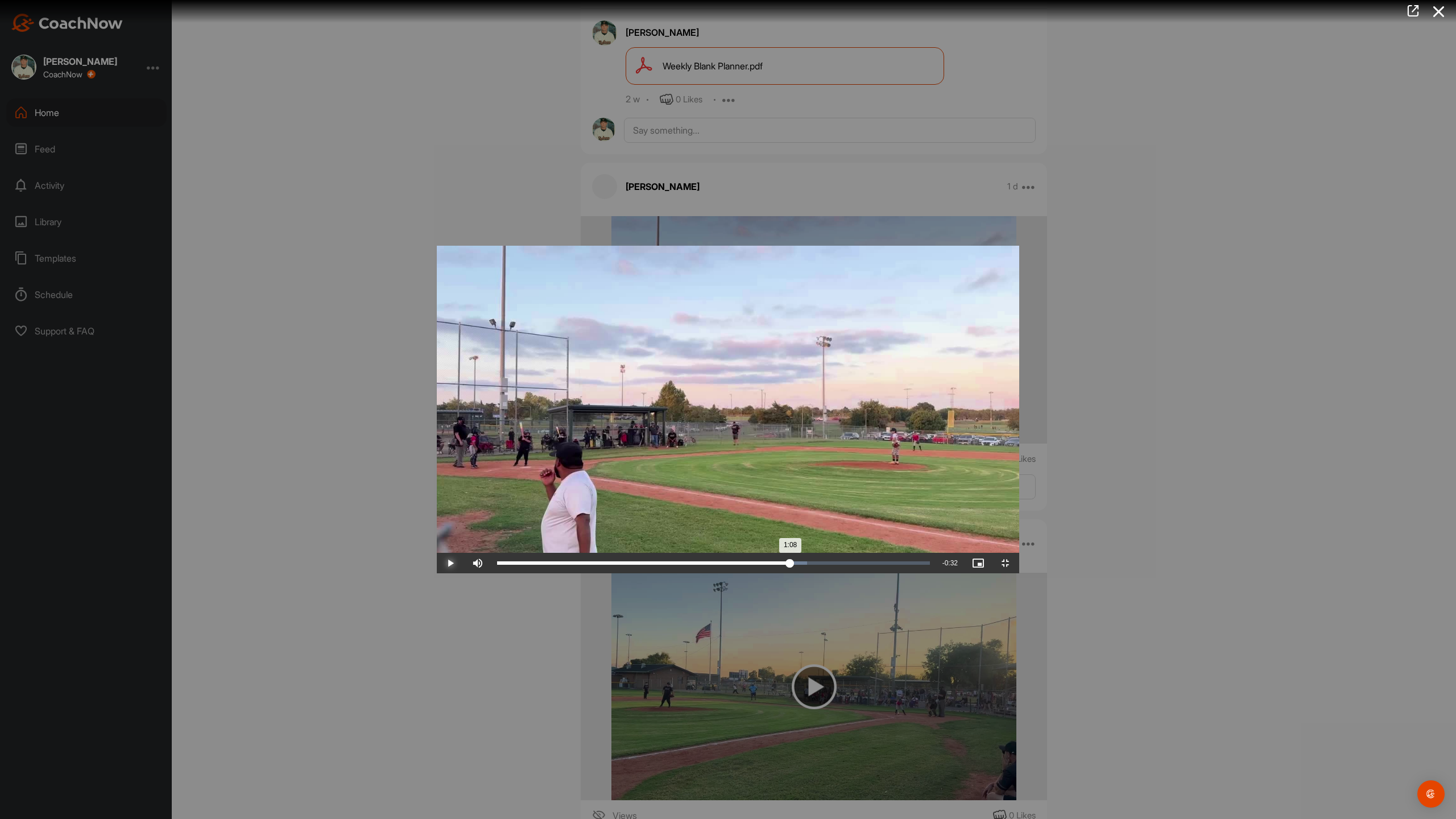
click at [790, 564] on div "1:08" at bounding box center [644, 563] width 293 height 3
click at [791, 564] on div "1:08" at bounding box center [644, 563] width 294 height 3
drag, startPoint x: 950, startPoint y: 809, endPoint x: 945, endPoint y: 797, distance: 13.0
click at [804, 564] on div "1:11" at bounding box center [651, 563] width 307 height 2
drag, startPoint x: 989, startPoint y: 809, endPoint x: 1278, endPoint y: 805, distance: 289.0
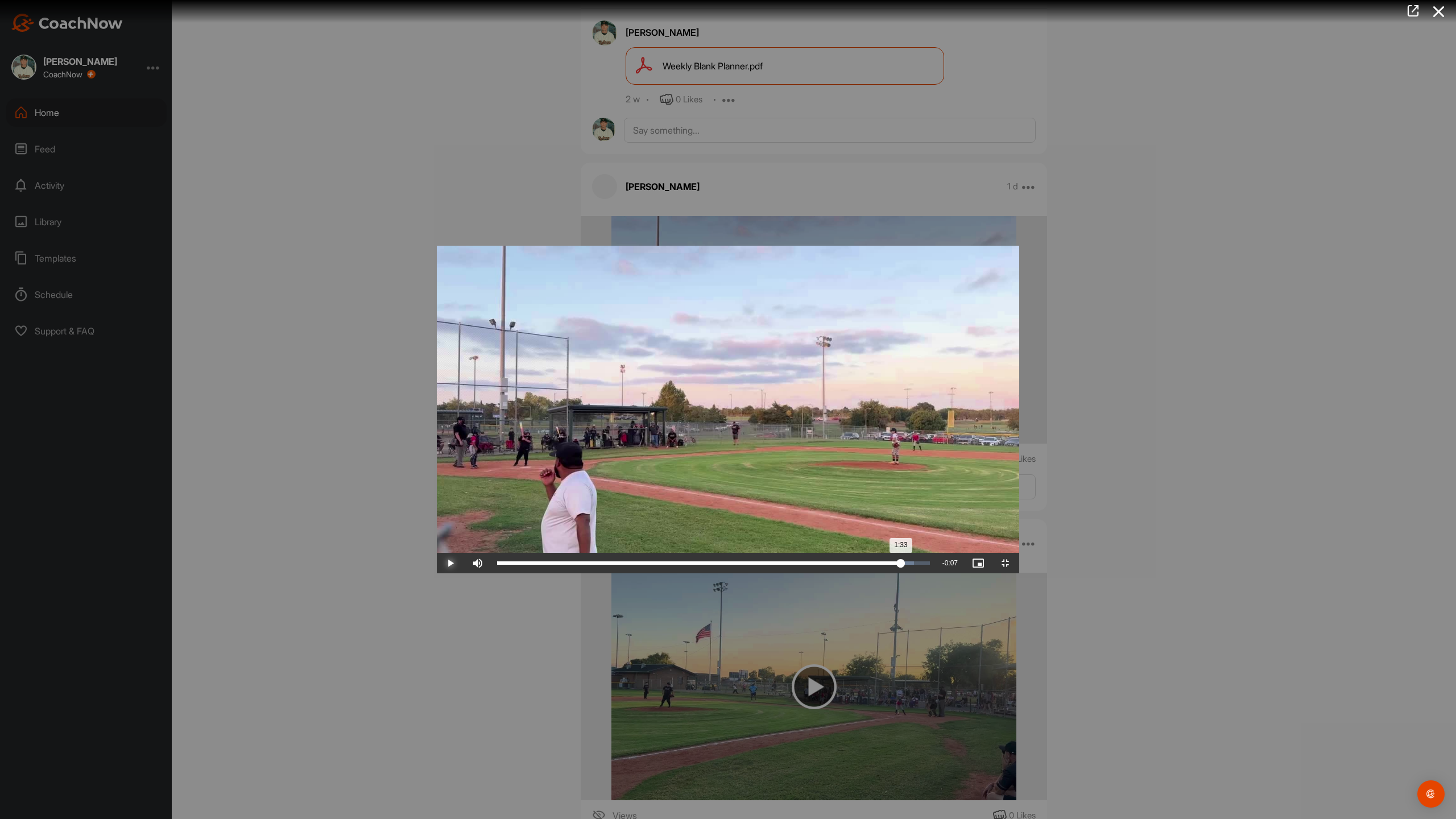
click at [900, 564] on div "1:33" at bounding box center [699, 563] width 403 height 3
drag, startPoint x: 1282, startPoint y: 809, endPoint x: 1263, endPoint y: 811, distance: 19.1
click at [896, 564] on div "1:32" at bounding box center [696, 563] width 399 height 3
click at [437, 439] on video "Video Player" at bounding box center [728, 409] width 582 height 327
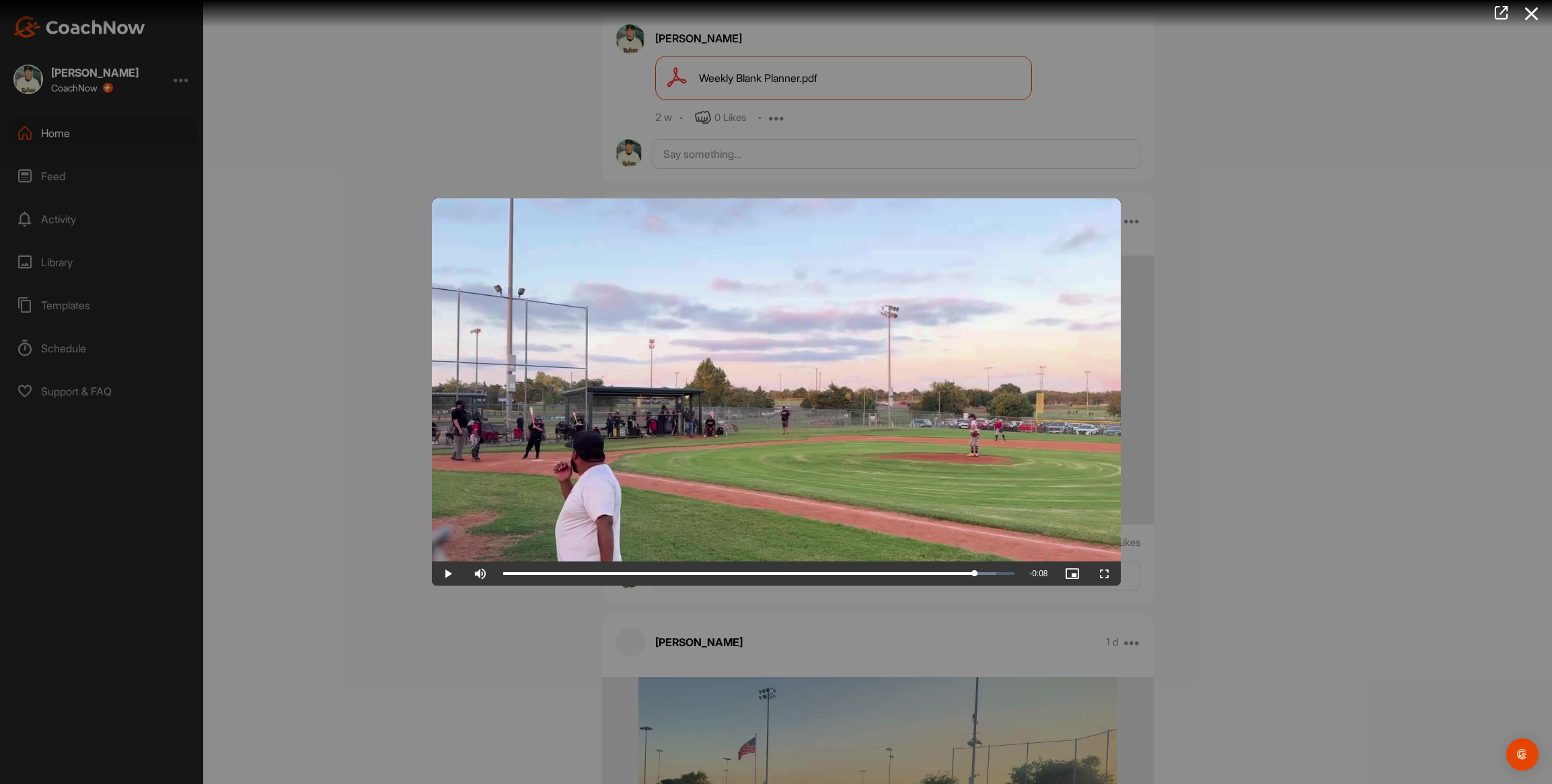
click at [446, 208] on video "Video Player" at bounding box center [776, 392] width 688 height 387
click at [450, 226] on video "Video Player" at bounding box center [776, 392] width 688 height 387
click at [338, 292] on div at bounding box center [776, 392] width 1552 height 784
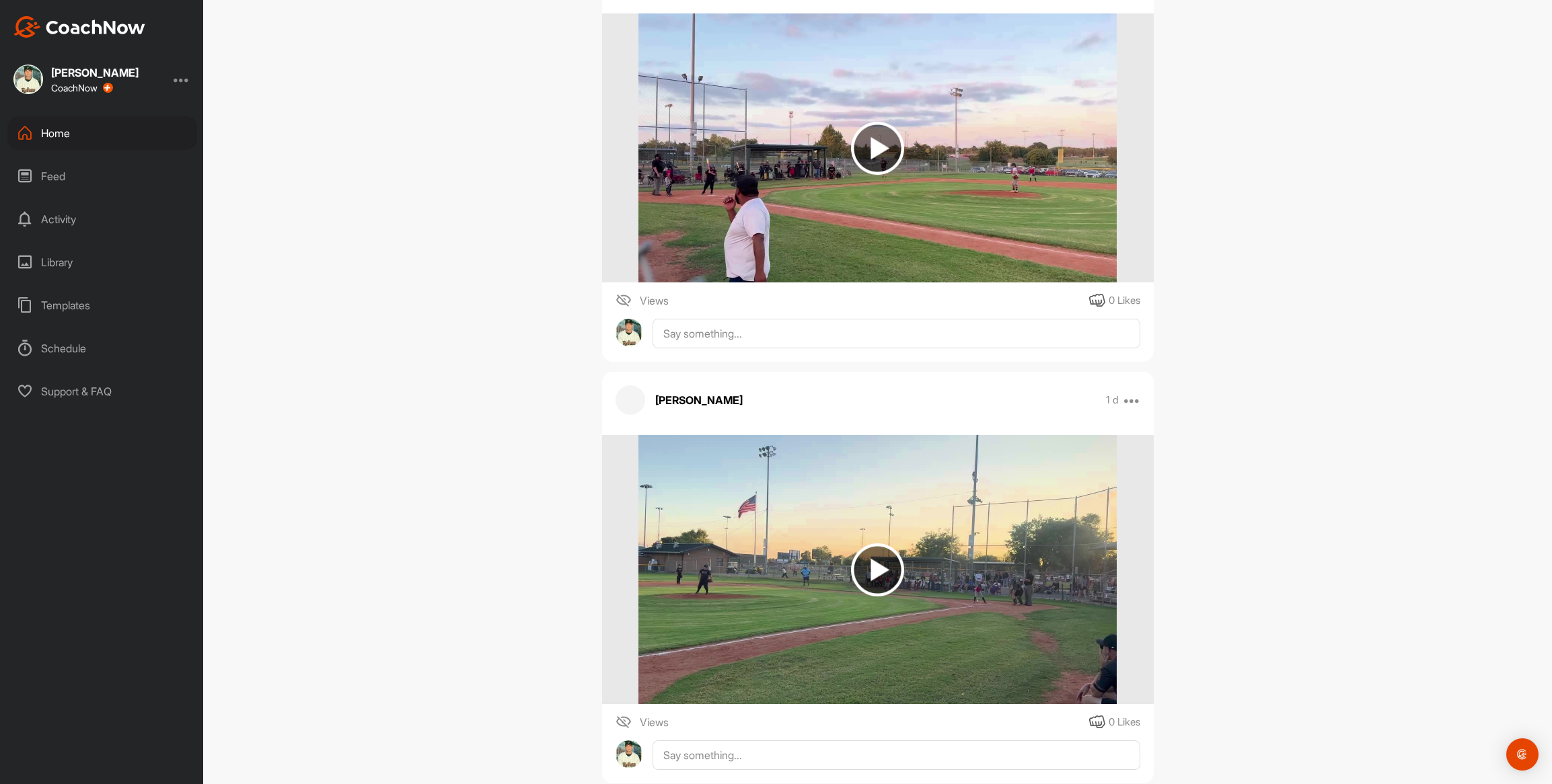
scroll to position [775, 0]
click at [775, 435] on img at bounding box center [877, 569] width 478 height 269
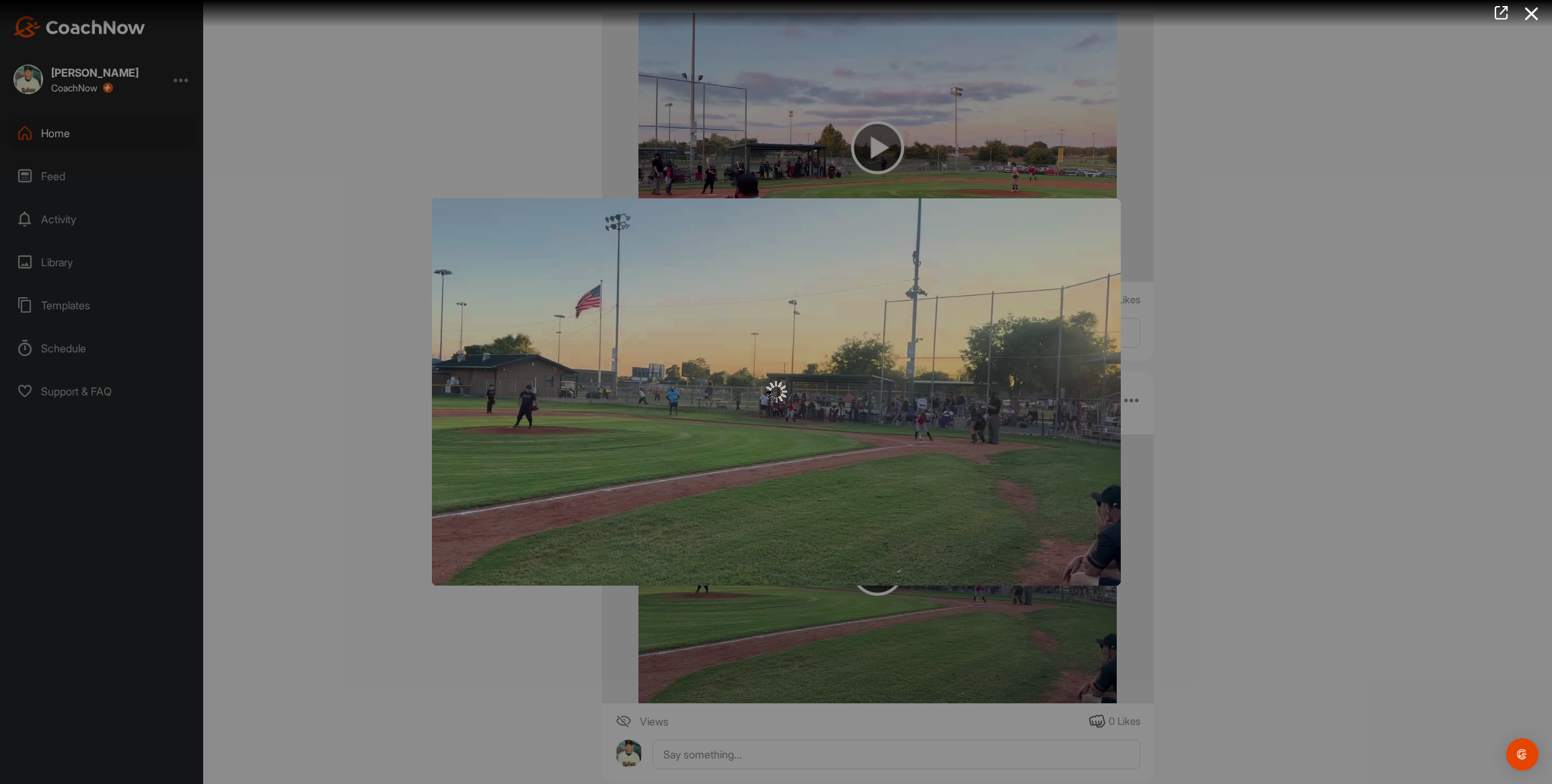
click at [775, 433] on div at bounding box center [776, 392] width 688 height 387
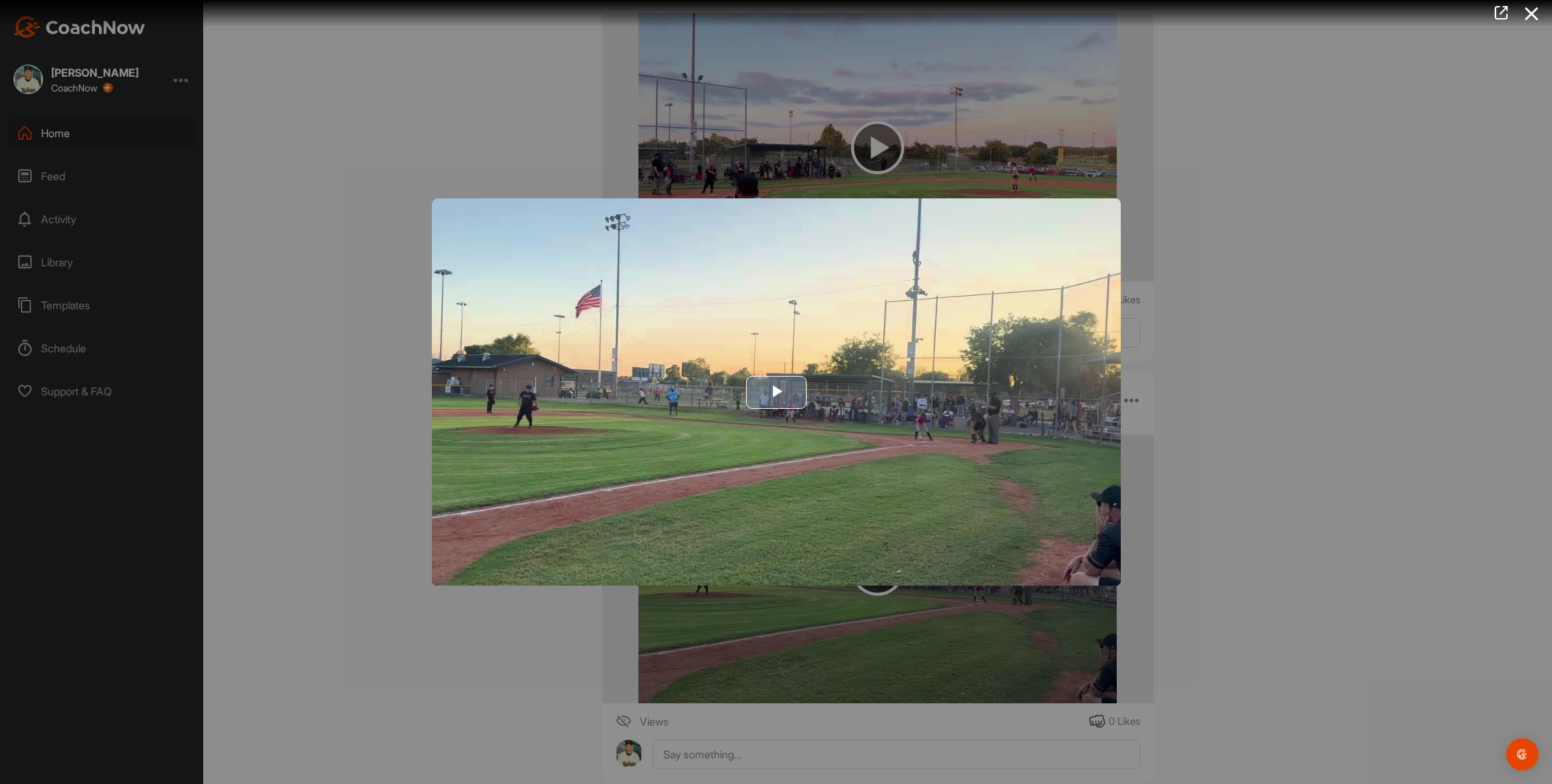
click at [554, 394] on img "Video Player" at bounding box center [776, 392] width 688 height 387
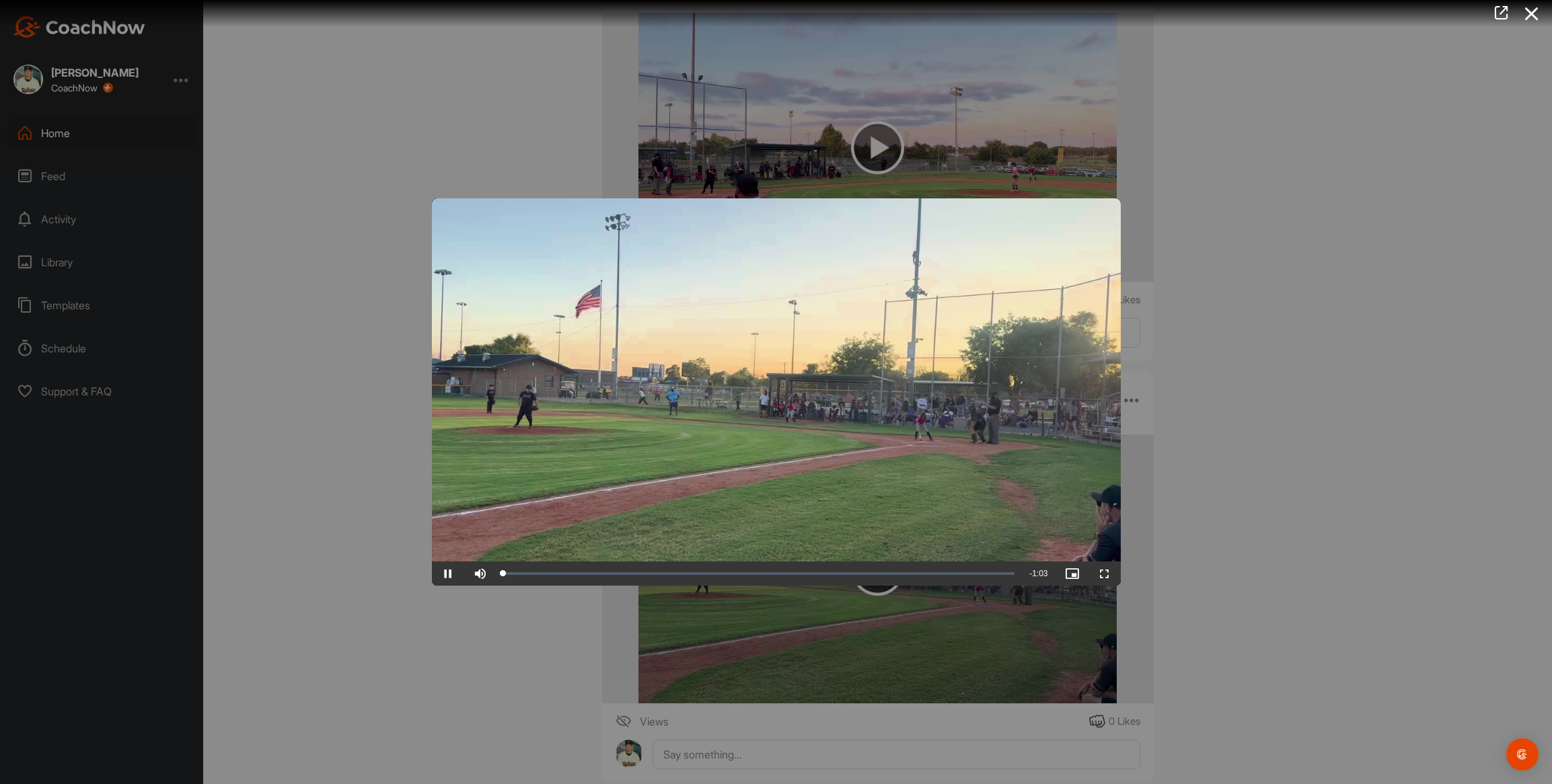
click at [554, 394] on video "Video Player" at bounding box center [776, 392] width 688 height 387
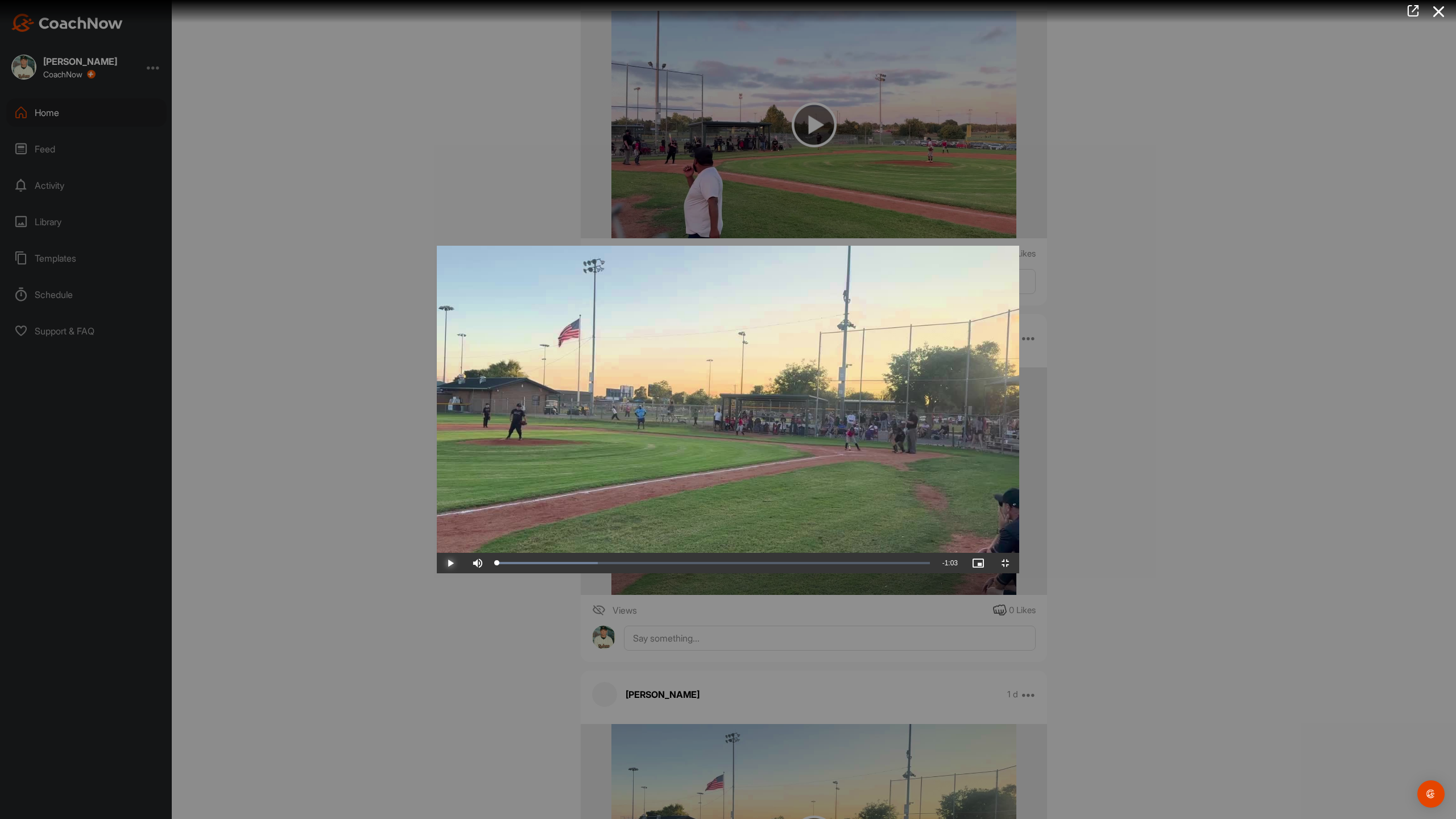
click at [437, 563] on span "Video Player" at bounding box center [451, 563] width 27 height 0
drag, startPoint x: 148, startPoint y: 809, endPoint x: 22, endPoint y: 805, distance: 126.1
click at [437, 573] on div "Play Skip Backward Skip Forward Mute 65% Current Time 0:00 / Duration 1:03 Load…" at bounding box center [728, 564] width 582 height 21
click at [437, 563] on span "Video Player" at bounding box center [451, 563] width 27 height 0
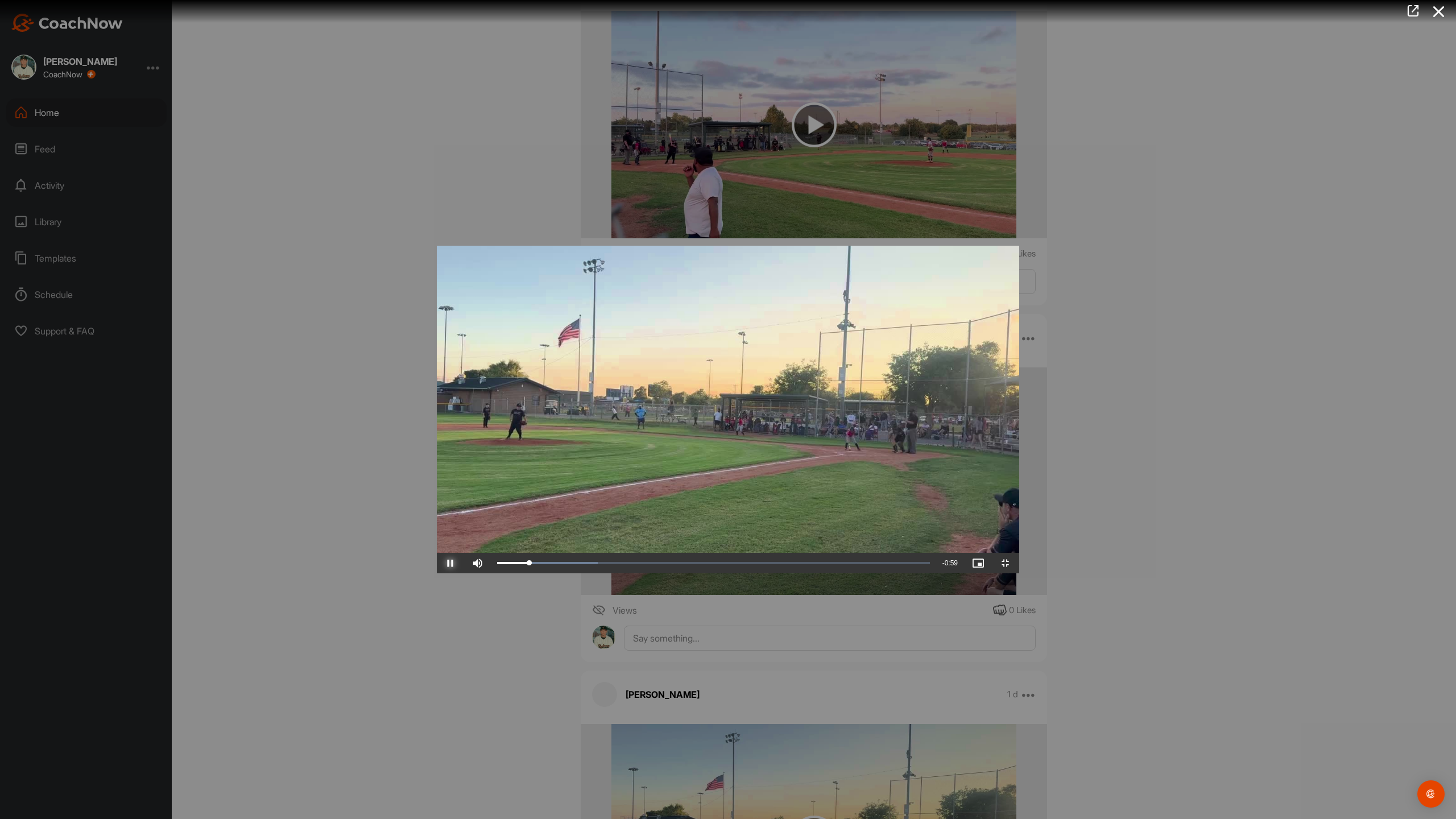
click at [437, 563] on span "Video Player" at bounding box center [451, 563] width 27 height 0
click at [491, 573] on div "Loaded : 23.28% 0:04 0:04" at bounding box center [713, 564] width 444 height 21
drag, startPoint x: 161, startPoint y: 810, endPoint x: 126, endPoint y: 818, distance: 35.9
click at [491, 573] on div "Loaded : 23.28% 0:03 0:03" at bounding box center [713, 564] width 444 height 21
drag, startPoint x: 127, startPoint y: 809, endPoint x: 481, endPoint y: 805, distance: 354.0
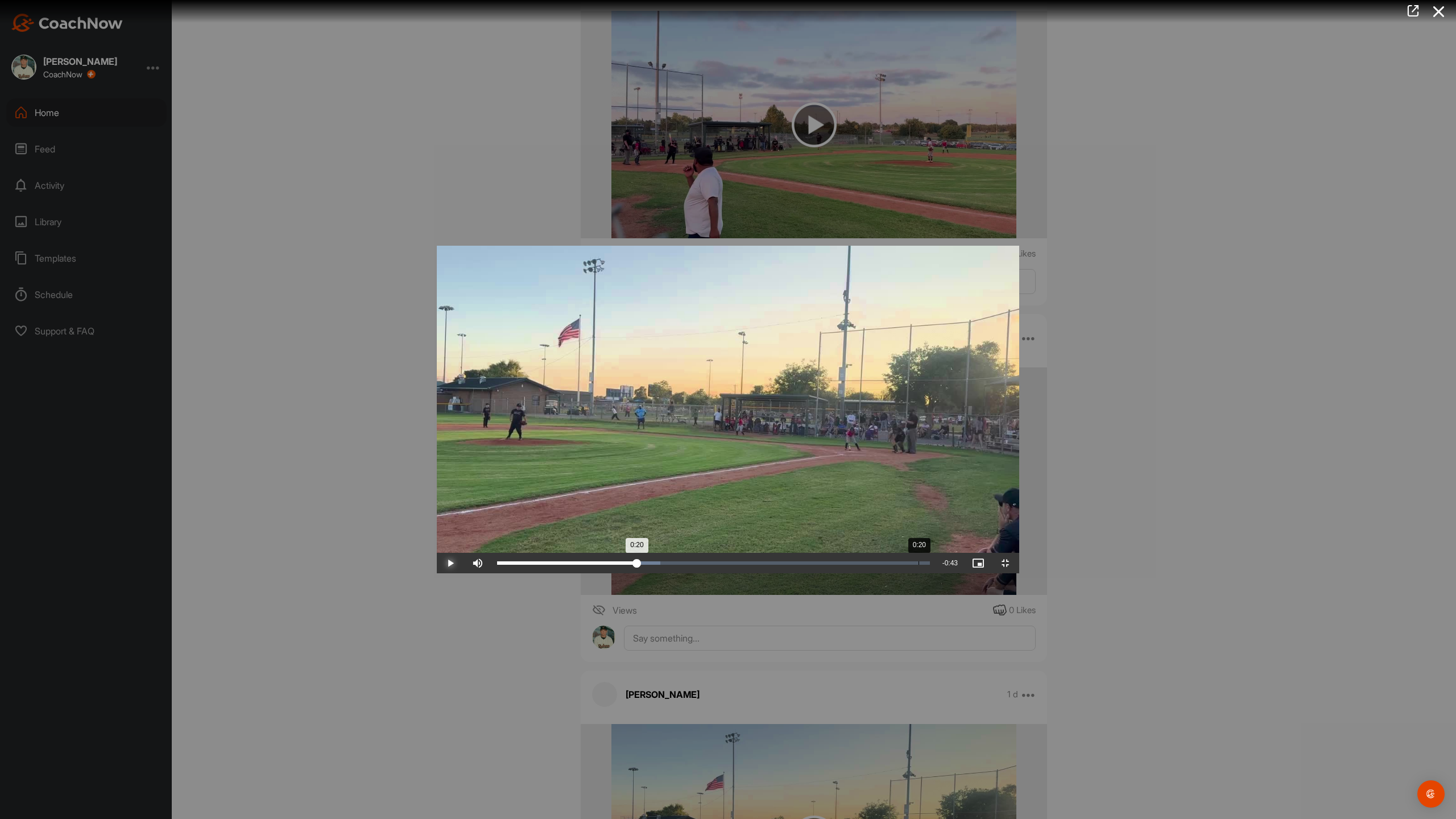
click at [497, 564] on div "0:20" at bounding box center [567, 563] width 140 height 3
click at [529, 573] on video "Video Player" at bounding box center [728, 409] width 582 height 327
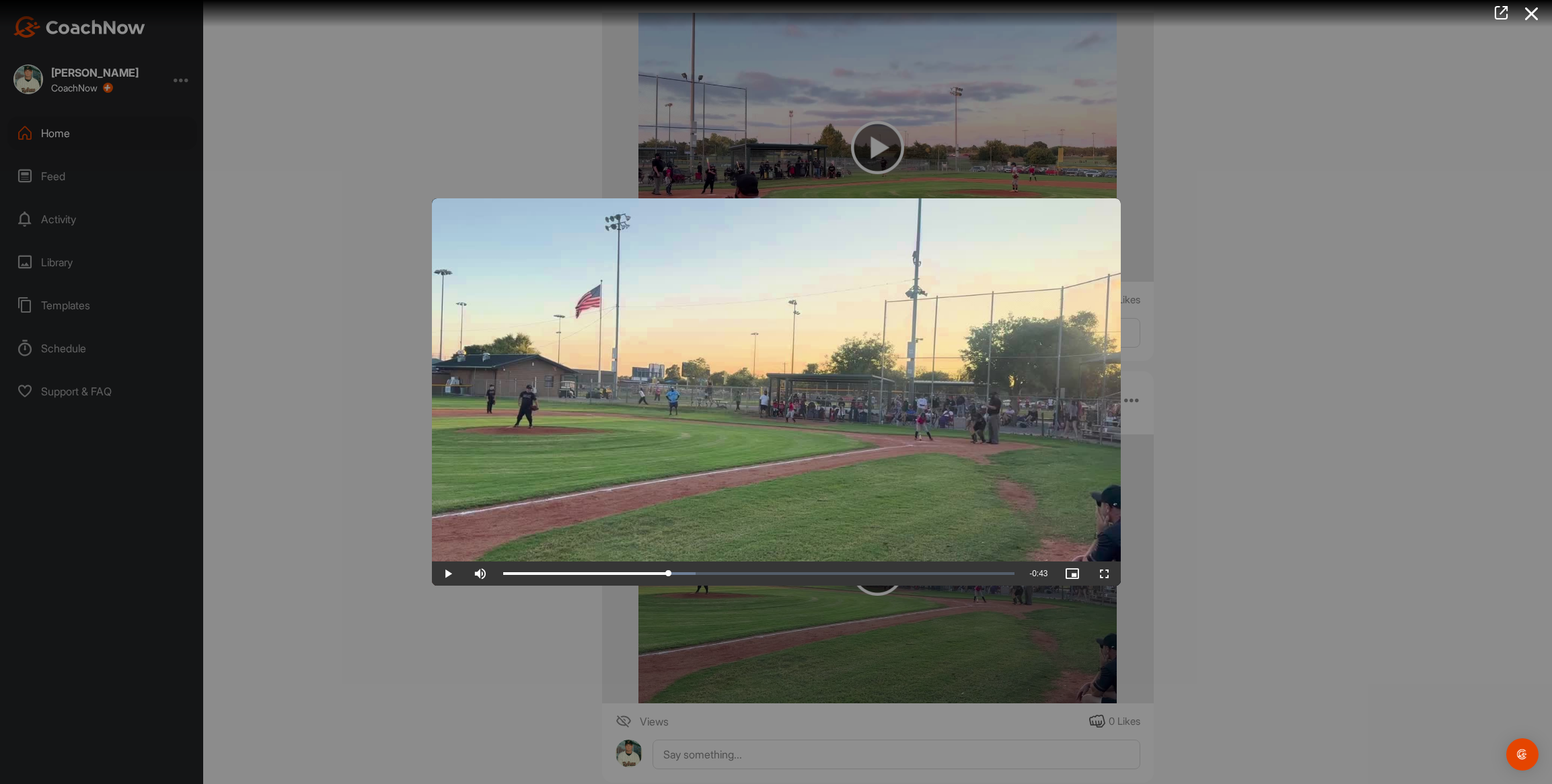
click at [329, 369] on div at bounding box center [776, 392] width 1552 height 784
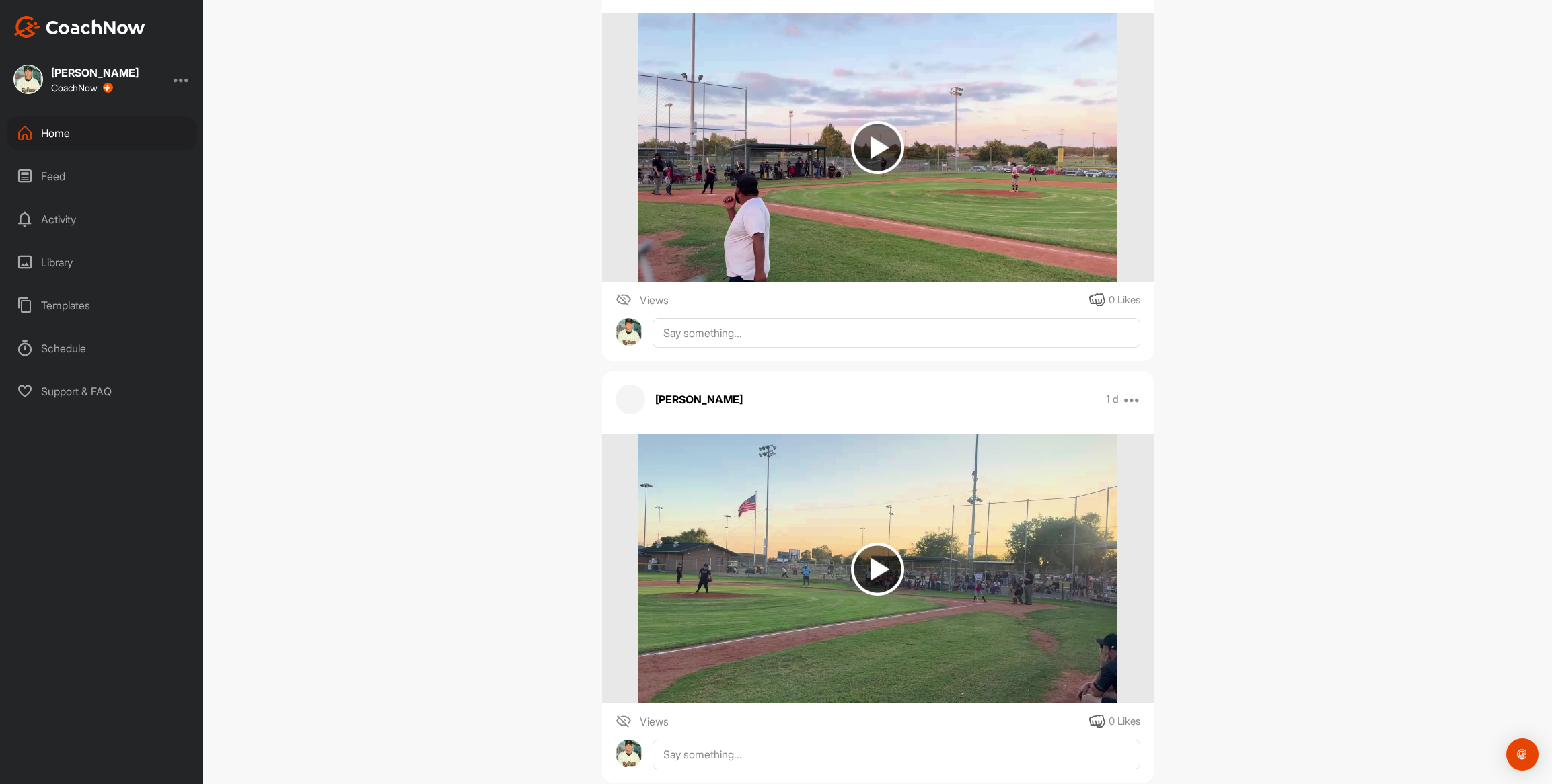
click at [62, 131] on div "Home" at bounding box center [102, 134] width 189 height 34
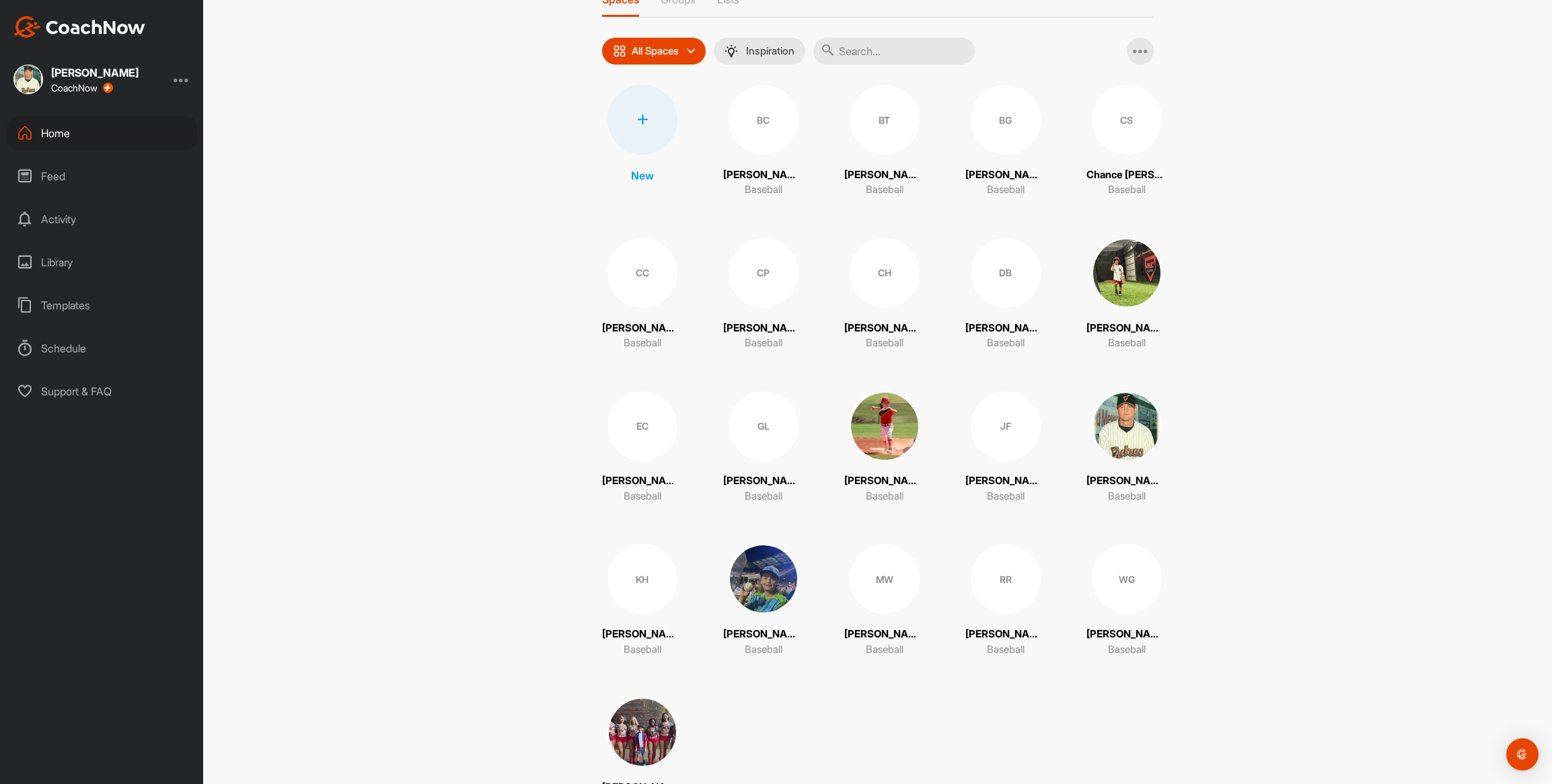
scroll to position [71, 0]
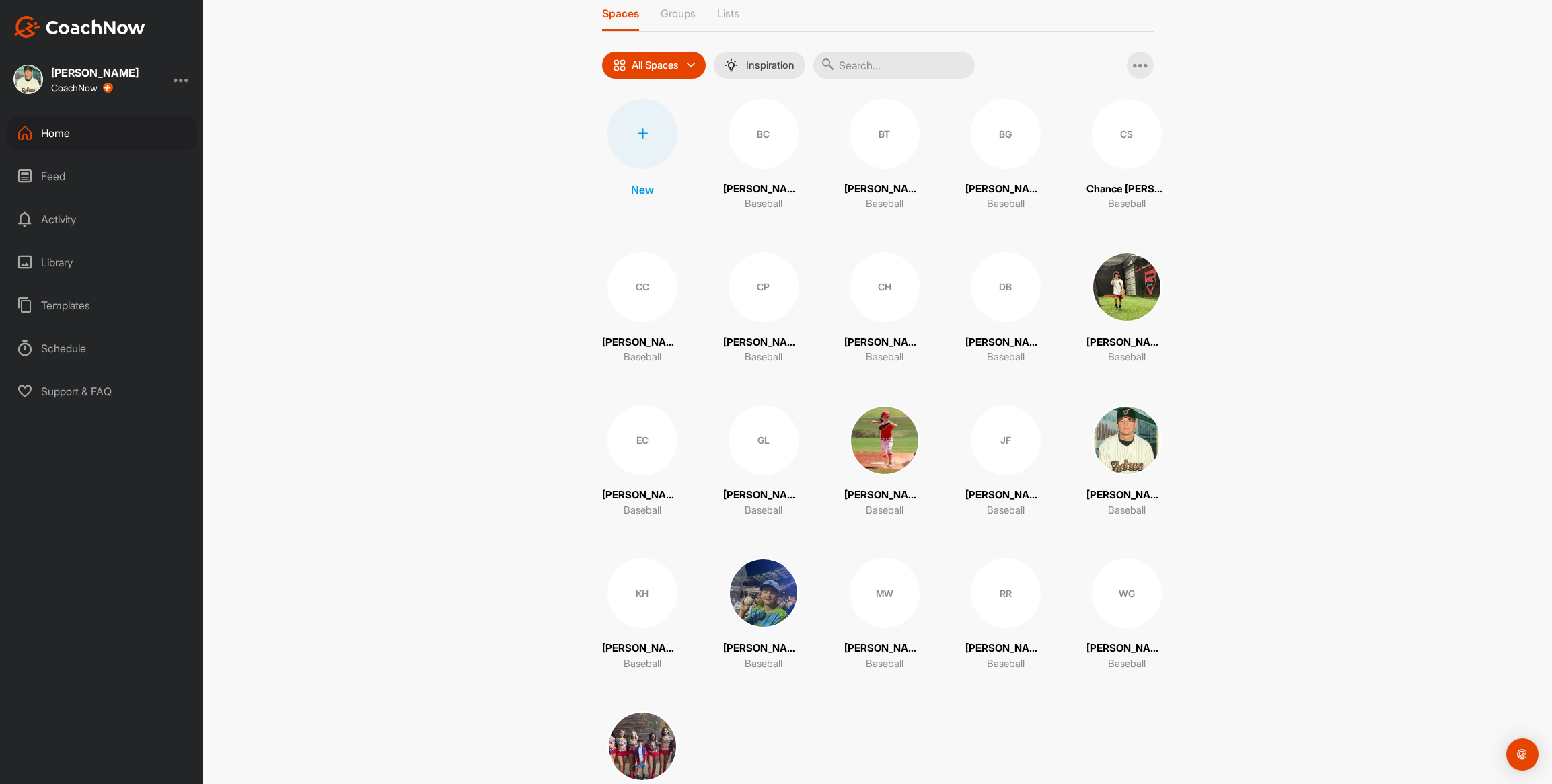
click at [749, 296] on div "CP" at bounding box center [763, 287] width 70 height 70
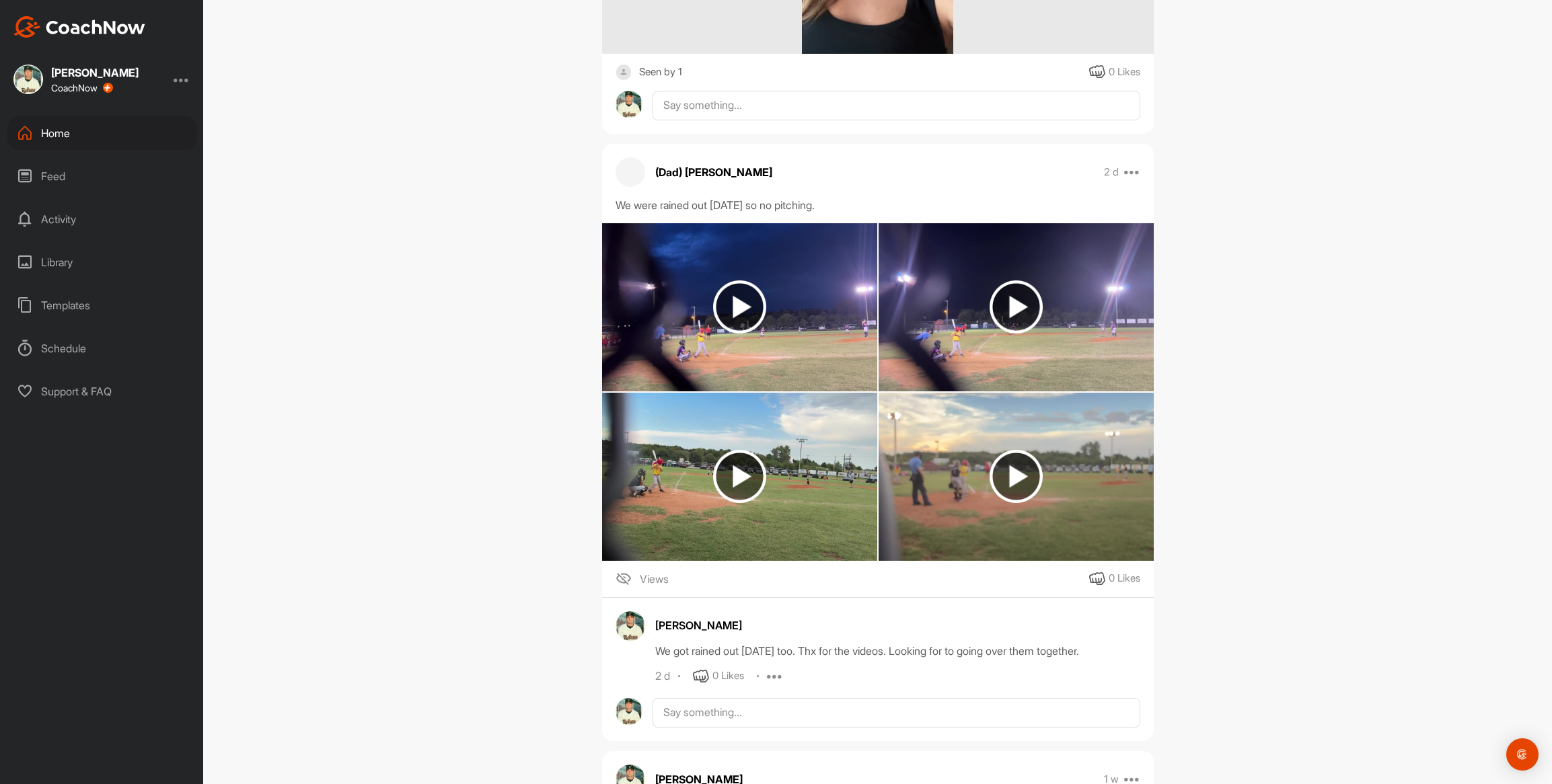
scroll to position [980, 0]
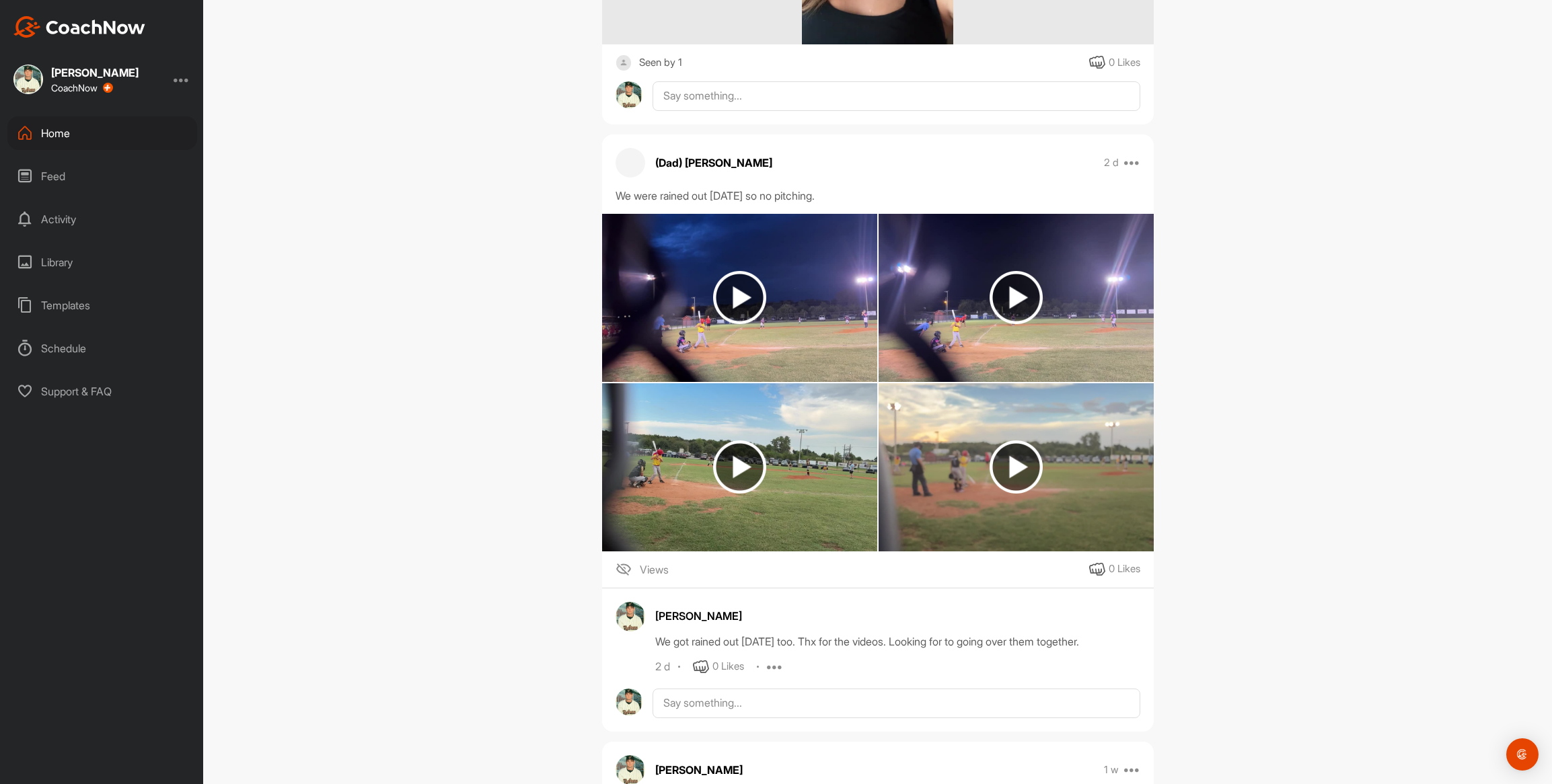
click at [794, 248] on img at bounding box center [740, 298] width 276 height 169
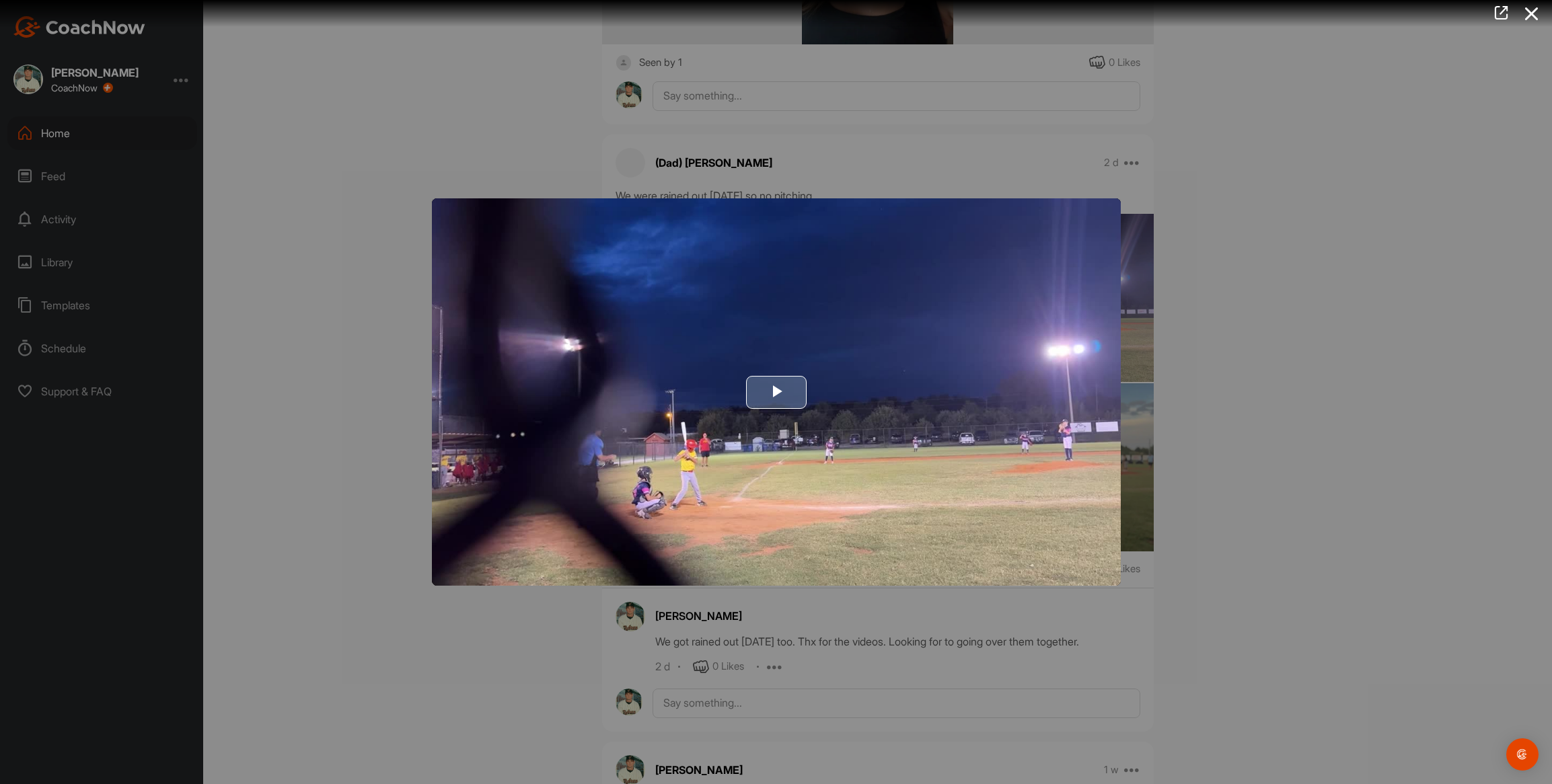
click at [712, 272] on img "Video Player" at bounding box center [776, 392] width 688 height 387
click at [712, 272] on video "Video Player" at bounding box center [776, 392] width 688 height 387
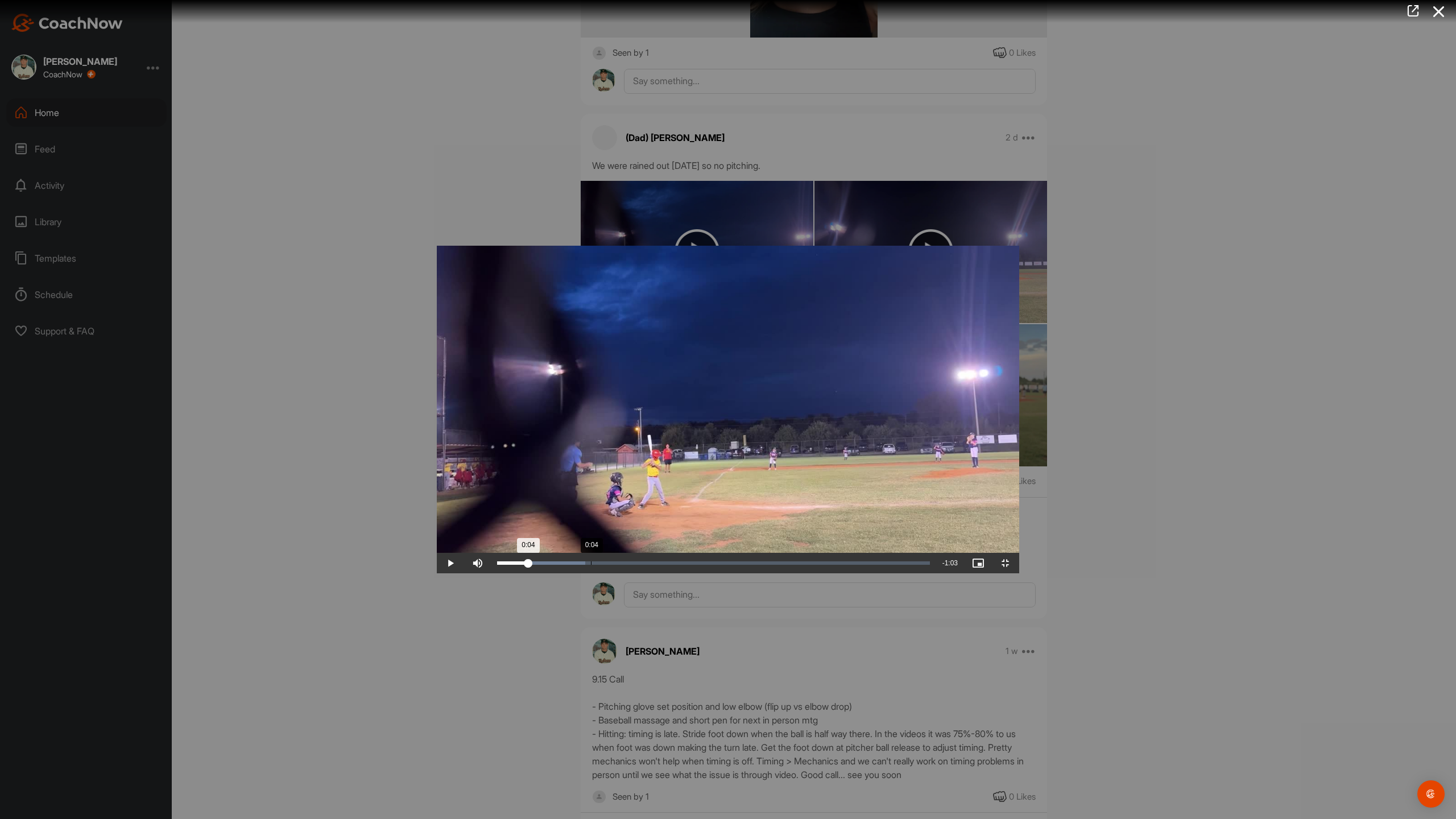
drag, startPoint x: 63, startPoint y: 809, endPoint x: 154, endPoint y: 818, distance: 91.4
click at [491, 573] on div "Loaded : 20.37% 0:04 0:04" at bounding box center [713, 564] width 444 height 21
drag, startPoint x: 156, startPoint y: 809, endPoint x: 388, endPoint y: 814, distance: 232.1
click at [491, 573] on div "Loaded : 29.73% 0:16 0:16" at bounding box center [713, 564] width 444 height 21
drag, startPoint x: 393, startPoint y: 807, endPoint x: 917, endPoint y: 818, distance: 524.1
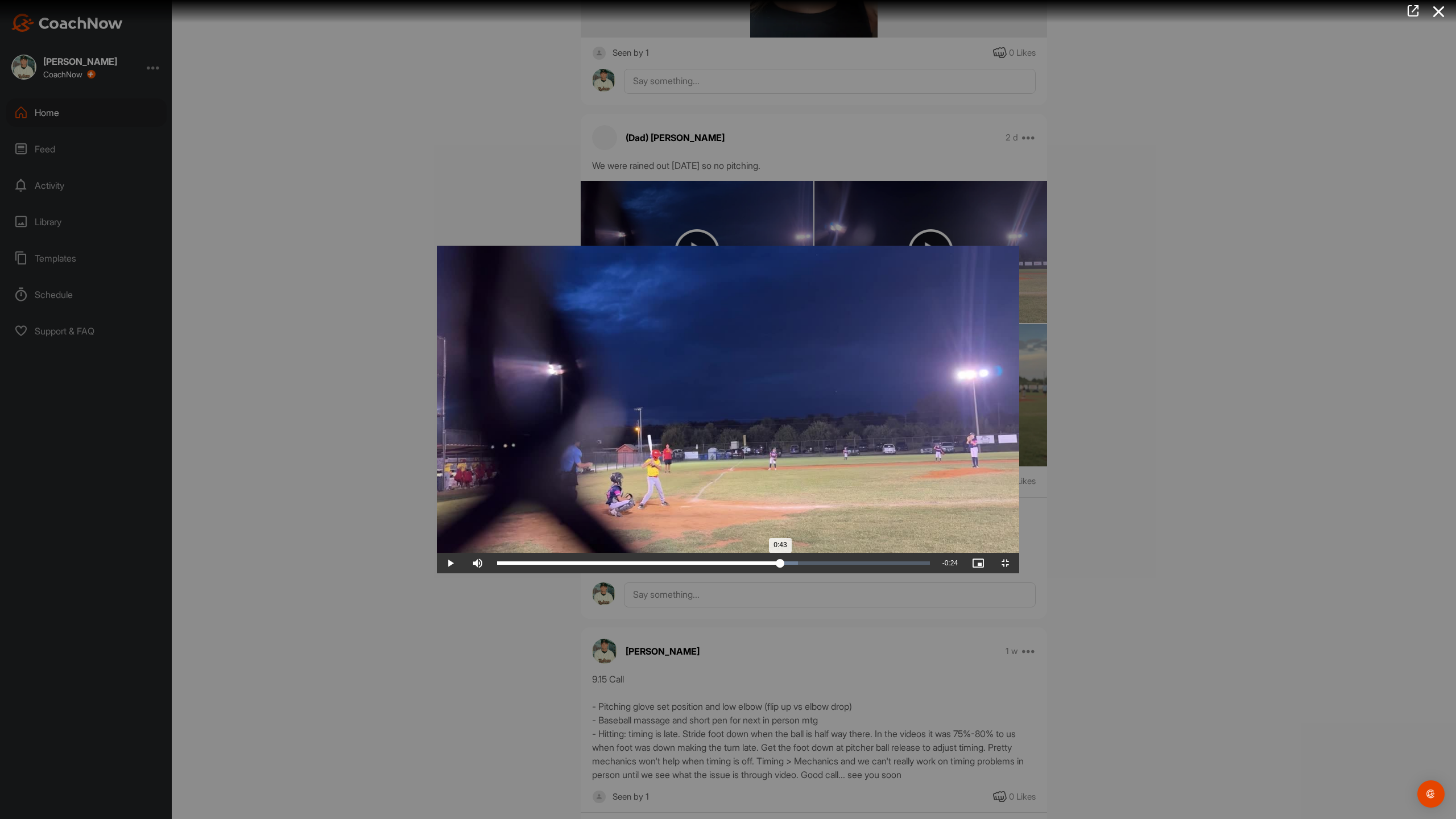
click at [917, 573] on div "Loaded : 69.52% 0:43 0:43" at bounding box center [713, 564] width 444 height 21
drag, startPoint x: 913, startPoint y: 805, endPoint x: 1262, endPoint y: 807, distance: 349.0
click at [896, 564] on div "1:01" at bounding box center [696, 563] width 399 height 3
drag, startPoint x: 1271, startPoint y: 807, endPoint x: 1201, endPoint y: 810, distance: 70.1
click at [875, 564] on div "0:58" at bounding box center [686, 563] width 378 height 3
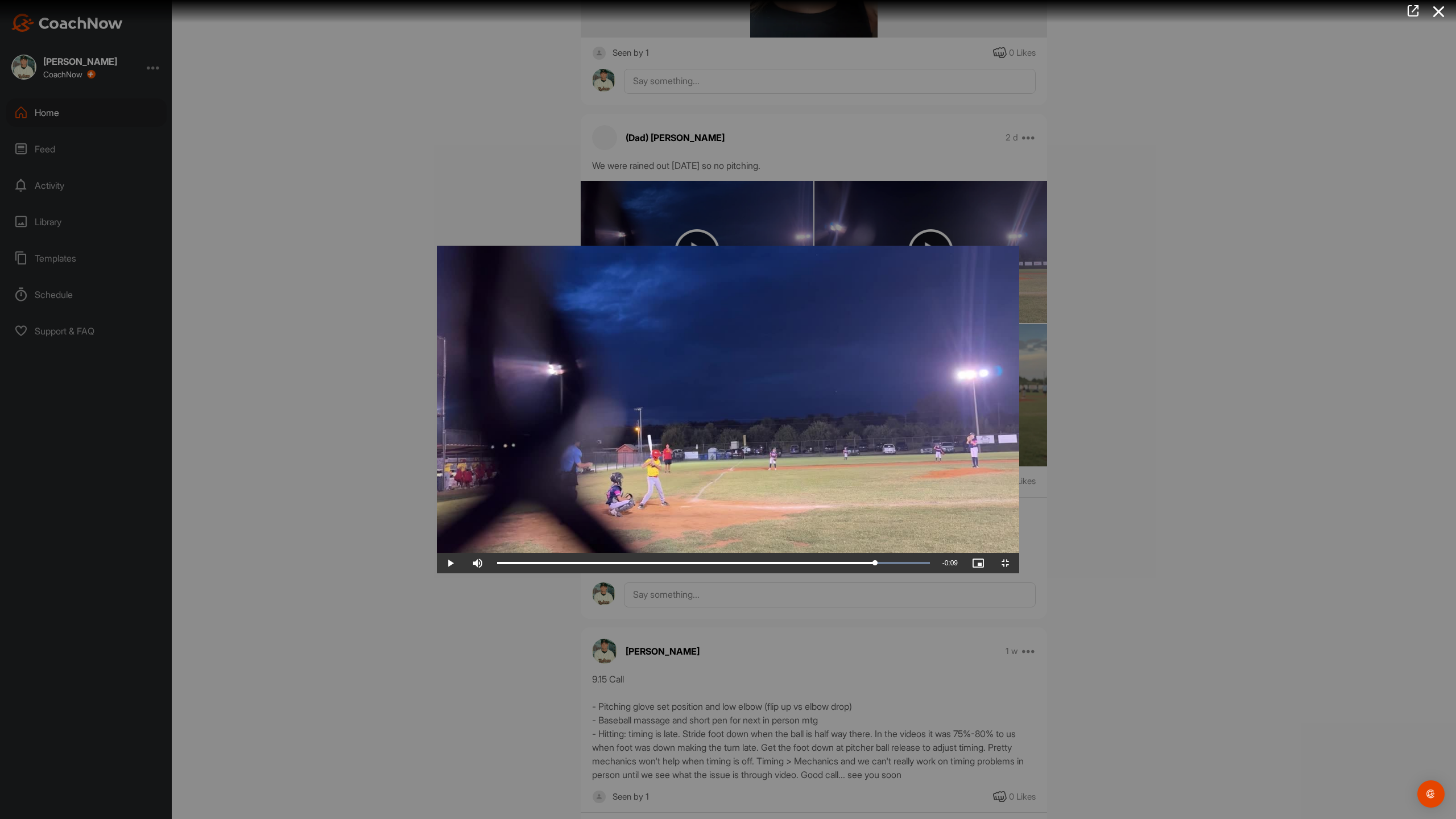
click at [437, 420] on video "Video Player" at bounding box center [728, 409] width 582 height 327
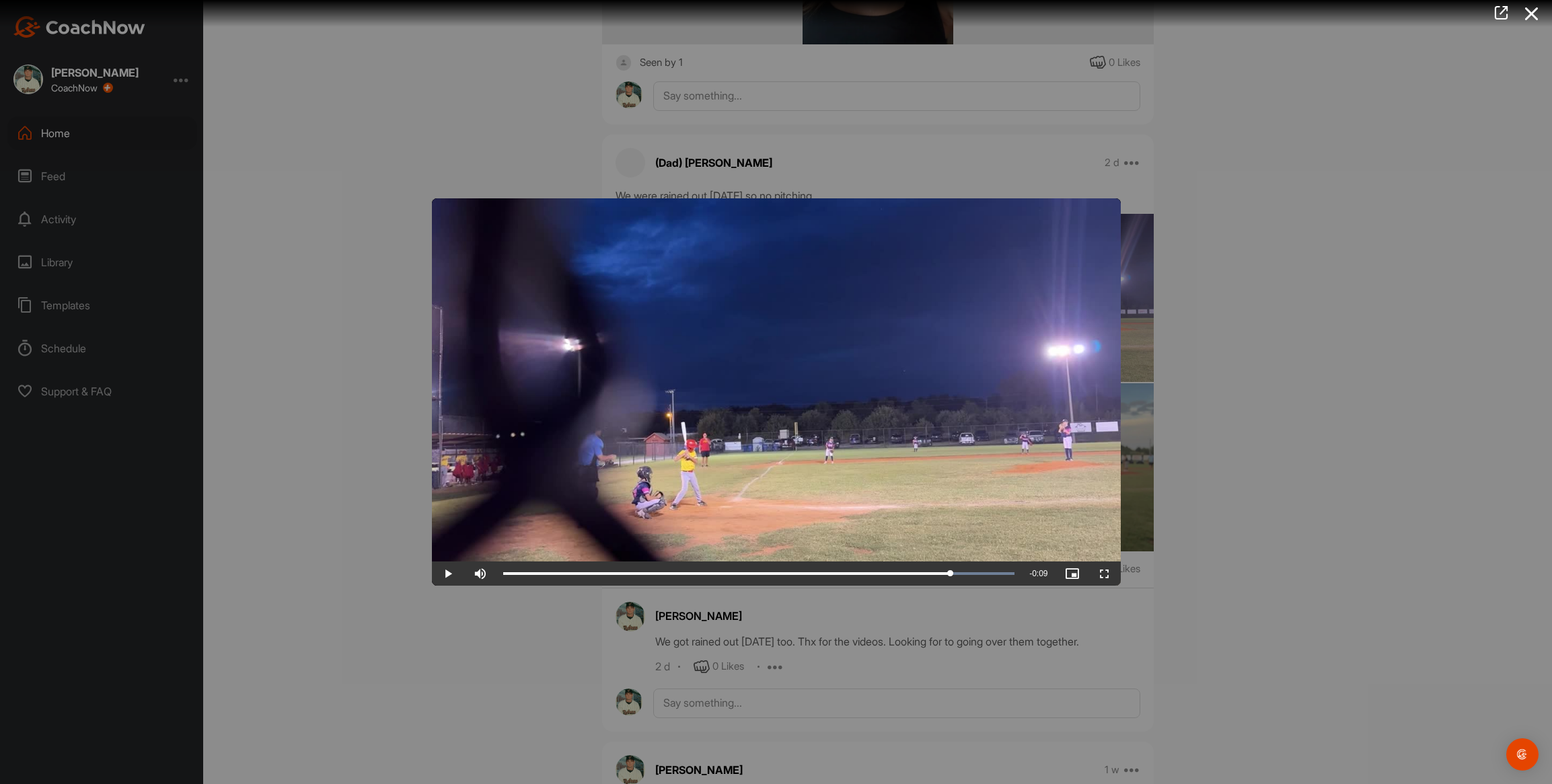
click at [344, 201] on div at bounding box center [776, 392] width 1552 height 784
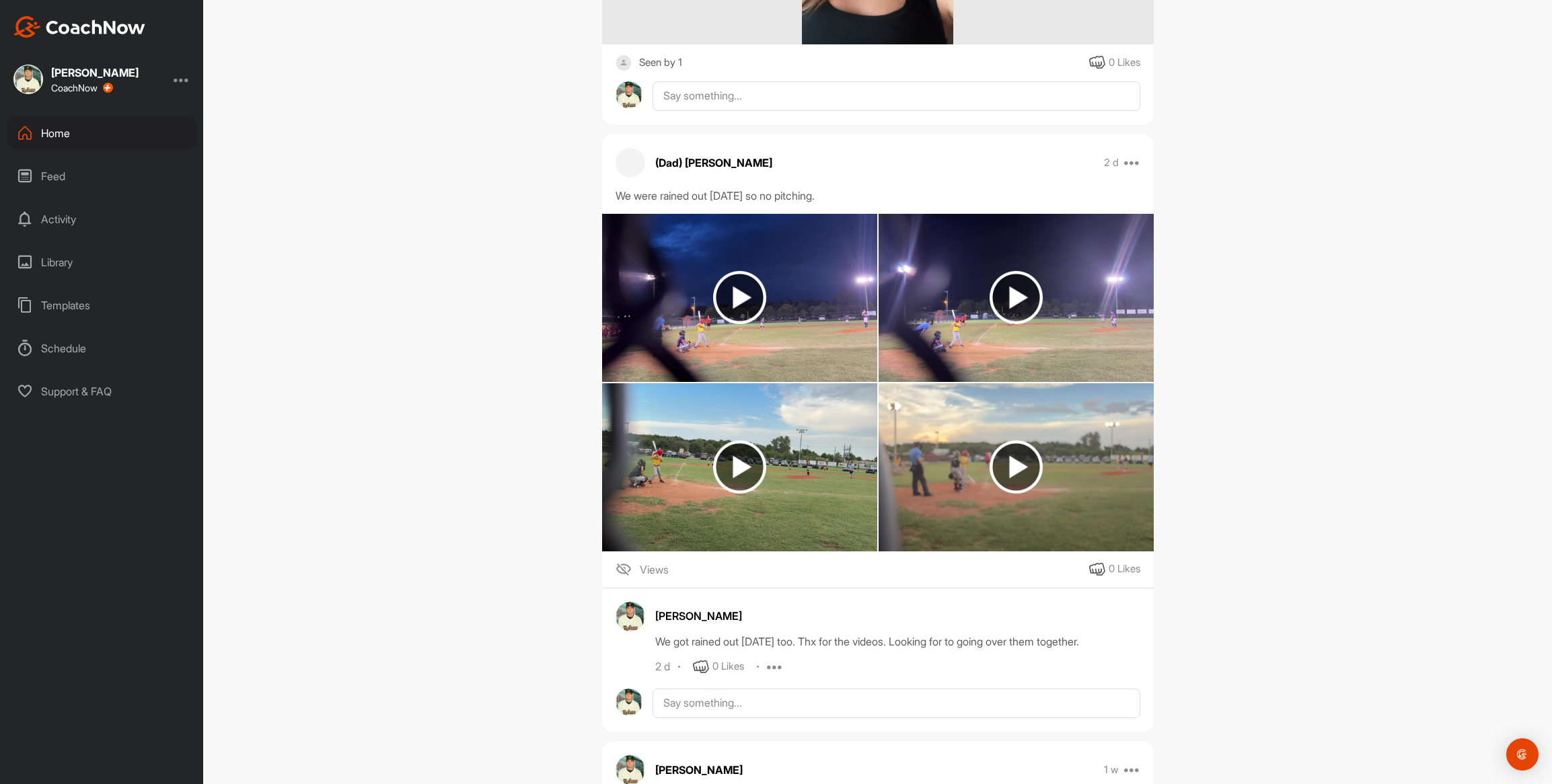
click at [919, 327] on img at bounding box center [1016, 298] width 276 height 169
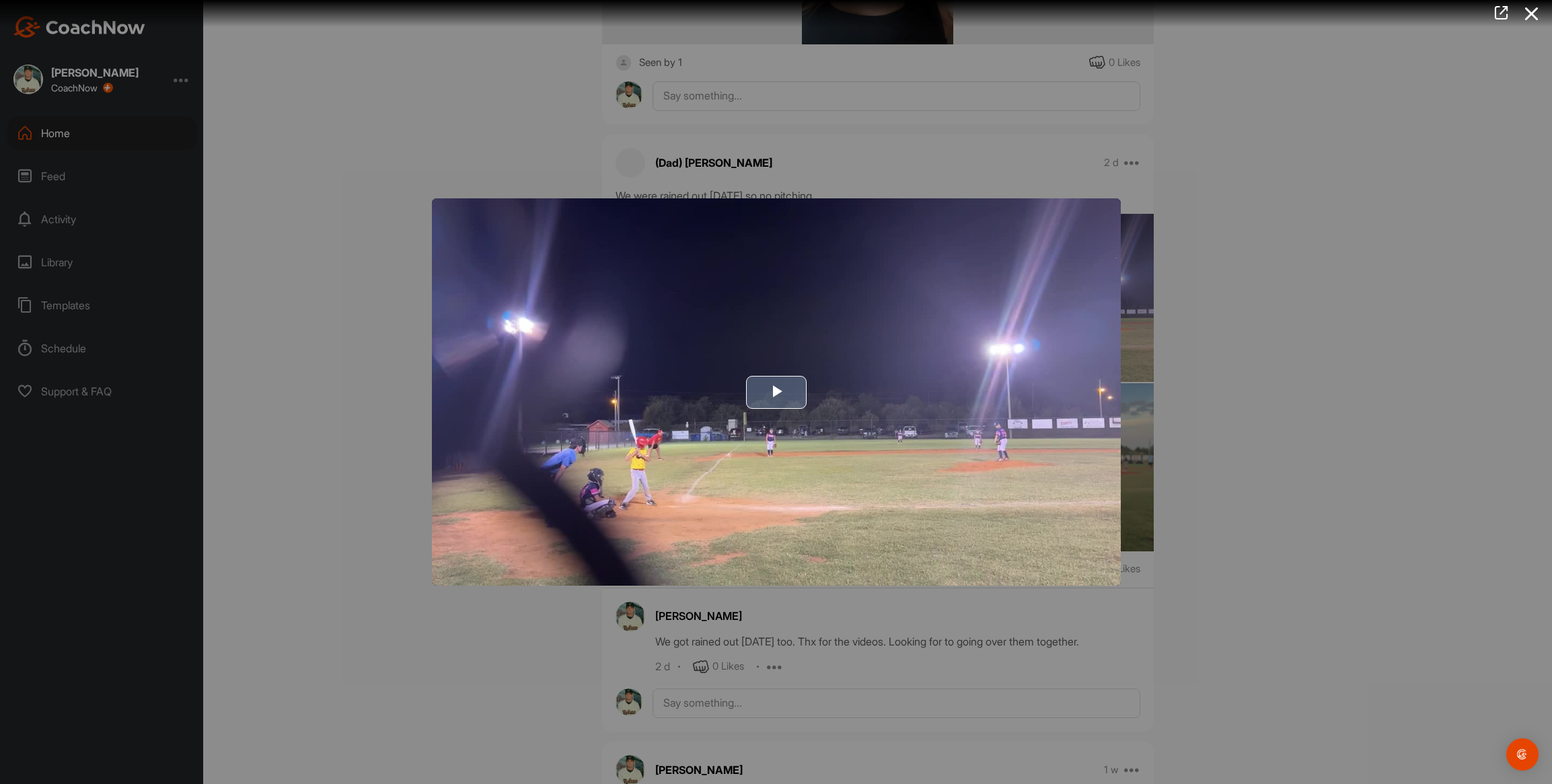
click at [533, 456] on img "Video Player" at bounding box center [776, 392] width 688 height 387
click at [533, 456] on video "Video Player" at bounding box center [776, 392] width 688 height 387
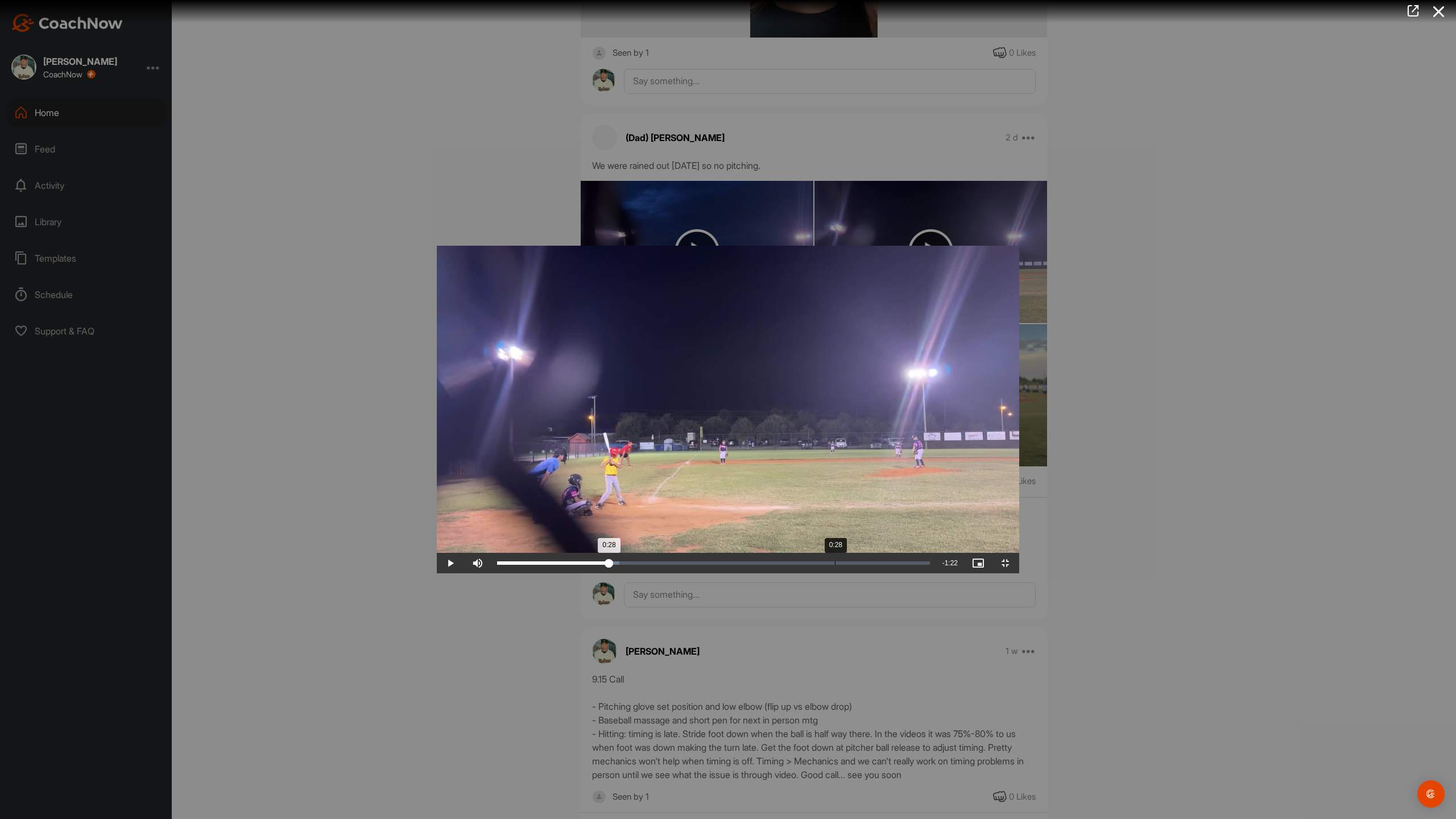
drag, startPoint x: 61, startPoint y: 805, endPoint x: 398, endPoint y: 804, distance: 337.0
click at [497, 564] on div "0:28" at bounding box center [553, 563] width 112 height 3
drag, startPoint x: 403, startPoint y: 806, endPoint x: 395, endPoint y: 810, distance: 8.9
click at [497, 564] on div "0:28" at bounding box center [552, 563] width 111 height 3
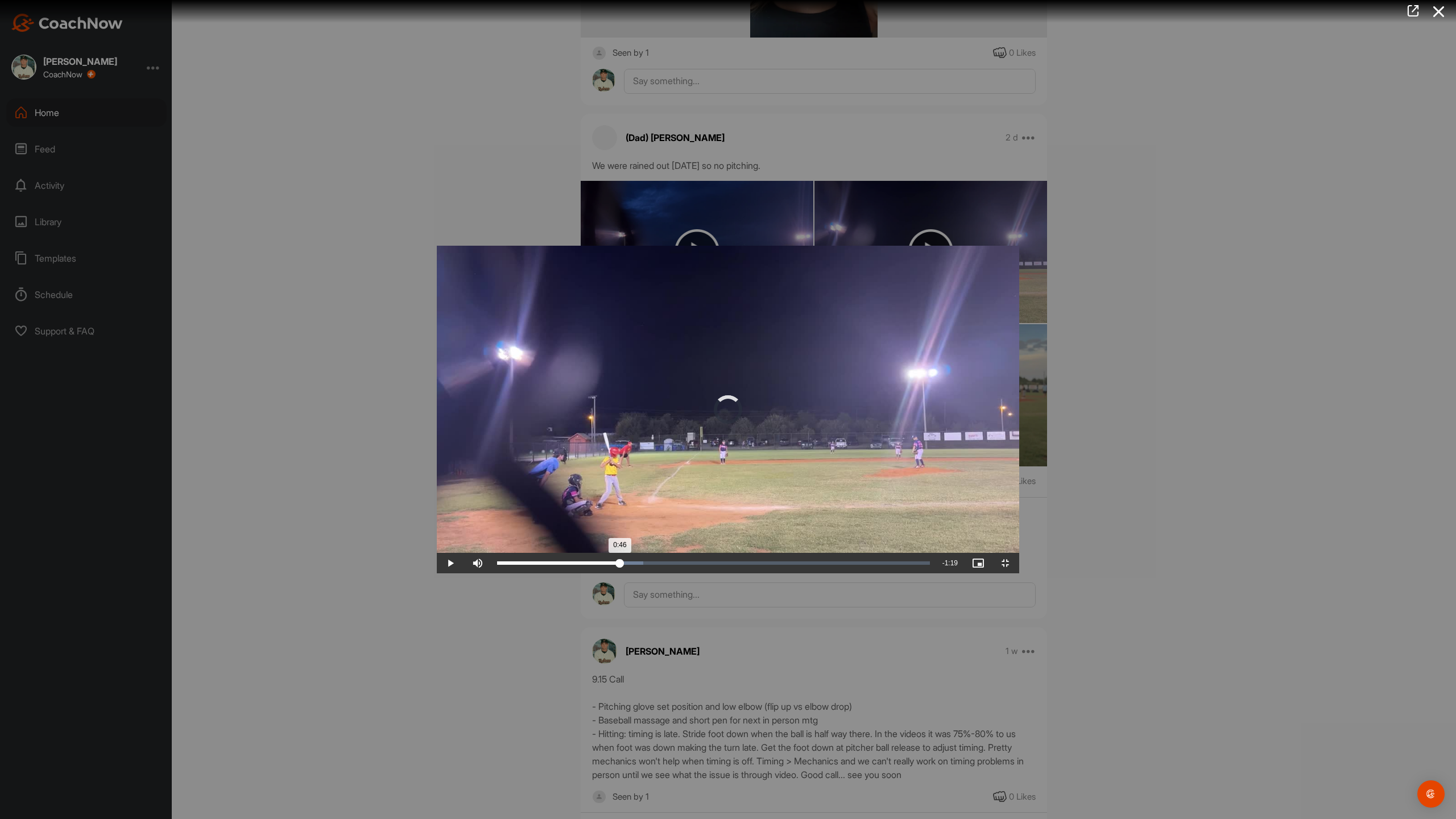
drag, startPoint x: 397, startPoint y: 807, endPoint x: 614, endPoint y: 809, distance: 217.0
click at [614, 564] on div "Loaded : 33.73% 0:46 0:46" at bounding box center [713, 563] width 433 height 3
drag, startPoint x: 613, startPoint y: 807, endPoint x: 753, endPoint y: 801, distance: 140.1
click at [753, 573] on div "Loaded : 46.35% 0:58 0:58" at bounding box center [713, 564] width 444 height 21
drag, startPoint x: 753, startPoint y: 804, endPoint x: 887, endPoint y: 809, distance: 134.1
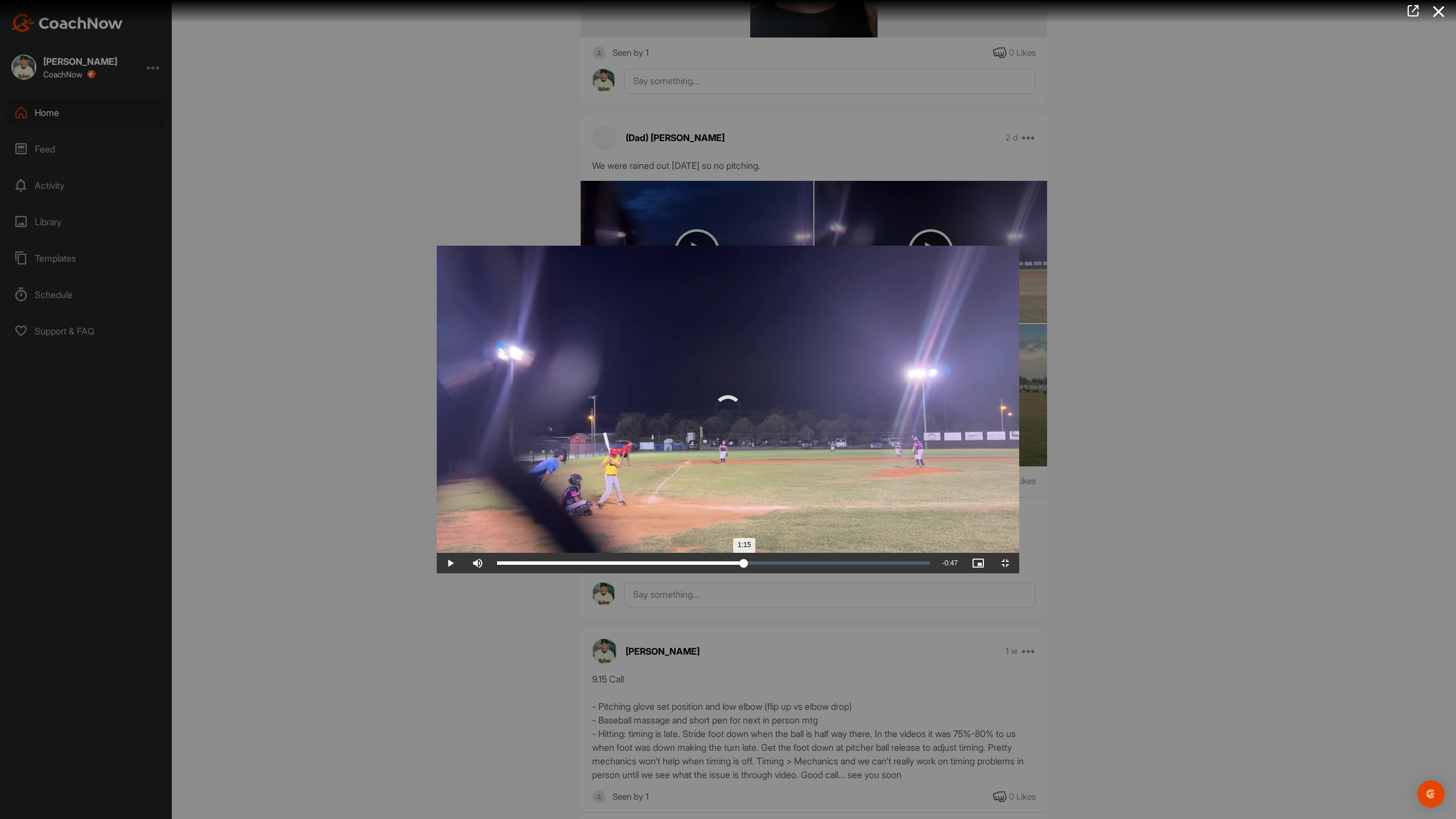
click at [936, 573] on div "Loaded : 57.50% 1:15 1:15" at bounding box center [713, 564] width 444 height 21
drag, startPoint x: 973, startPoint y: 804, endPoint x: 1159, endPoint y: 796, distance: 186.2
click at [1019, 573] on div "Video Player is loading. Play Video Play Skip Backward Skip Forward Mute Curren…" at bounding box center [728, 409] width 582 height 327
drag, startPoint x: 1163, startPoint y: 806, endPoint x: 1261, endPoint y: 809, distance: 98.0
click at [895, 564] on div "1:41" at bounding box center [696, 563] width 398 height 3
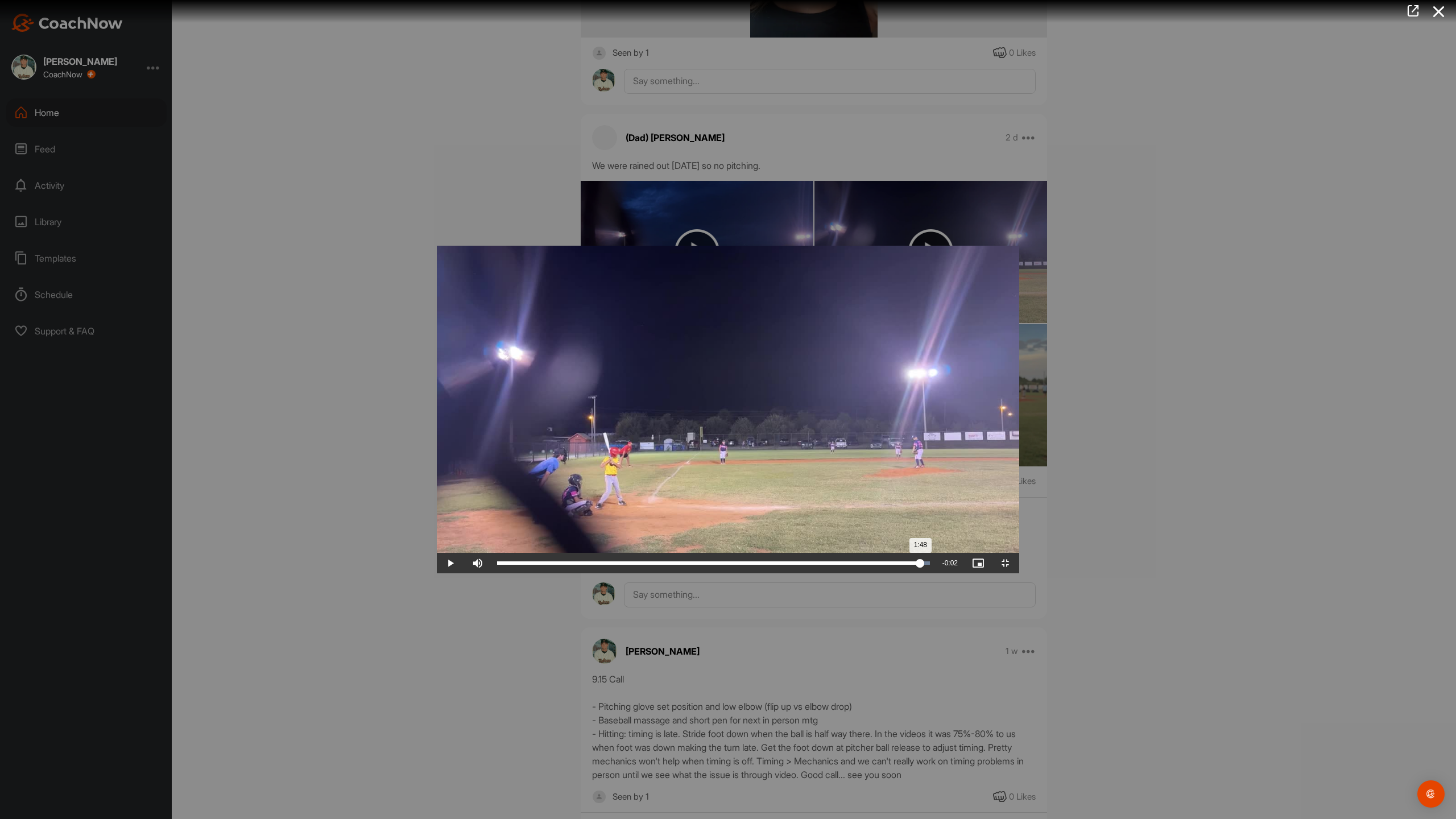
drag, startPoint x: 1261, startPoint y: 809, endPoint x: 1338, endPoint y: 810, distance: 77.0
click at [921, 564] on div "1:48" at bounding box center [708, 563] width 423 height 3
drag, startPoint x: 1338, startPoint y: 810, endPoint x: 1346, endPoint y: 805, distance: 9.4
click at [924, 564] on div "1:49" at bounding box center [710, 563] width 427 height 3
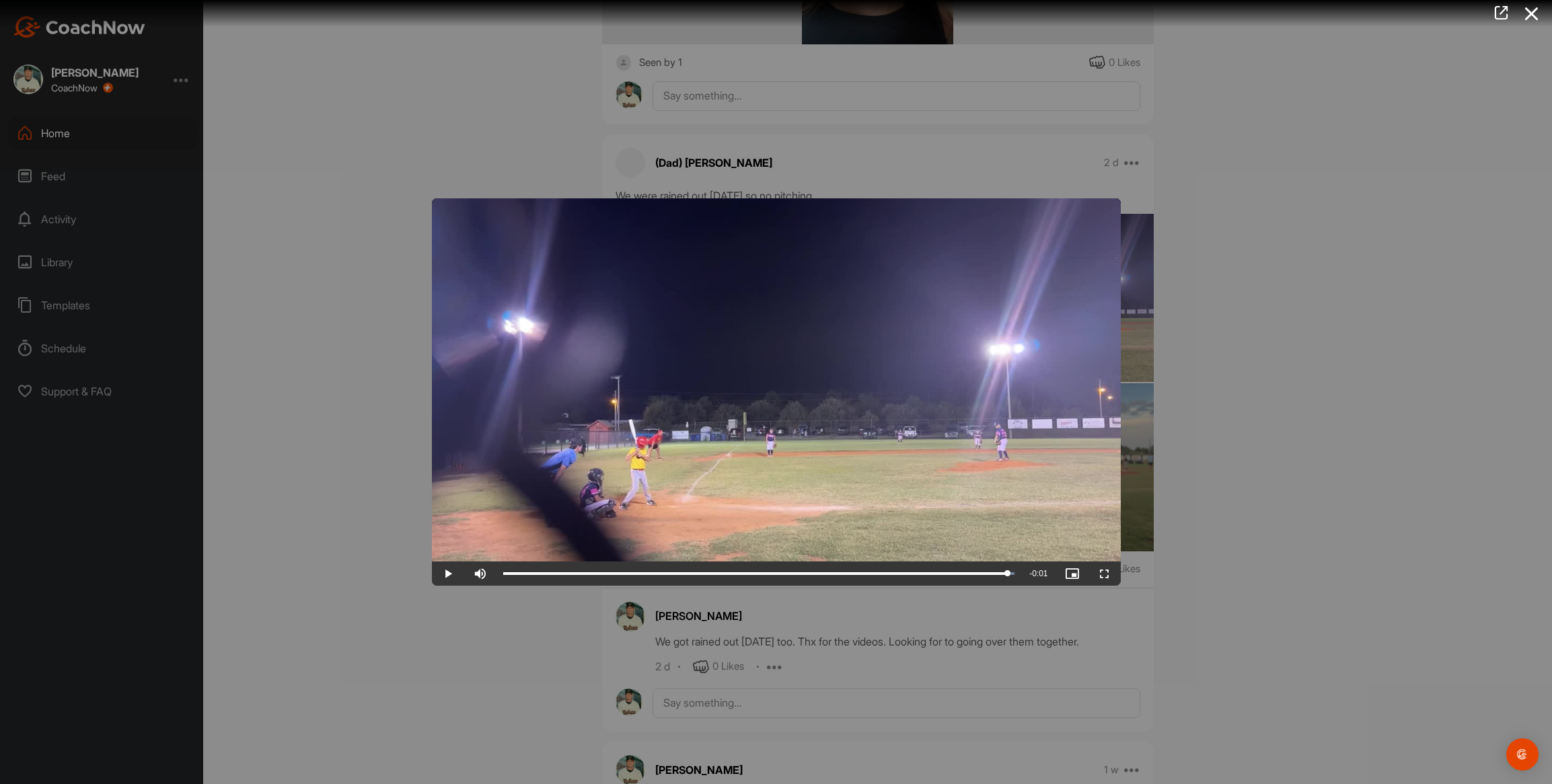
click at [311, 510] on div at bounding box center [776, 392] width 1552 height 784
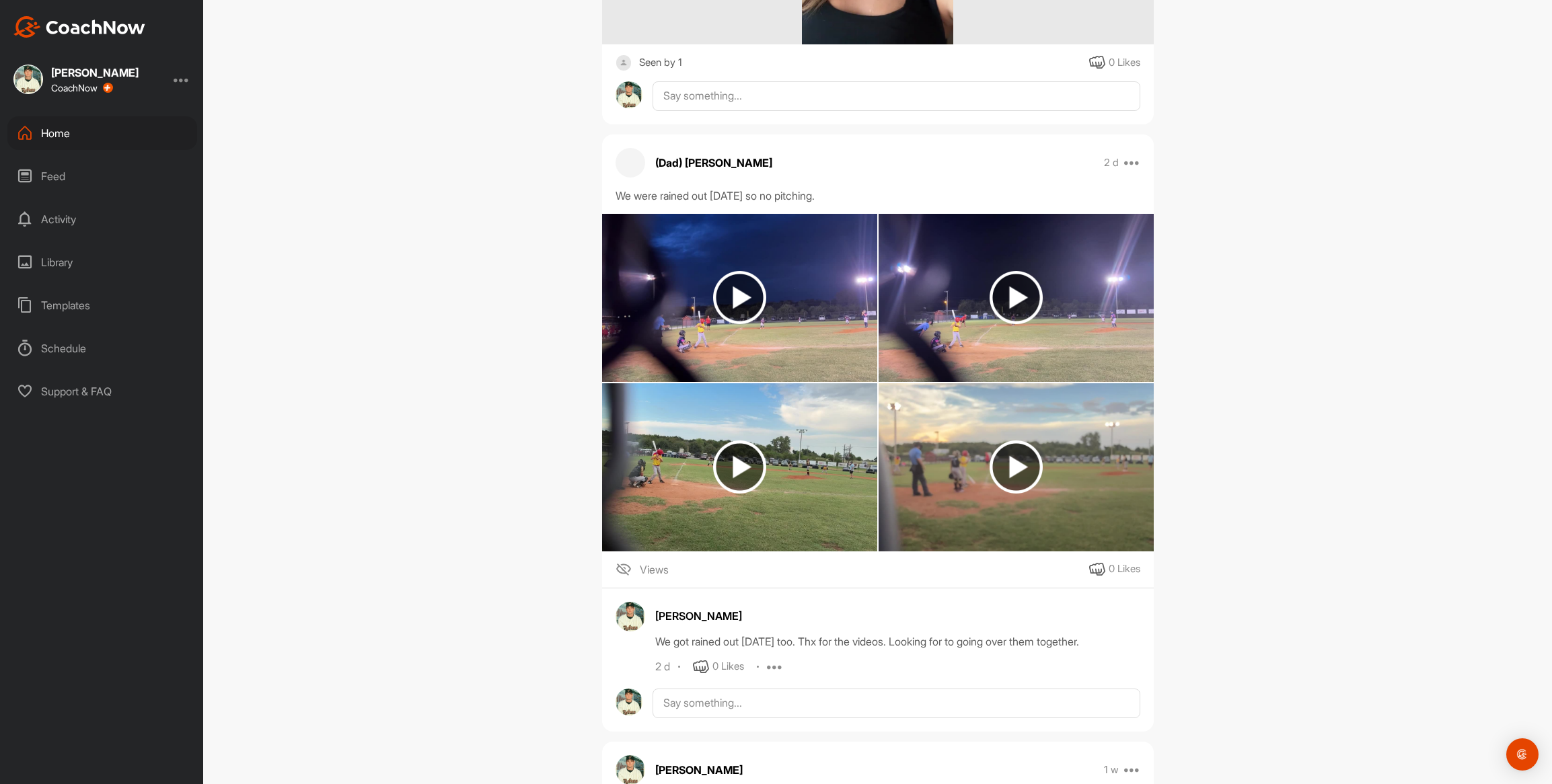
click at [966, 331] on img at bounding box center [1016, 298] width 276 height 169
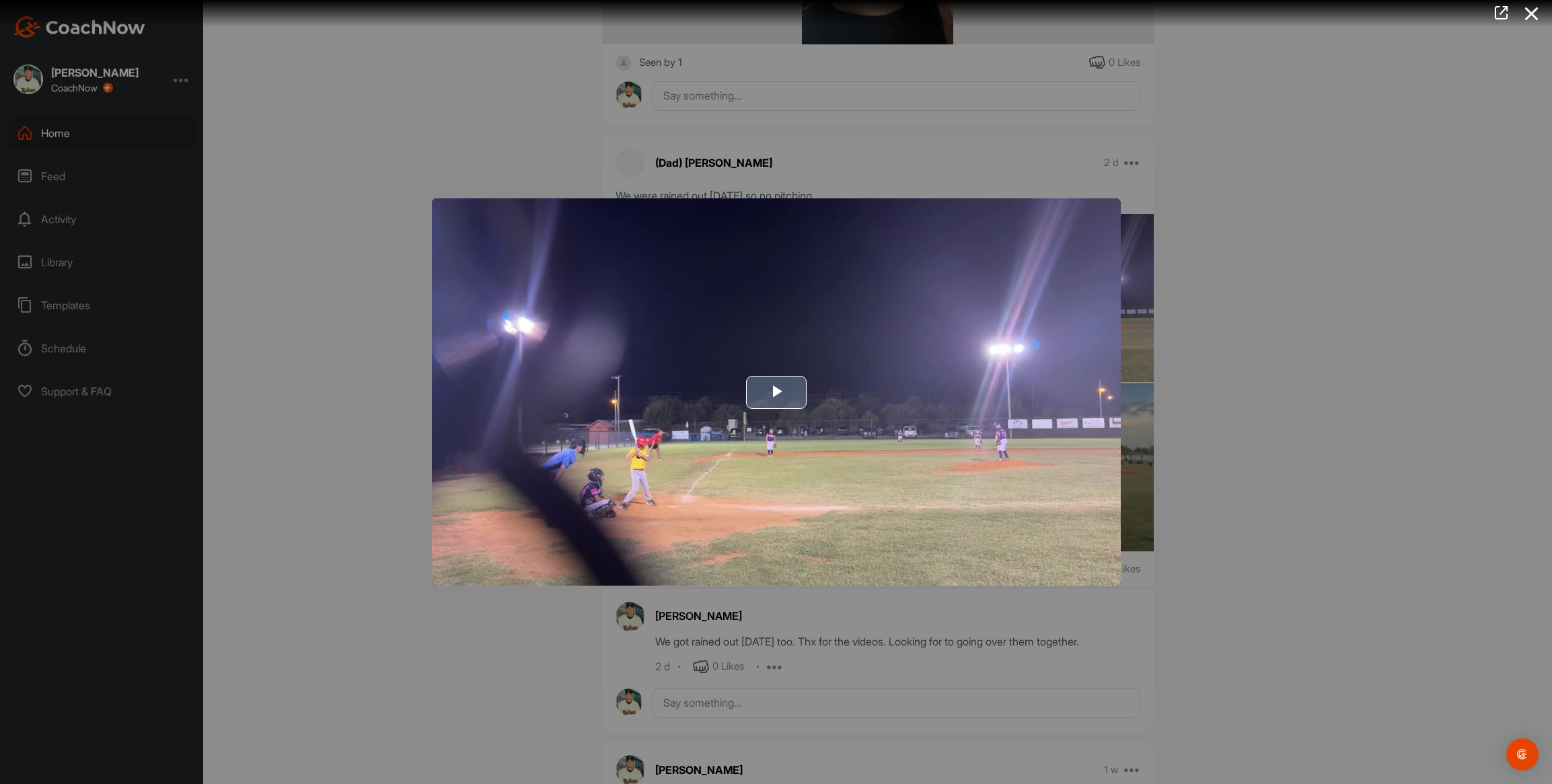
click at [642, 454] on img "Video Player" at bounding box center [776, 392] width 688 height 387
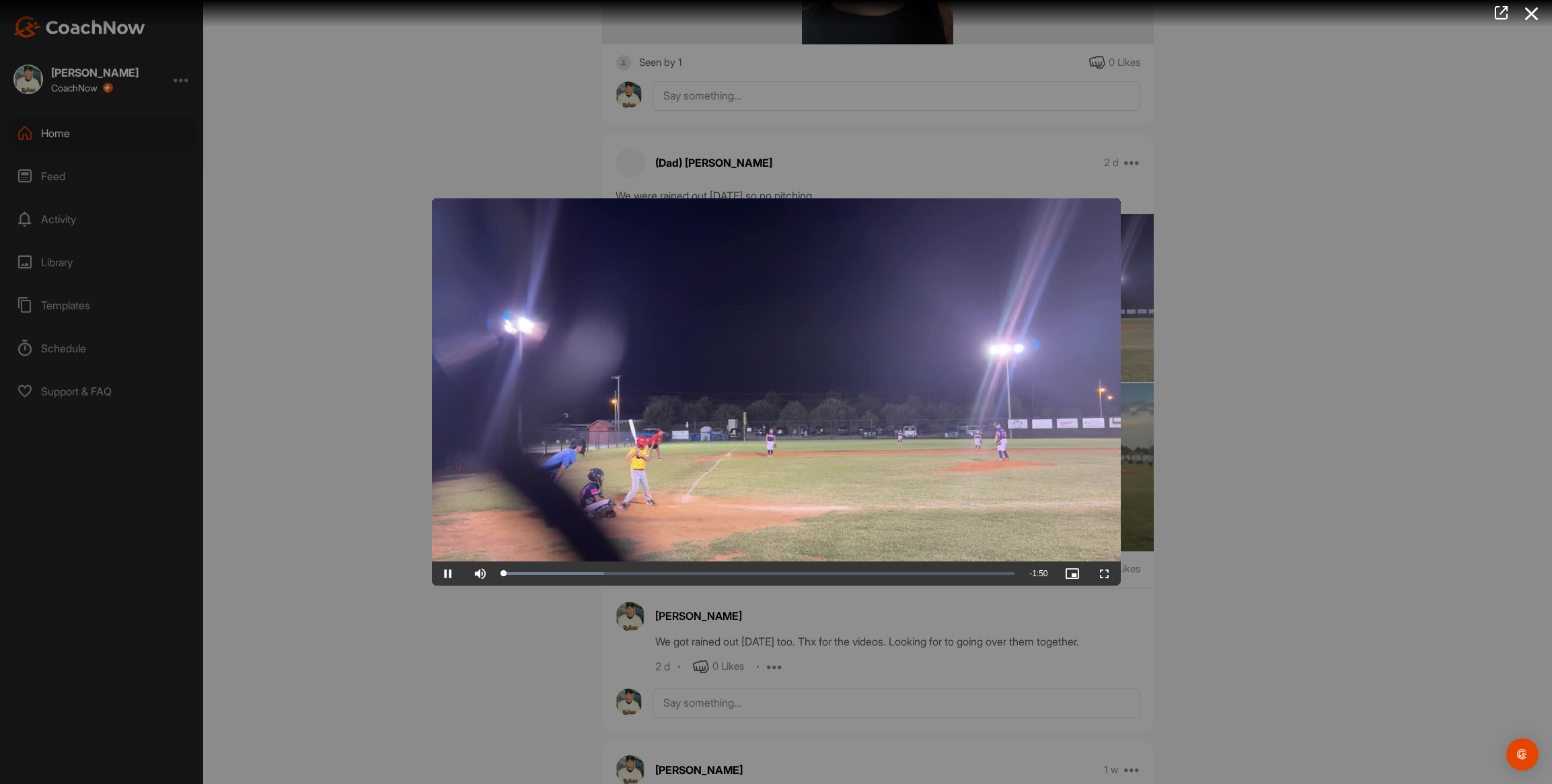
click at [642, 454] on video "Video Player" at bounding box center [776, 392] width 688 height 387
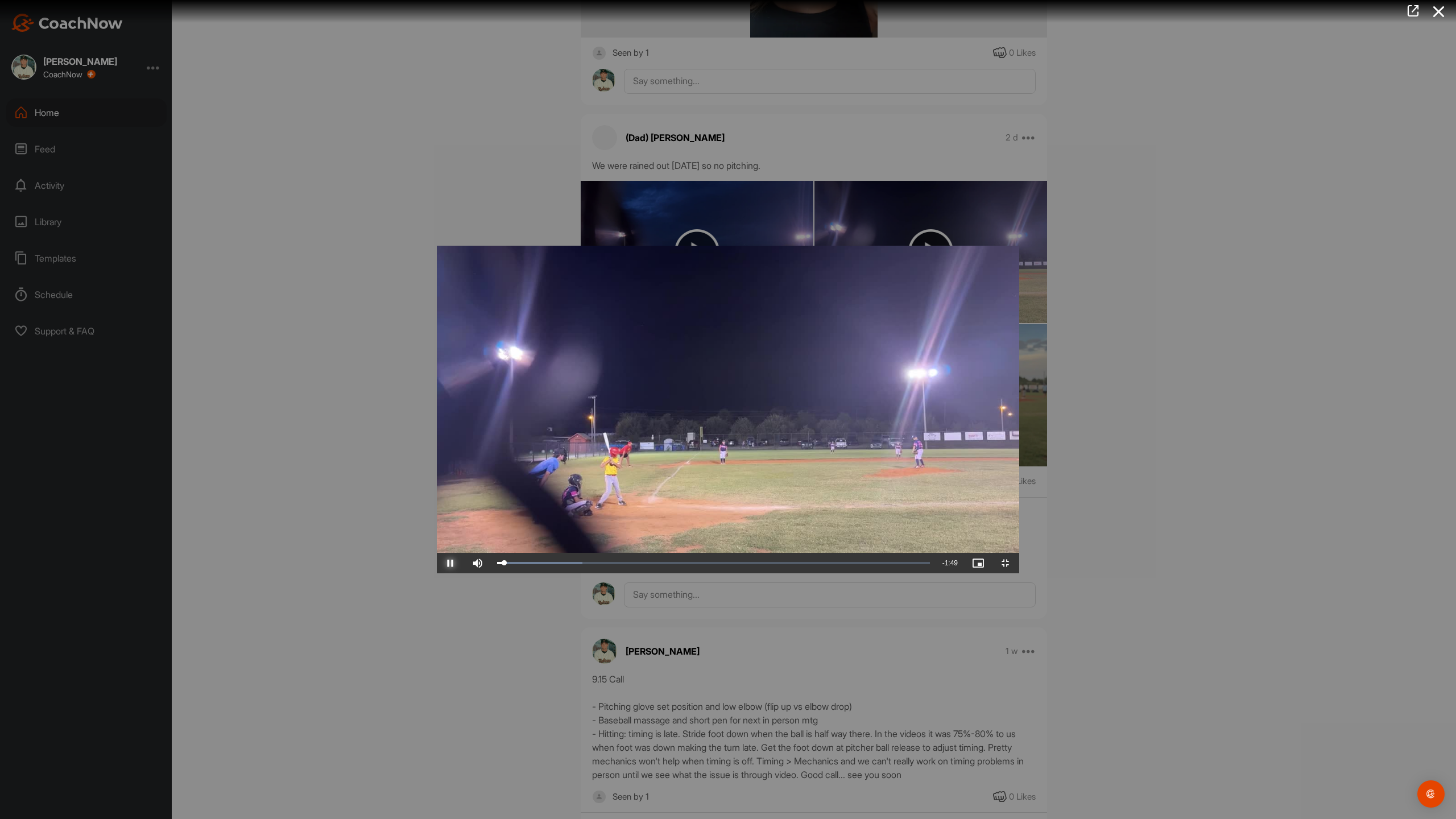
click at [437, 563] on span "Video Player" at bounding box center [451, 563] width 27 height 0
drag, startPoint x: 87, startPoint y: 807, endPoint x: 1229, endPoint y: 761, distance: 1142.9
click at [1019, 573] on div "Video Player is loading. Play Video Play Skip Backward Skip Forward Mute 100% C…" at bounding box center [728, 409] width 582 height 327
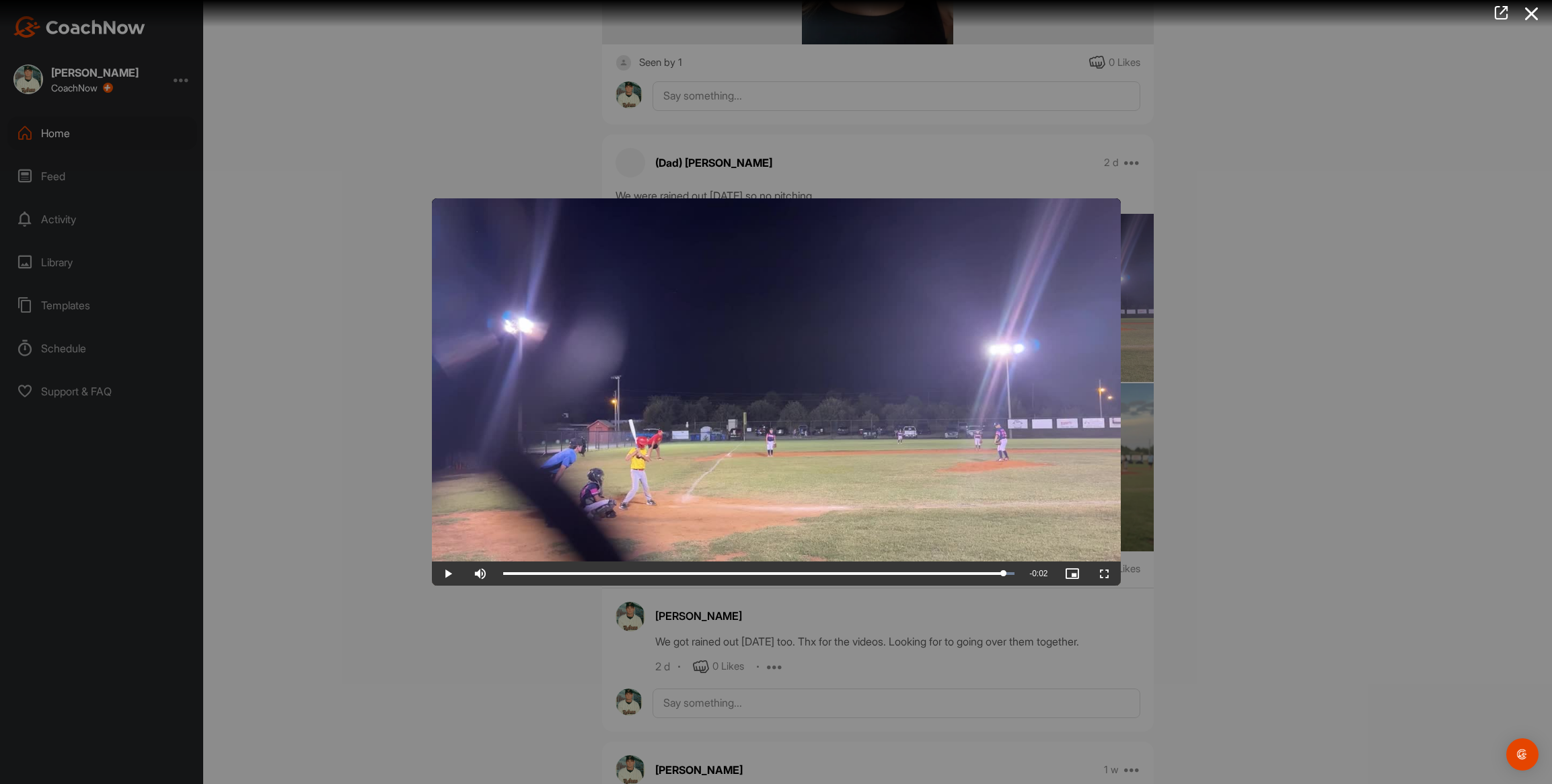
click at [543, 375] on video "Video Player" at bounding box center [776, 392] width 688 height 387
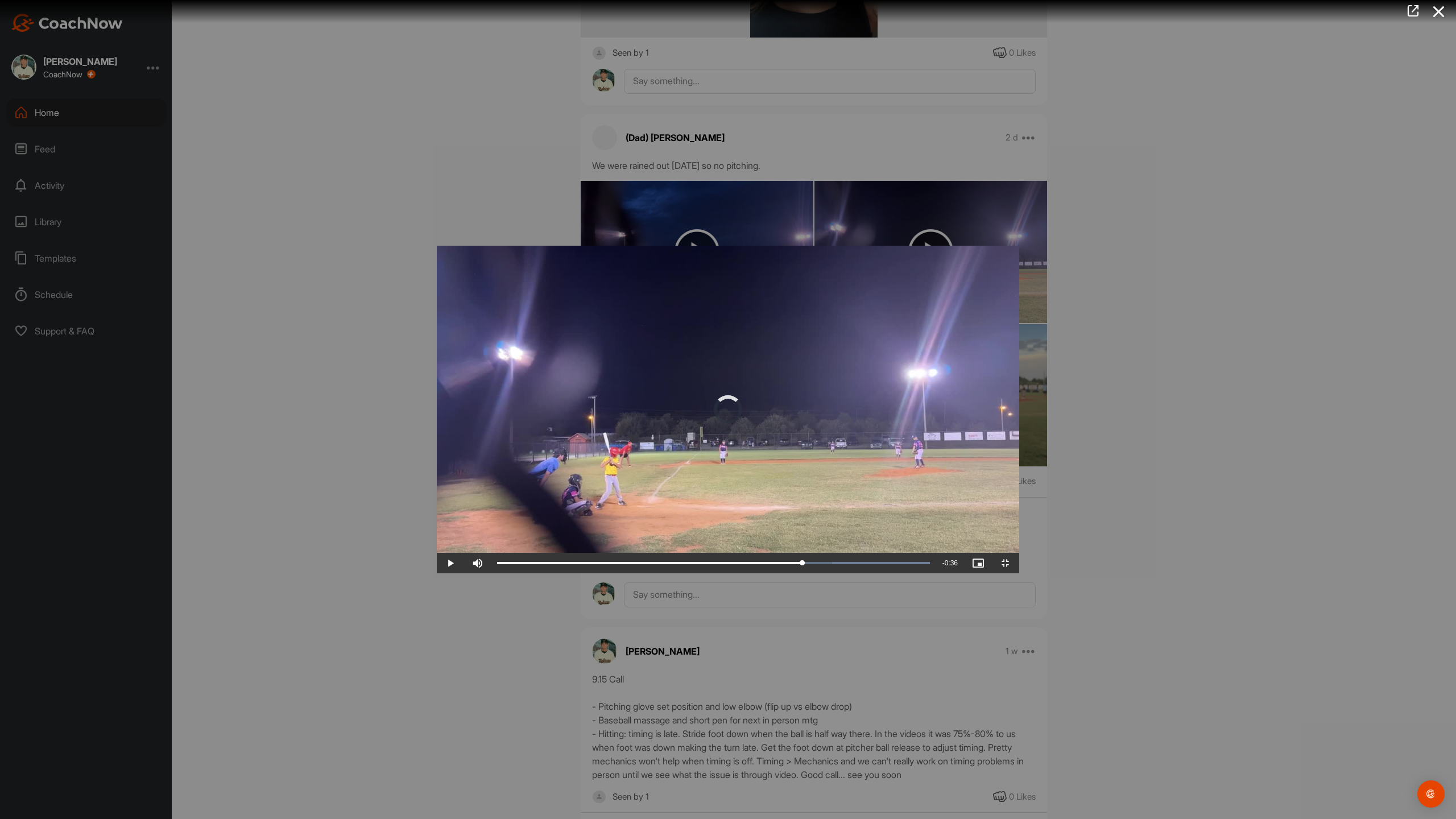
drag, startPoint x: 1339, startPoint y: 807, endPoint x: 90, endPoint y: 781, distance: 1249.3
click at [437, 573] on div "Video Player is loading. Play Video Play Skip Backward Skip Forward Mute 100% C…" at bounding box center [728, 409] width 582 height 327
drag, startPoint x: 91, startPoint y: 810, endPoint x: 690, endPoint y: 806, distance: 599.0
click at [690, 564] on div "0:53" at bounding box center [601, 563] width 209 height 3
click at [691, 564] on div "0:53" at bounding box center [601, 563] width 209 height 3
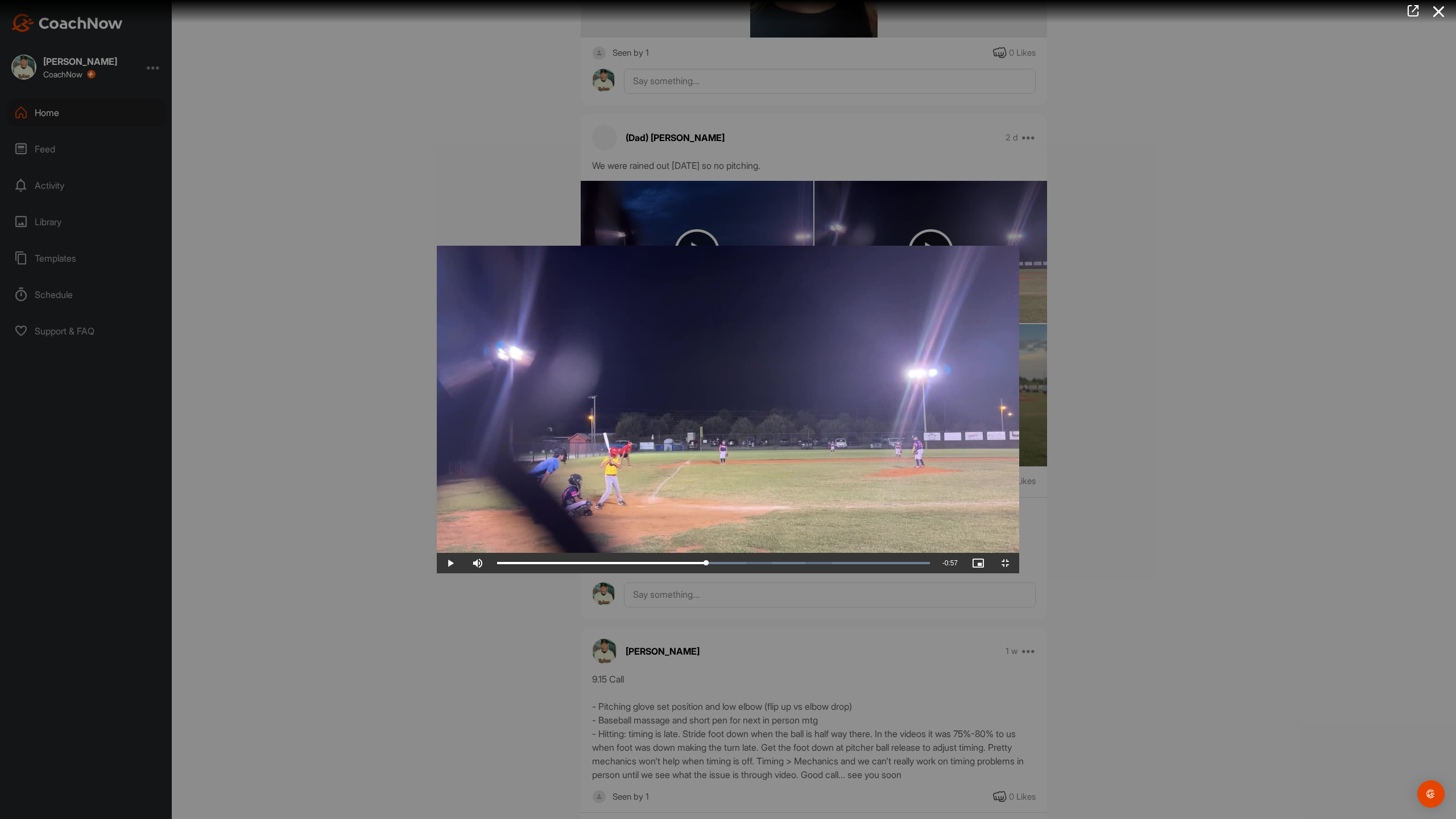
click at [437, 359] on video "Video Player" at bounding box center [728, 409] width 582 height 327
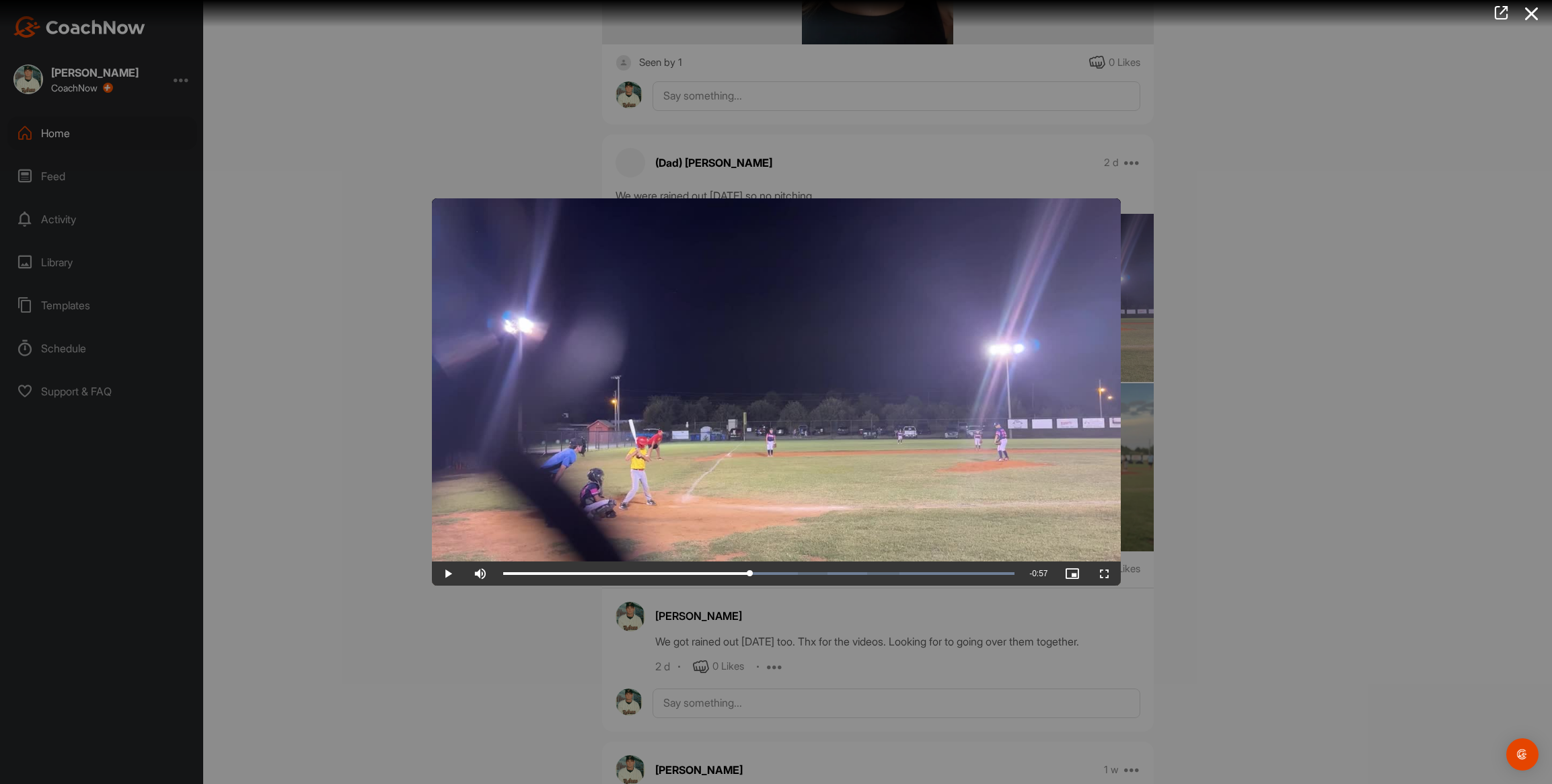
click at [352, 419] on div at bounding box center [776, 392] width 1552 height 784
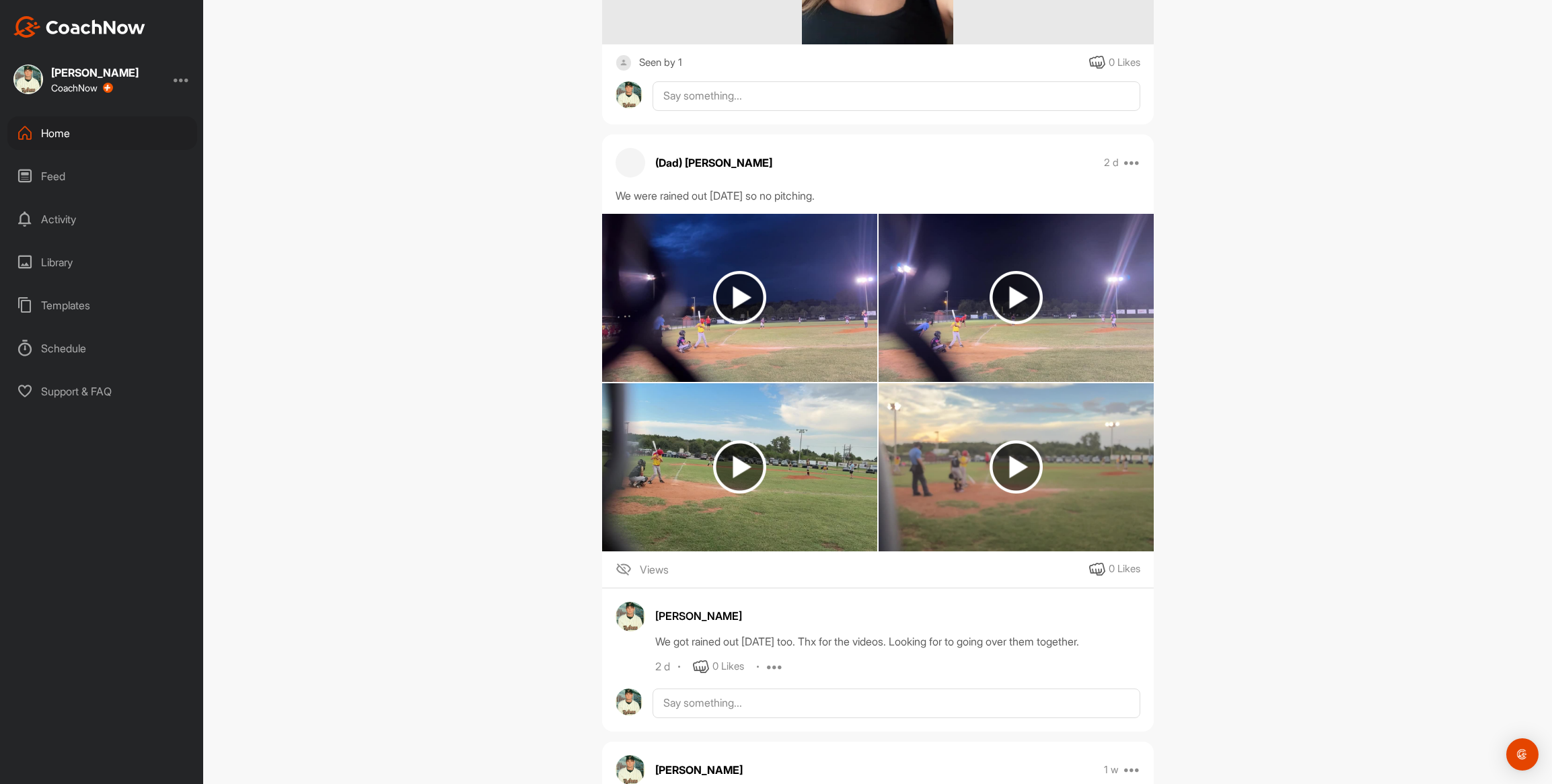
click at [815, 442] on img at bounding box center [740, 468] width 276 height 169
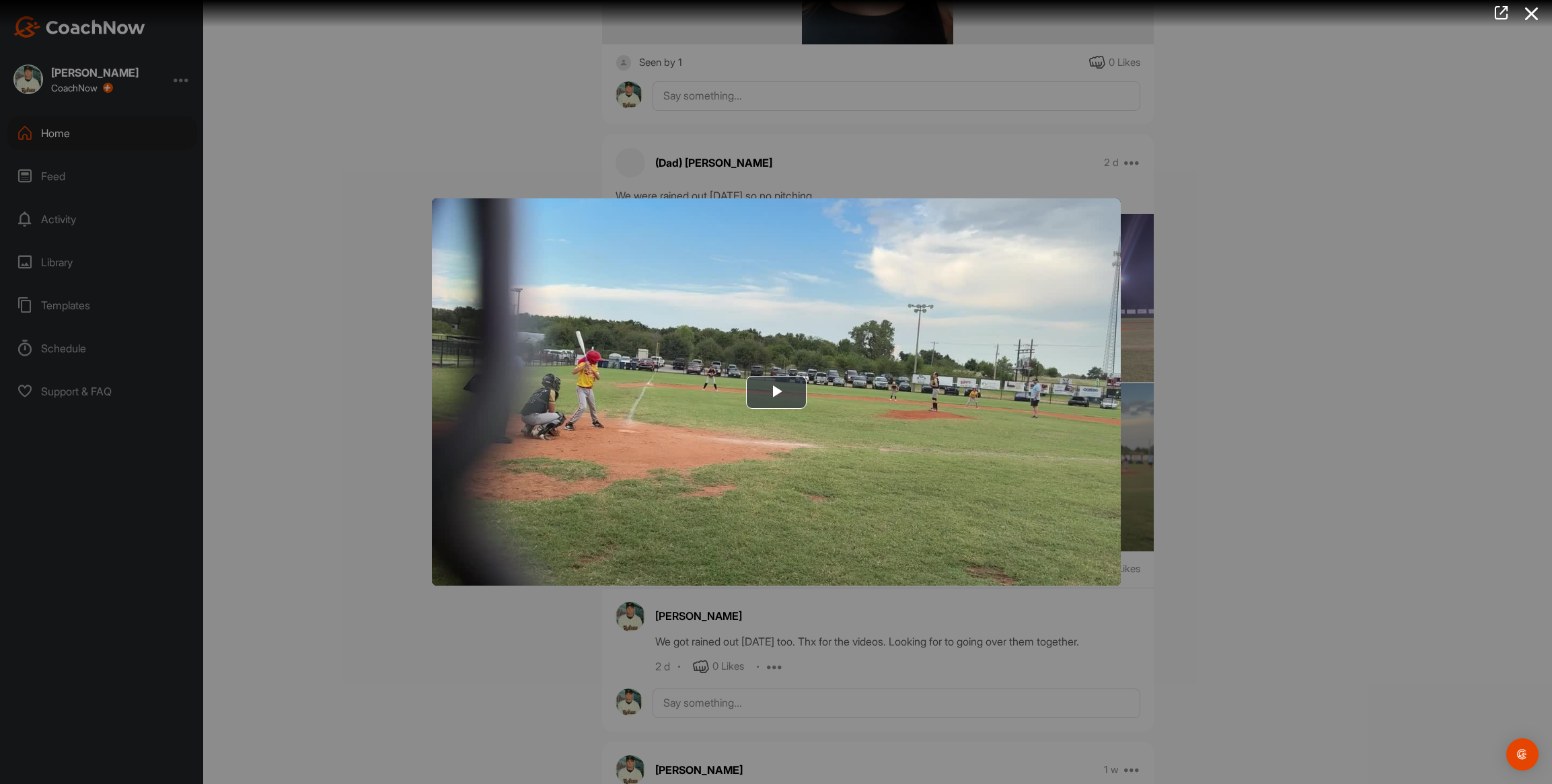
click at [815, 442] on img "Video Player" at bounding box center [776, 392] width 688 height 387
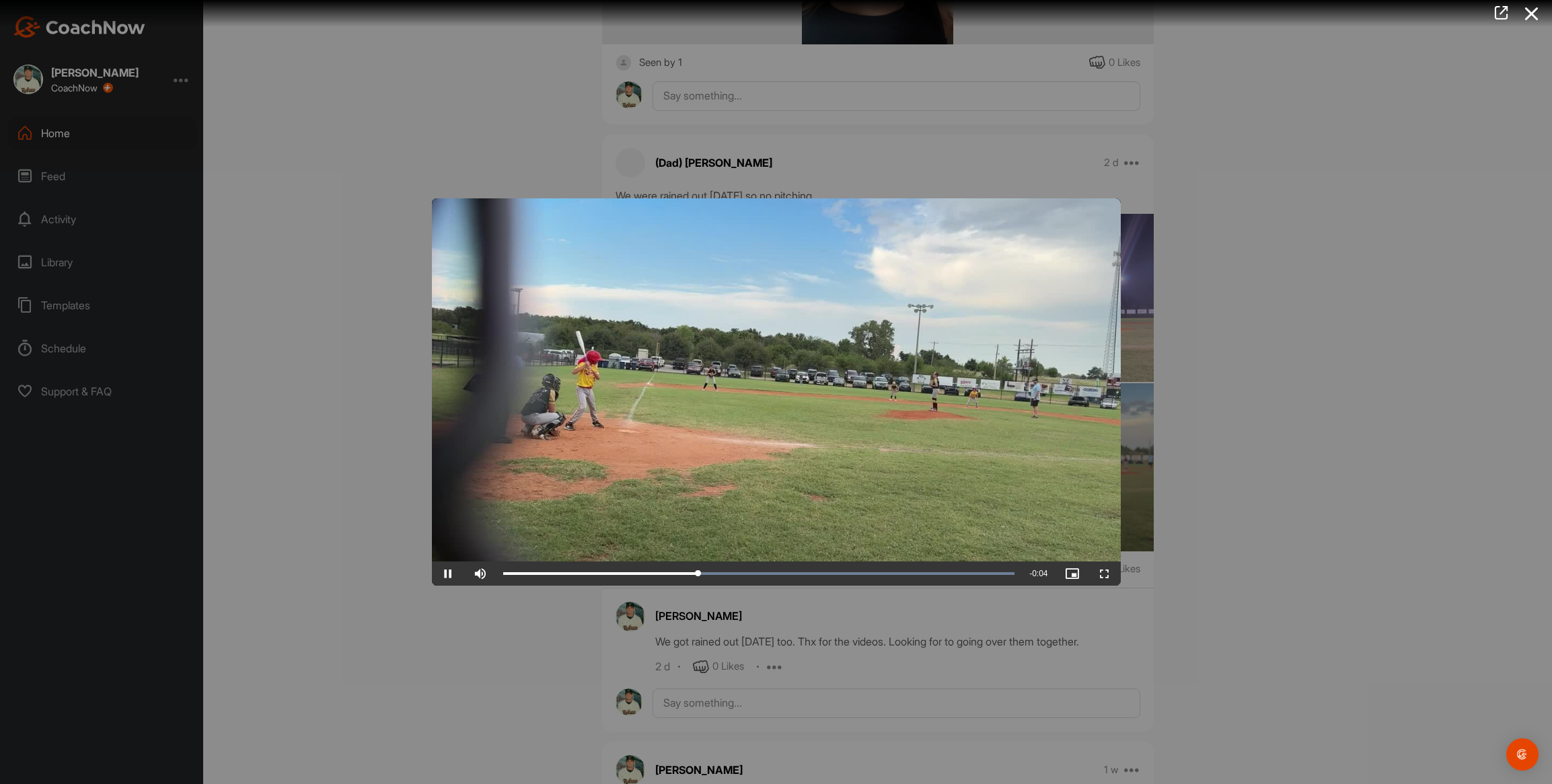
click at [370, 383] on div at bounding box center [776, 392] width 1552 height 784
click at [370, 383] on div "CP [PERSON_NAME] Baseball Space Settings Your Notifications Timeline Schedule M…" at bounding box center [878, 392] width 1348 height 784
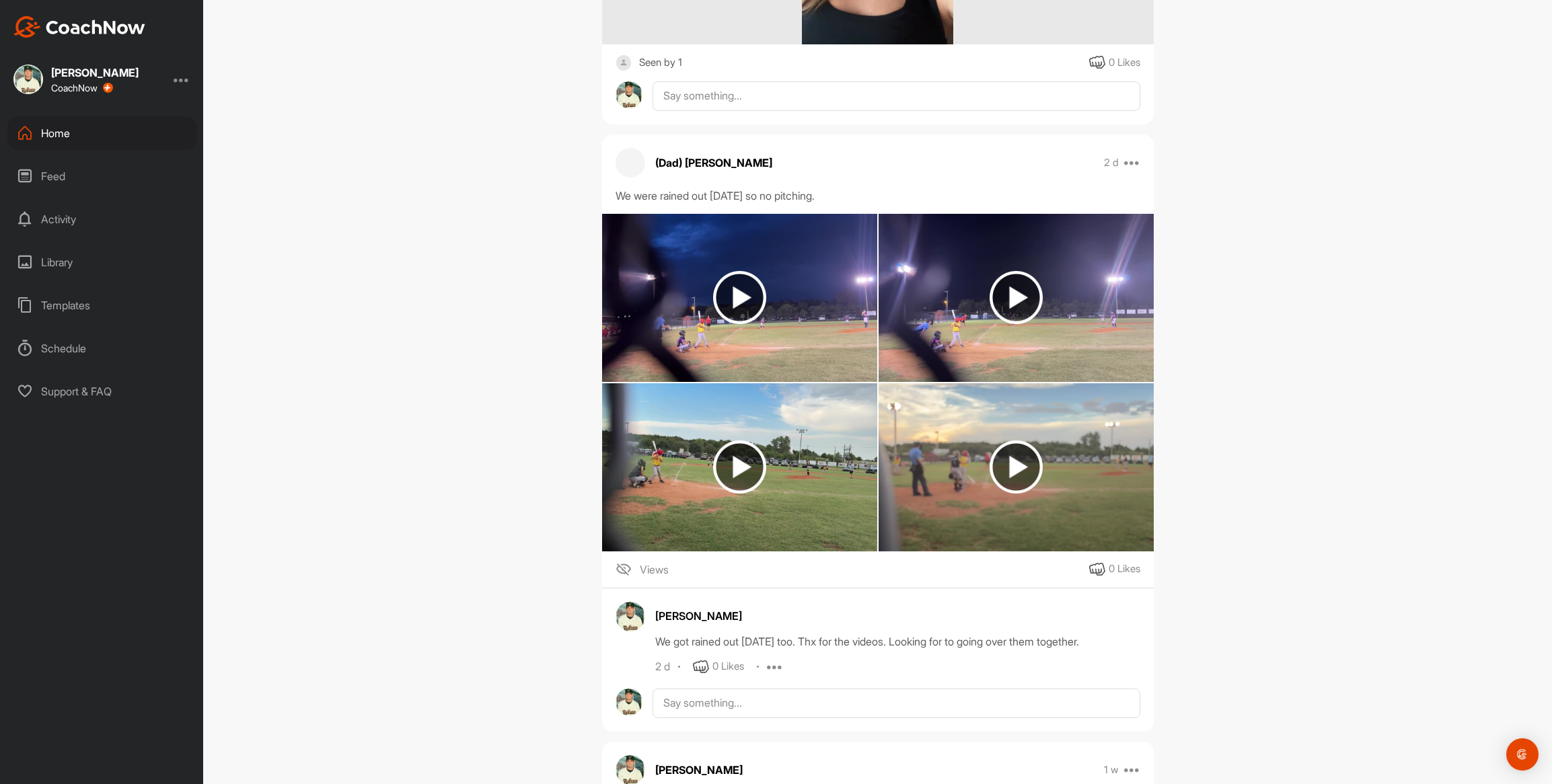
click at [650, 415] on img at bounding box center [740, 468] width 276 height 169
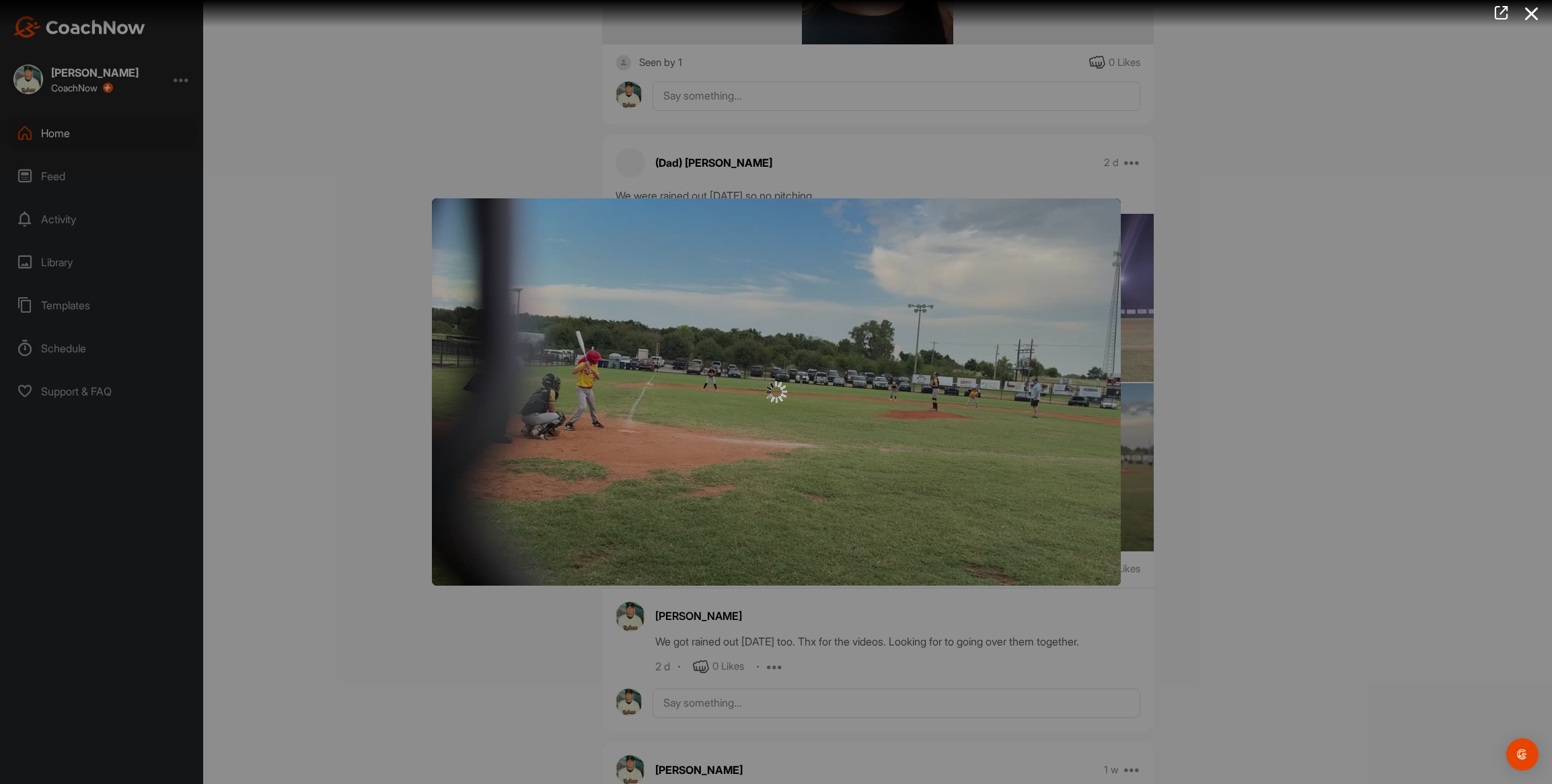
click at [650, 415] on img "Video Player" at bounding box center [776, 392] width 688 height 387
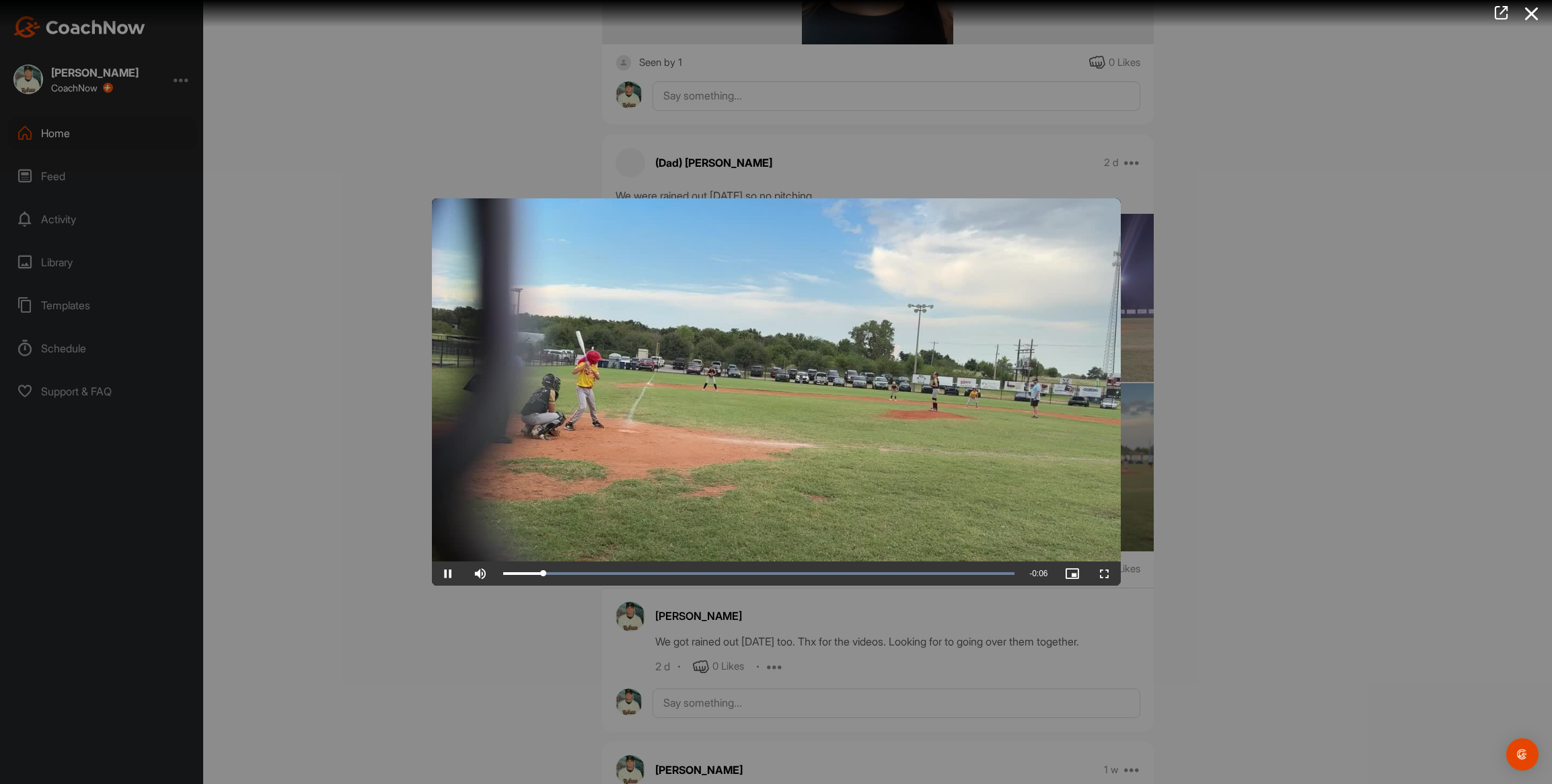
click at [589, 431] on video "Video Player" at bounding box center [776, 392] width 688 height 387
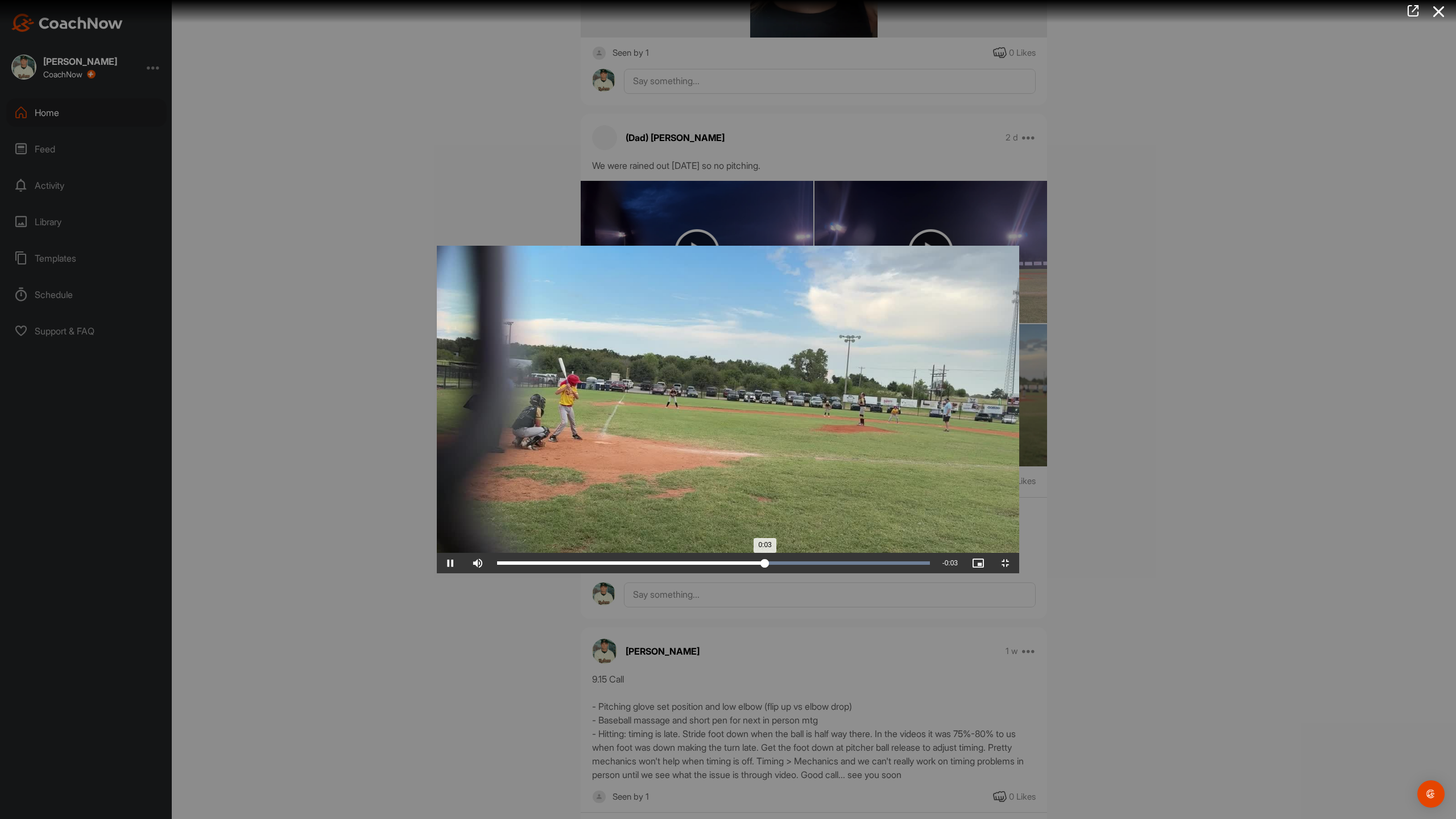
click at [812, 573] on div "Loaded : 100.00% 0:03 0:03" at bounding box center [713, 564] width 444 height 21
drag, startPoint x: 1366, startPoint y: 808, endPoint x: 592, endPoint y: 798, distance: 774.1
click at [592, 573] on div "Loaded : 100.00% 0:02 0:02" at bounding box center [713, 564] width 444 height 21
click at [437, 573] on video "Video Player" at bounding box center [728, 409] width 582 height 327
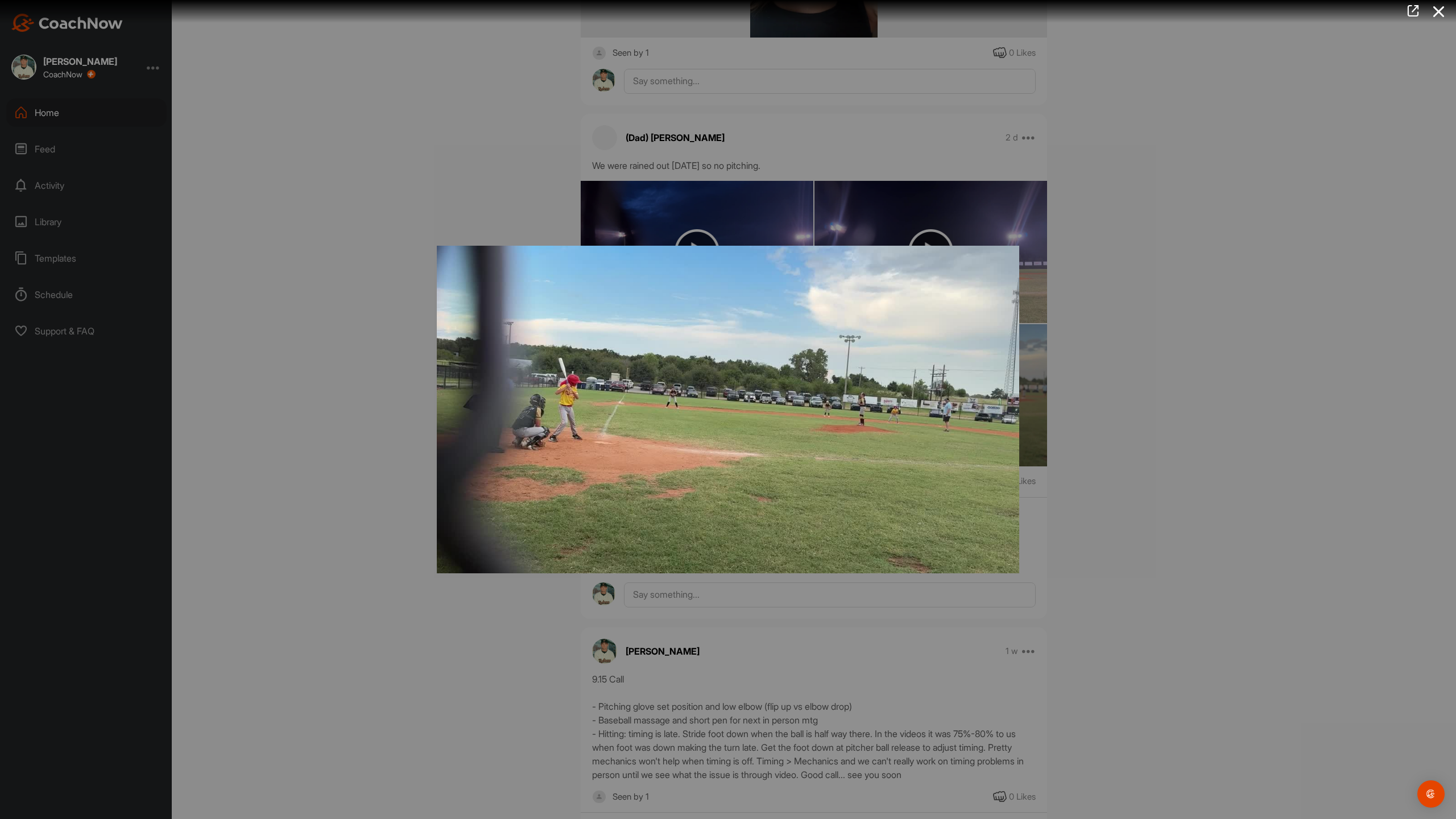
click at [437, 573] on video "Video Player" at bounding box center [728, 409] width 582 height 327
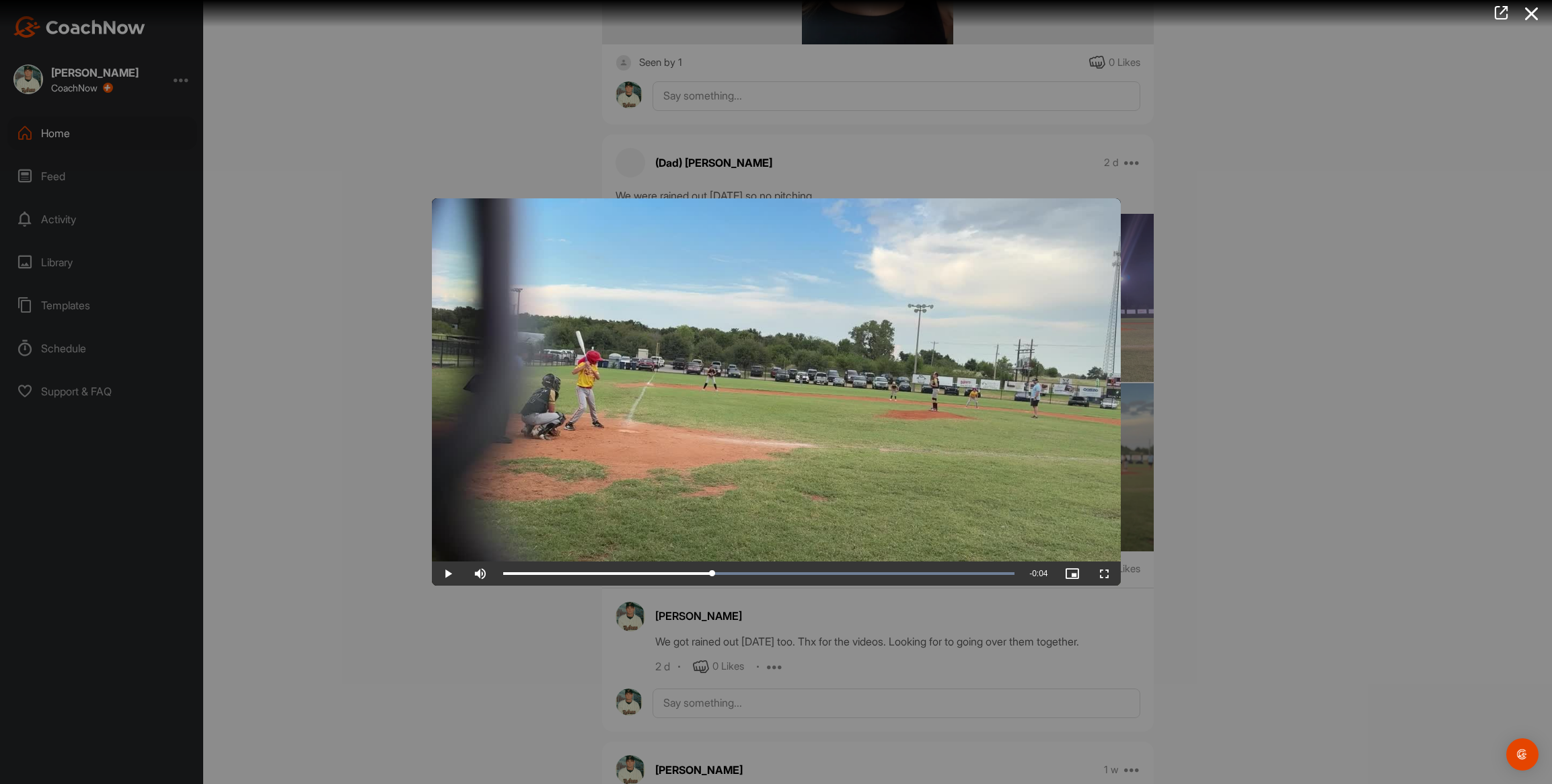
click at [405, 541] on div at bounding box center [776, 392] width 1552 height 784
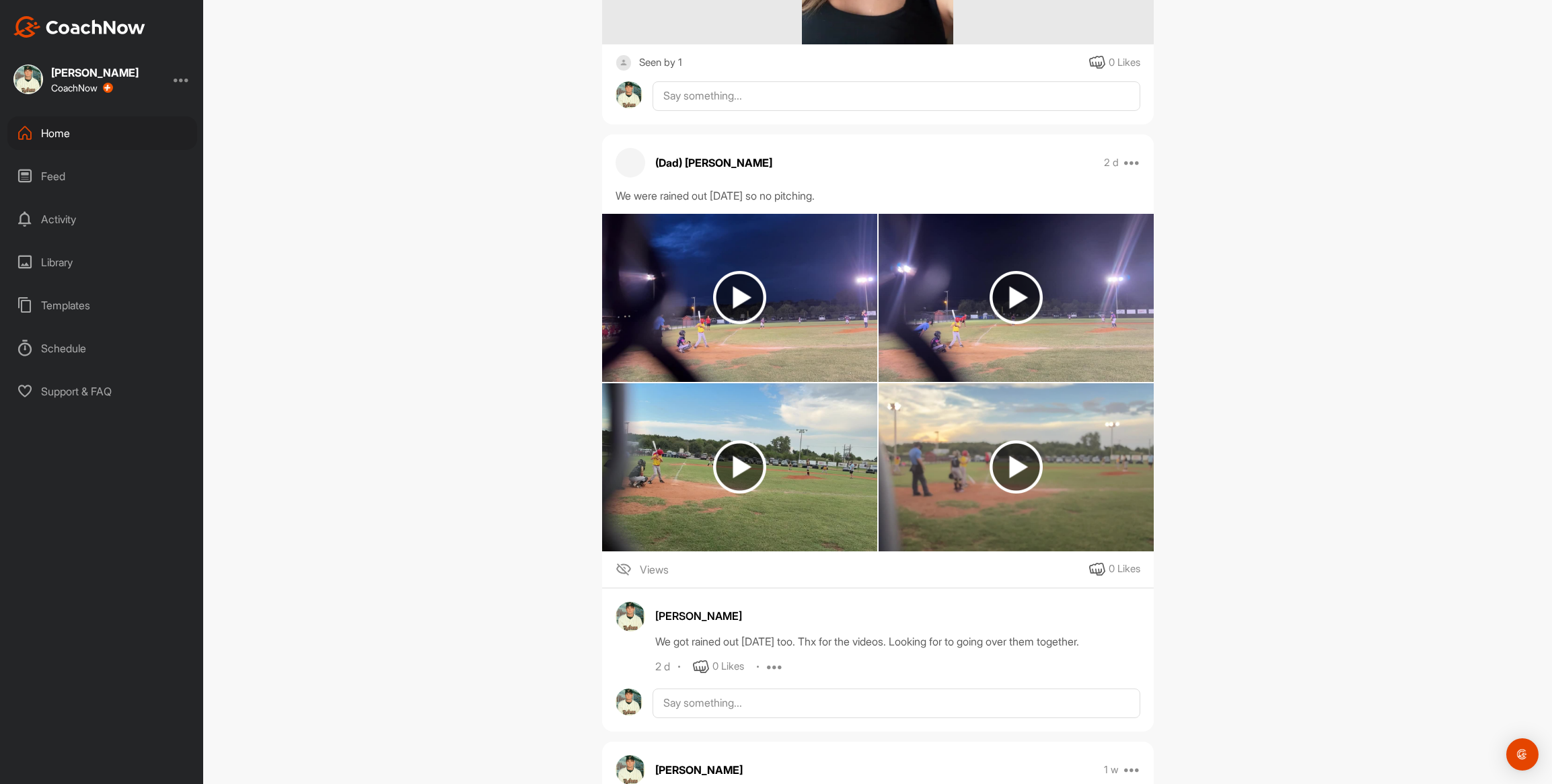
click at [968, 518] on img at bounding box center [1016, 468] width 276 height 169
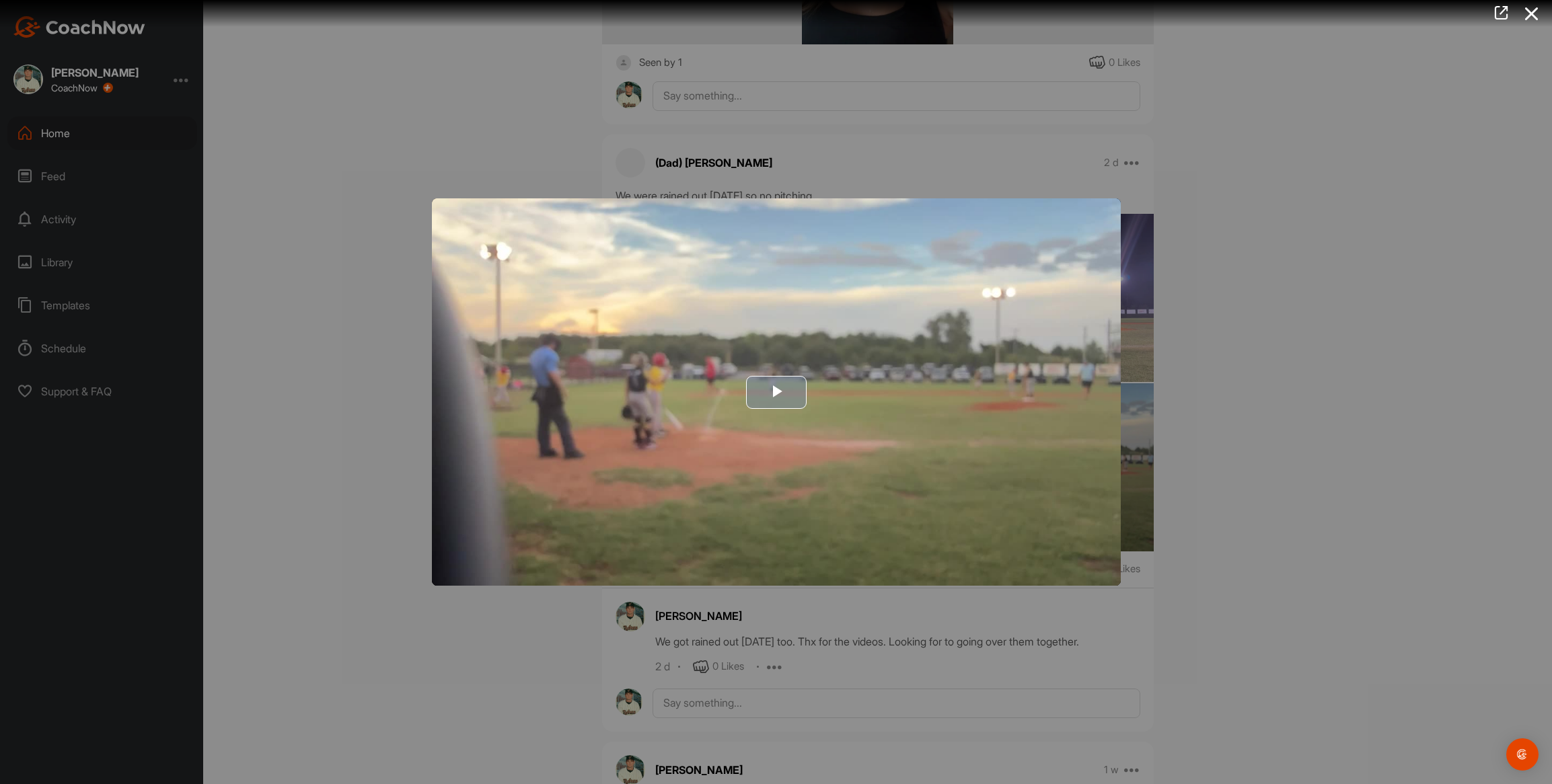
click at [803, 535] on img "Video Player" at bounding box center [776, 392] width 688 height 387
click at [803, 535] on video "Video Player" at bounding box center [776, 392] width 688 height 387
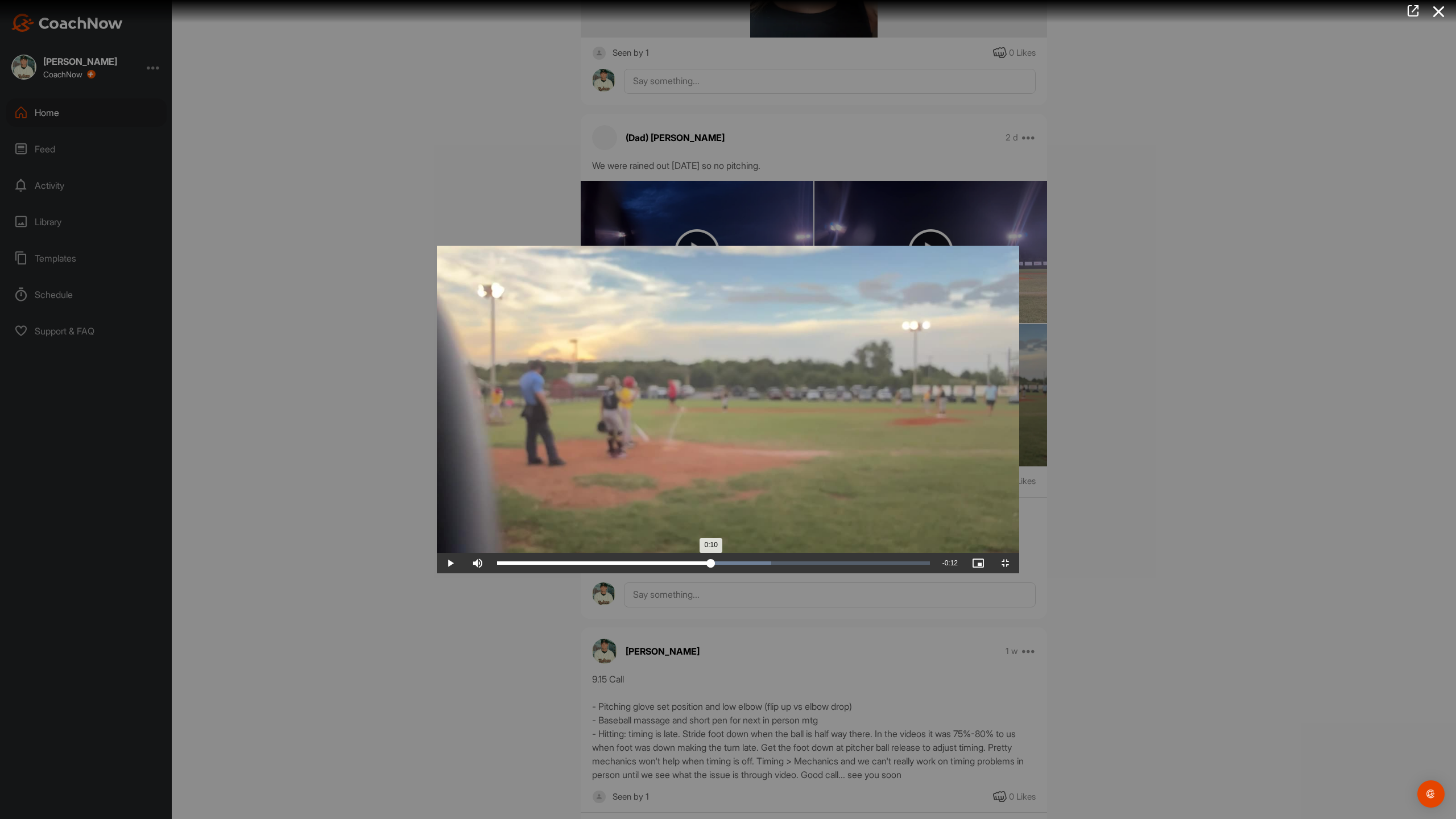
drag, startPoint x: 64, startPoint y: 808, endPoint x: 708, endPoint y: 814, distance: 644.0
click at [708, 573] on div "Loaded : 63.39% 0:10 0:10" at bounding box center [713, 564] width 444 height 21
click at [437, 563] on span "Video Player" at bounding box center [451, 563] width 27 height 0
drag, startPoint x: 1313, startPoint y: 810, endPoint x: 999, endPoint y: 817, distance: 314.1
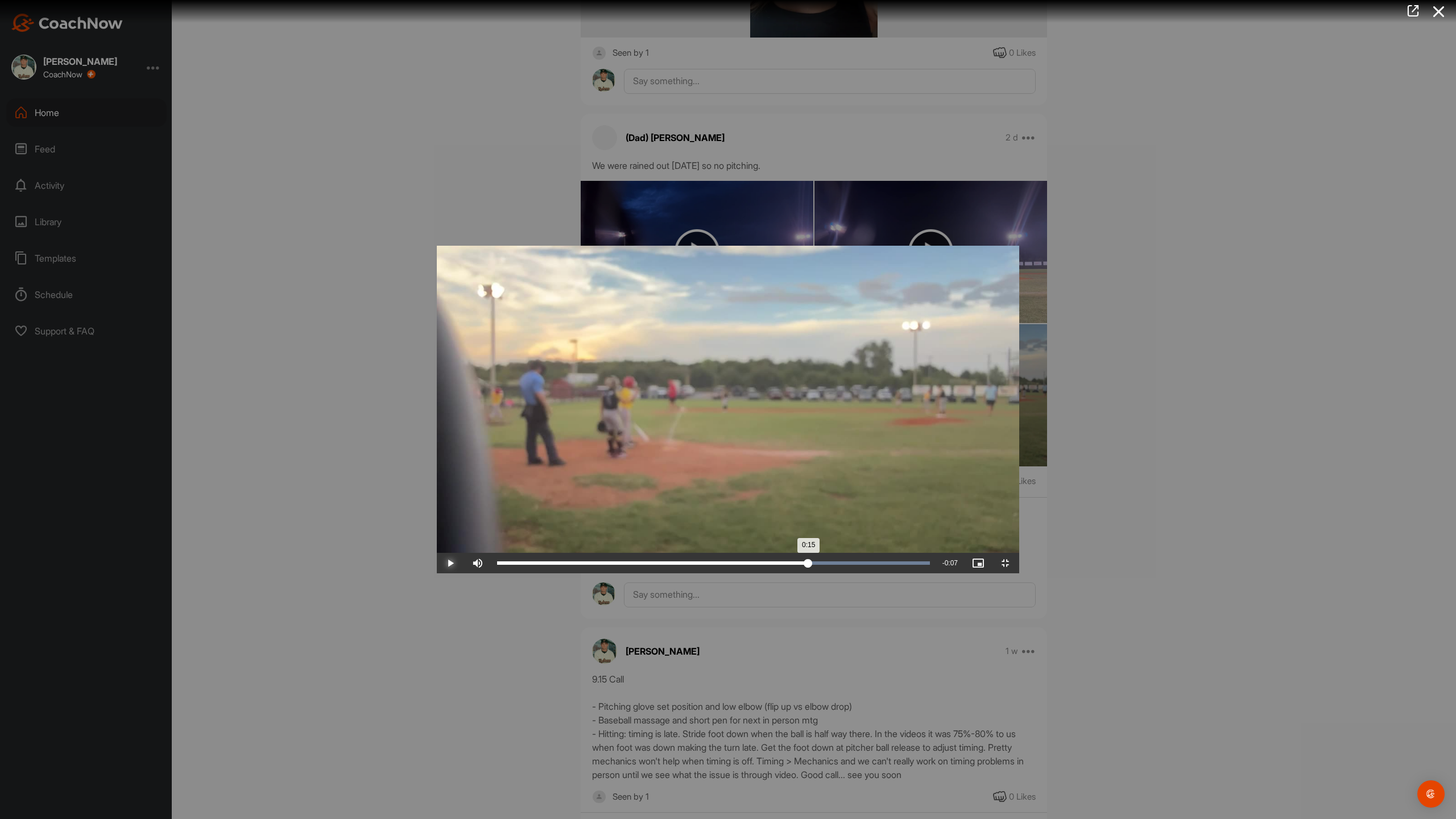
click at [936, 573] on div "Loaded : 100.00% 0:15 0:15" at bounding box center [713, 564] width 444 height 21
click at [437, 564] on video "Video Player" at bounding box center [728, 409] width 582 height 327
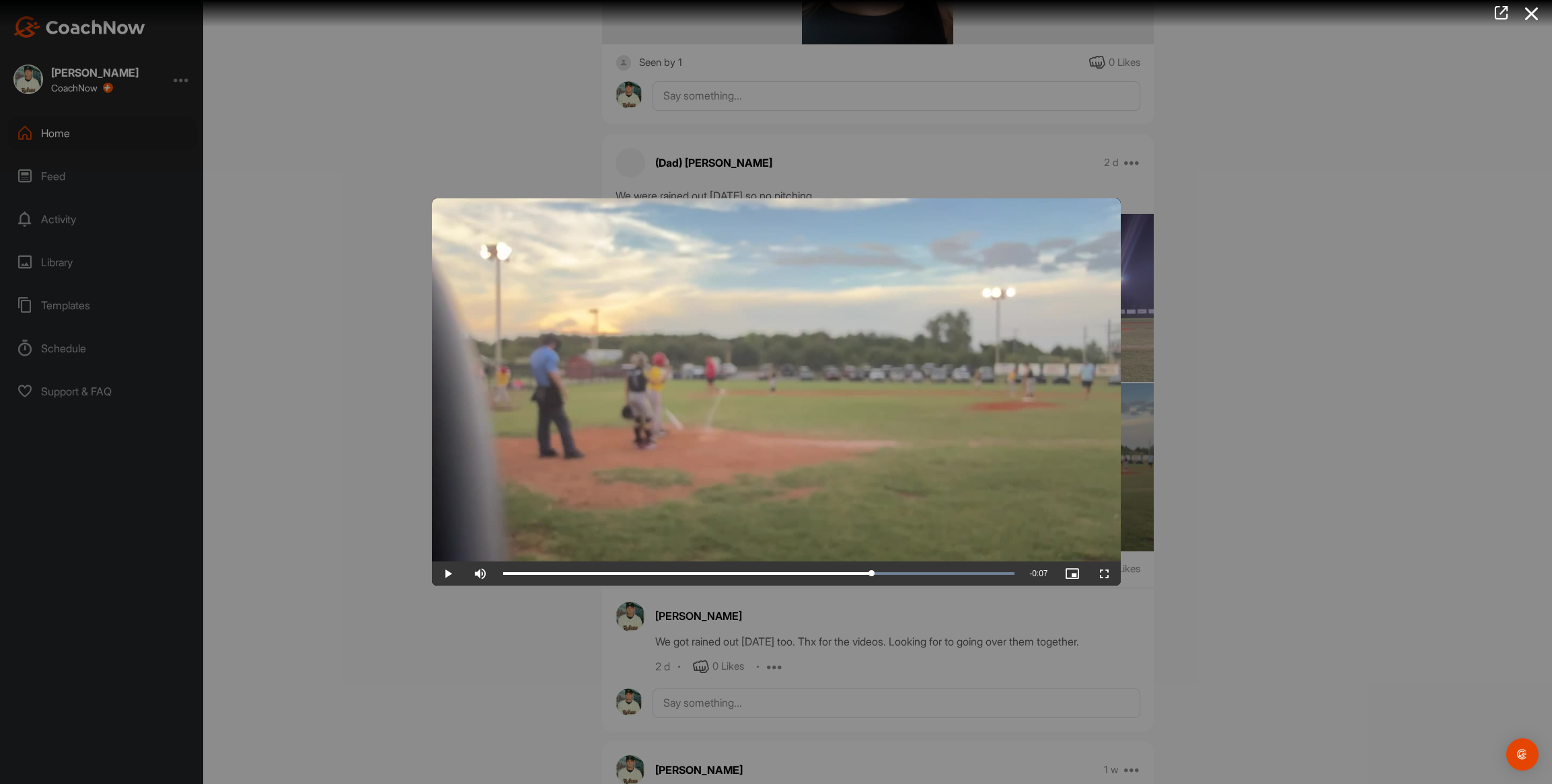
click at [354, 452] on div at bounding box center [776, 392] width 1552 height 784
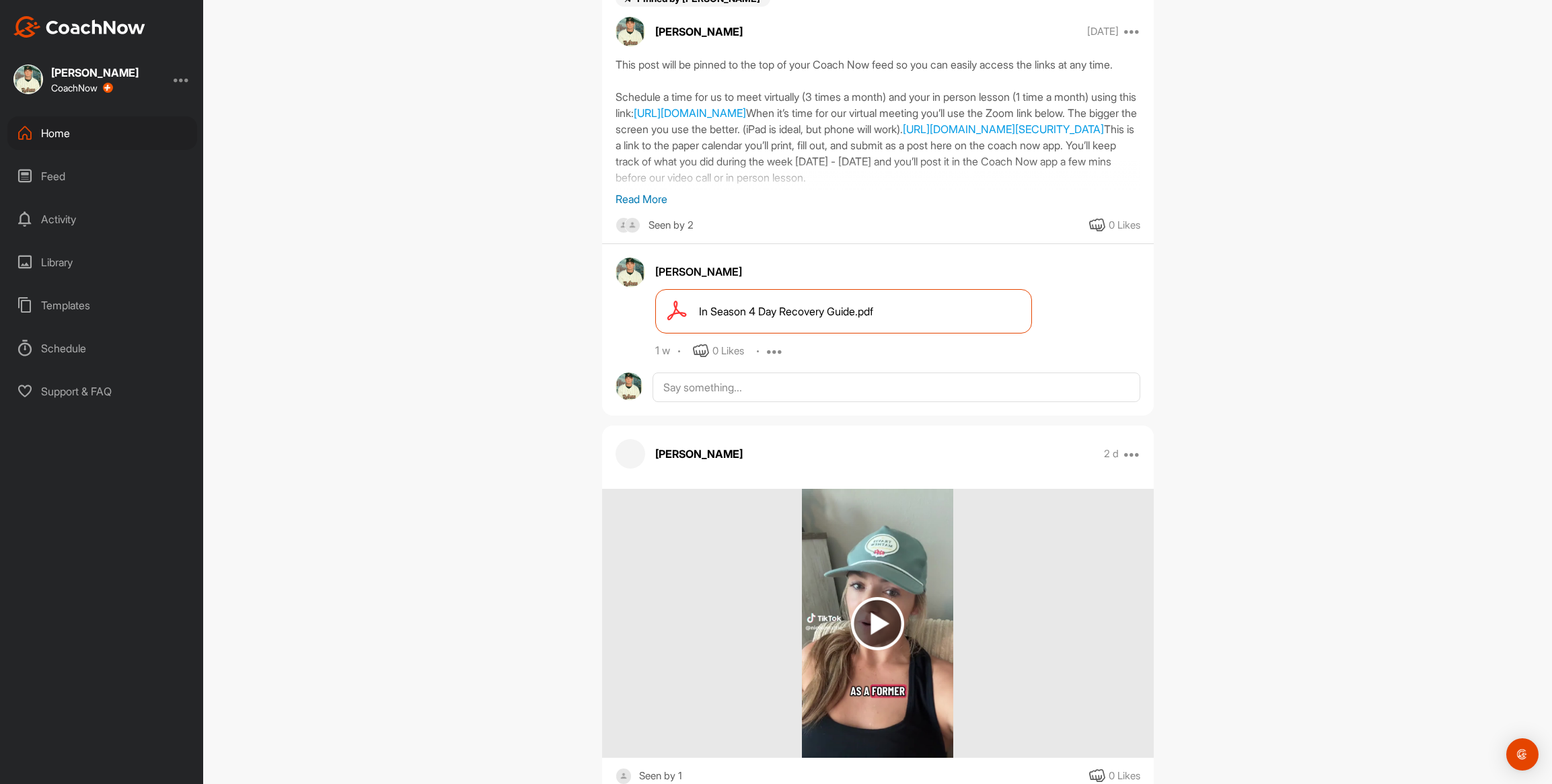
scroll to position [0, 0]
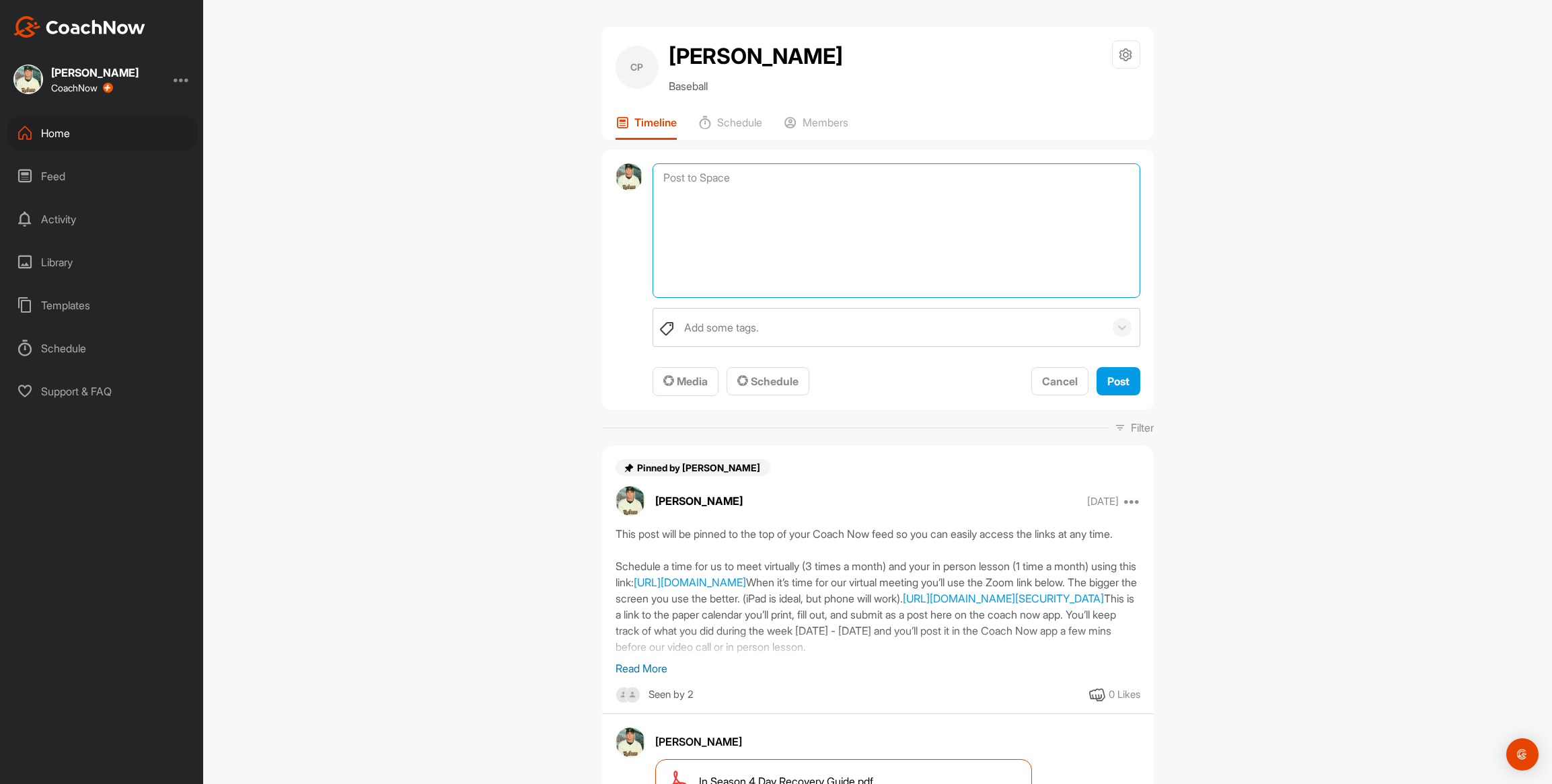
click at [708, 183] on textarea at bounding box center [896, 231] width 487 height 134
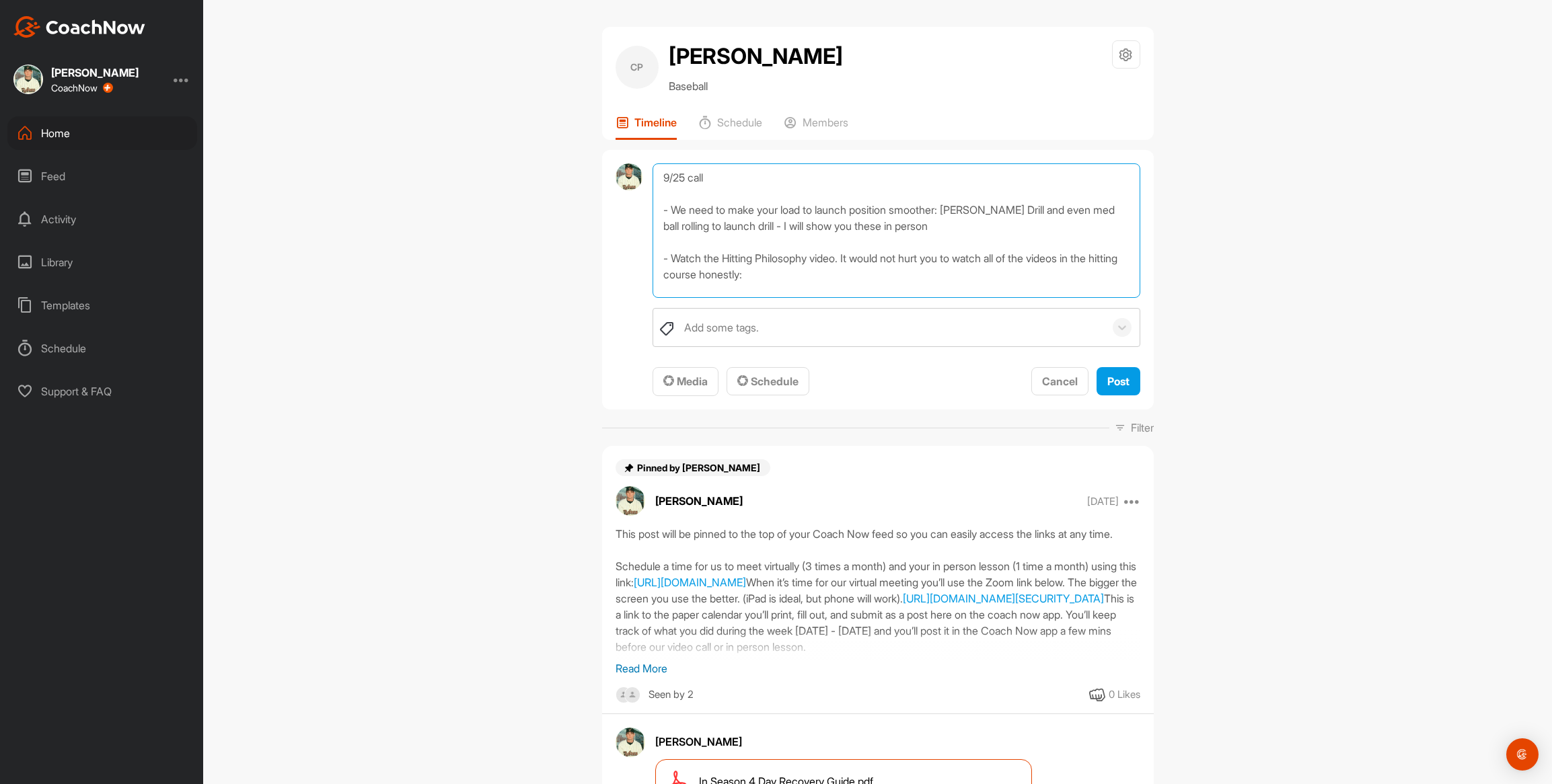
paste textarea "[URL][DOMAIN_NAME]"
click at [816, 258] on textarea "9/25 call - We need to make your load to launch position smoother: [PERSON_NAME…" at bounding box center [896, 231] width 487 height 134
type textarea "9/25 call - We need to make your load to launch position smoother: [PERSON_NAME…"
click at [1121, 380] on span "Post" at bounding box center [1117, 382] width 22 height 13
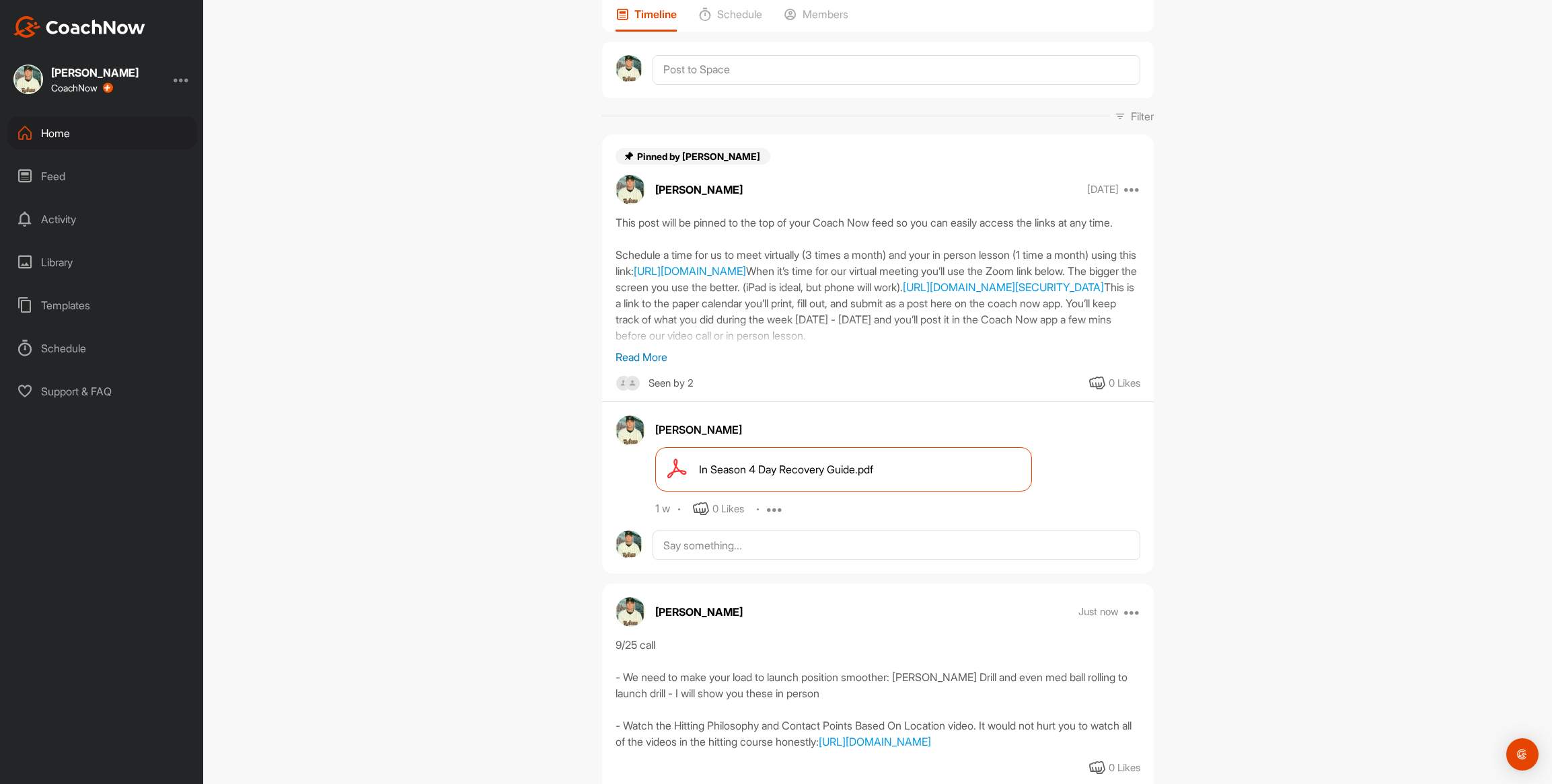
scroll to position [243, 0]
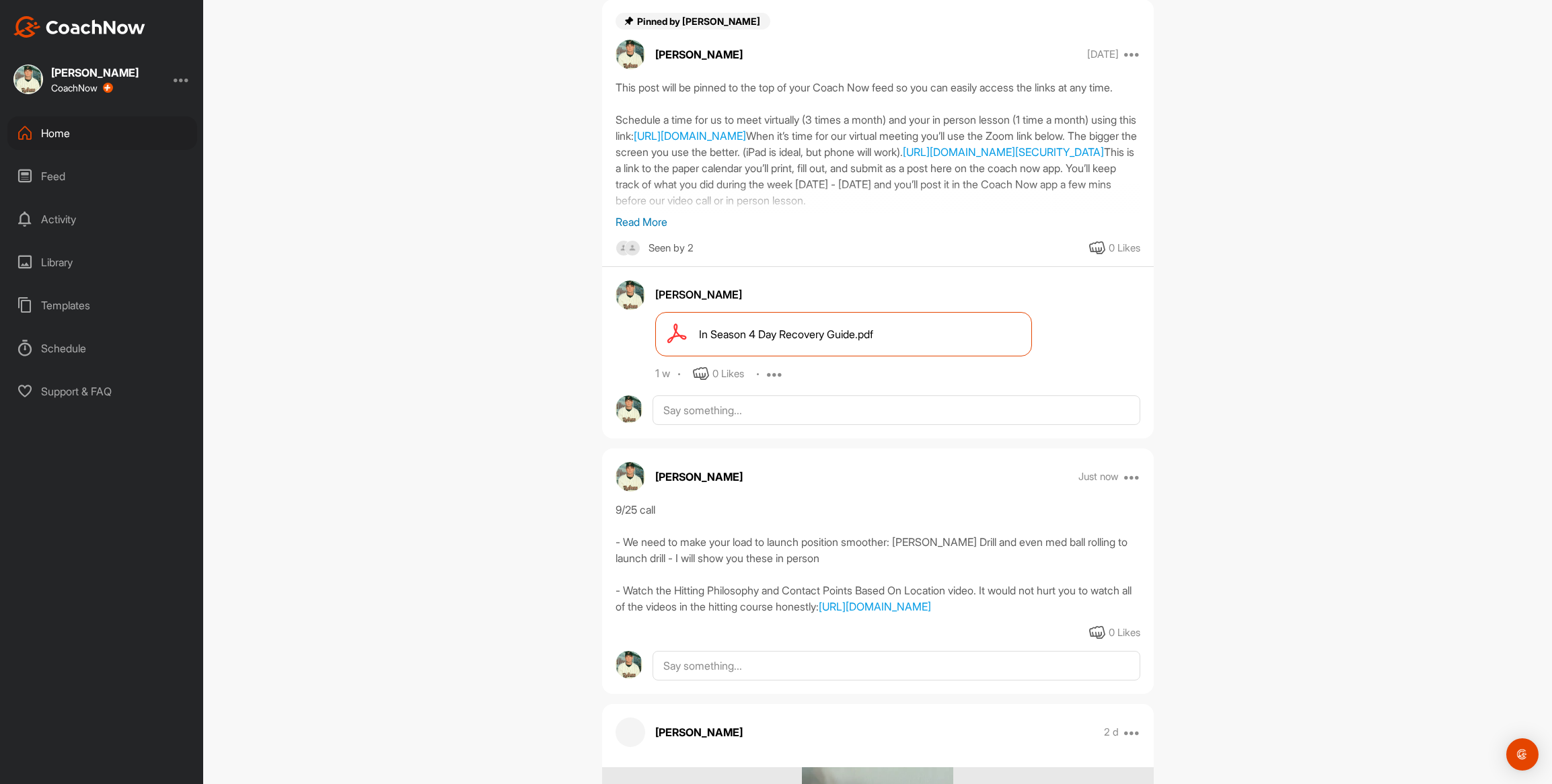
click at [55, 132] on div "Home" at bounding box center [102, 134] width 189 height 34
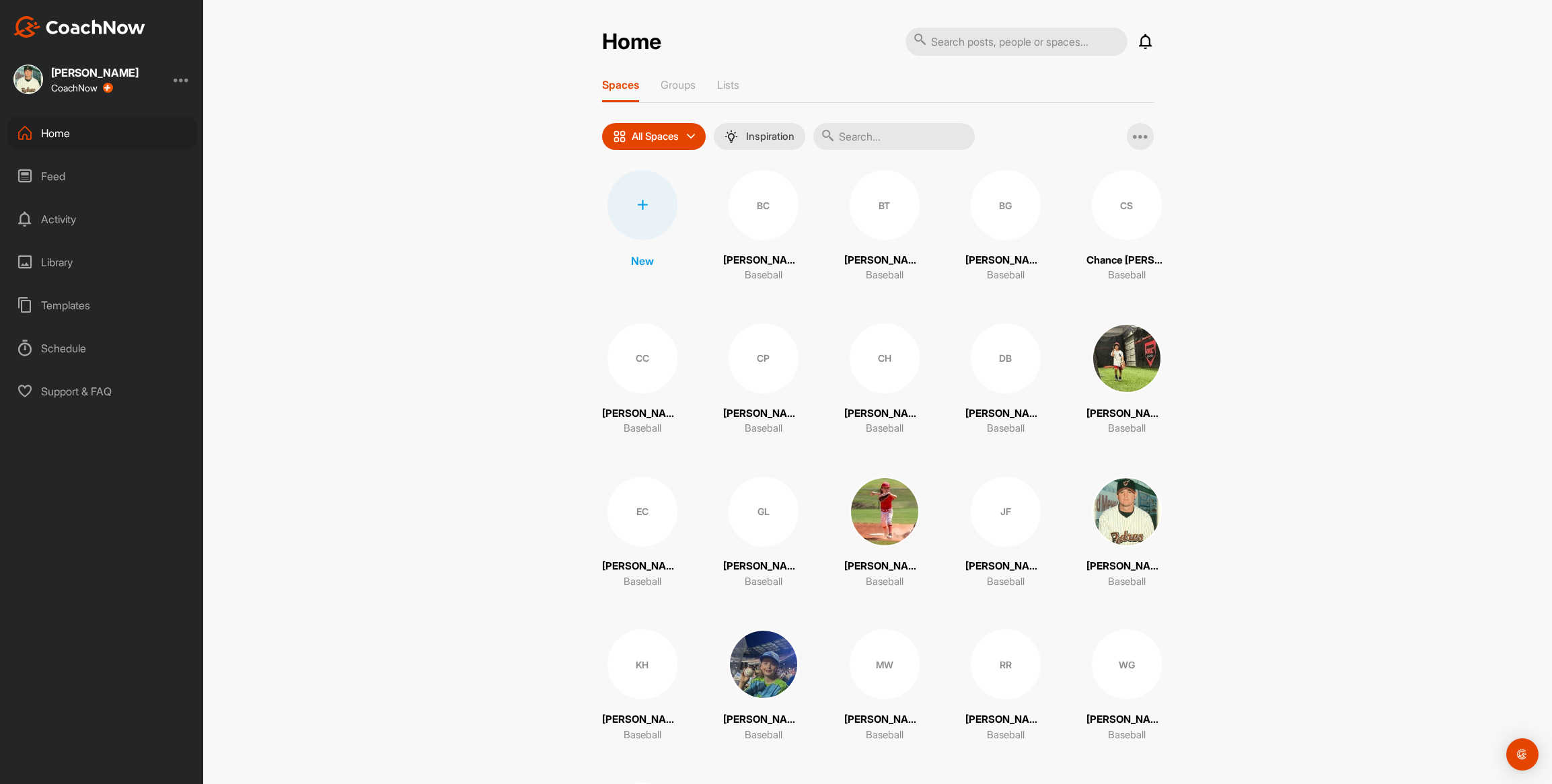
click at [1108, 227] on div "CS" at bounding box center [1127, 205] width 70 height 70
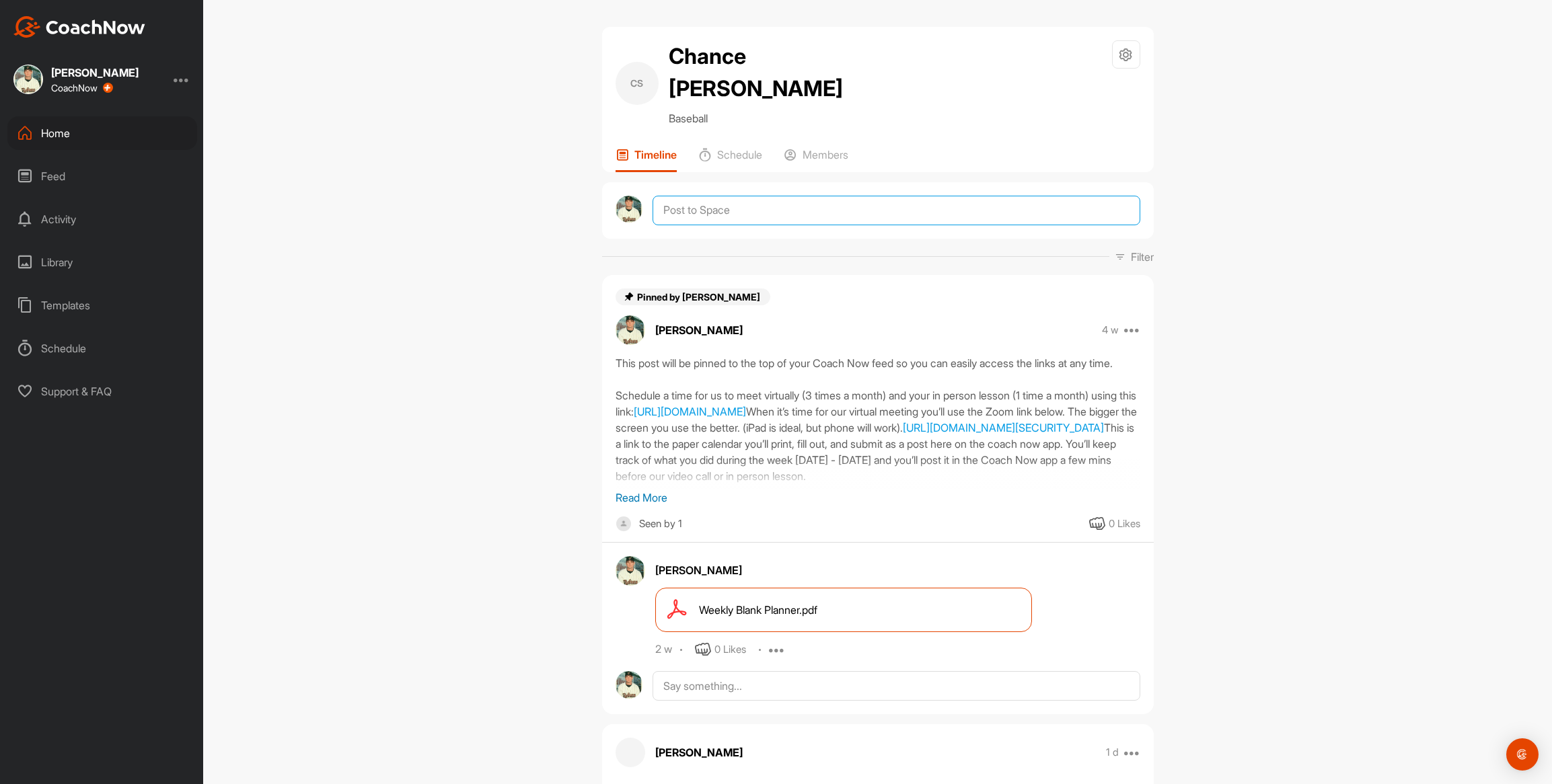
click at [710, 196] on textarea at bounding box center [896, 210] width 487 height 29
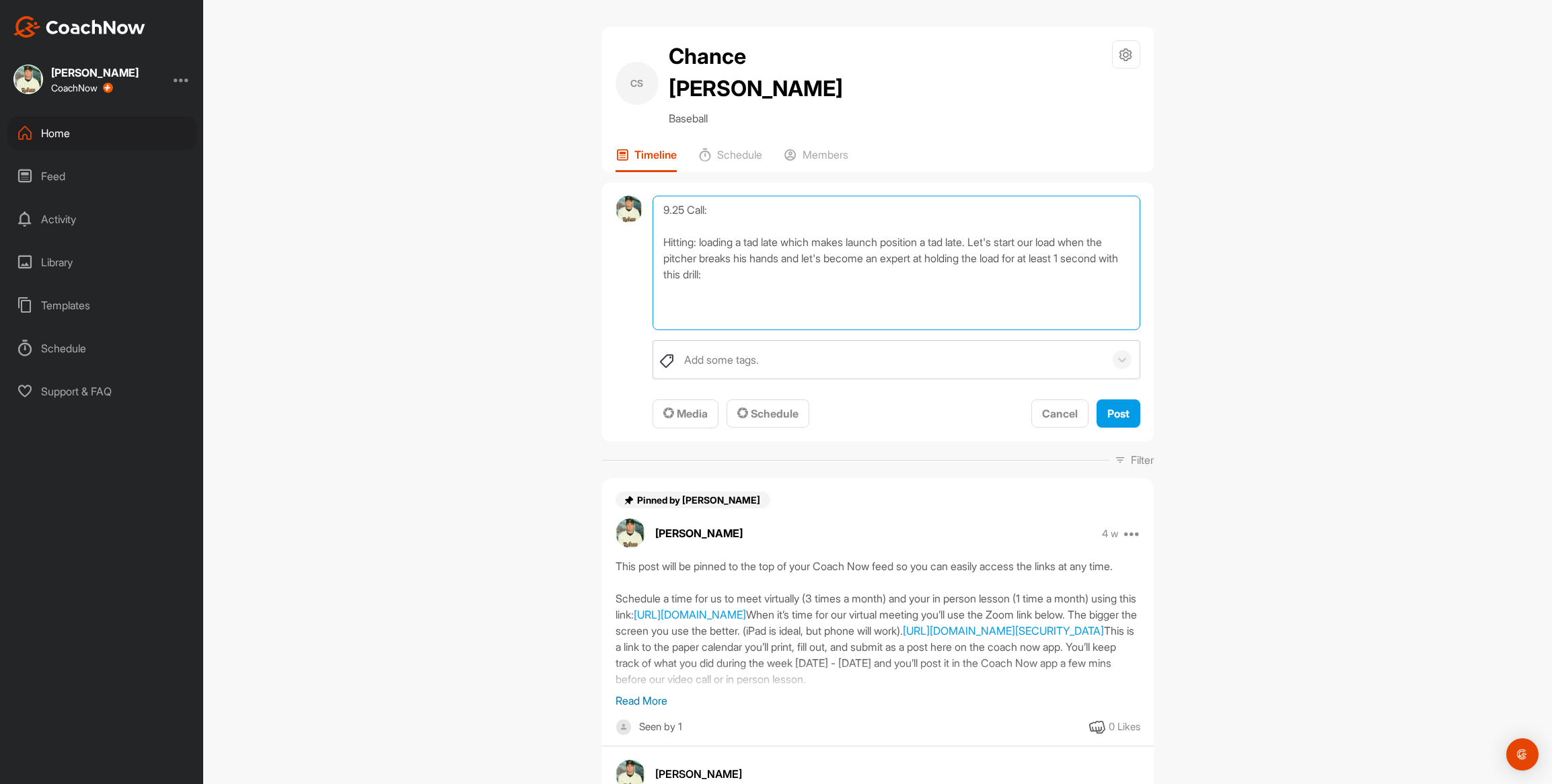
paste textarea "[URL][DOMAIN_NAME]"
click at [905, 273] on textarea "9.25 Call: Hitting: loading a tad late which makes launch position a tad late. …" at bounding box center [896, 263] width 487 height 134
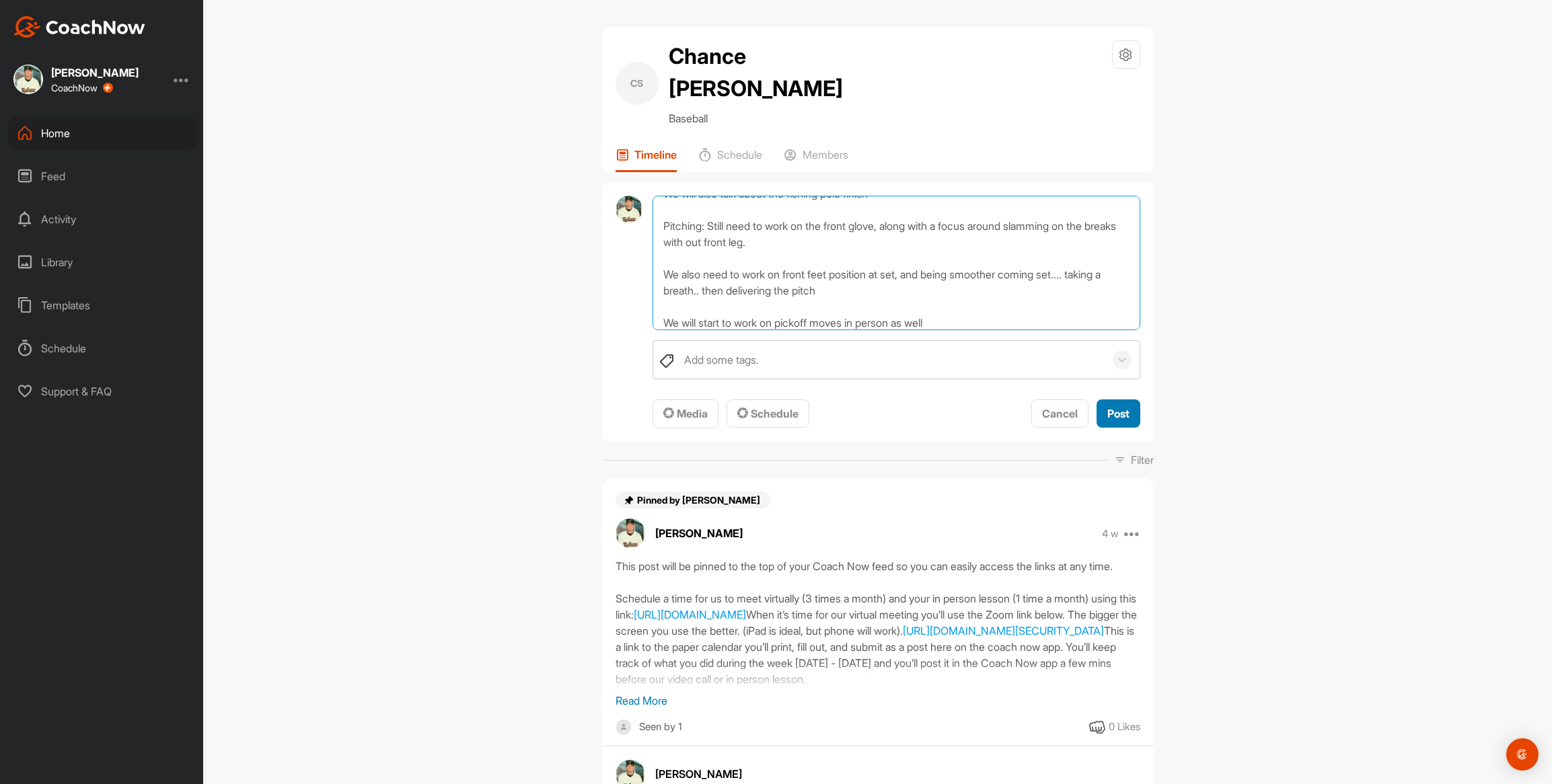
type textarea "9.25 Call: Hitting: loading a tad late which makes launch position a tad late. …"
click at [1115, 407] on span "Post" at bounding box center [1117, 414] width 22 height 13
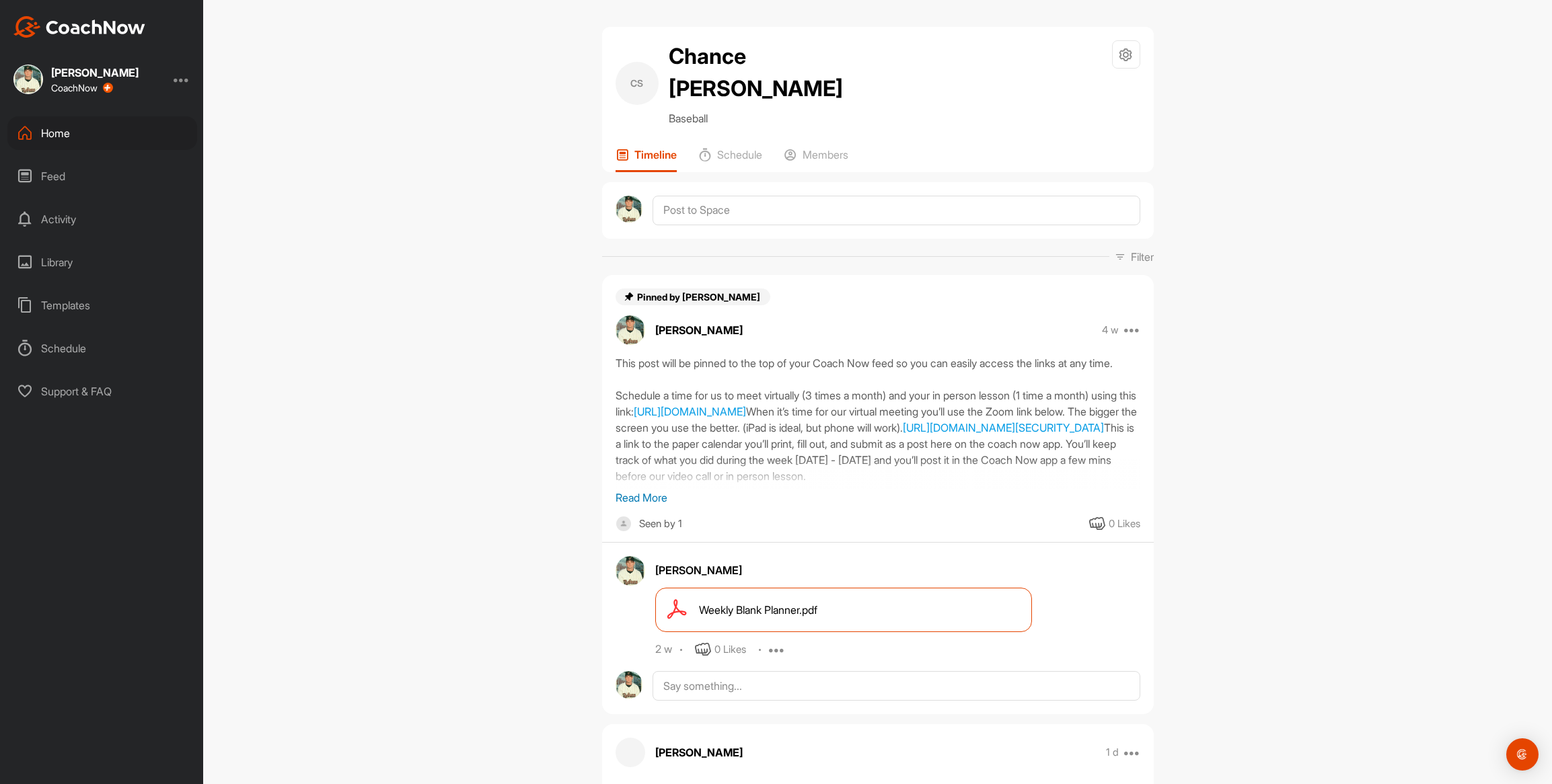
scroll to position [0, 0]
click at [58, 134] on div "Home" at bounding box center [102, 134] width 189 height 34
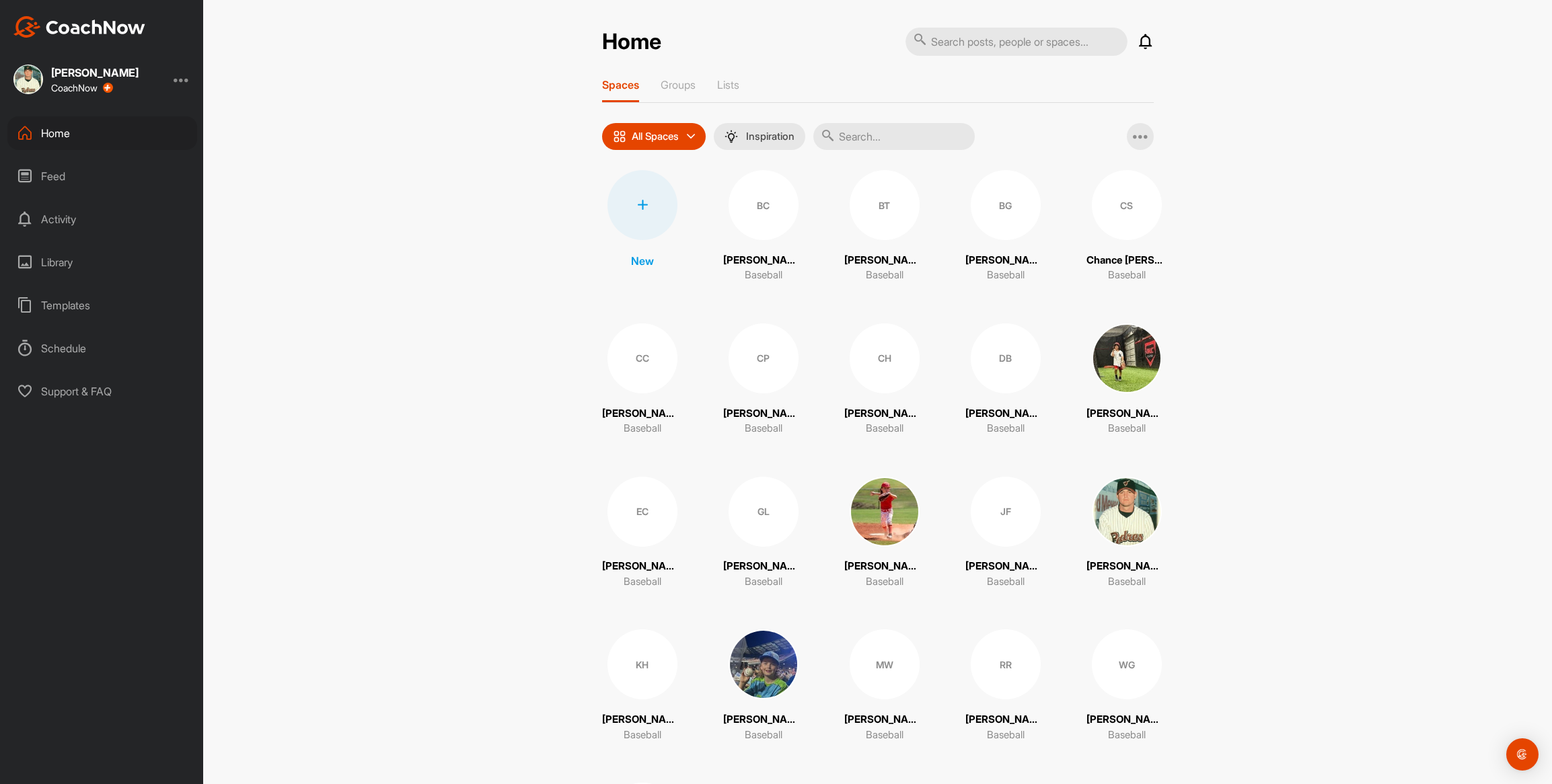
click at [978, 374] on div "DB" at bounding box center [1006, 359] width 70 height 70
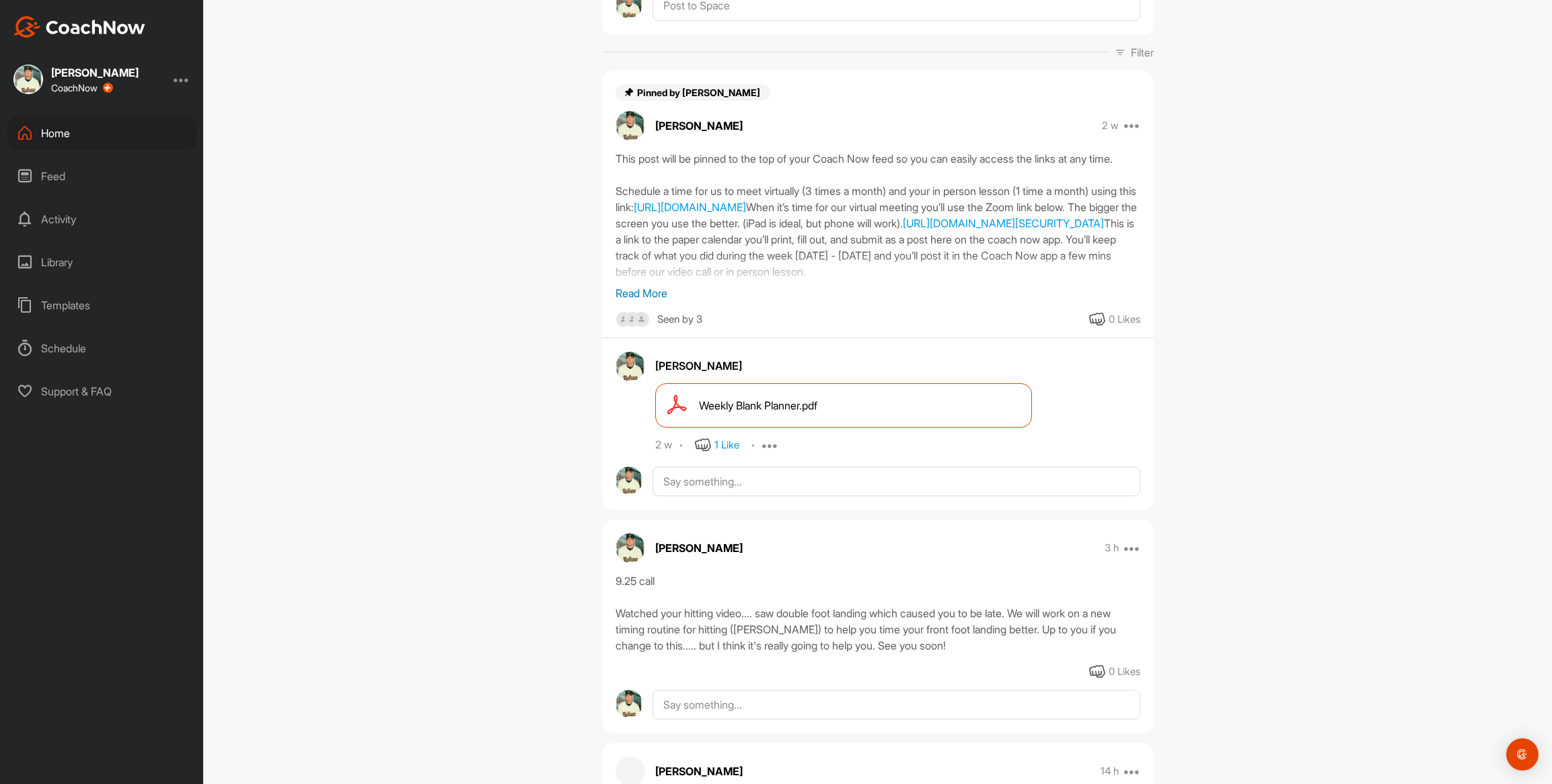
scroll to position [177, 0]
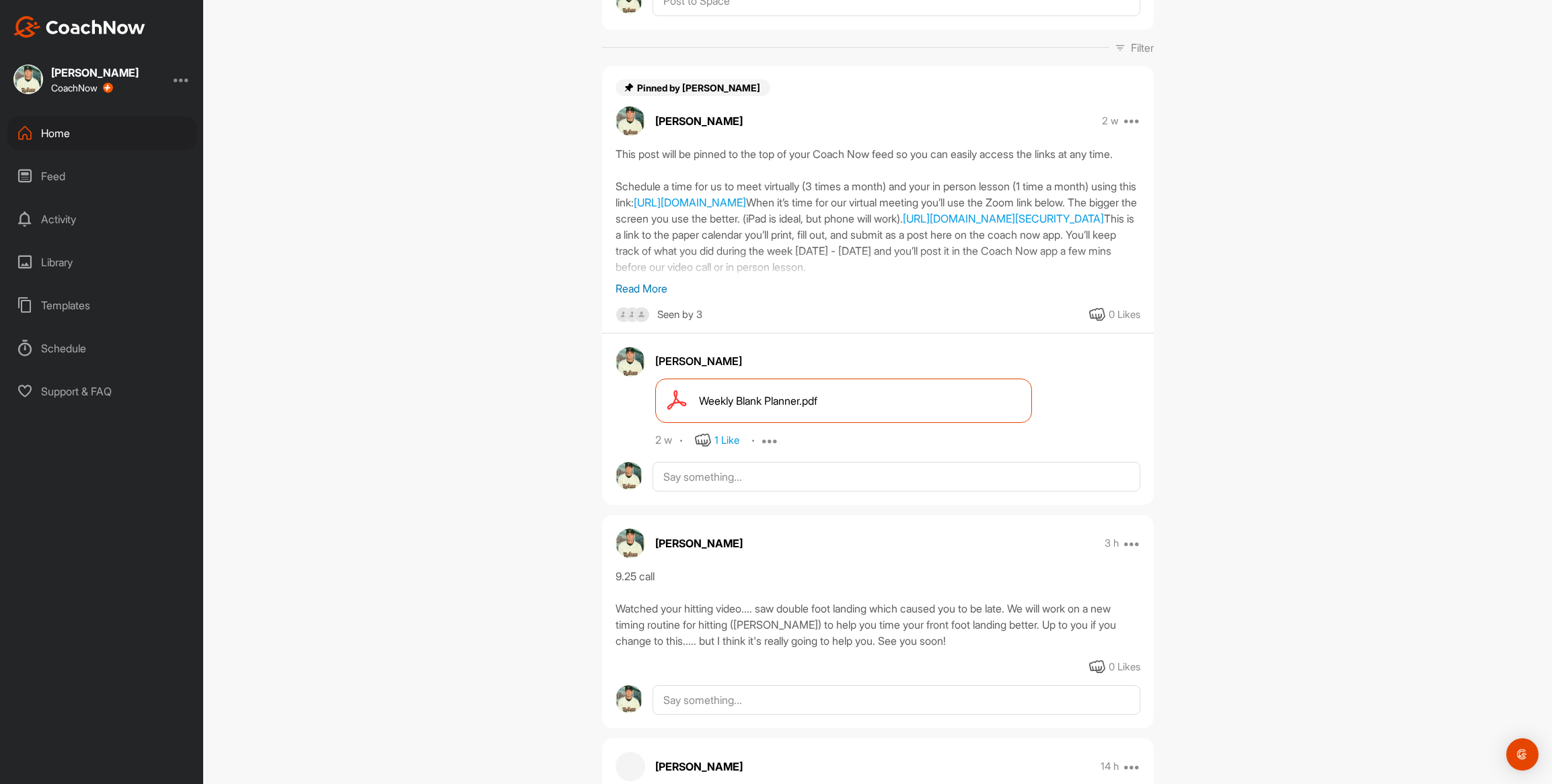
click at [64, 137] on div "Home" at bounding box center [102, 134] width 189 height 34
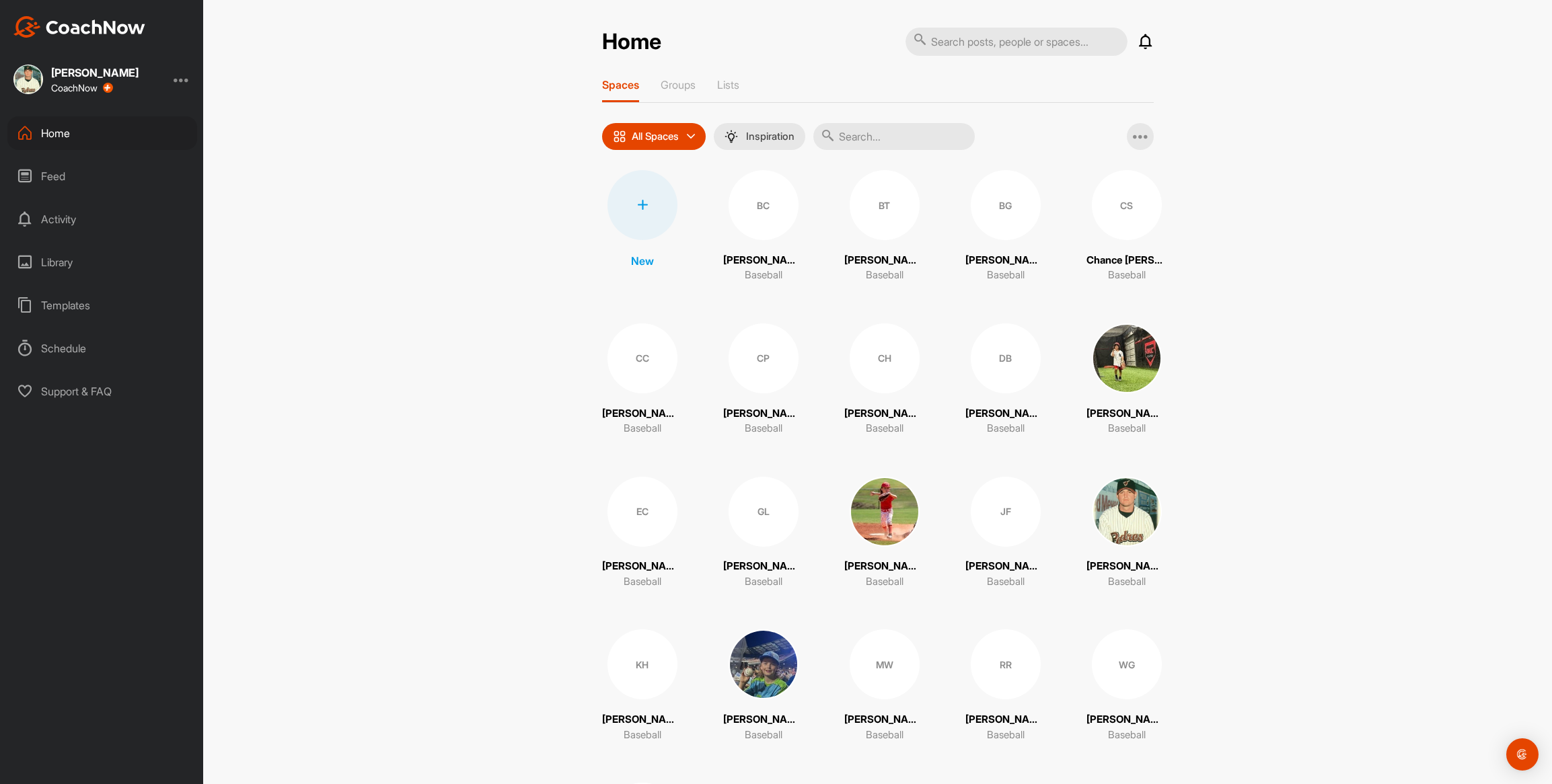
click at [770, 512] on div "GL" at bounding box center [763, 512] width 70 height 70
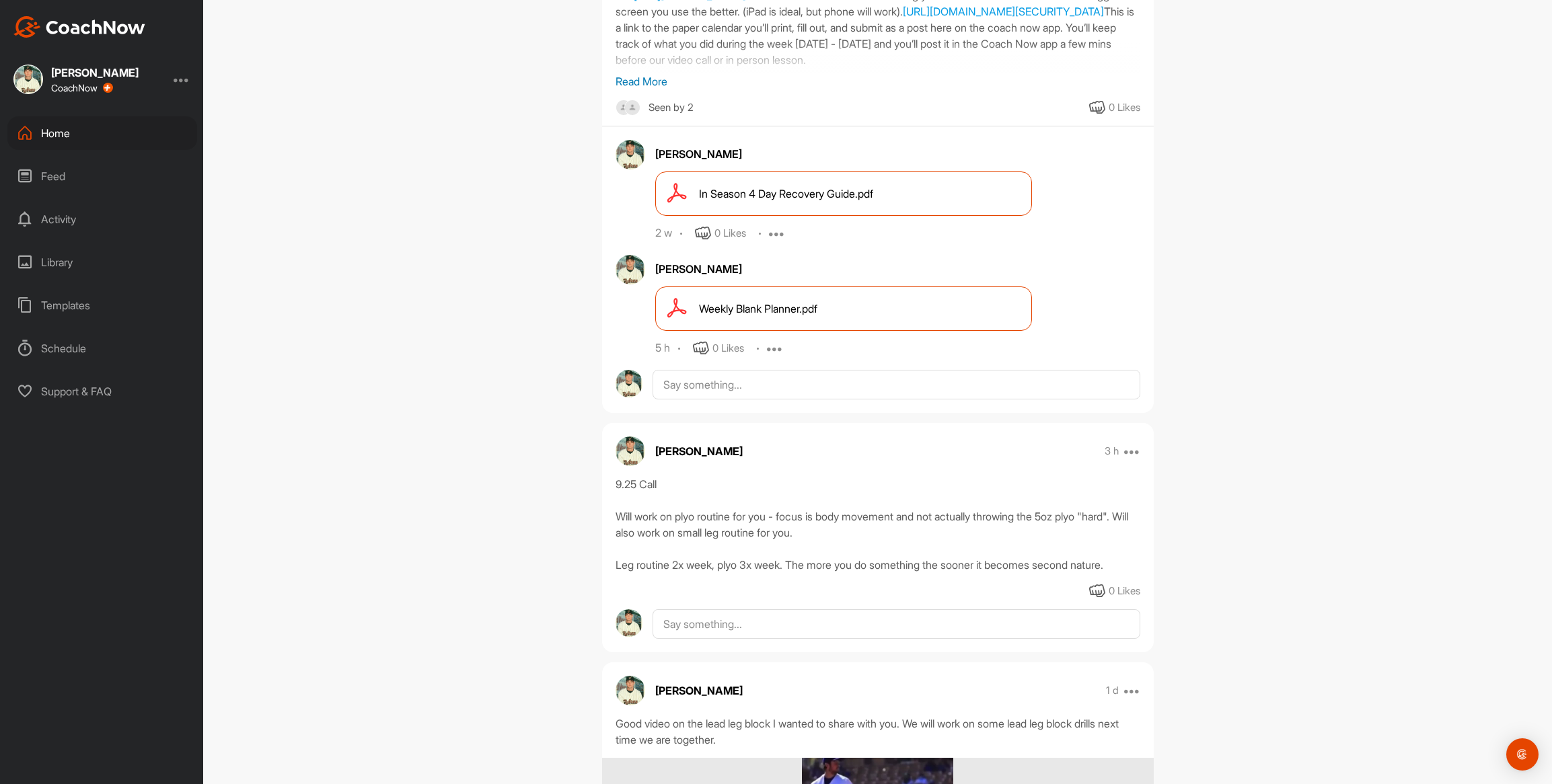
scroll to position [385, 0]
click at [60, 128] on div "Home" at bounding box center [102, 134] width 189 height 34
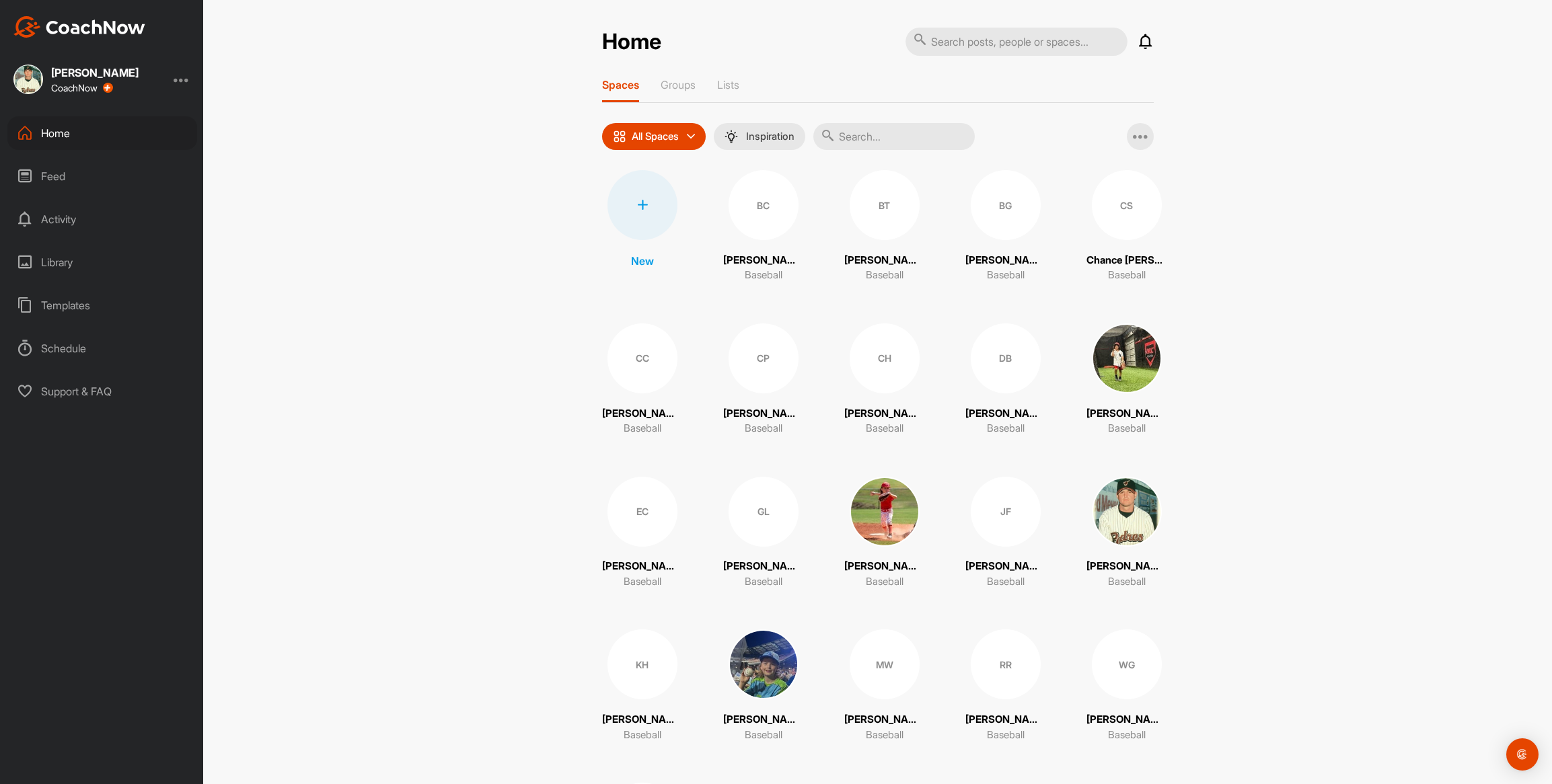
click at [996, 373] on div "DB" at bounding box center [1006, 359] width 70 height 70
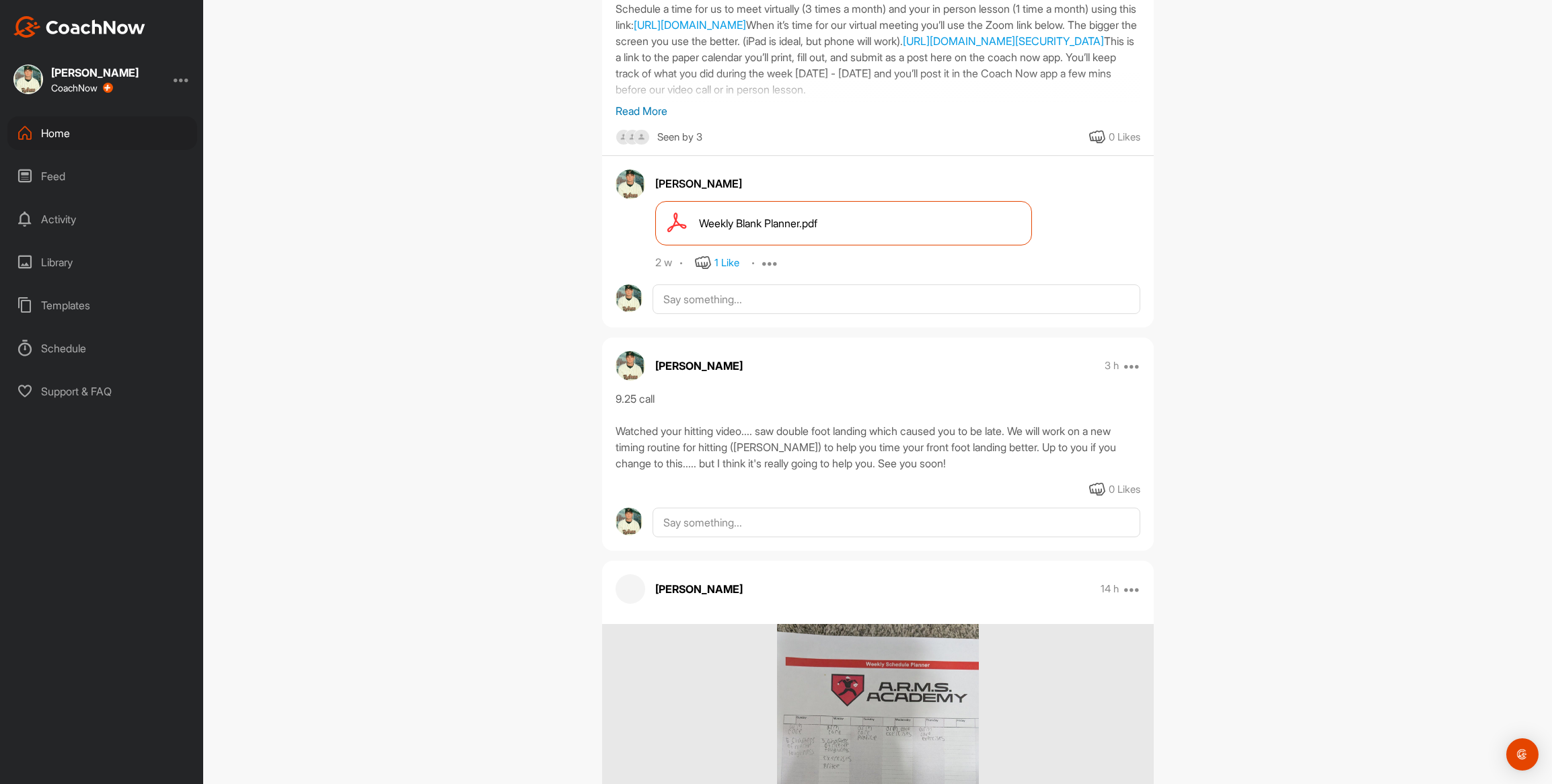
scroll to position [356, 0]
click at [57, 139] on div "Home" at bounding box center [102, 134] width 189 height 34
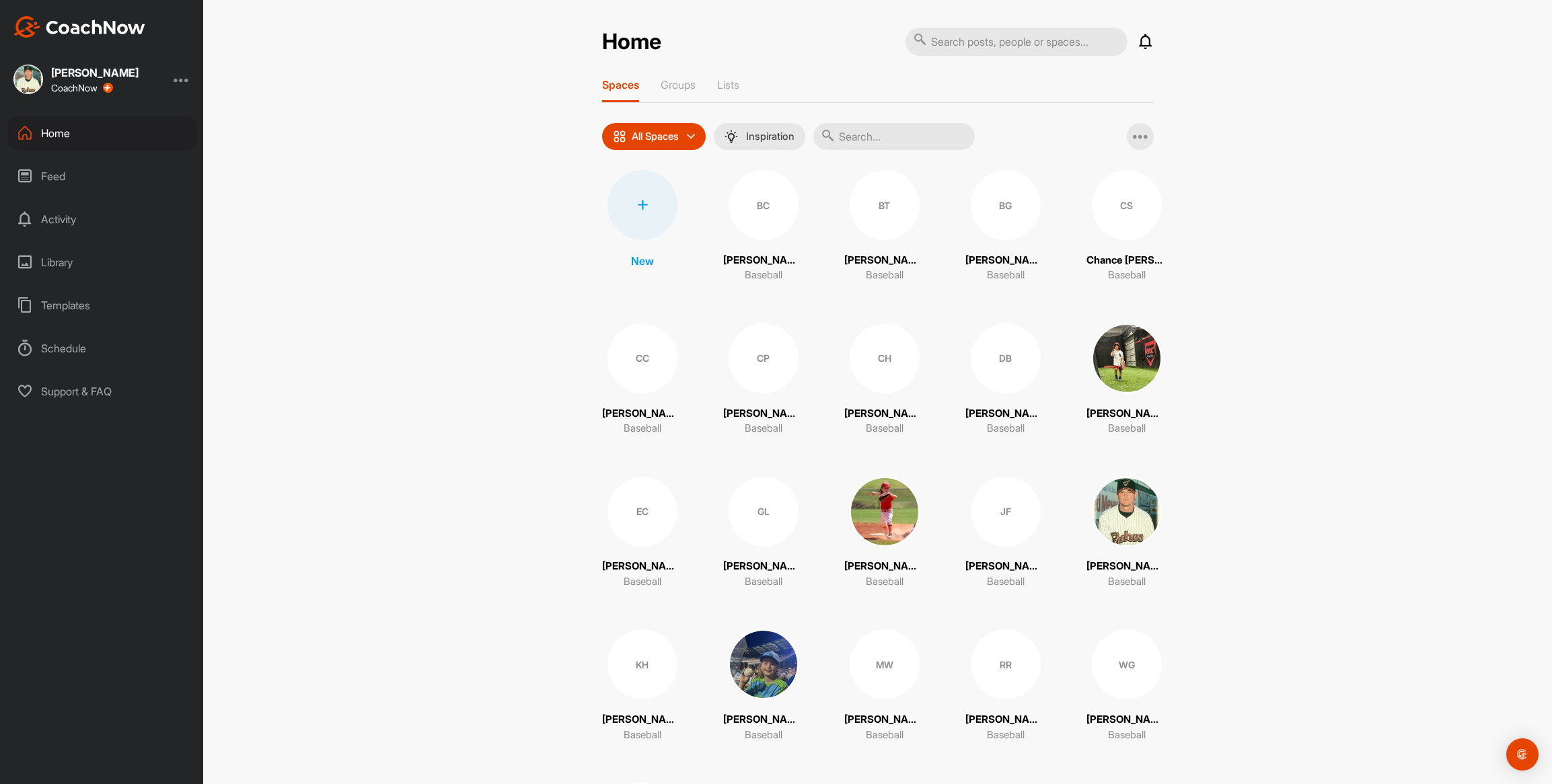
click at [753, 226] on div "BC" at bounding box center [763, 205] width 70 height 70
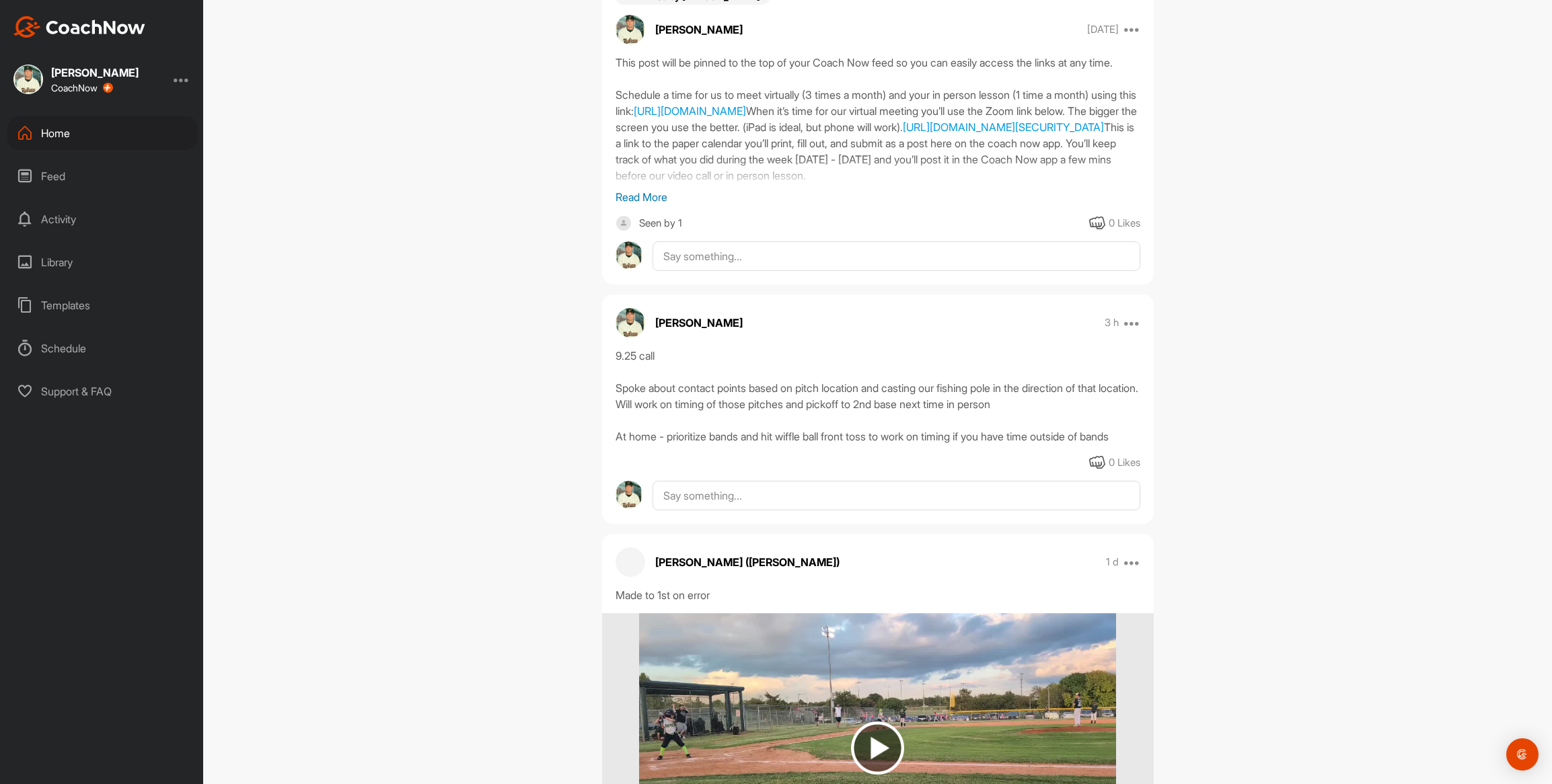
scroll to position [271, 0]
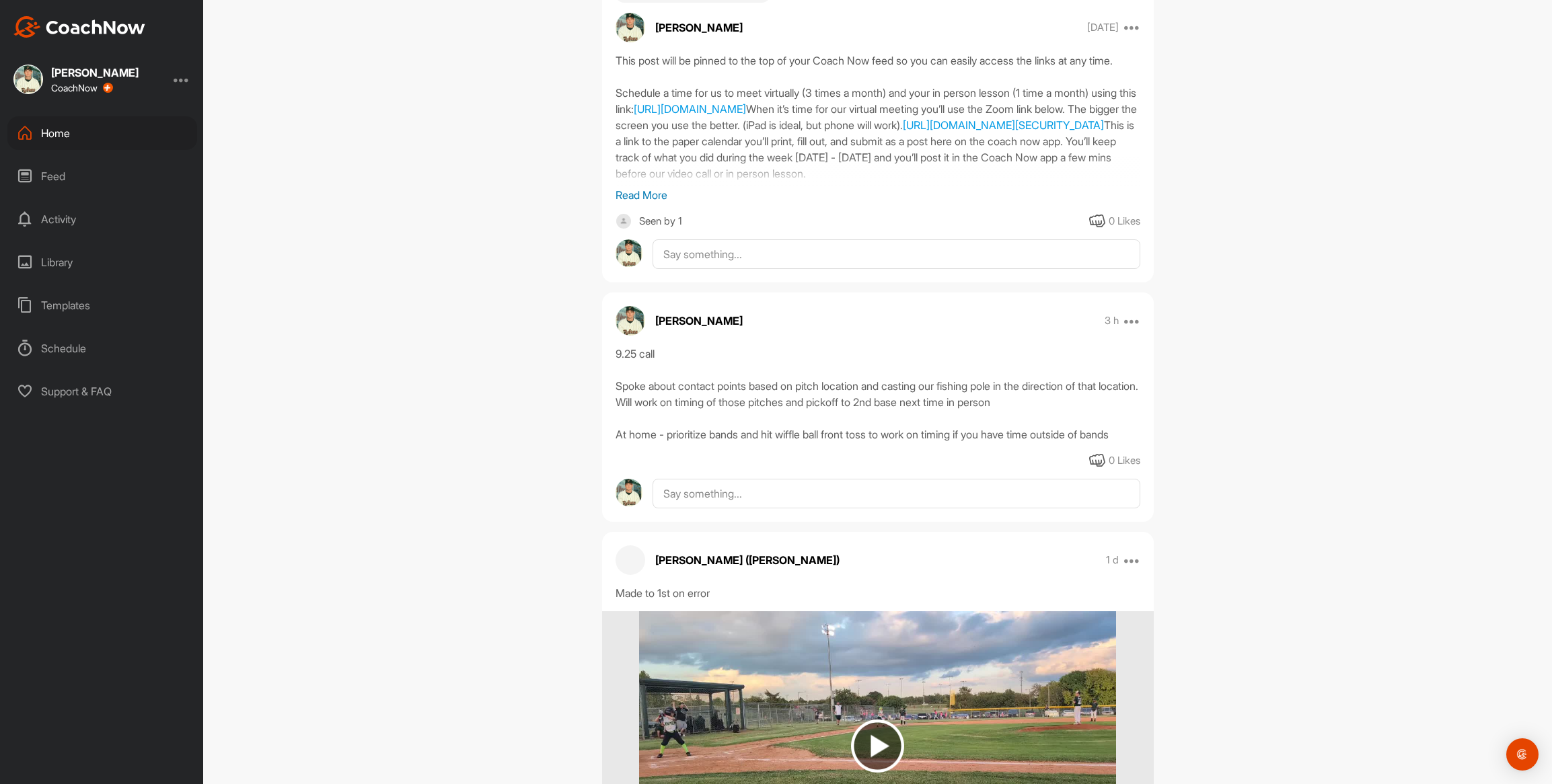
click at [58, 134] on div "Home" at bounding box center [102, 134] width 189 height 34
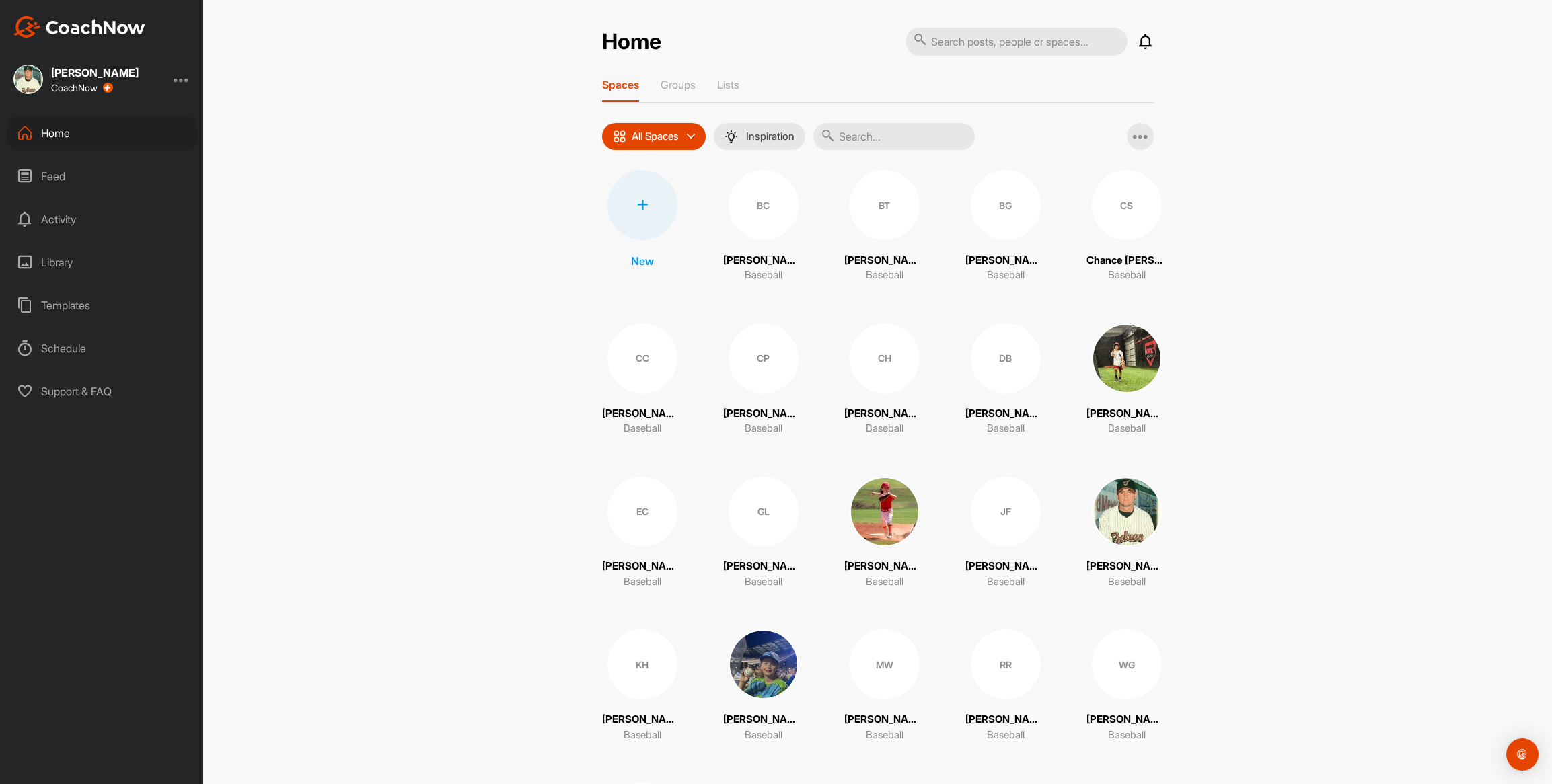
click at [1123, 226] on div "CS" at bounding box center [1127, 205] width 70 height 70
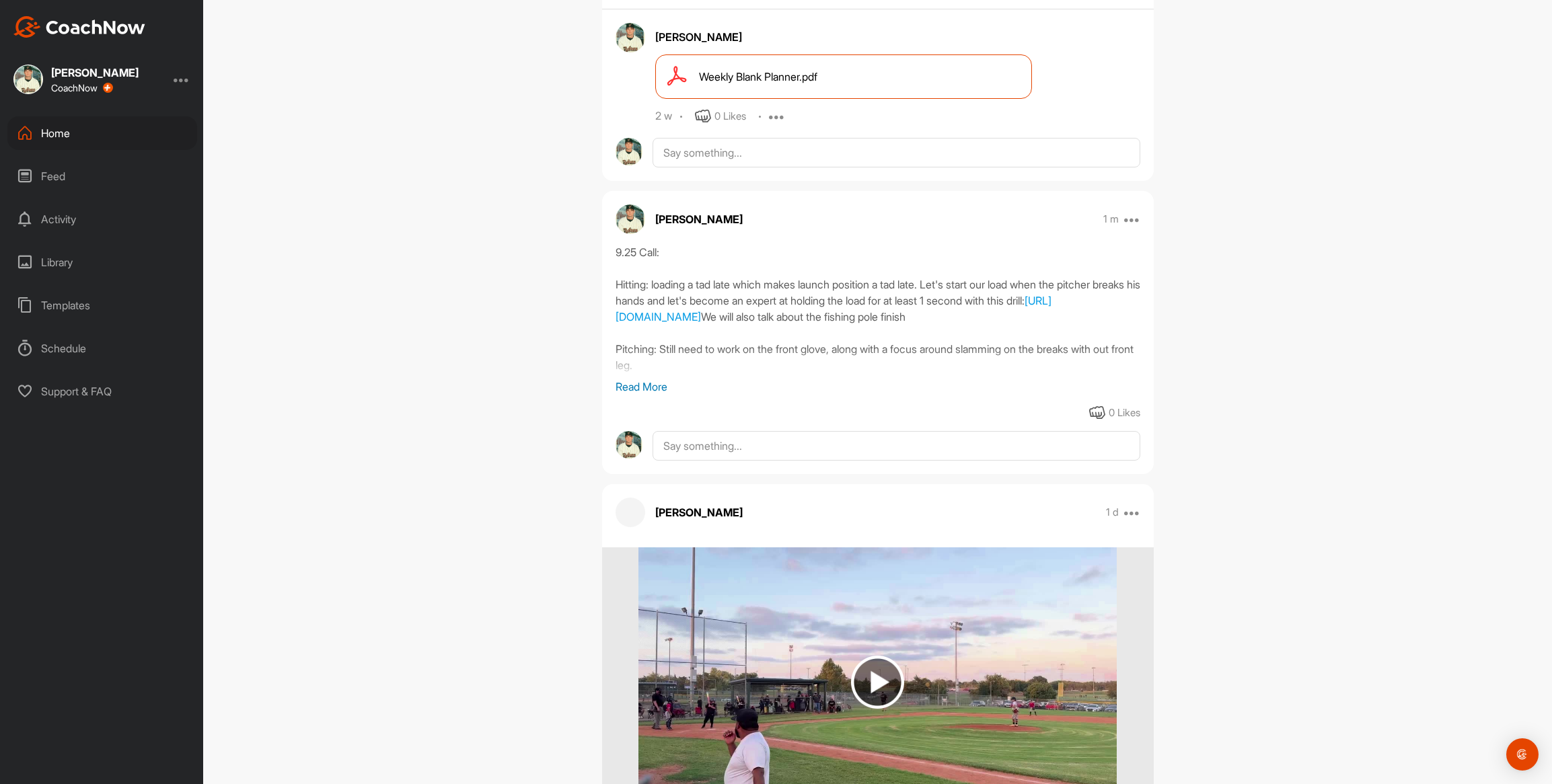
scroll to position [536, 0]
click at [57, 134] on div "Home" at bounding box center [102, 134] width 189 height 34
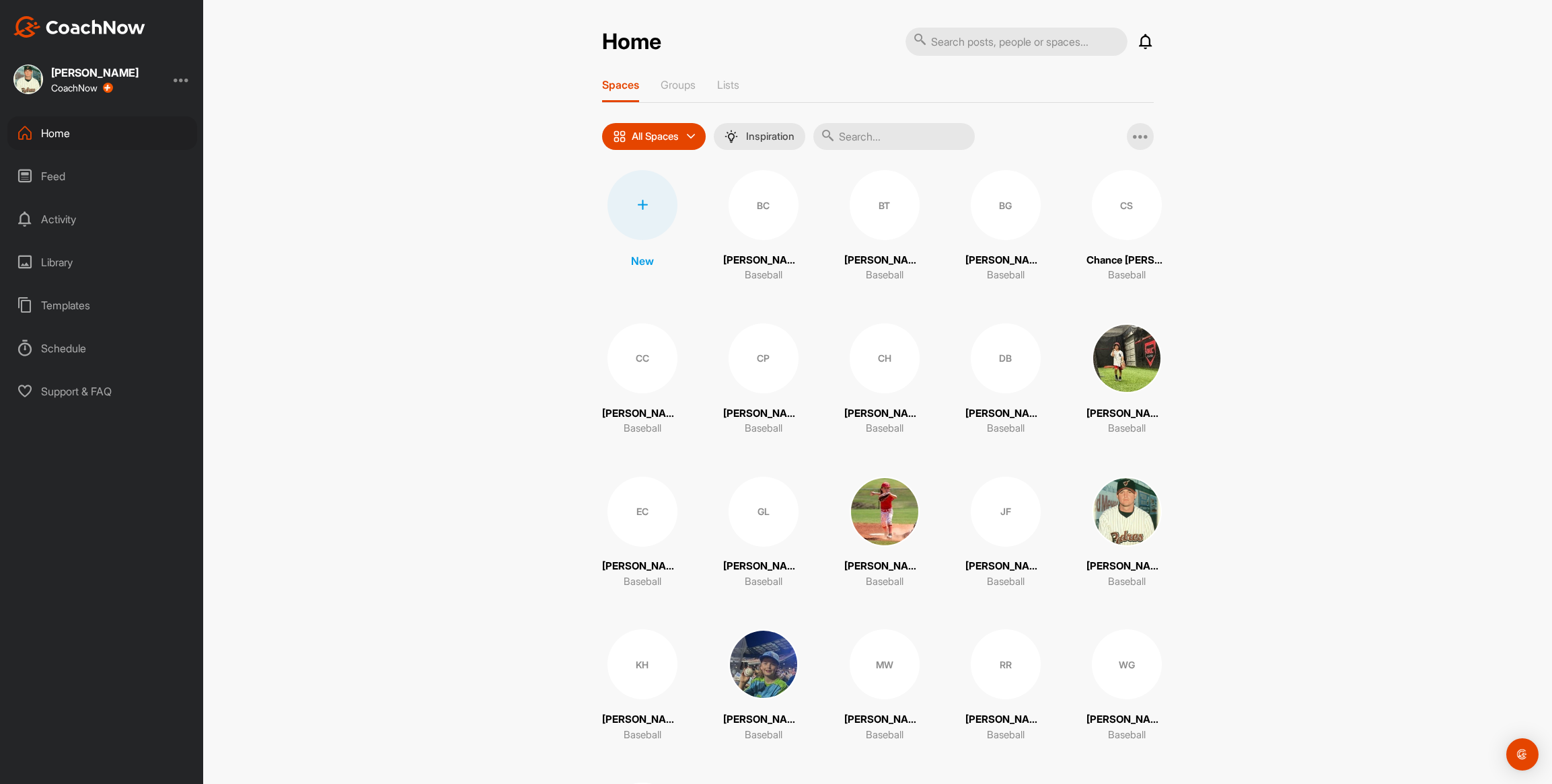
click at [1125, 220] on div "CS" at bounding box center [1127, 205] width 70 height 70
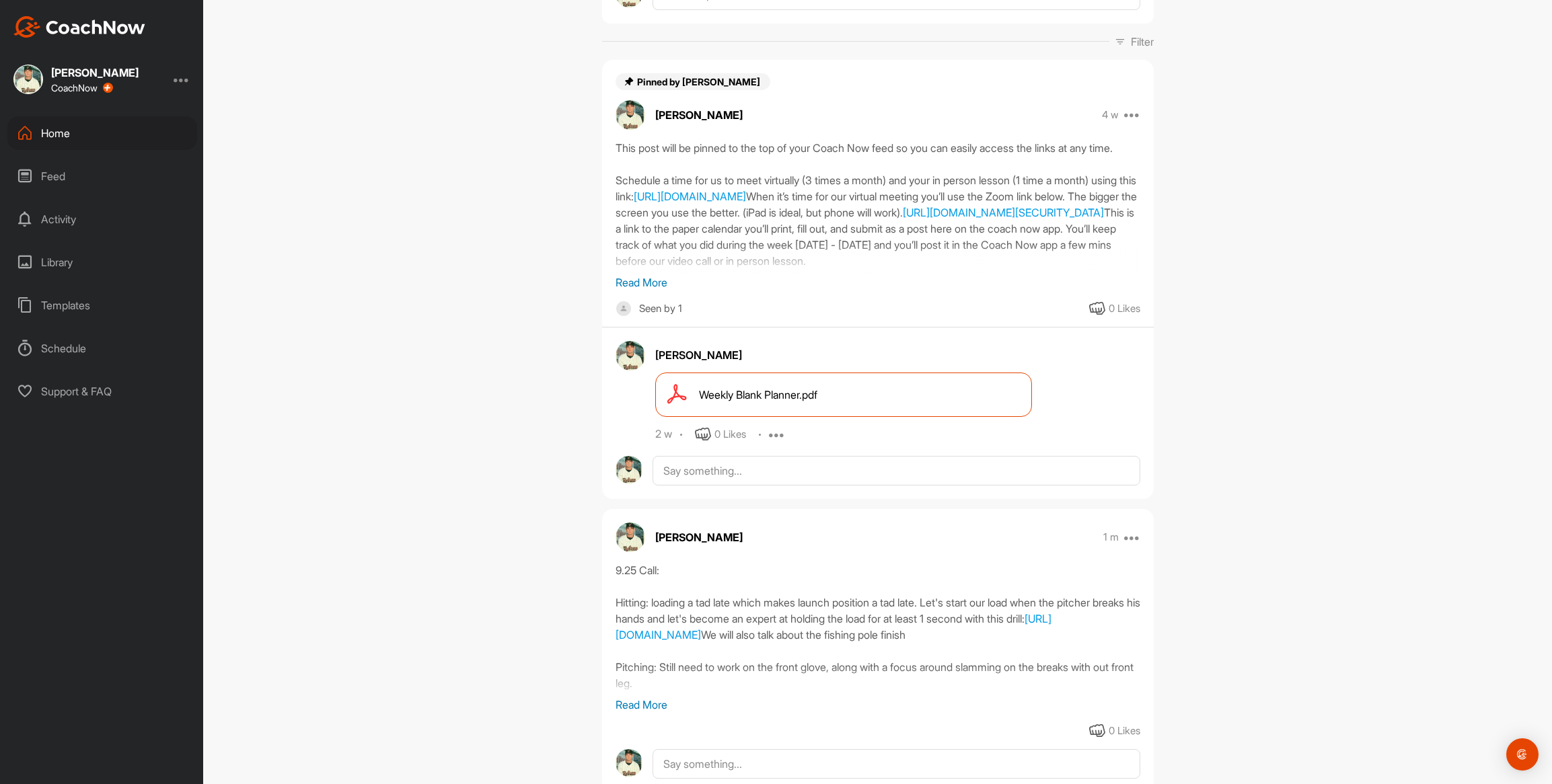
scroll to position [223, 0]
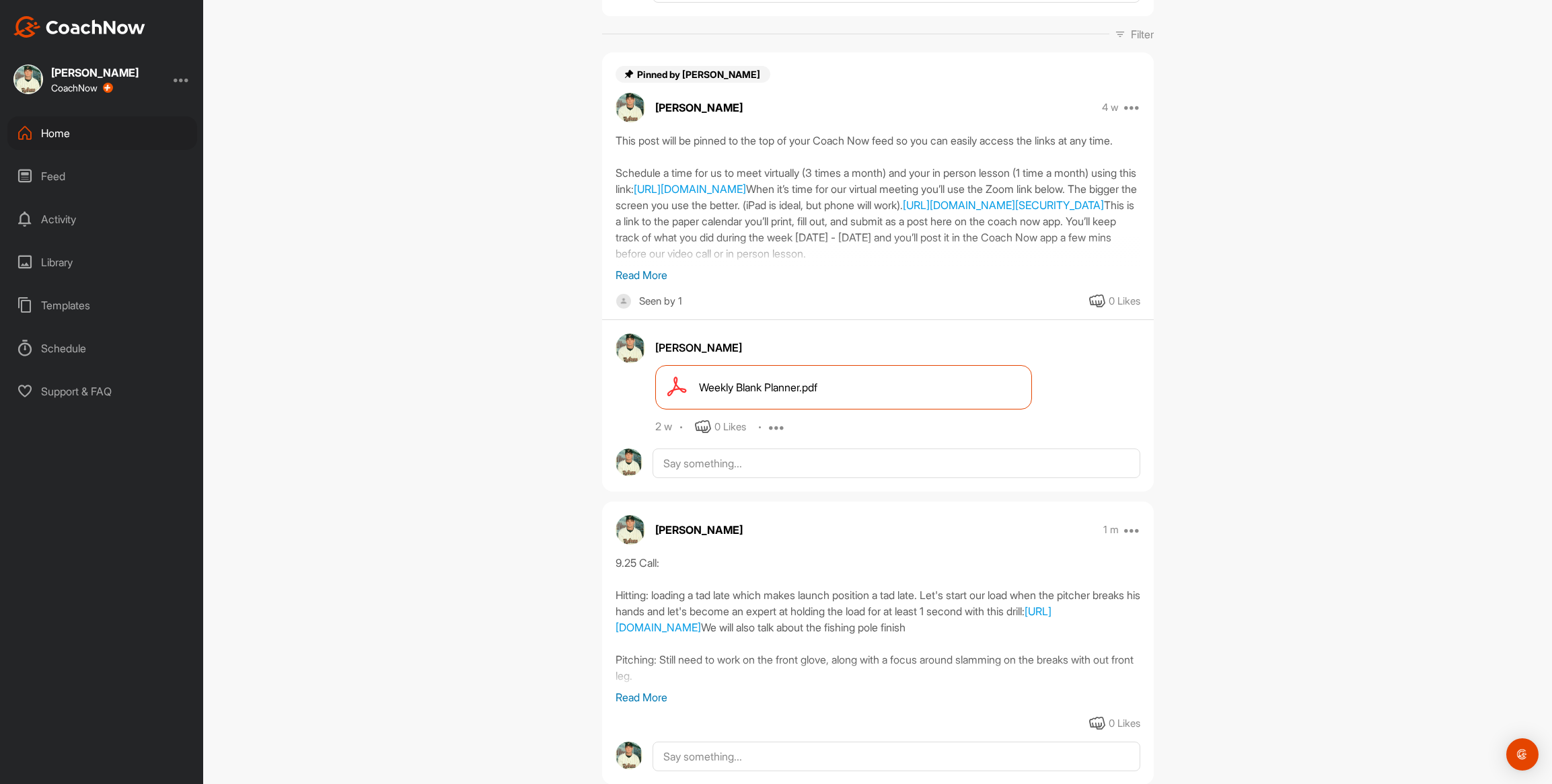
click at [56, 134] on div "Home" at bounding box center [102, 134] width 189 height 34
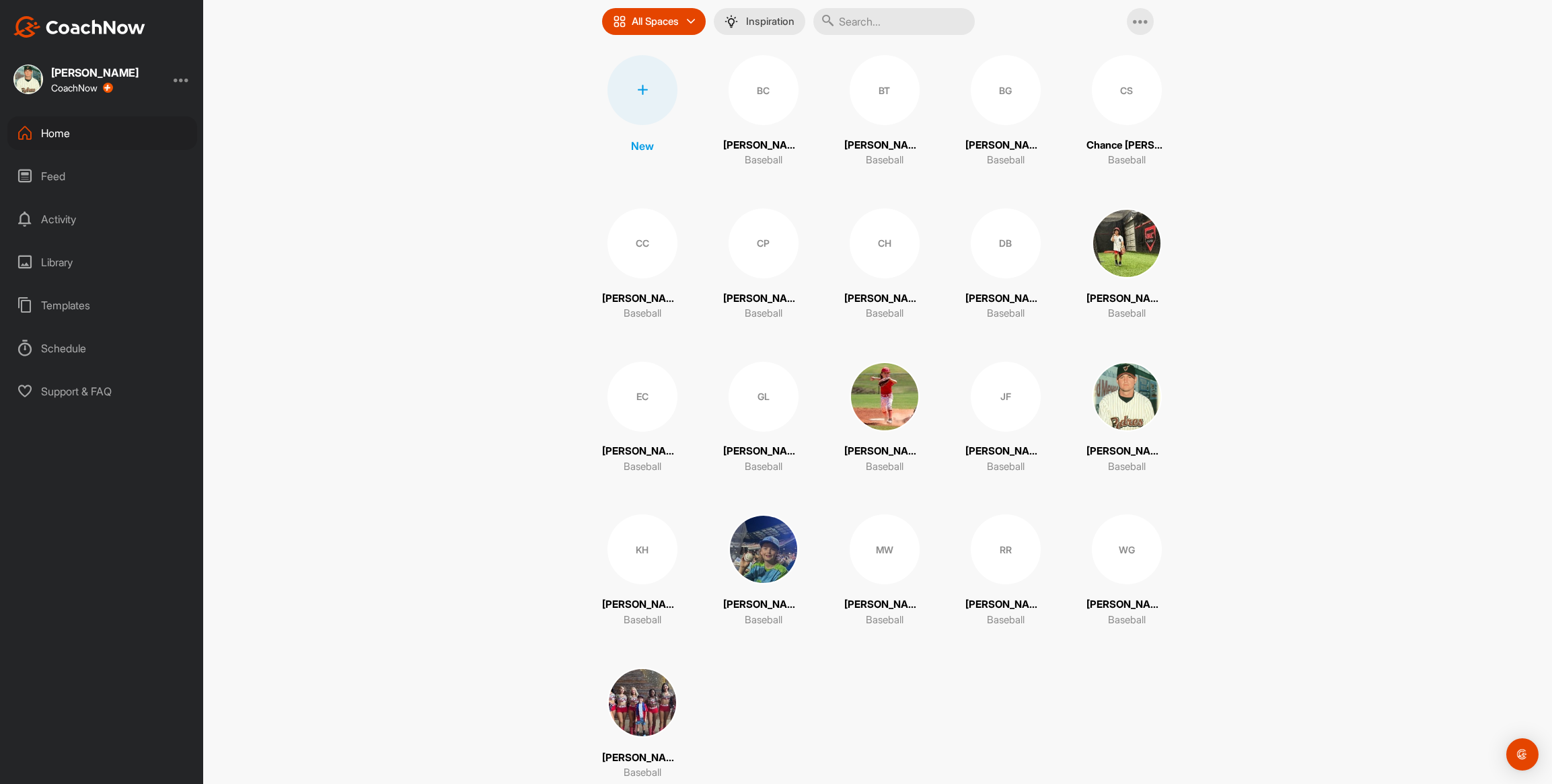
scroll to position [155, 0]
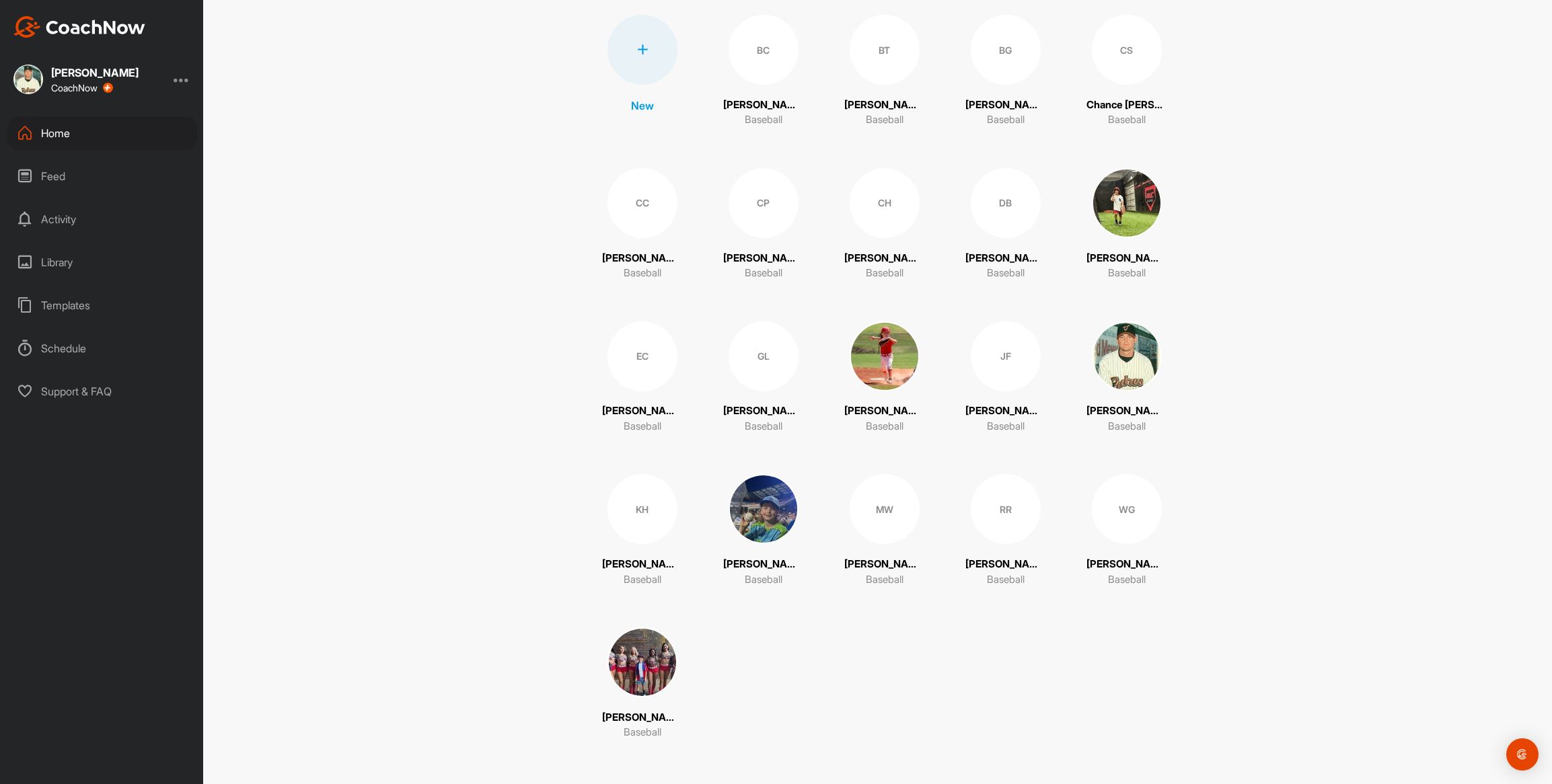
click at [757, 256] on p "[PERSON_NAME]" at bounding box center [763, 258] width 80 height 15
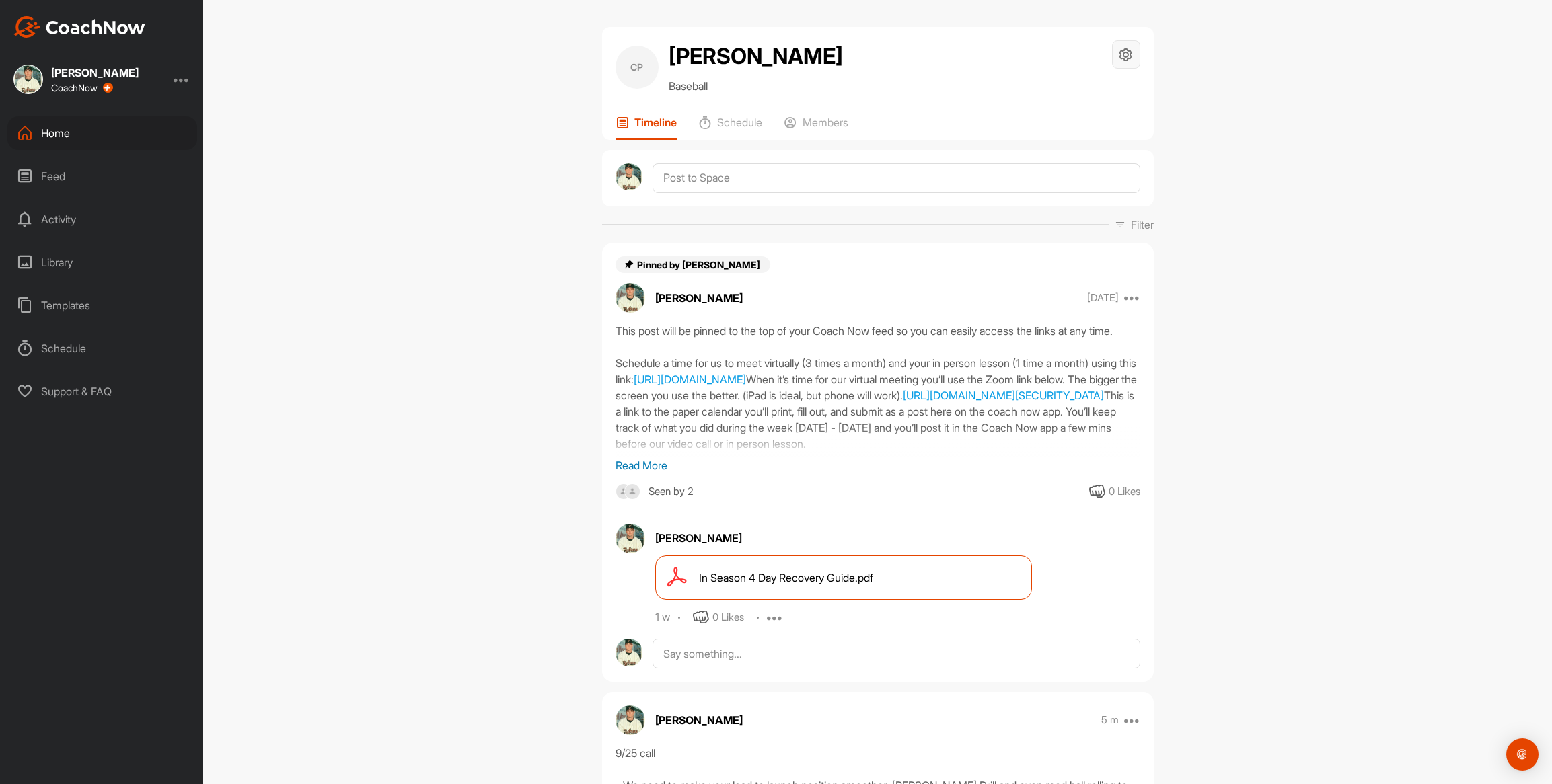
click at [1122, 62] on icon at bounding box center [1126, 55] width 15 height 15
click at [1102, 87] on li "Space Settings" at bounding box center [1085, 92] width 110 height 43
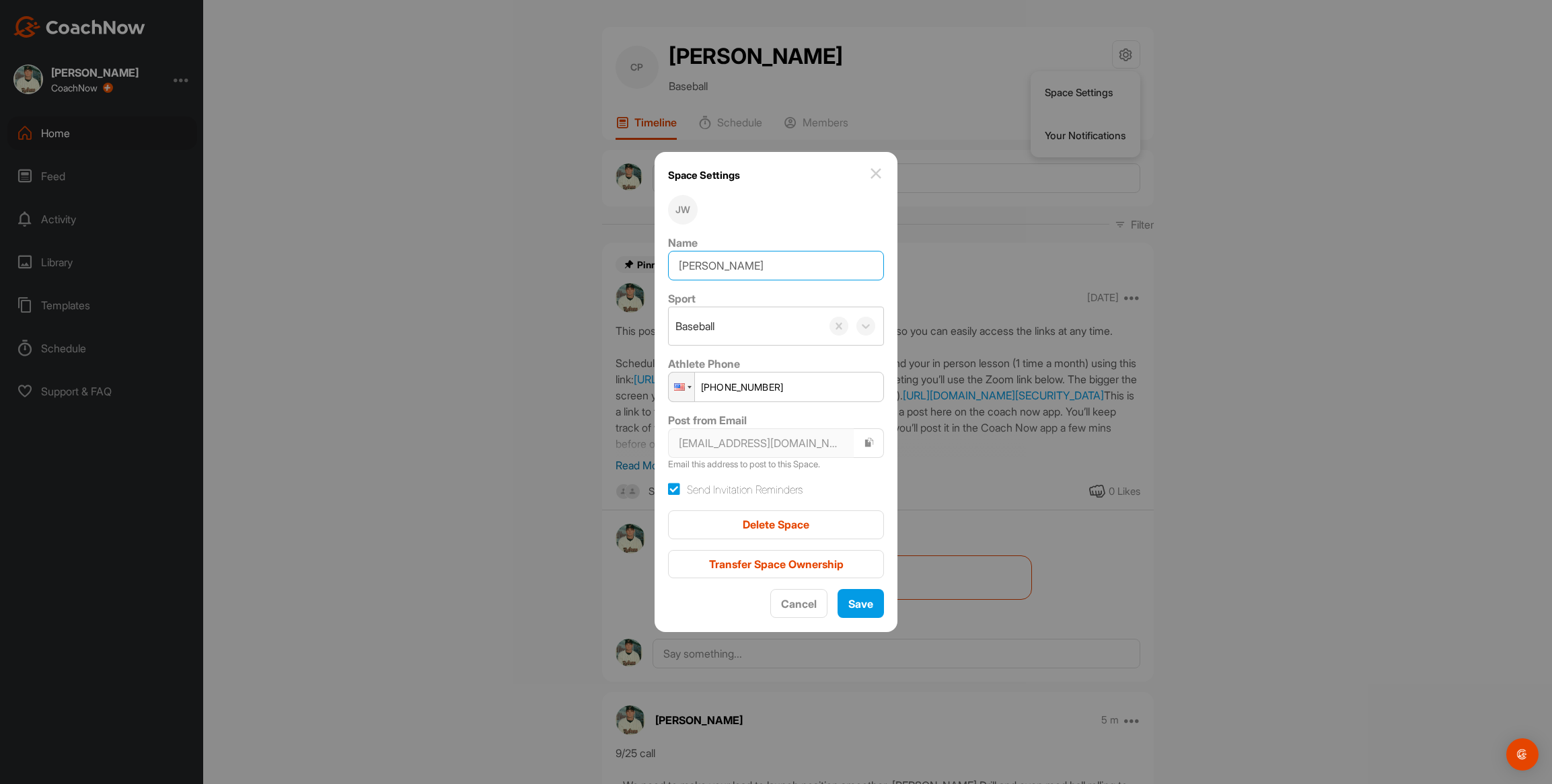
drag, startPoint x: 721, startPoint y: 263, endPoint x: 619, endPoint y: 258, distance: 102.1
click at [619, 258] on div "Space Settings JW Name [PERSON_NAME] Sport Baseball Athlete Phone Phone [PHONE_…" at bounding box center [776, 392] width 1552 height 784
type input "JR [PERSON_NAME]"
click at [852, 610] on span "Save" at bounding box center [861, 604] width 25 height 13
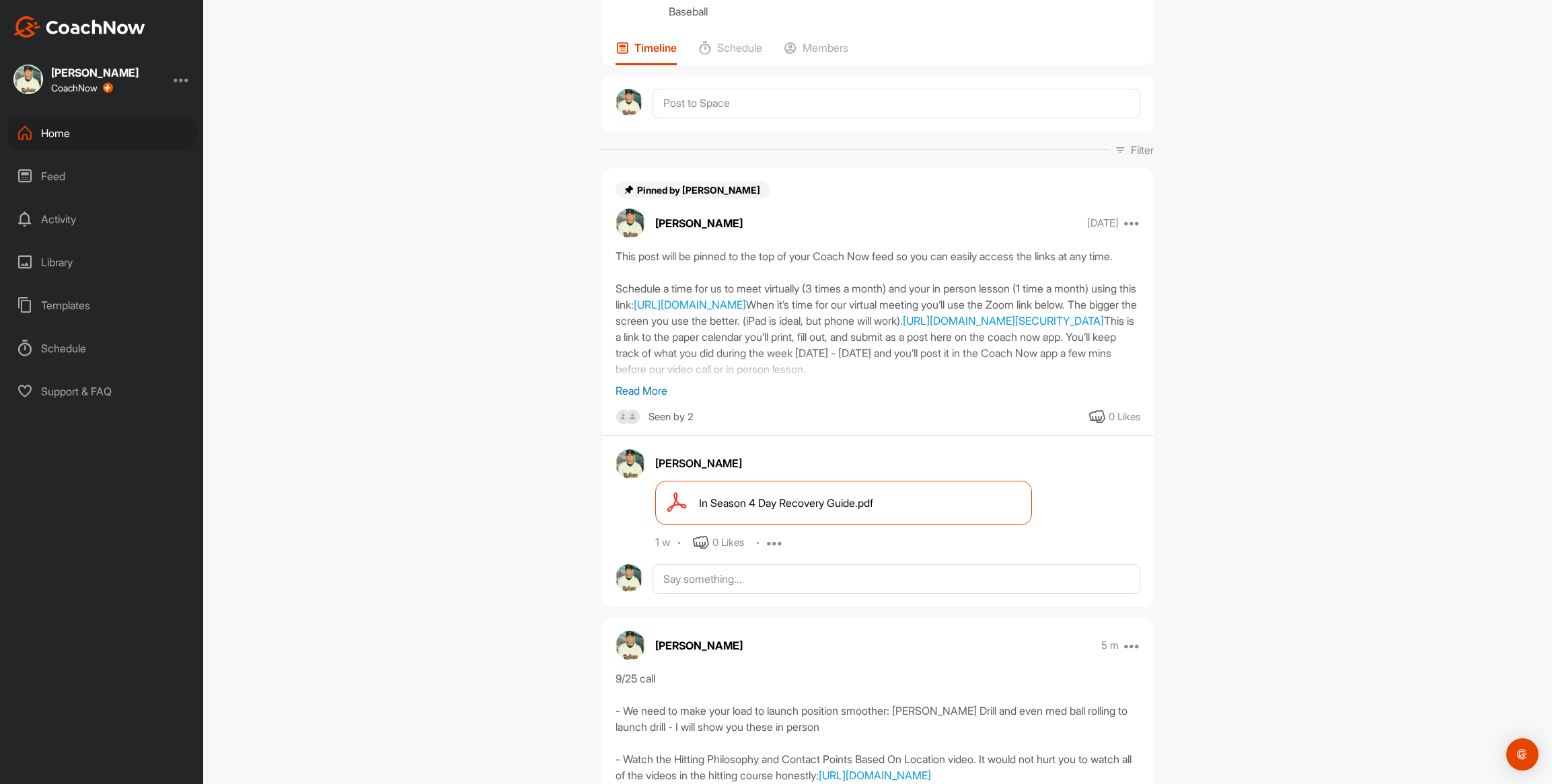
scroll to position [108, 0]
